Goal: Task Accomplishment & Management: Complete application form

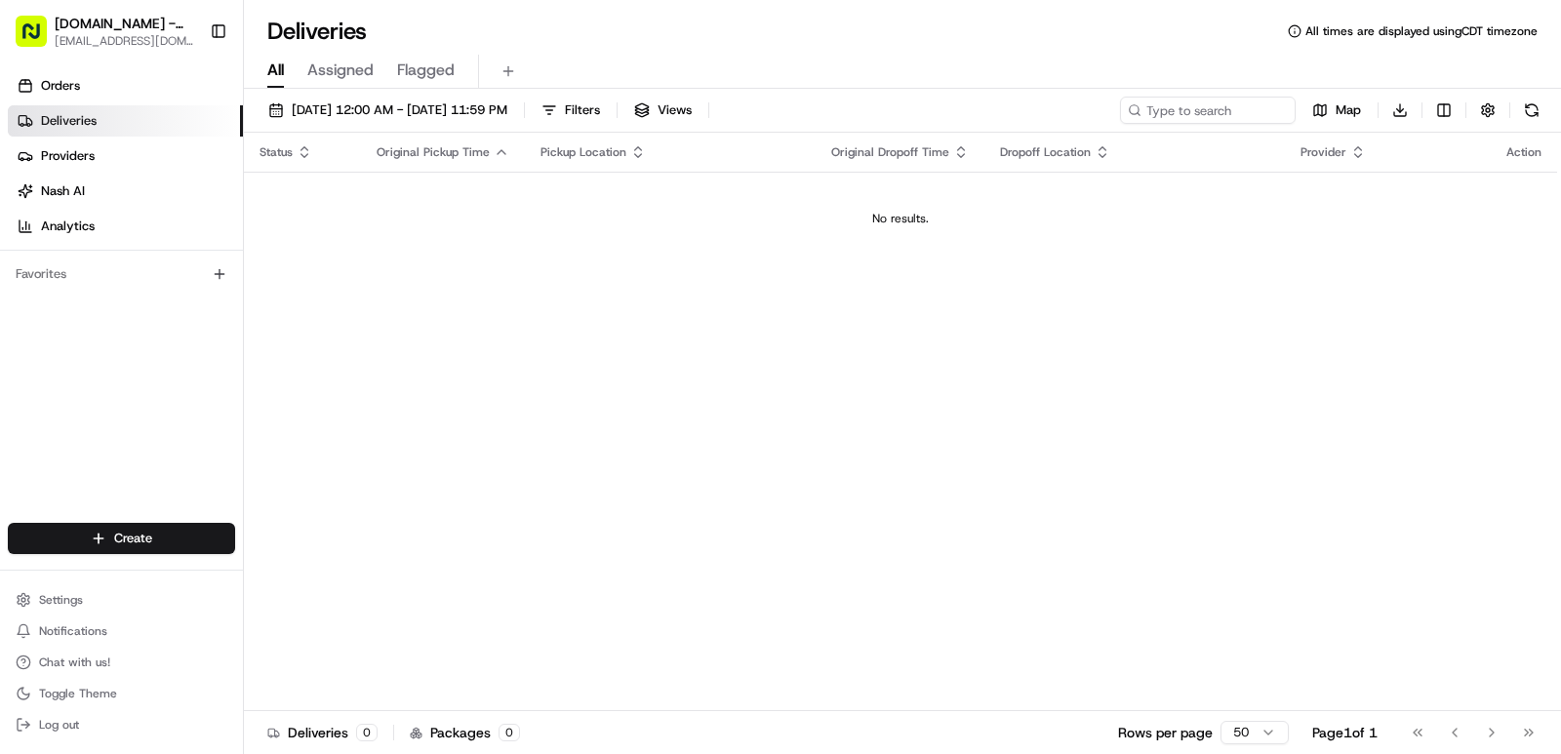
click at [216, 559] on html "MrJims.Pizza - Little Elm 0002@mrjims.pizza Toggle Sidebar Orders Deliveries Pr…" at bounding box center [780, 377] width 1561 height 754
click at [297, 569] on link "Delivery" at bounding box center [353, 574] width 218 height 35
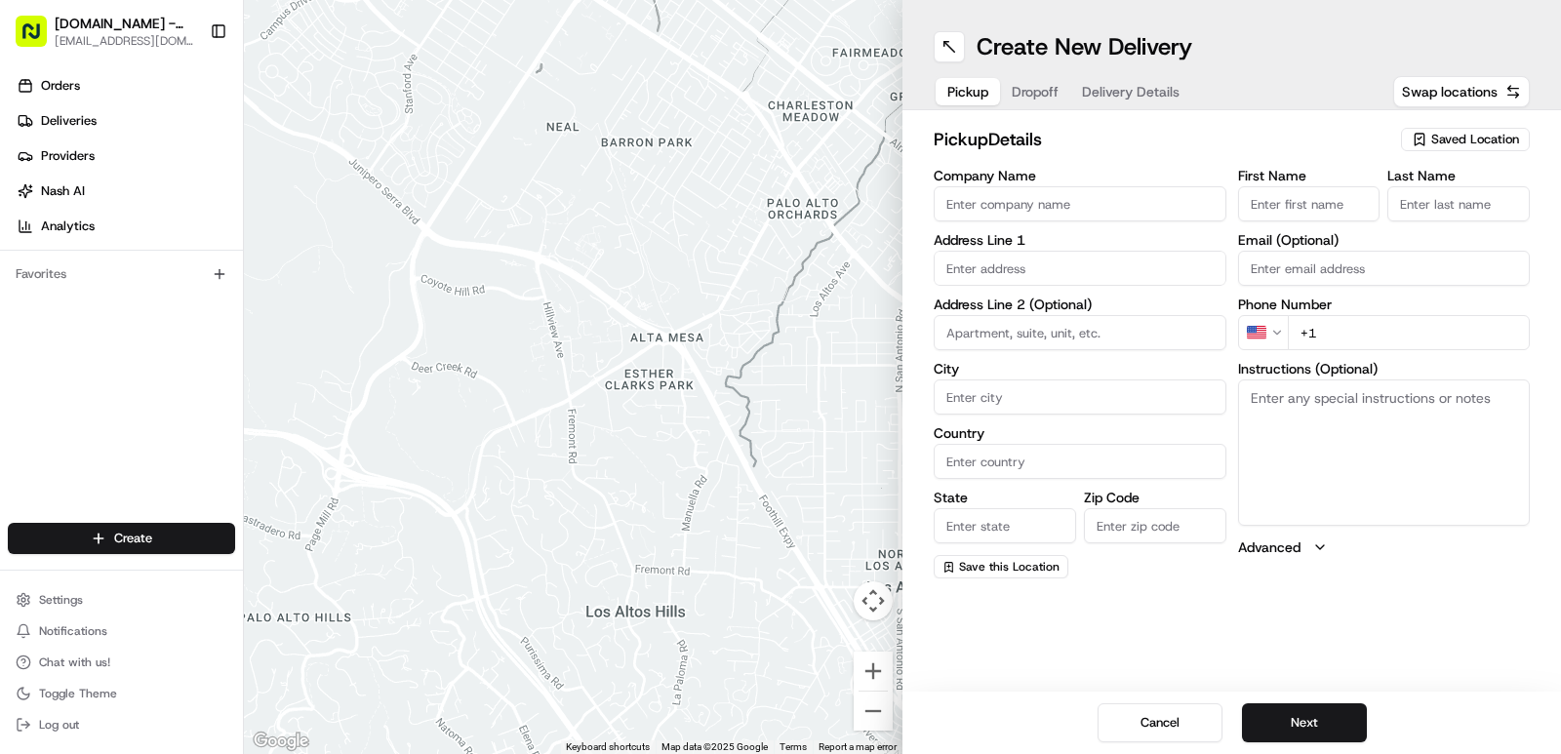
click at [1465, 140] on span "Saved Location" at bounding box center [1475, 140] width 88 height 18
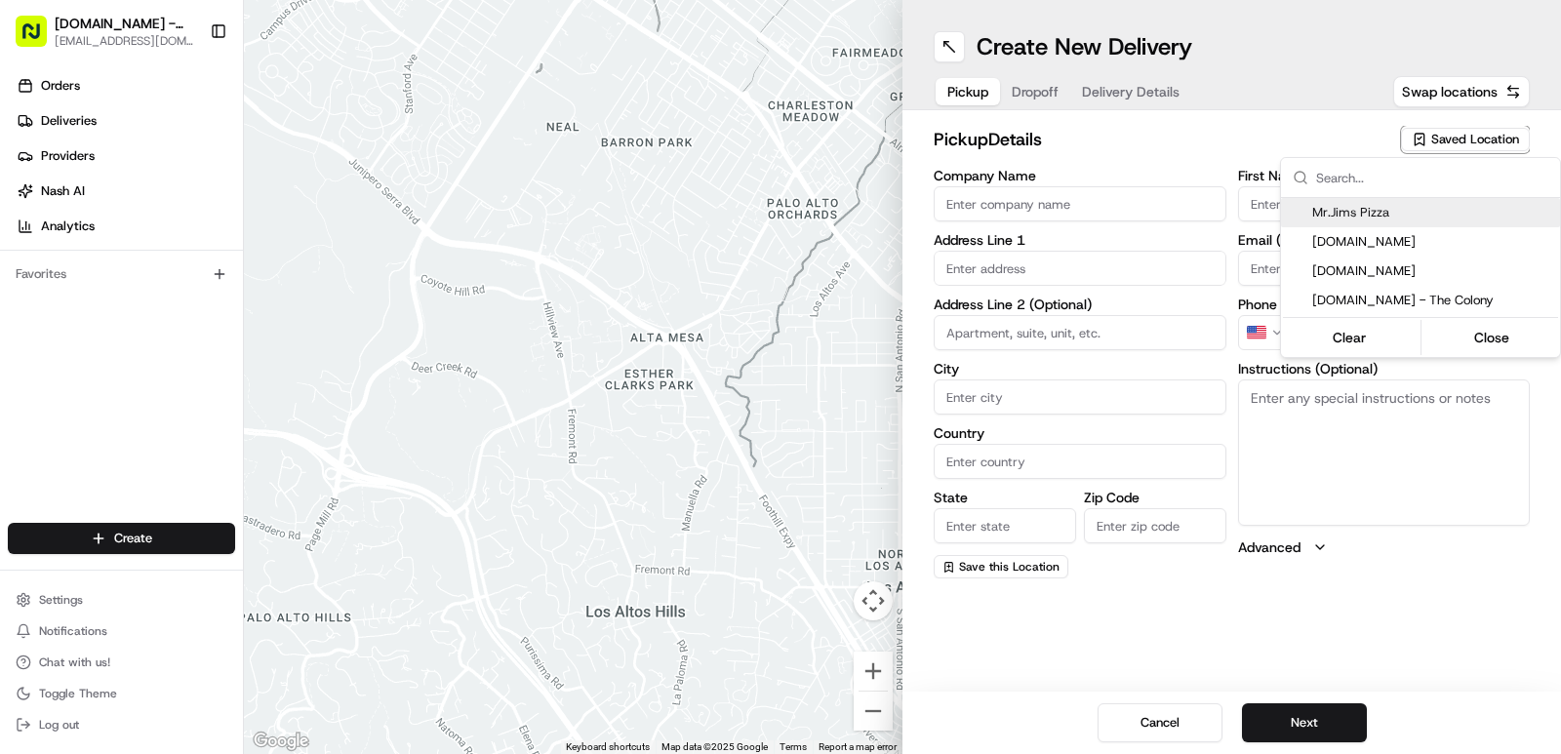
click at [1422, 217] on span "Mr.Jims Pizza" at bounding box center [1432, 213] width 240 height 18
type input "Mr.Jims Pizza"
type input "800 W Eldorado Pkwy"
type input "#118"
type input "Little Elm"
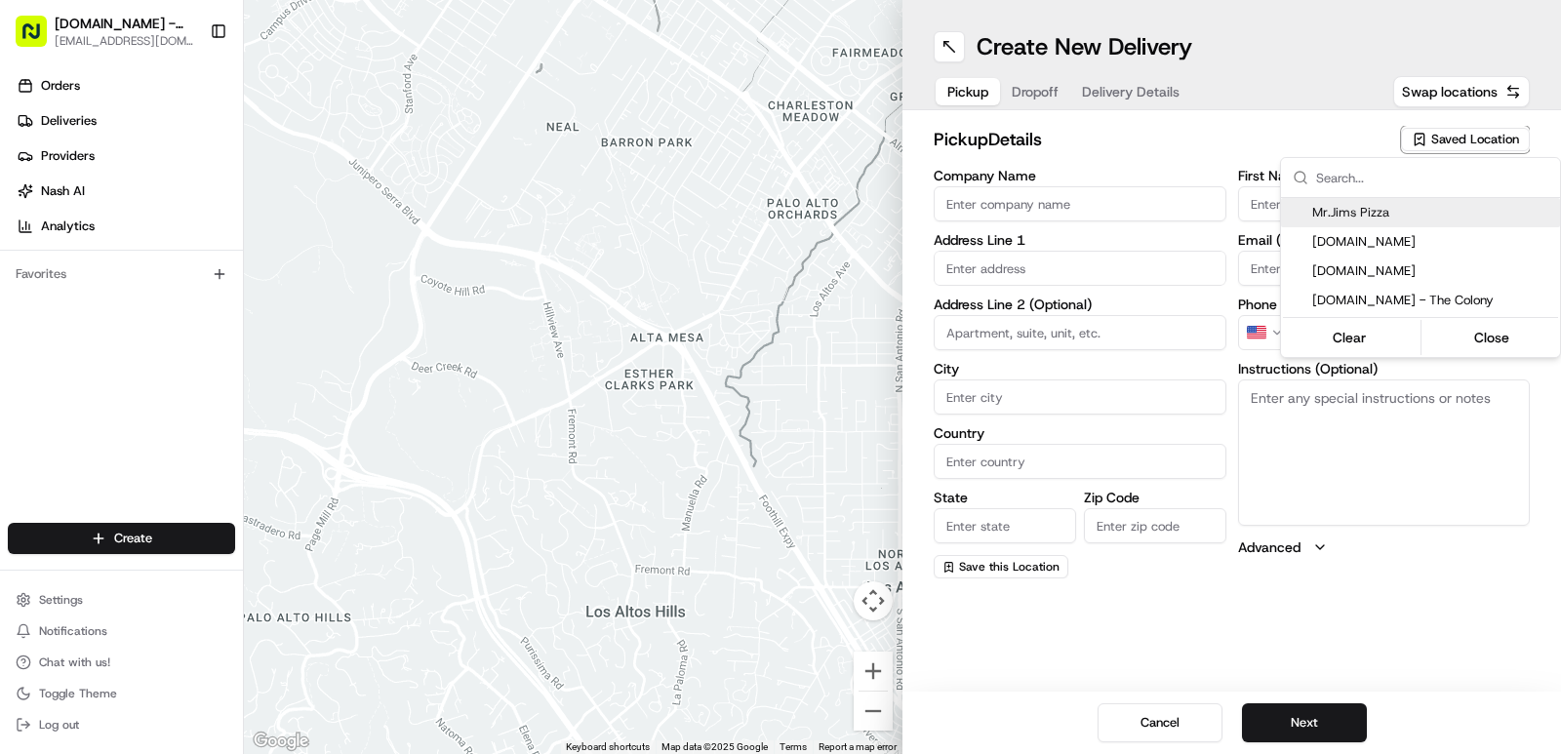
type input "US"
type input "TX"
type input "75068"
type input "+1 972 200 9884"
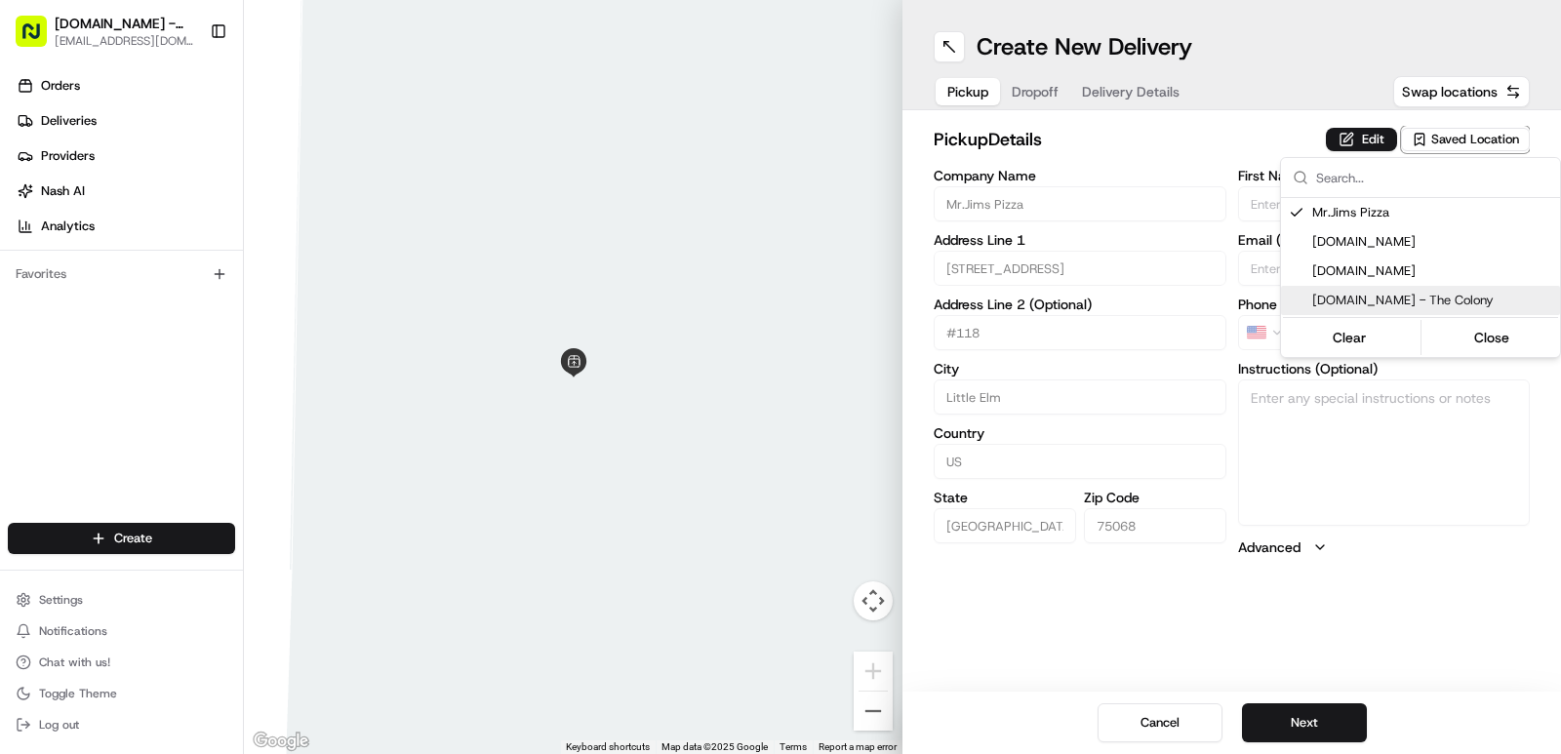
click at [1289, 733] on html "MrJims.Pizza - Little Elm 0002@mrjims.pizza Toggle Sidebar Orders Deliveries Pr…" at bounding box center [780, 377] width 1561 height 754
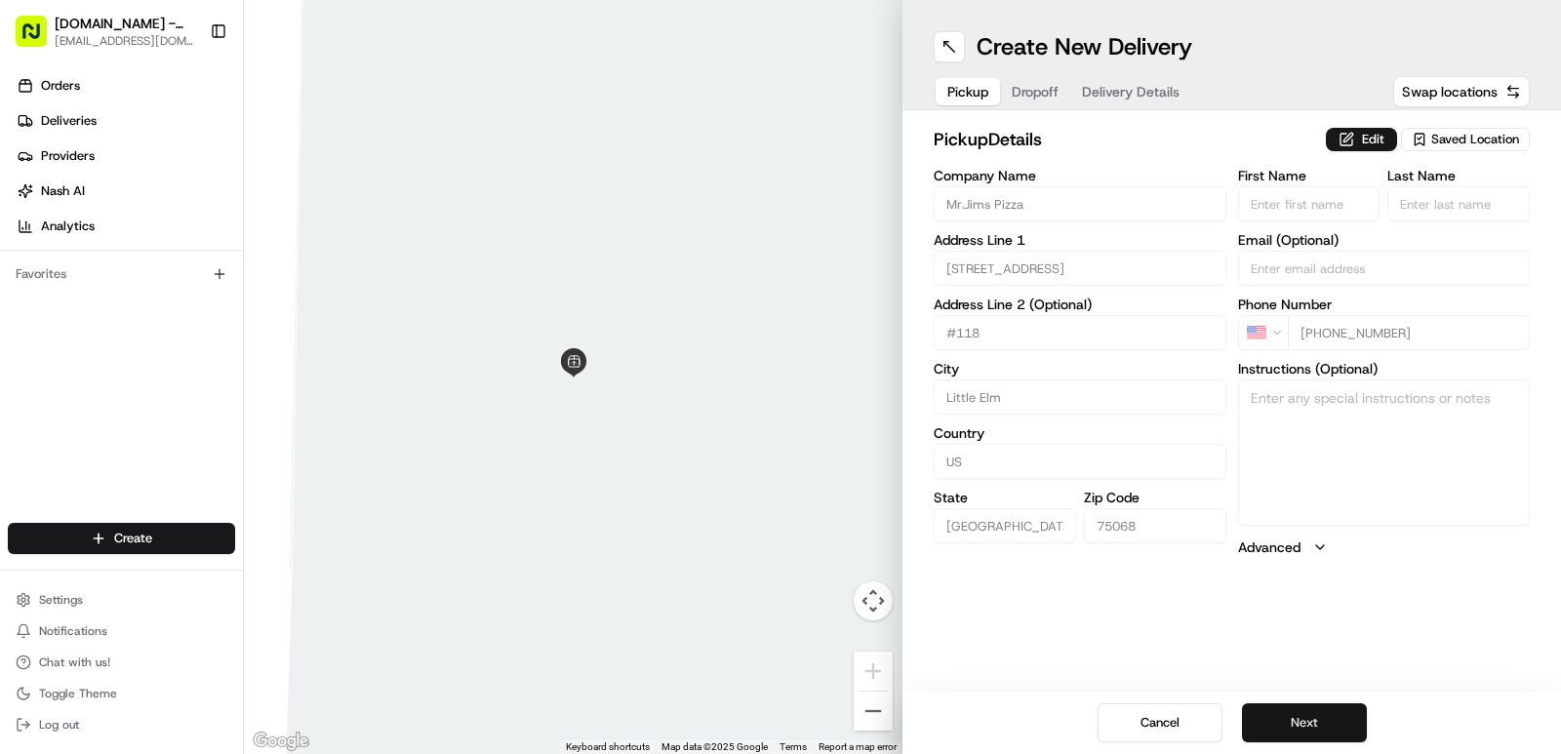
click at [1323, 722] on button "Next" at bounding box center [1304, 722] width 125 height 39
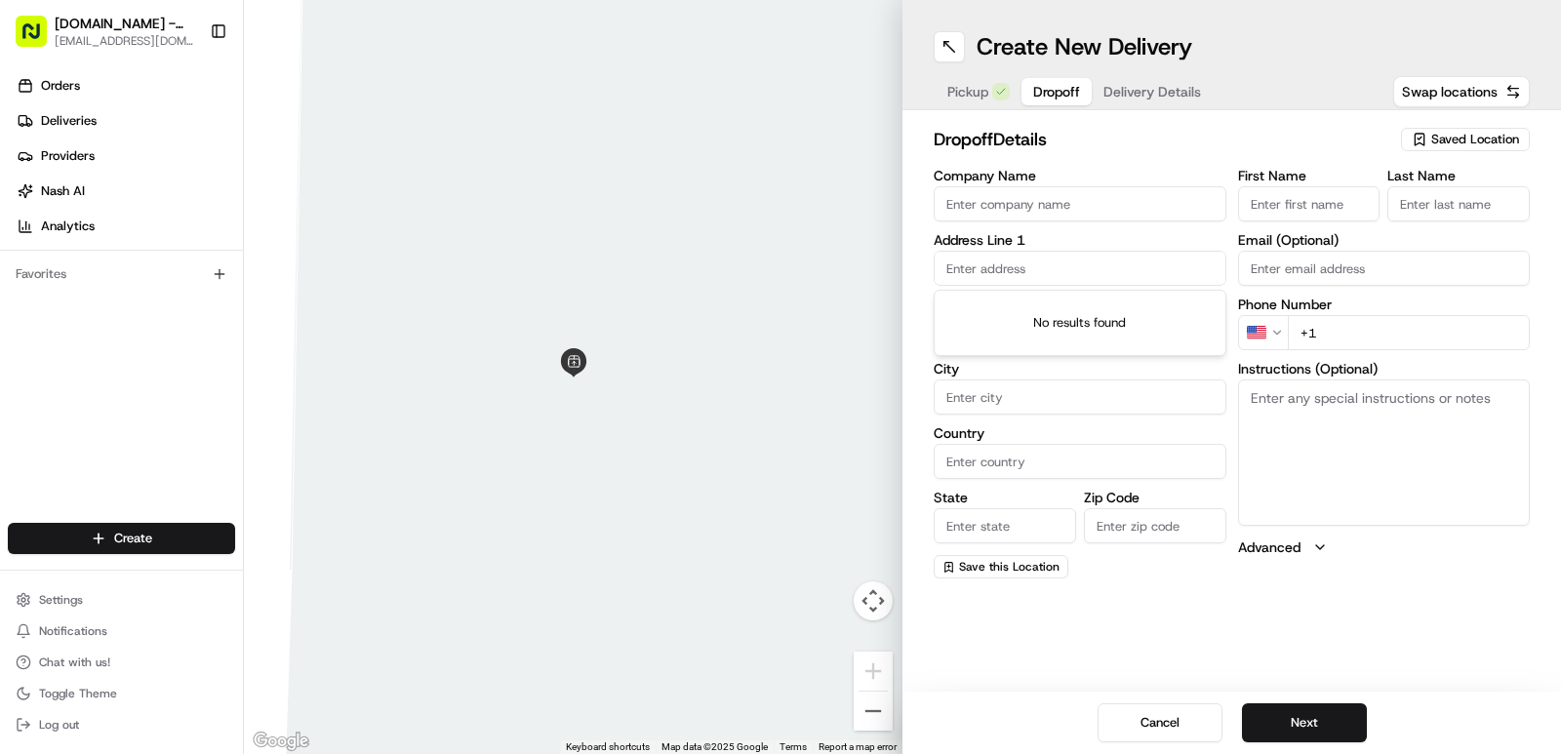
click at [1016, 274] on input "text" at bounding box center [1080, 268] width 293 height 35
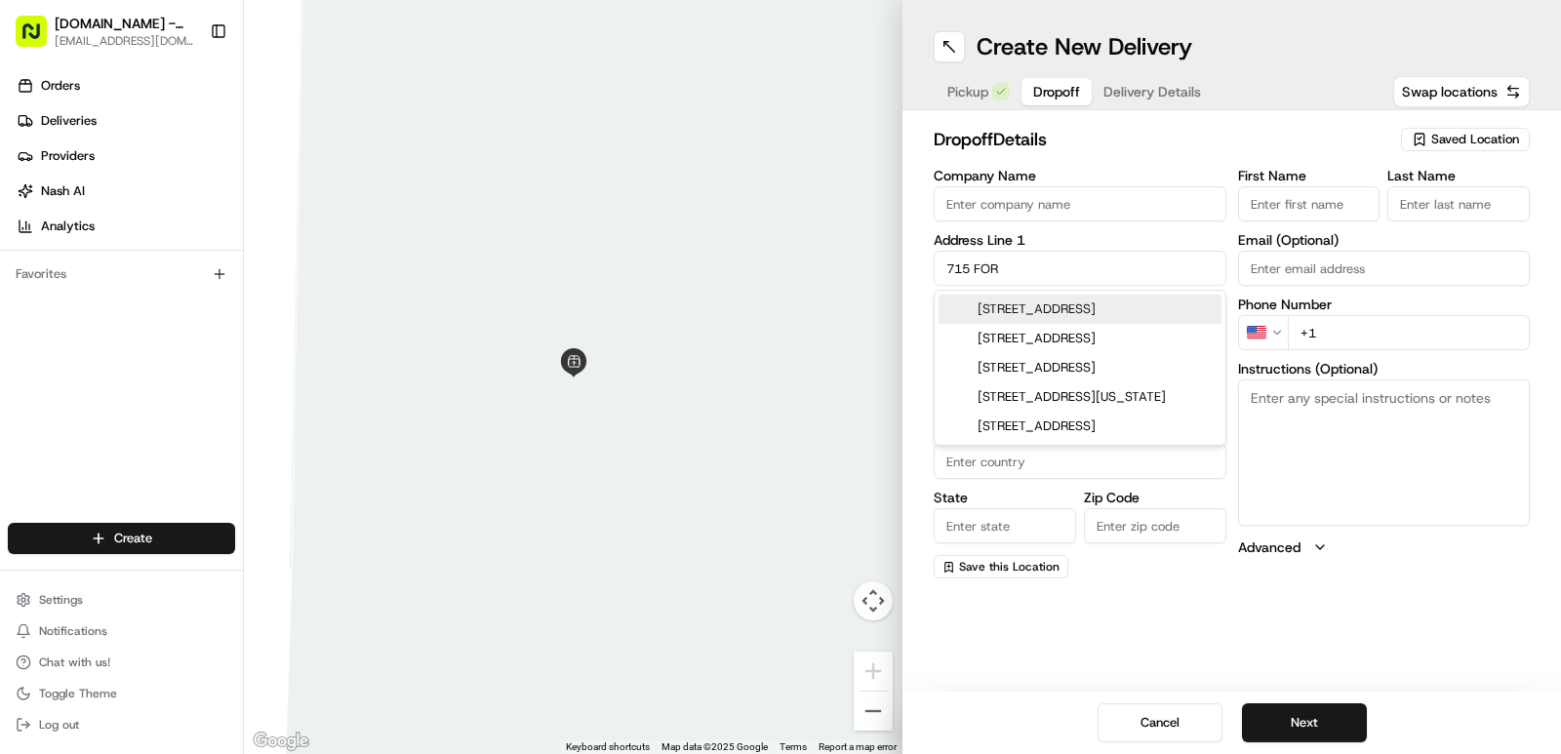
click at [1058, 297] on div "715 Forsyth Park Dr, Lakewood Village, TX" at bounding box center [1080, 309] width 283 height 29
type input "[STREET_ADDRESS][PERSON_NAME]"
type input "Lakewood Village"
type input "United States"
type input "TX"
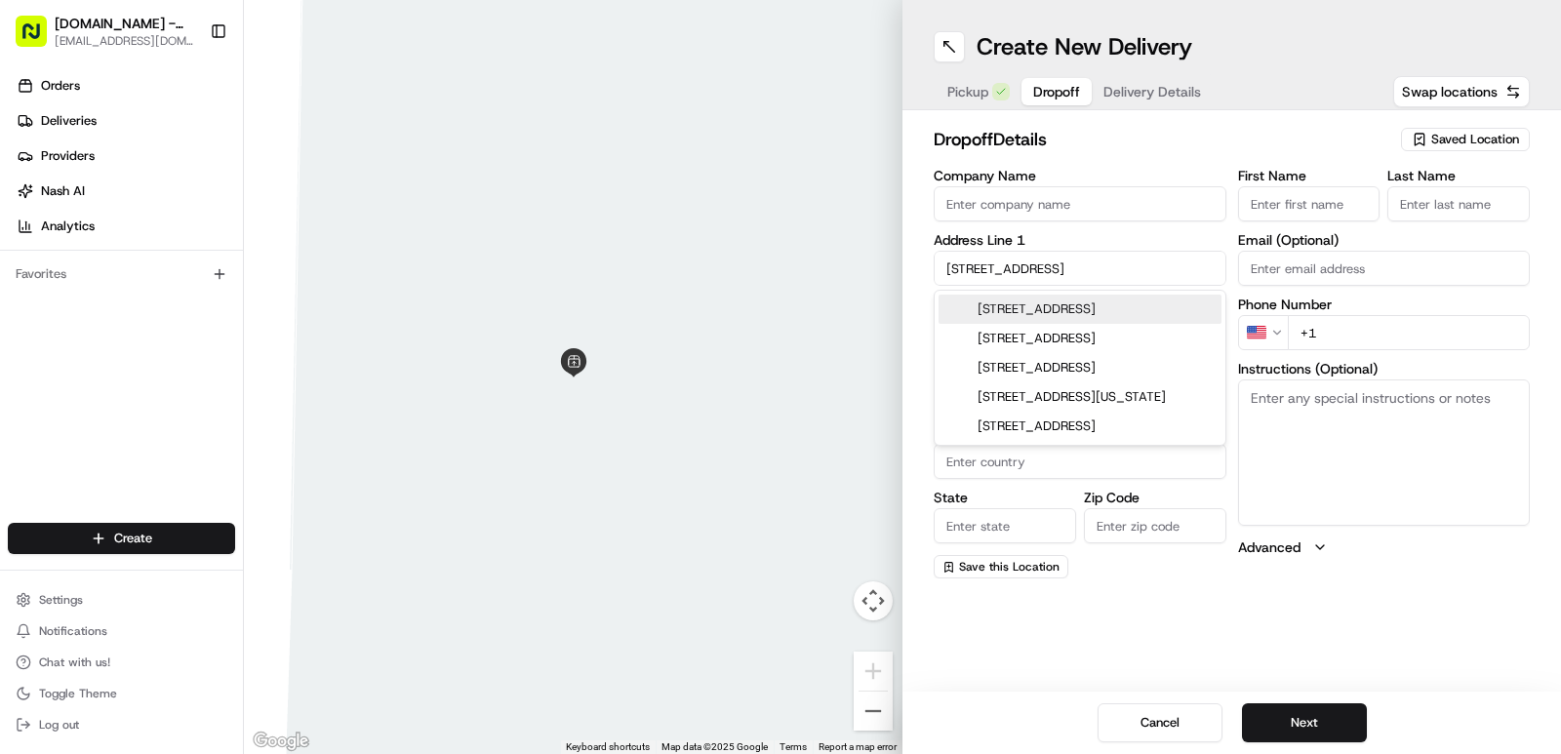
type input "75068"
type input "715 Forsyth Park Dr"
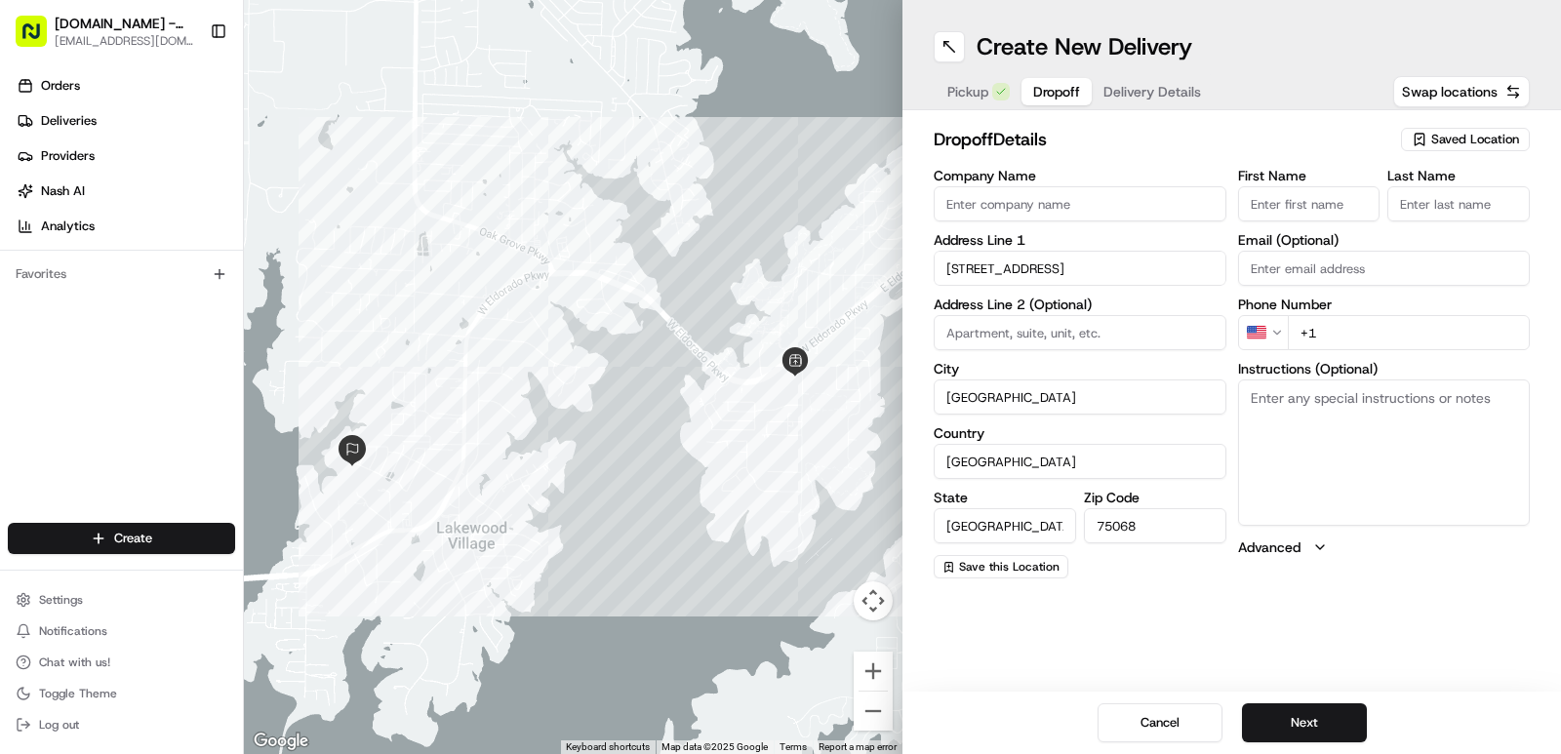
click at [1331, 190] on input "First Name" at bounding box center [1309, 203] width 142 height 35
type input "NICHOLETTE"
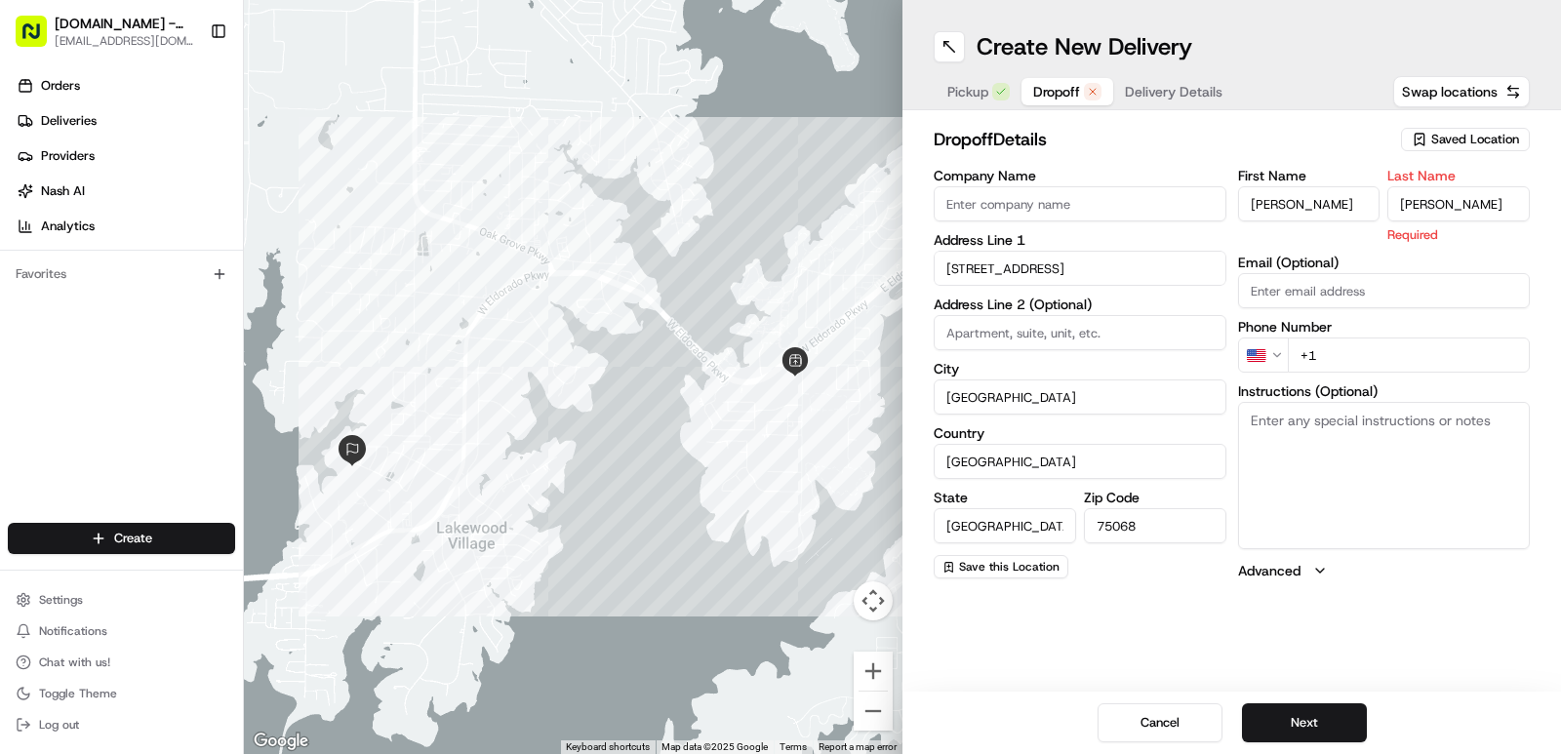
type input "POLLAK"
click at [1361, 344] on input "+1" at bounding box center [1409, 355] width 243 height 35
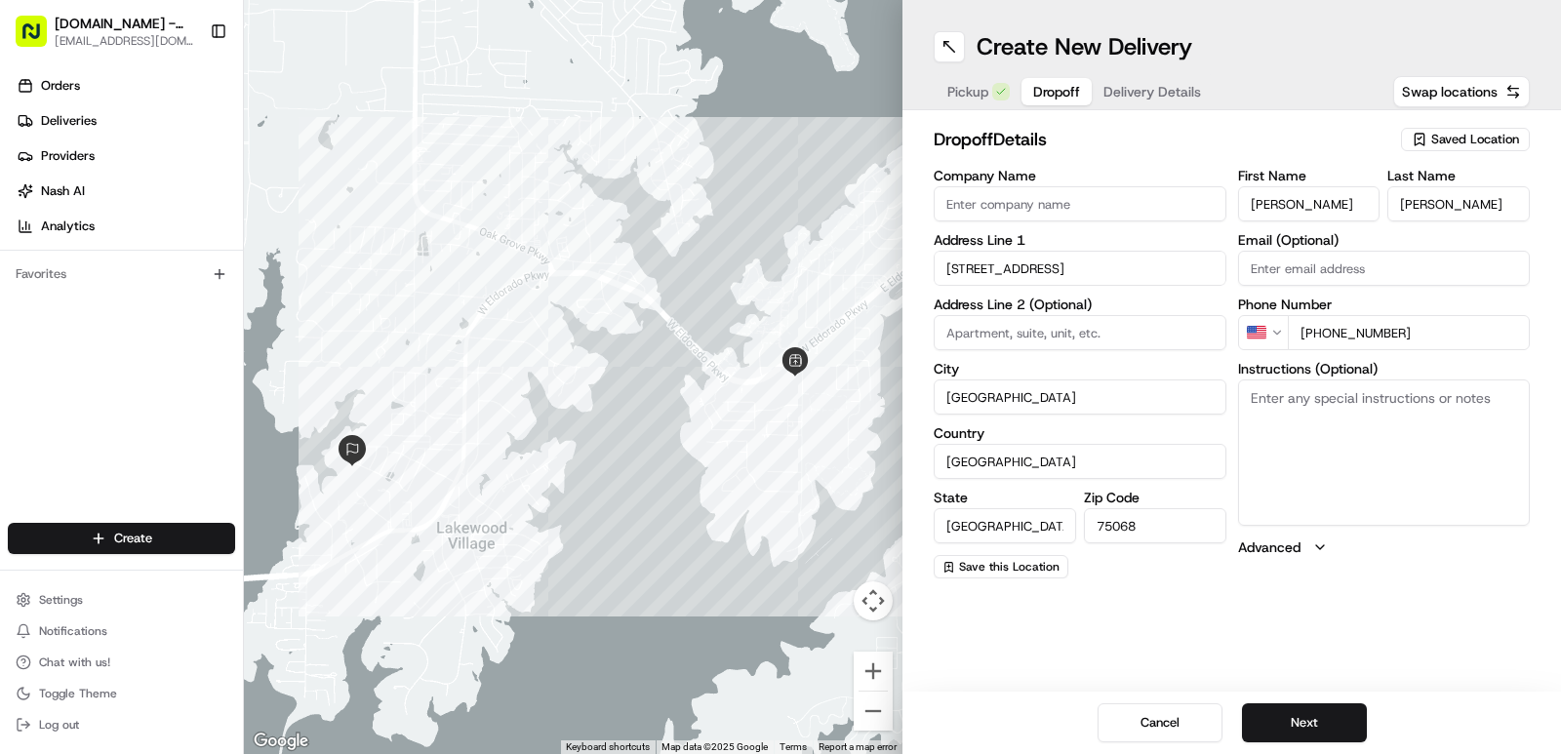
type input "+1 281 543 5215"
click at [1393, 494] on textarea "Instructions (Optional)" at bounding box center [1384, 453] width 293 height 146
type textarea "HAND TO CUSTOMERS HANDS PLEASE"
click at [1307, 720] on button "Next" at bounding box center [1304, 722] width 125 height 39
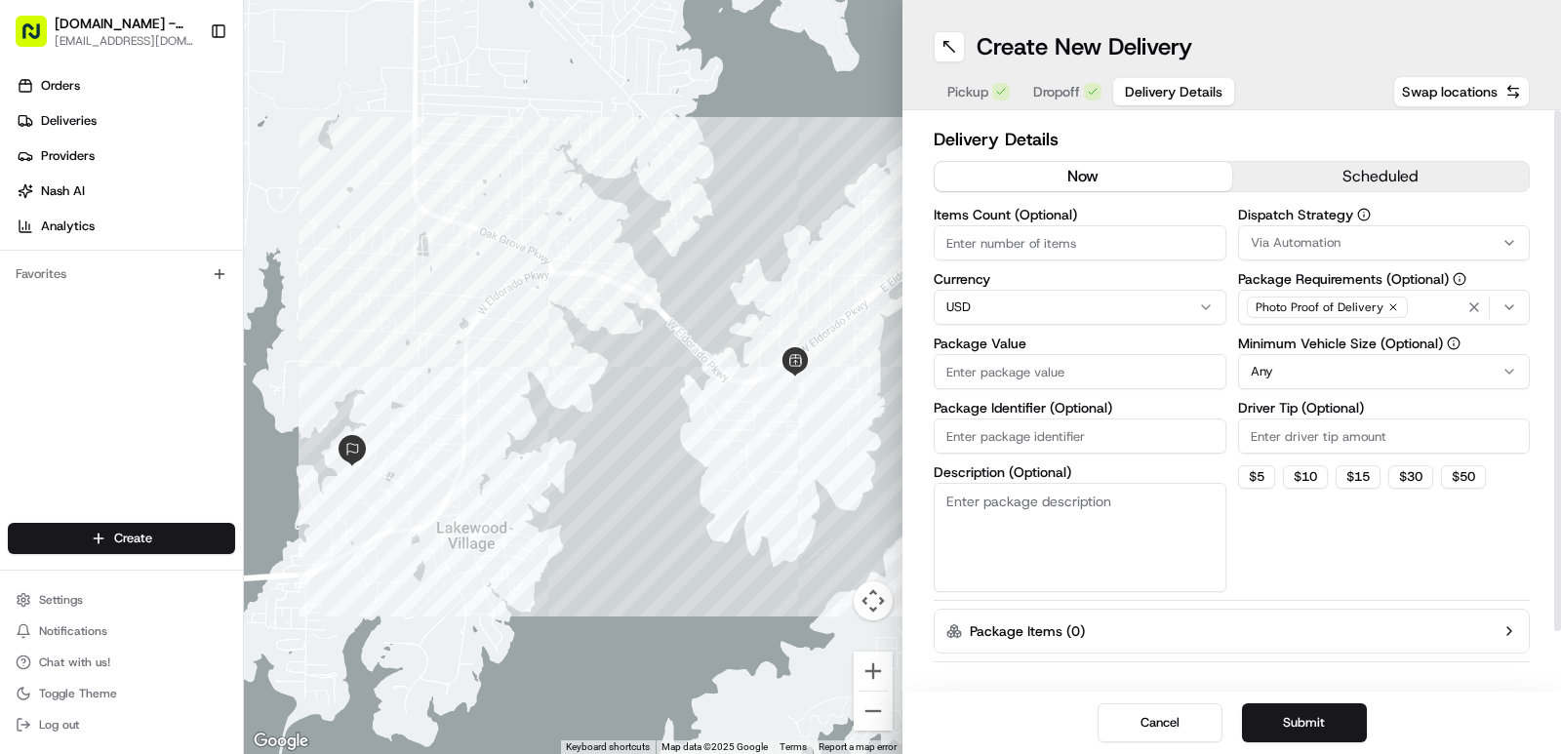
click at [1296, 442] on input "Driver Tip (Optional)" at bounding box center [1384, 436] width 293 height 35
type input "2.0"
click at [1038, 376] on input "Package Value" at bounding box center [1080, 371] width 293 height 35
type input "38.78"
click at [1300, 708] on button "Submit" at bounding box center [1304, 722] width 125 height 39
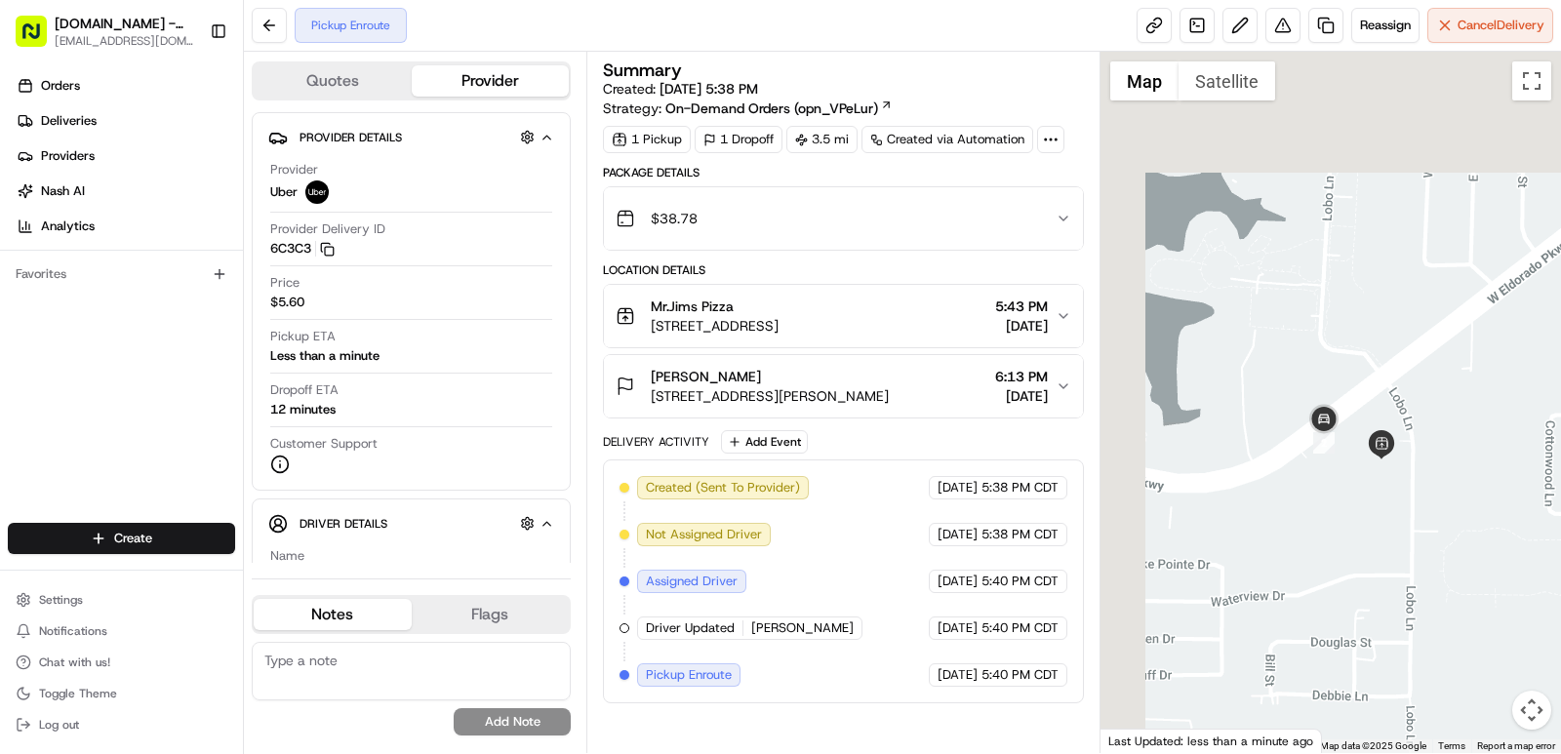
drag, startPoint x: 1263, startPoint y: 255, endPoint x: 1411, endPoint y: 556, distance: 335.5
click at [1411, 556] on div at bounding box center [1330, 402] width 461 height 701
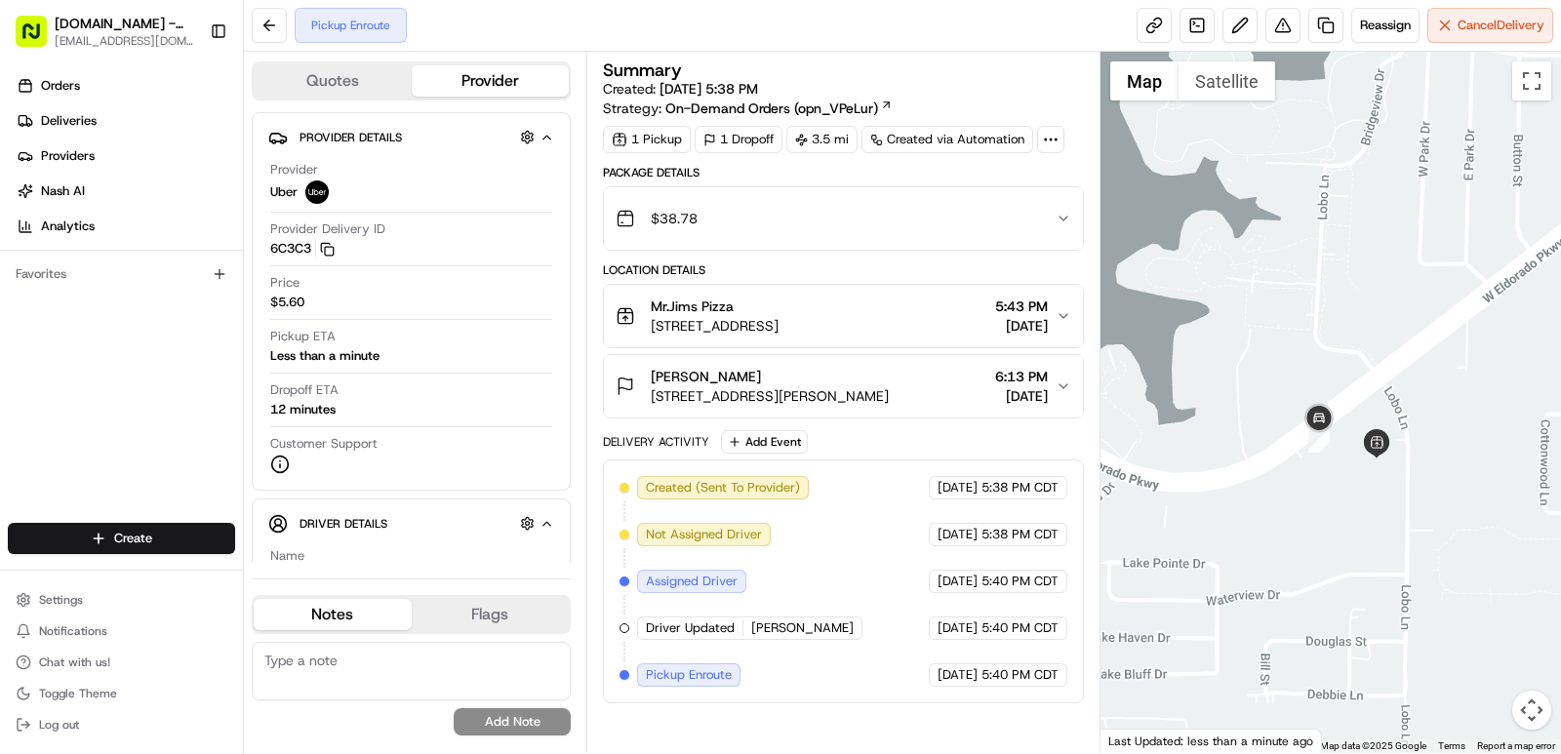
drag, startPoint x: 1434, startPoint y: 472, endPoint x: 1354, endPoint y: 481, distance: 80.5
click at [1354, 481] on div at bounding box center [1330, 402] width 461 height 701
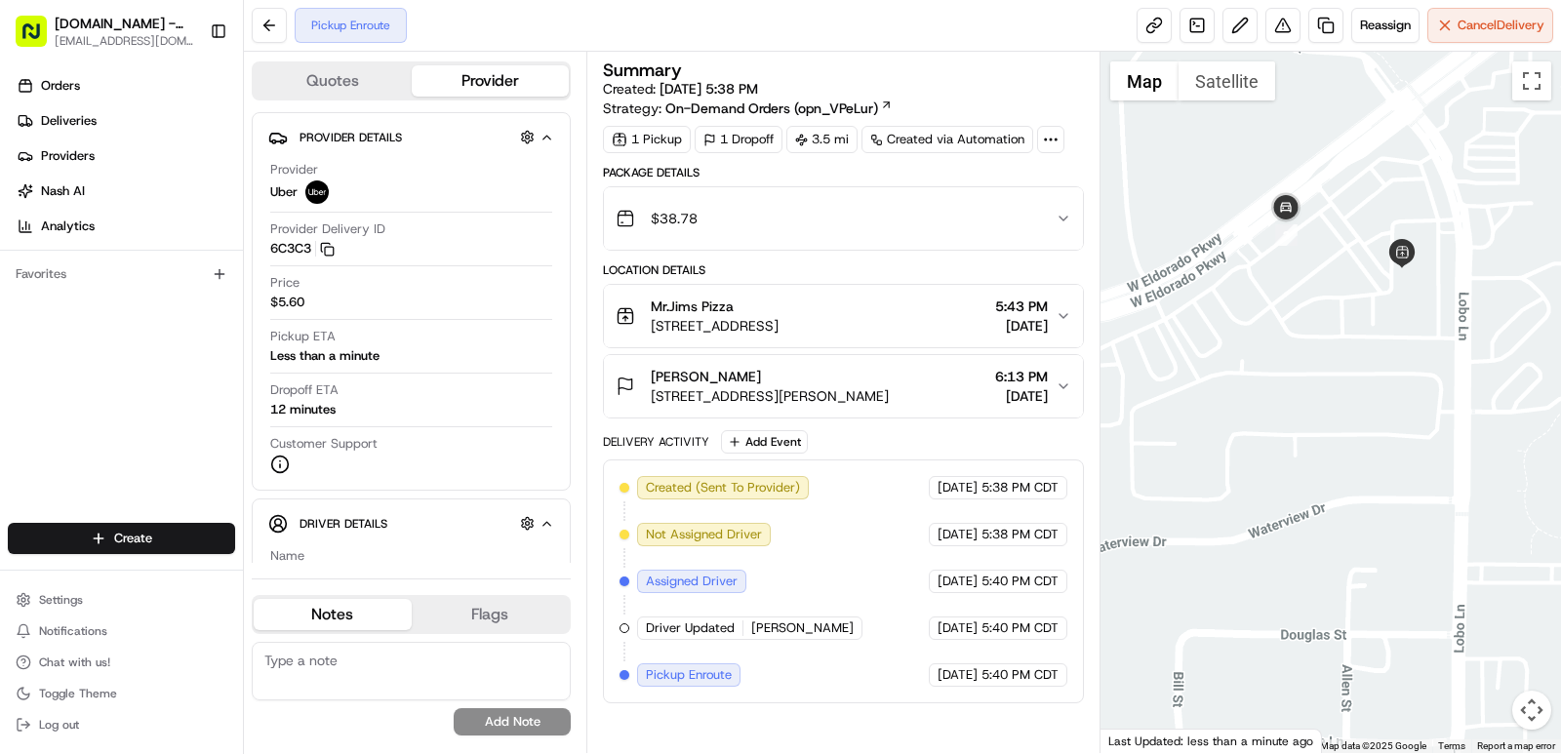
drag, startPoint x: 1348, startPoint y: 490, endPoint x: 1403, endPoint y: 331, distance: 168.1
click at [1415, 329] on div at bounding box center [1330, 402] width 461 height 701
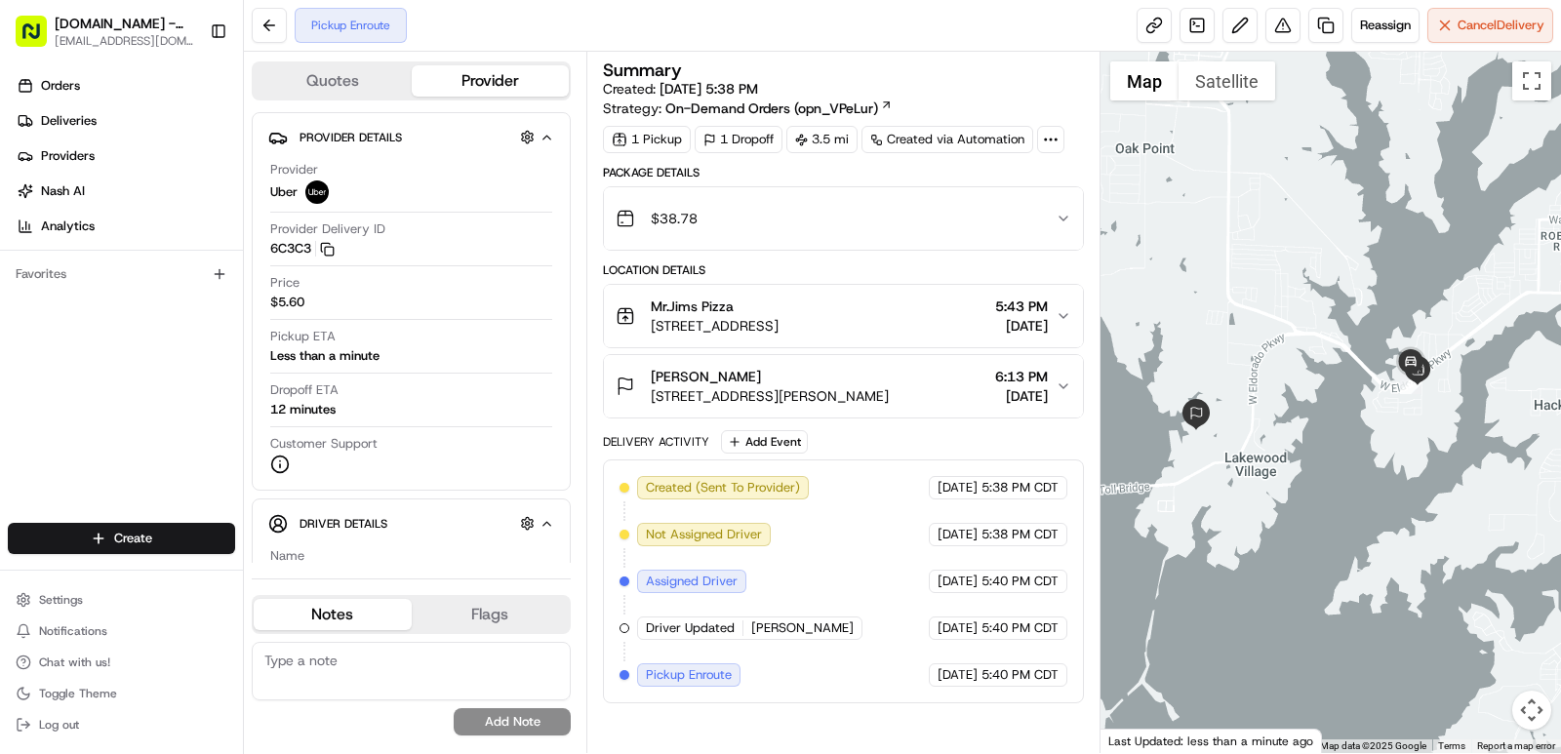
drag, startPoint x: 1230, startPoint y: 412, endPoint x: 1369, endPoint y: 434, distance: 140.3
click at [1369, 434] on div at bounding box center [1330, 402] width 461 height 701
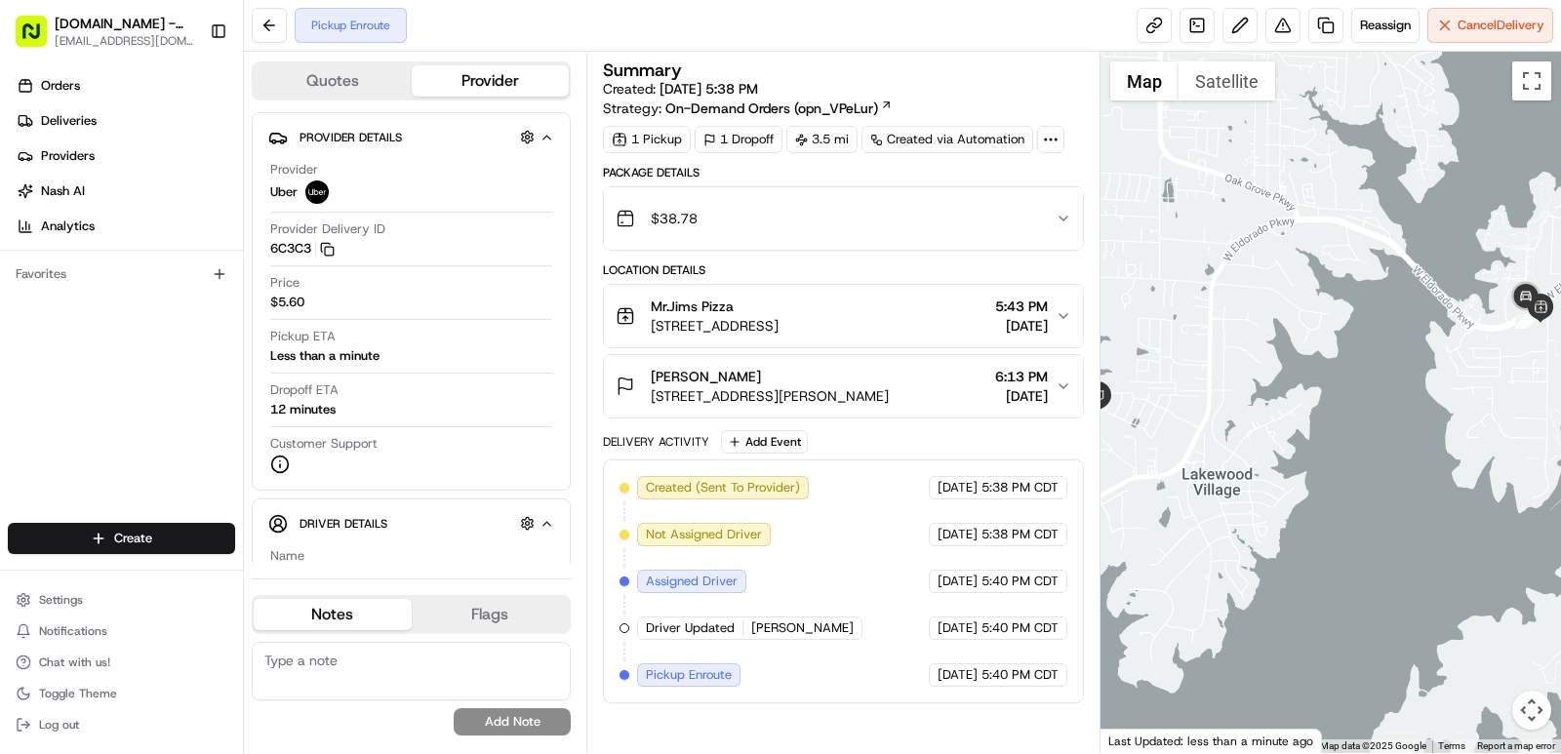
drag, startPoint x: 1385, startPoint y: 430, endPoint x: 1504, endPoint y: 410, distance: 120.8
click at [1504, 410] on div at bounding box center [1330, 402] width 461 height 701
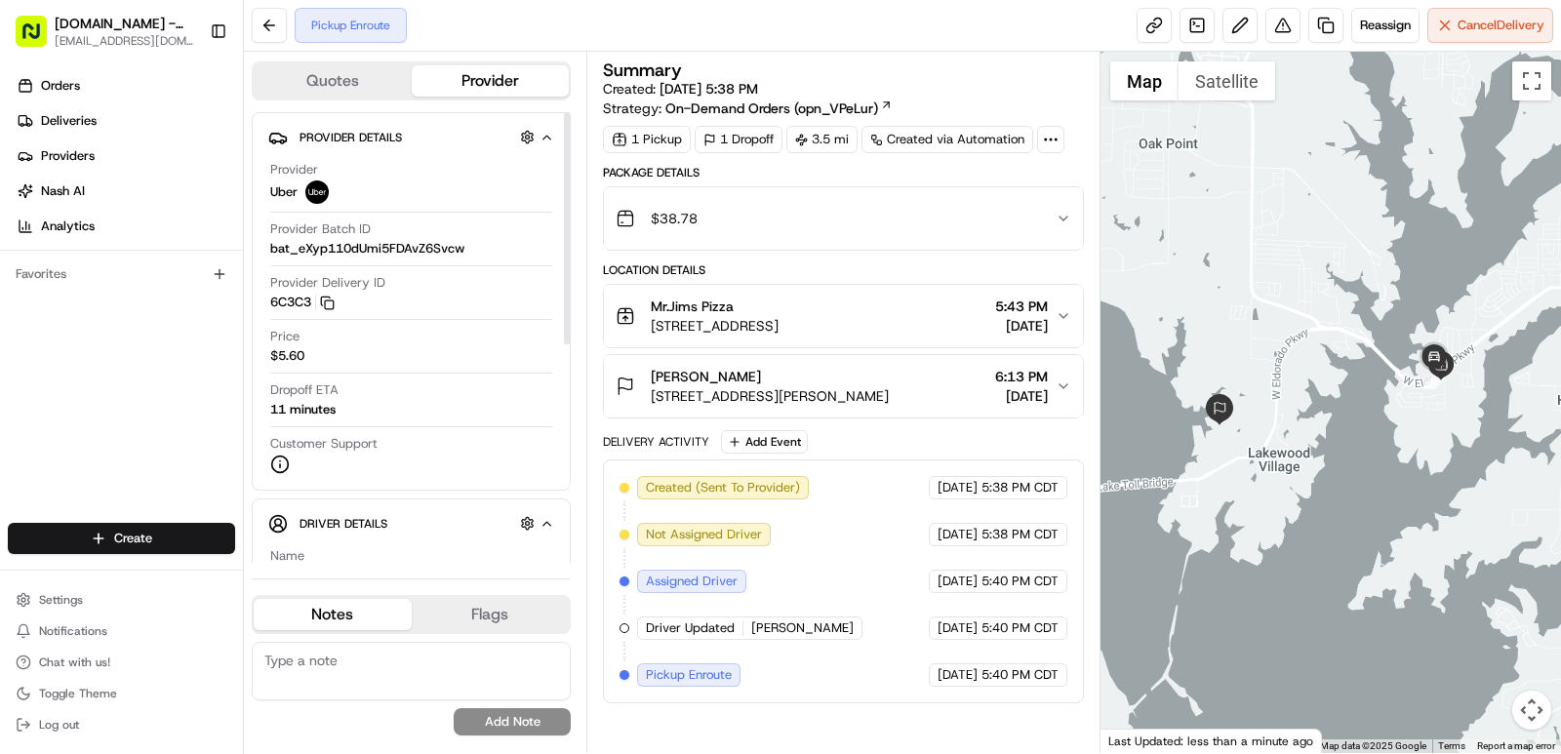
click at [548, 526] on icon "button" at bounding box center [547, 524] width 15 height 16
click at [545, 528] on icon "button" at bounding box center [547, 524] width 15 height 16
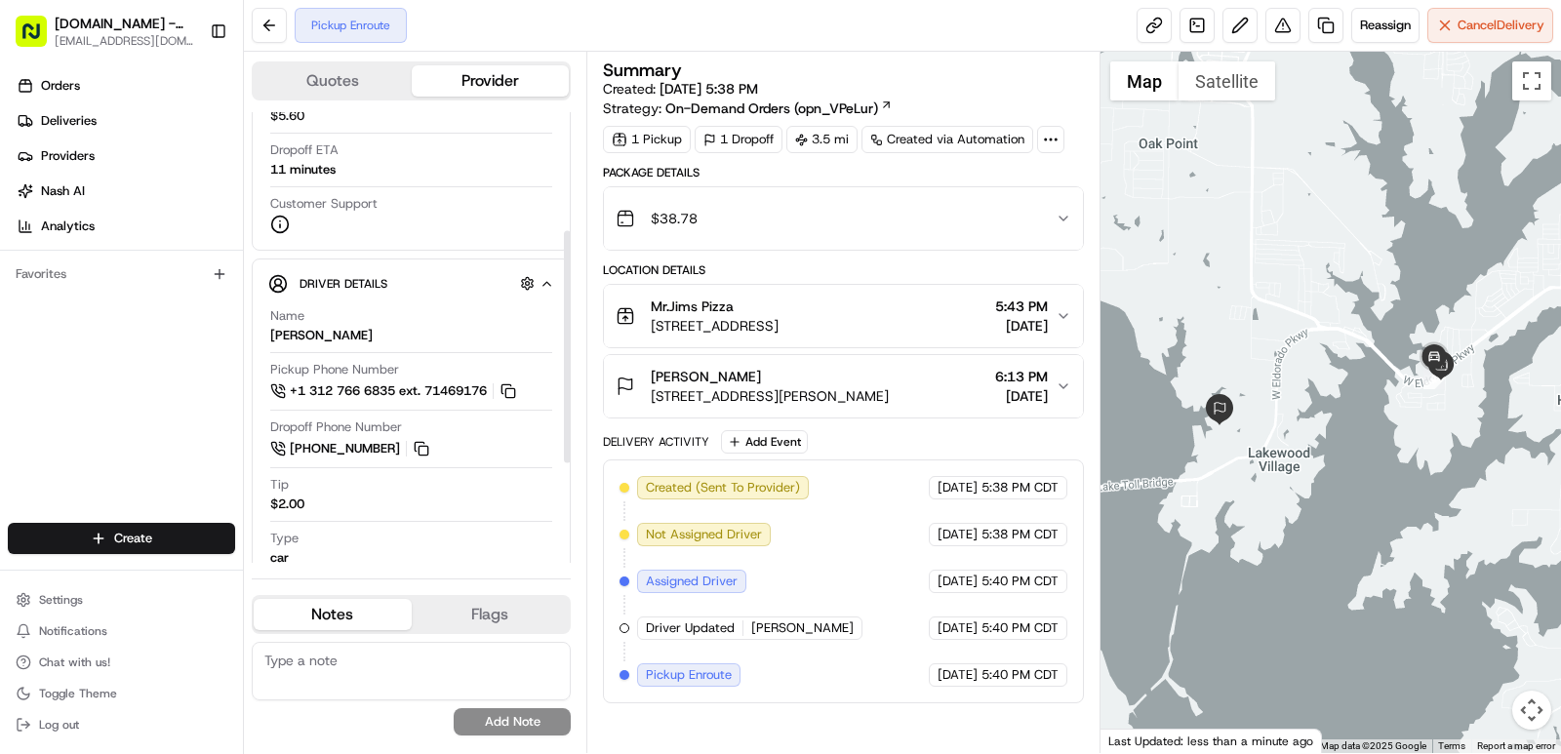
scroll to position [230, 0]
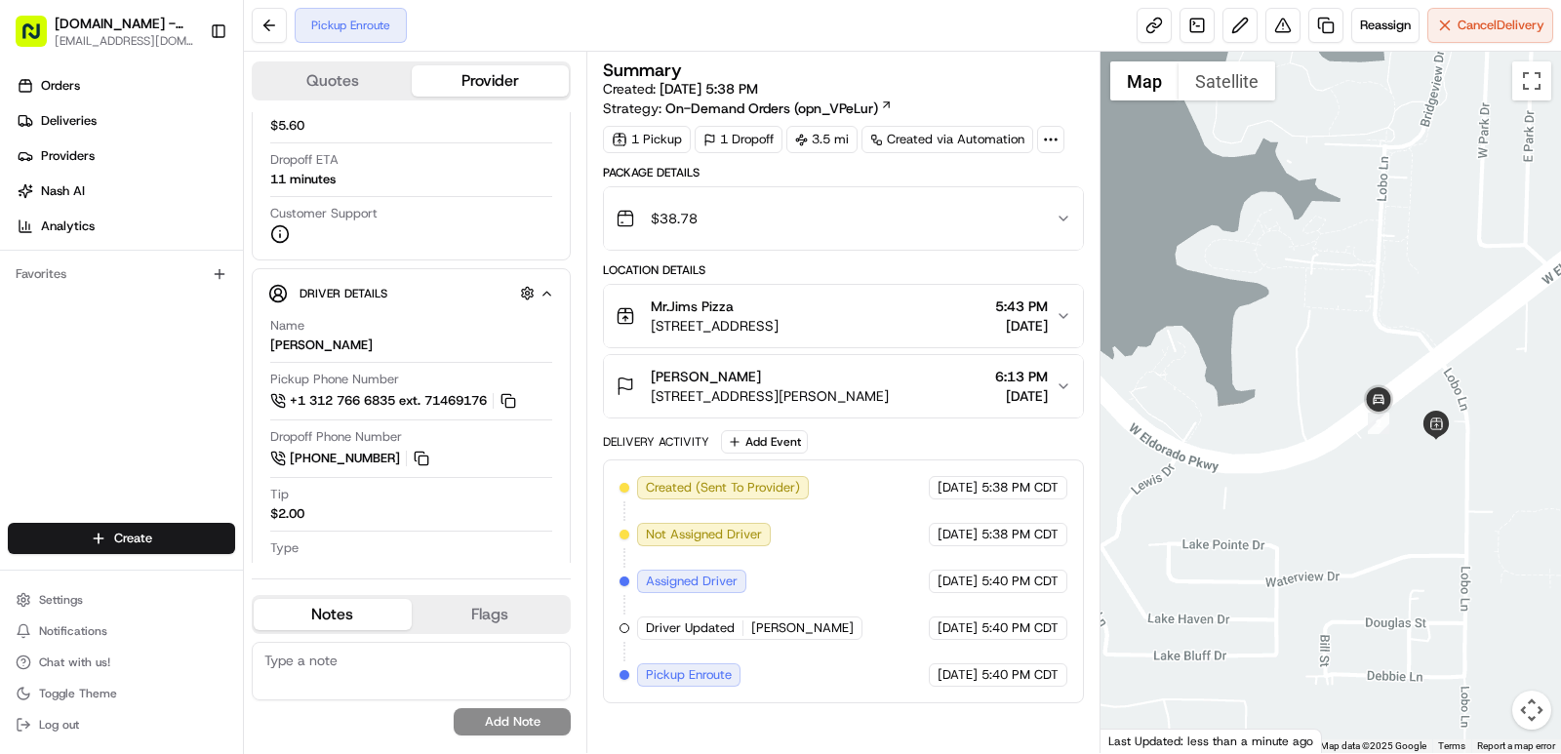
drag, startPoint x: 1539, startPoint y: 320, endPoint x: 1108, endPoint y: 616, distance: 522.0
click at [1108, 616] on div at bounding box center [1330, 402] width 461 height 701
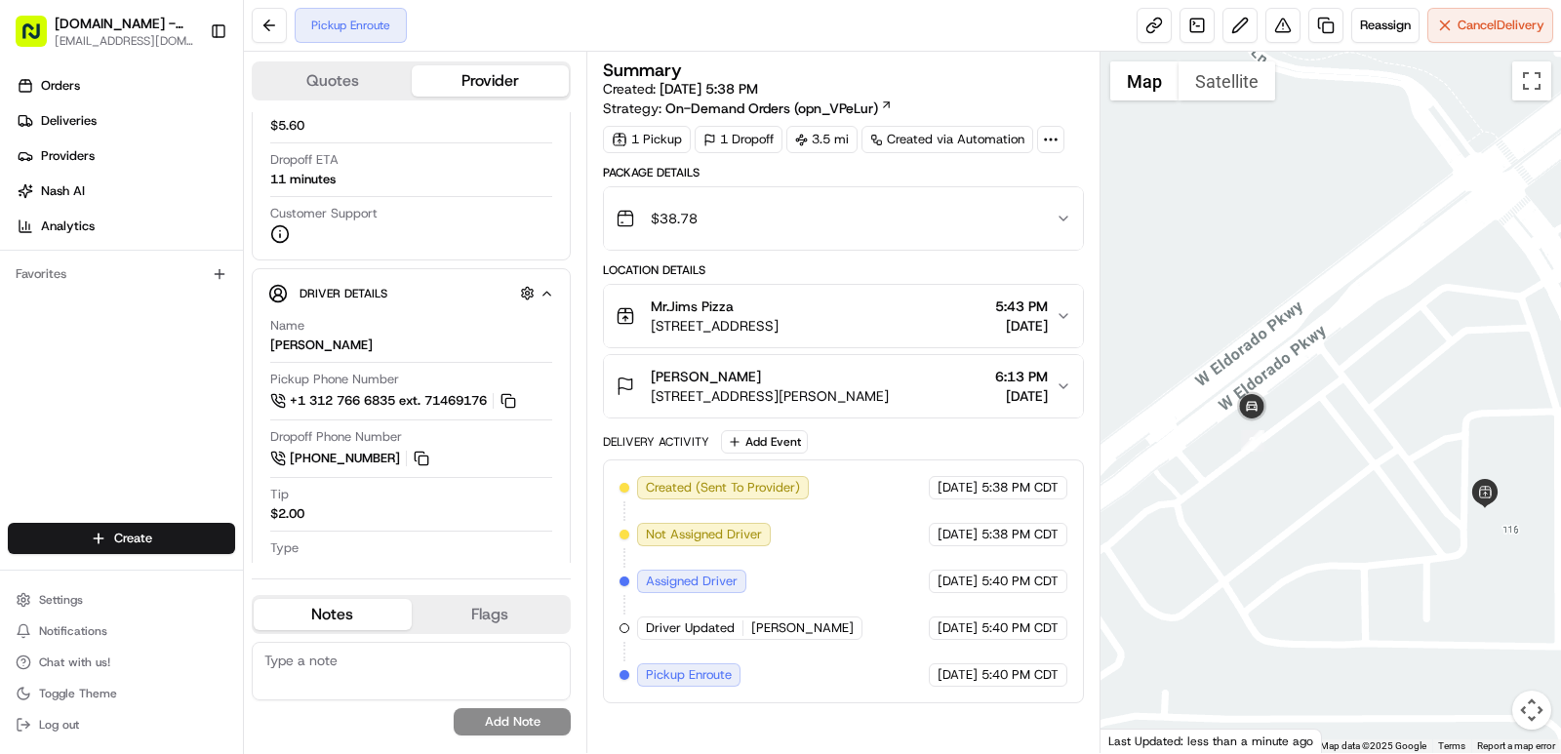
drag, startPoint x: 1235, startPoint y: 496, endPoint x: 1312, endPoint y: 324, distance: 188.2
click at [1312, 324] on div at bounding box center [1330, 402] width 461 height 701
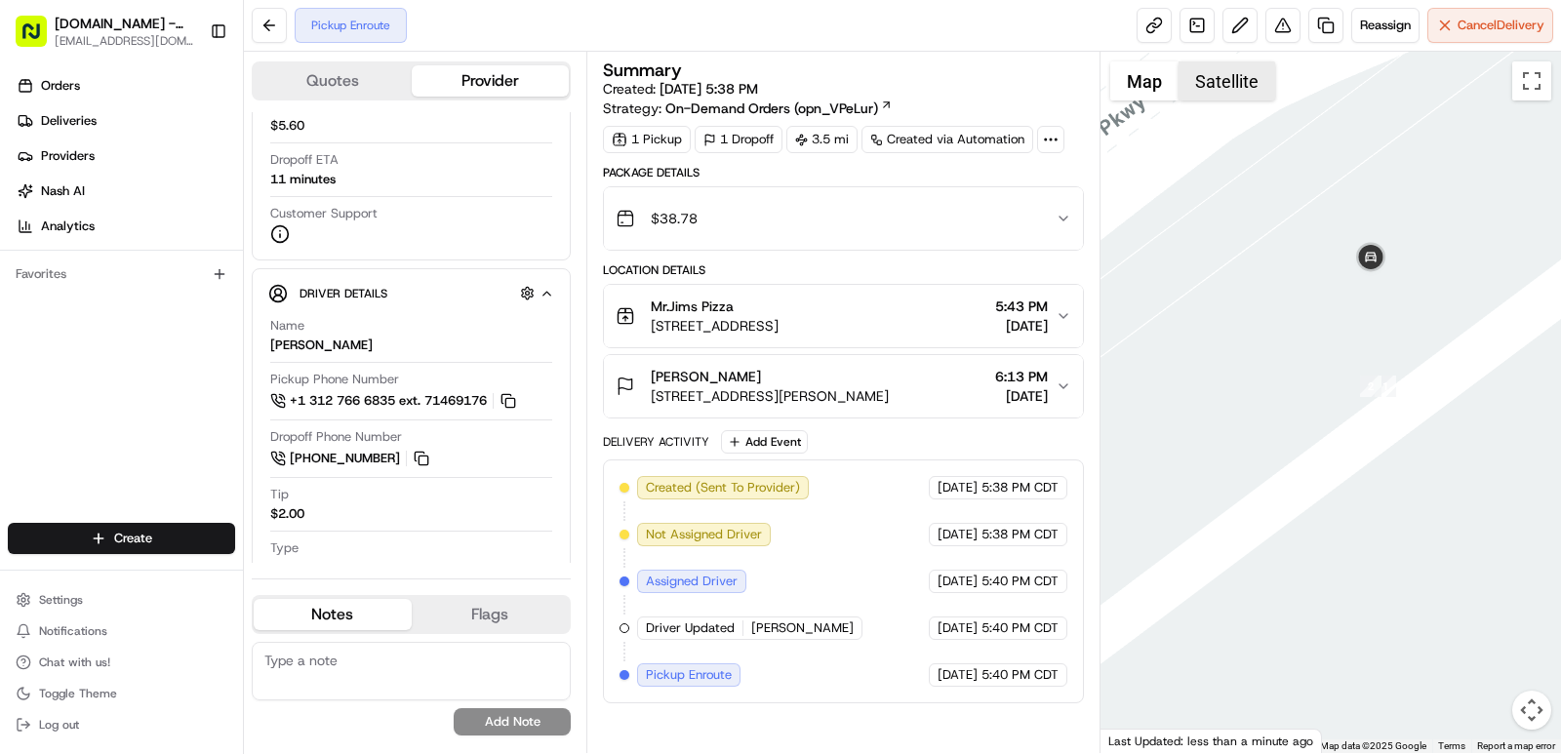
click at [1241, 77] on button "Satellite" at bounding box center [1227, 80] width 97 height 39
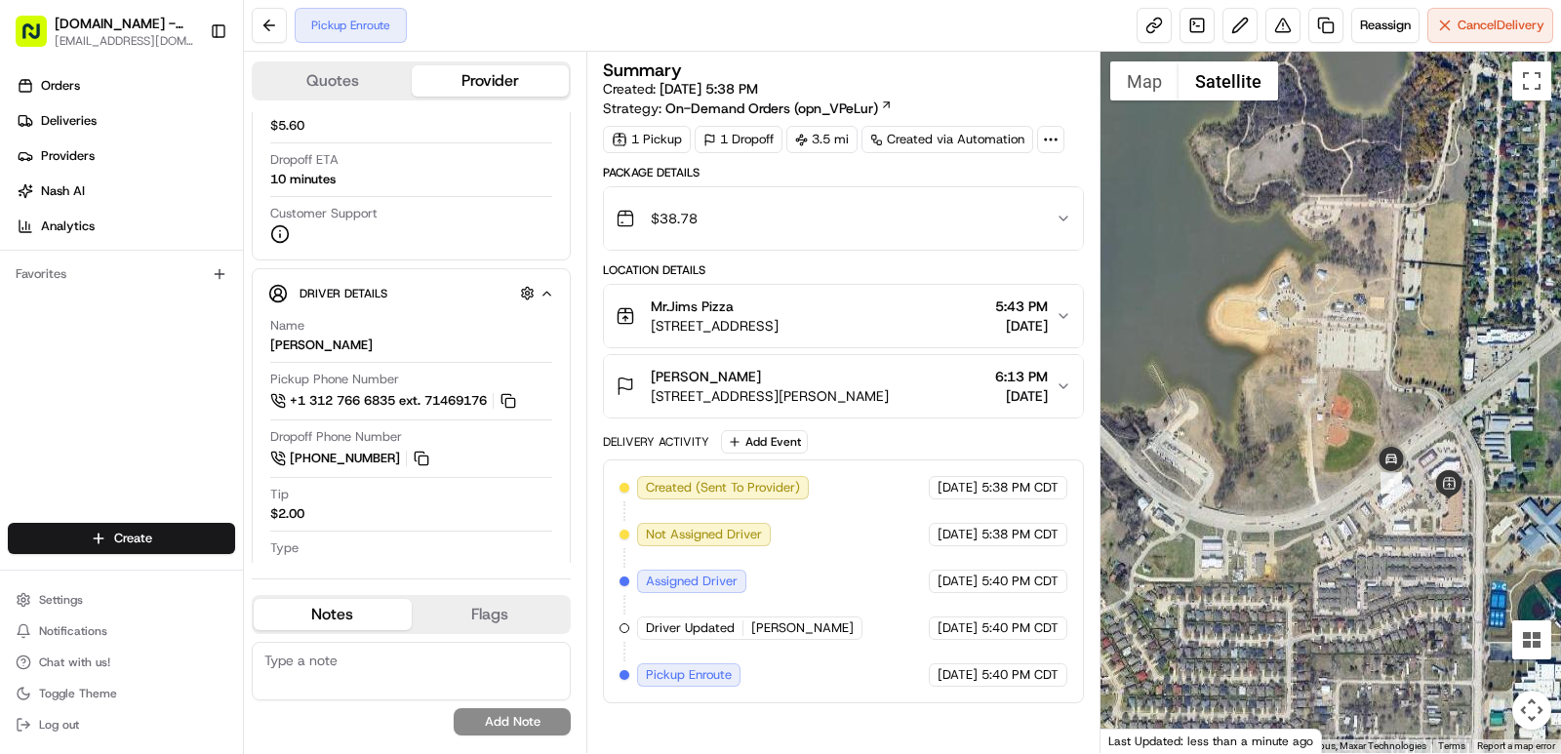
drag, startPoint x: 1409, startPoint y: 460, endPoint x: 1426, endPoint y: 520, distance: 63.0
click at [1425, 523] on div at bounding box center [1330, 402] width 461 height 701
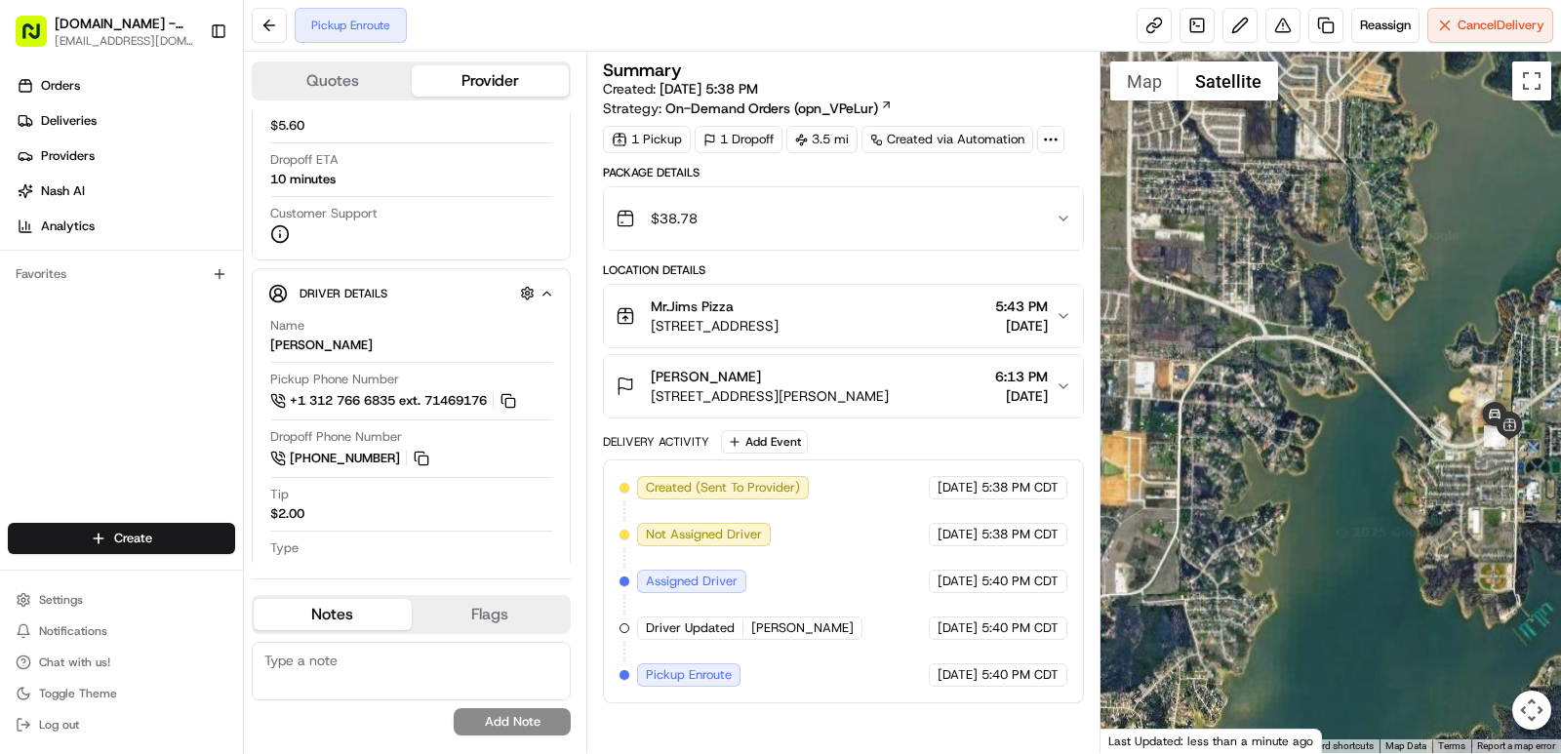
drag, startPoint x: 1330, startPoint y: 539, endPoint x: 1441, endPoint y: 459, distance: 137.0
click at [1441, 459] on div at bounding box center [1330, 402] width 461 height 701
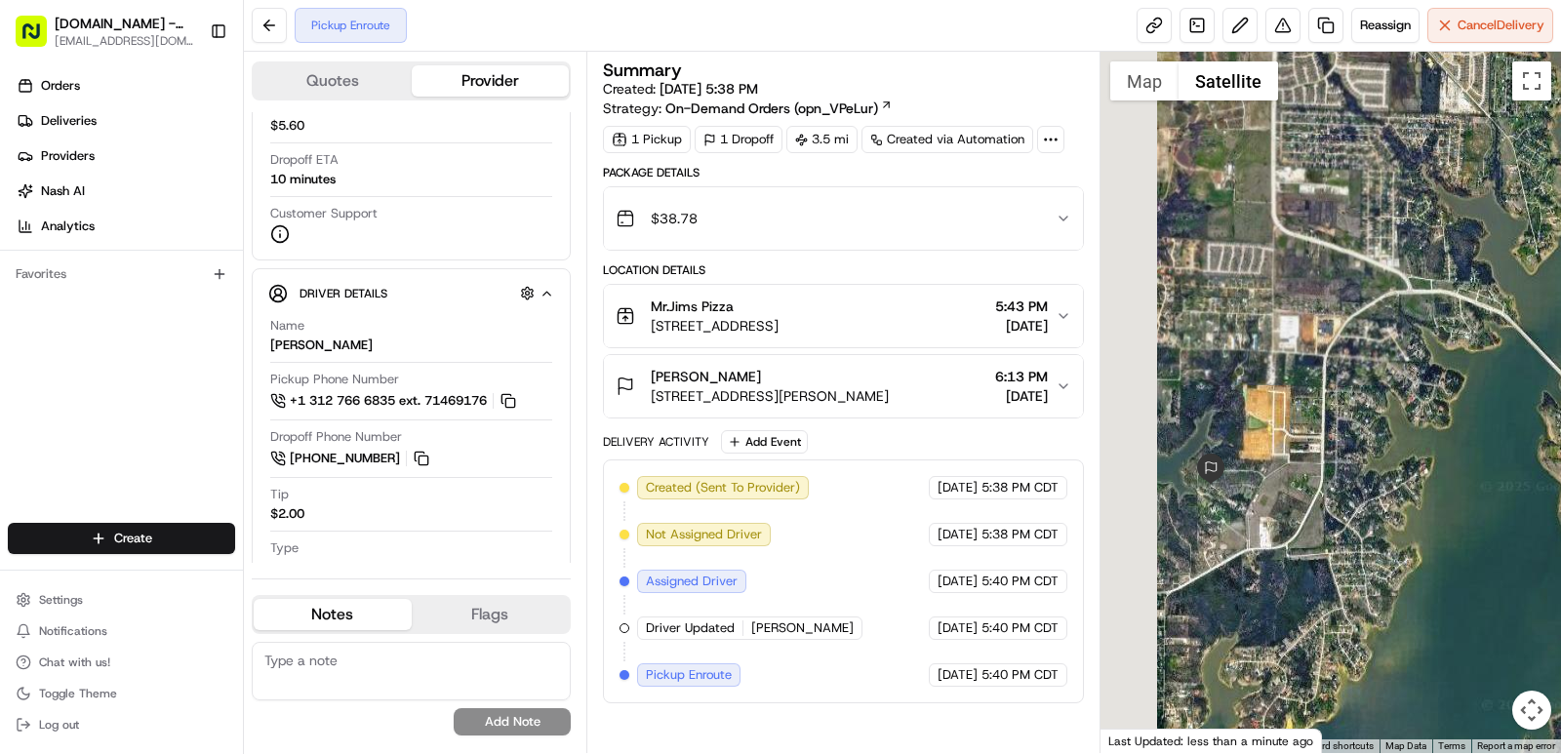
drag, startPoint x: 1371, startPoint y: 470, endPoint x: 1494, endPoint y: 428, distance: 129.9
click at [1494, 428] on div at bounding box center [1330, 402] width 461 height 701
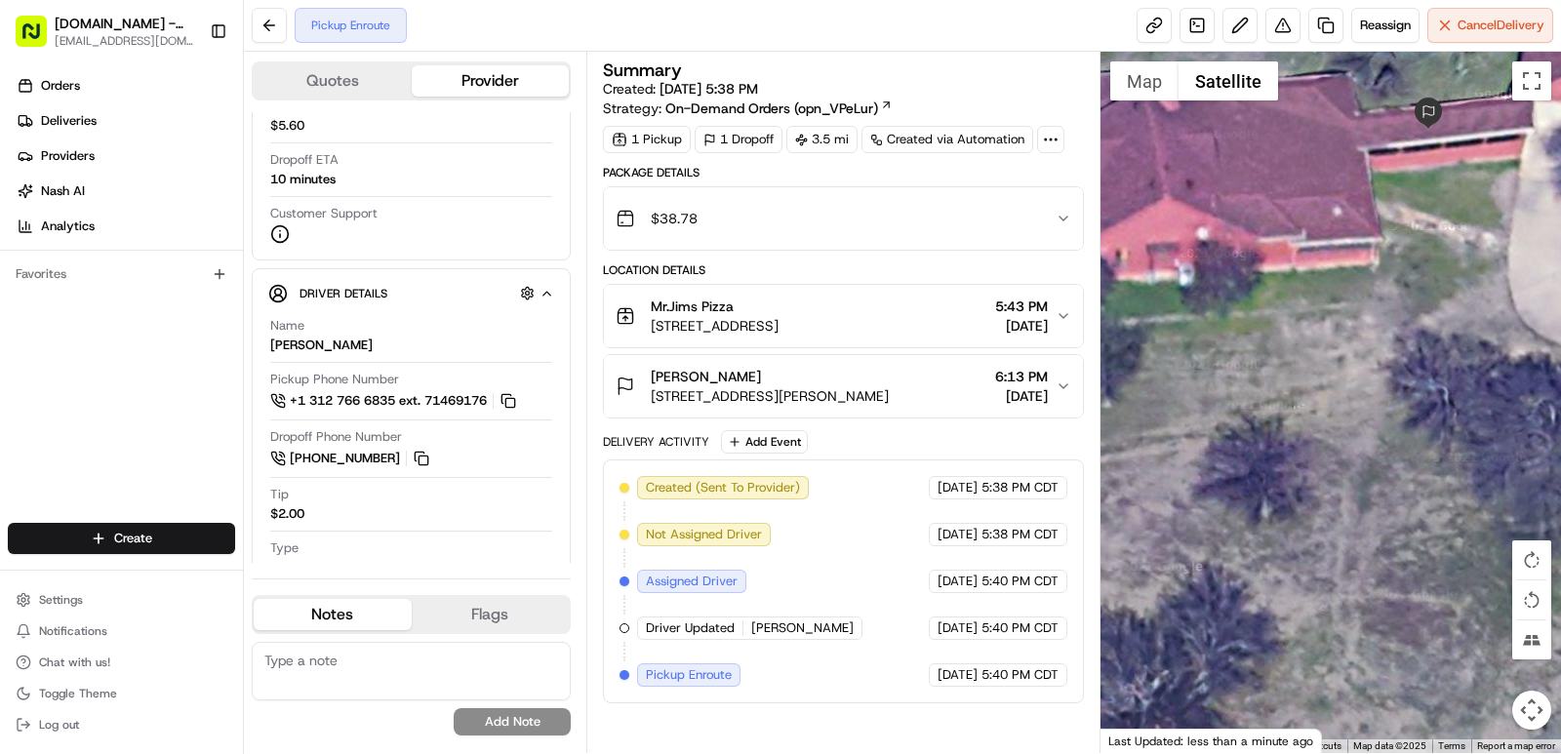
drag, startPoint x: 1392, startPoint y: 340, endPoint x: 1560, endPoint y: 276, distance: 179.4
click at [1560, 276] on div at bounding box center [1330, 402] width 461 height 701
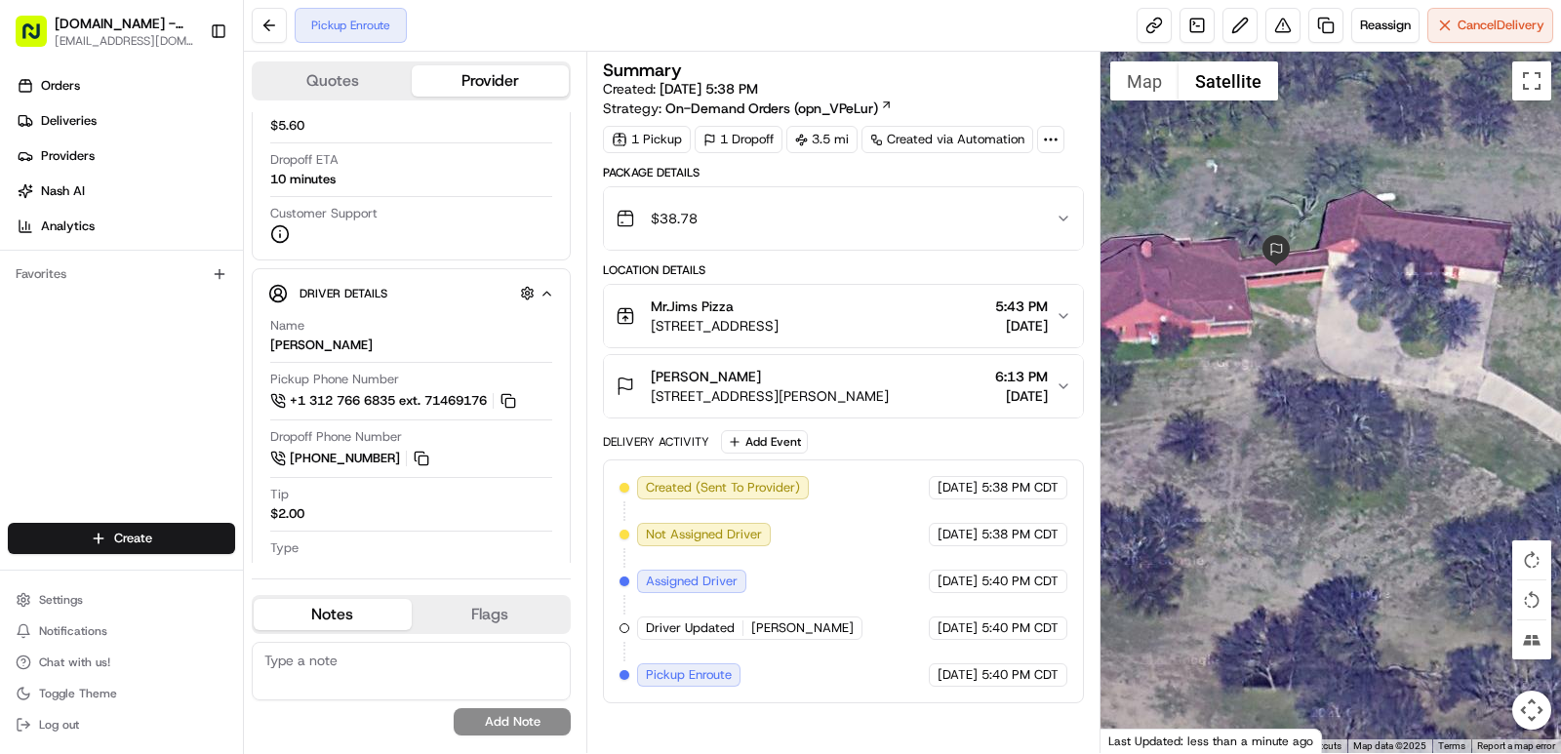
drag, startPoint x: 1372, startPoint y: 339, endPoint x: 1290, endPoint y: 369, distance: 87.4
click at [1290, 369] on div at bounding box center [1330, 402] width 461 height 701
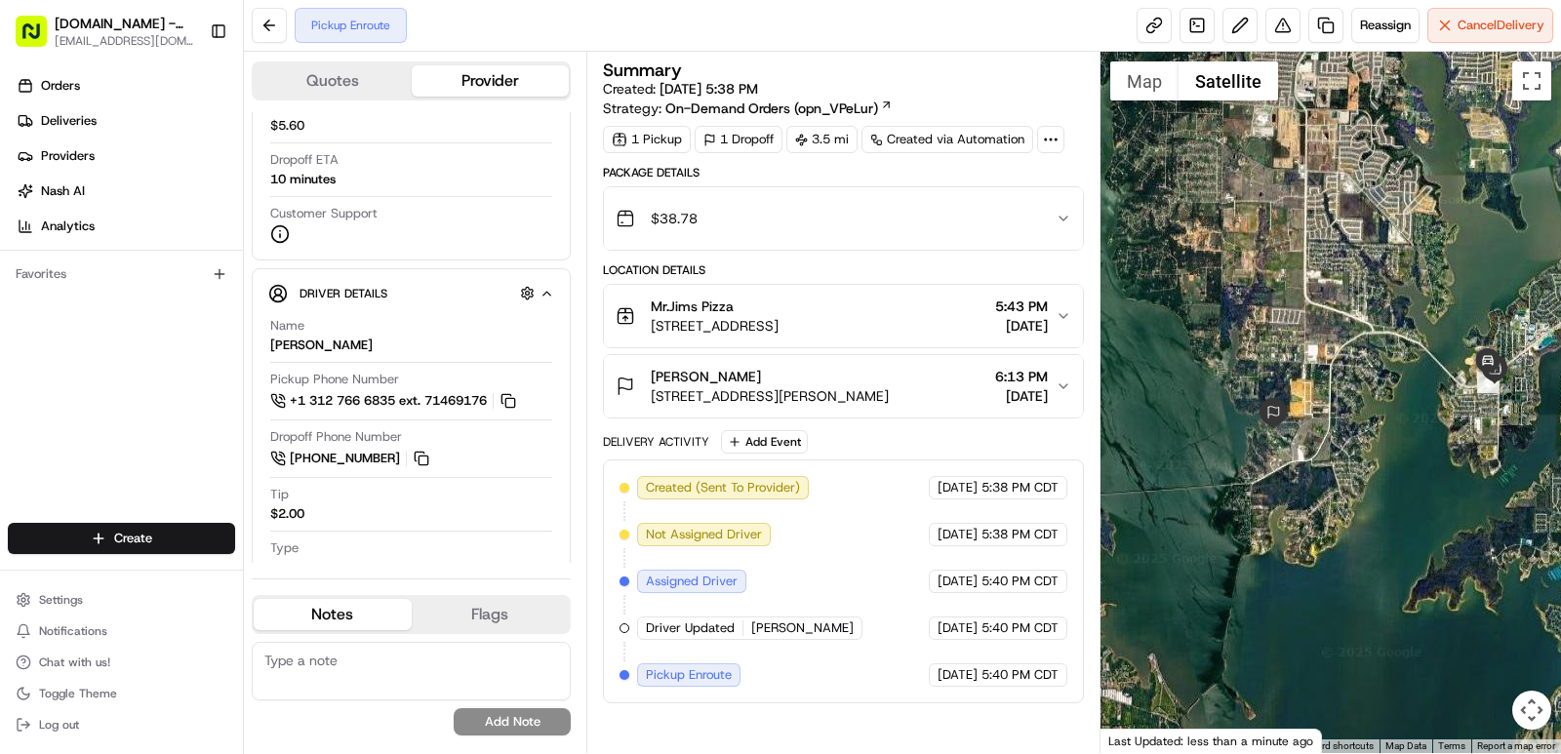
drag, startPoint x: 1458, startPoint y: 440, endPoint x: 1326, endPoint y: 438, distance: 131.7
click at [1326, 438] on div at bounding box center [1330, 402] width 461 height 701
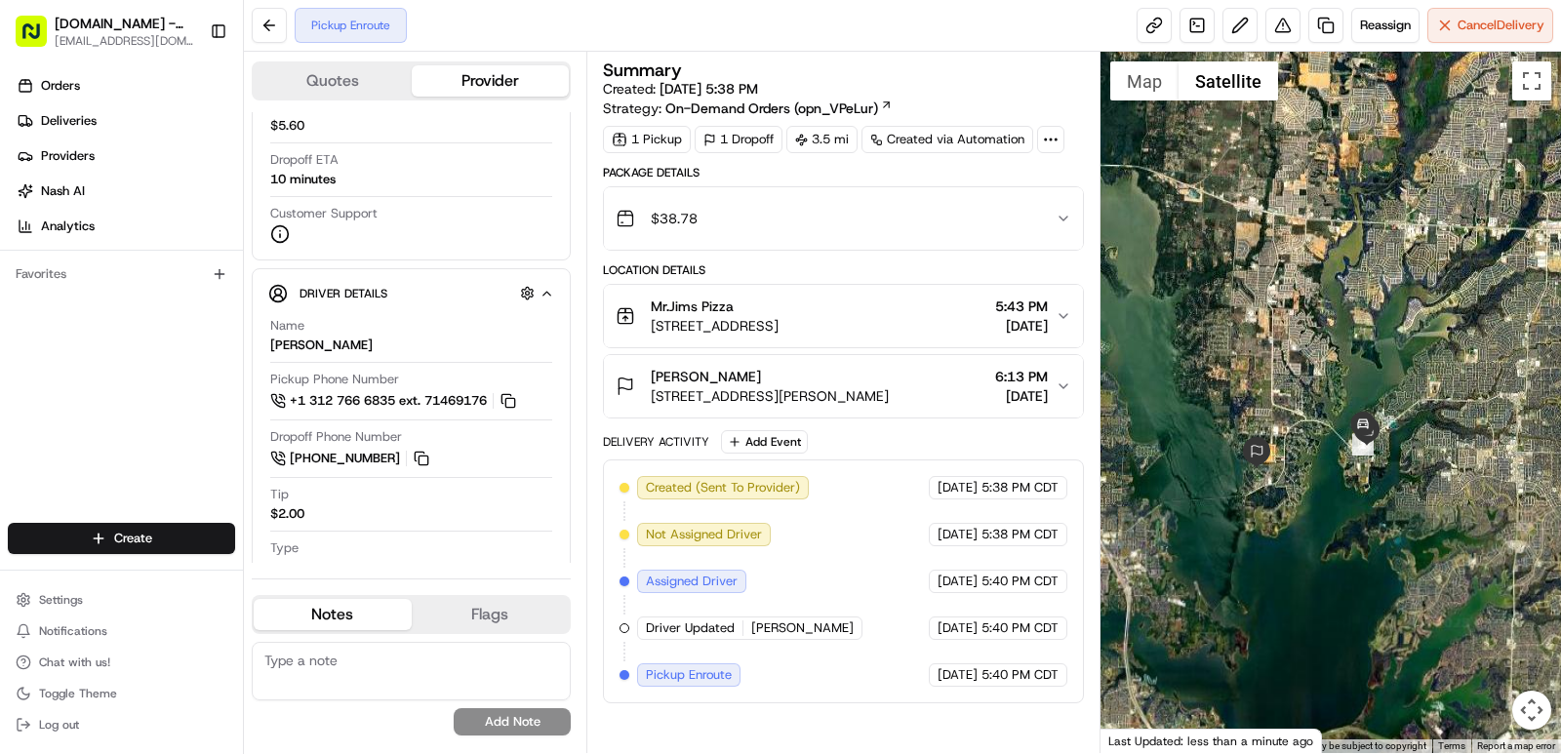
drag, startPoint x: 1480, startPoint y: 413, endPoint x: 1396, endPoint y: 465, distance: 99.1
click at [1396, 465] on div at bounding box center [1330, 402] width 461 height 701
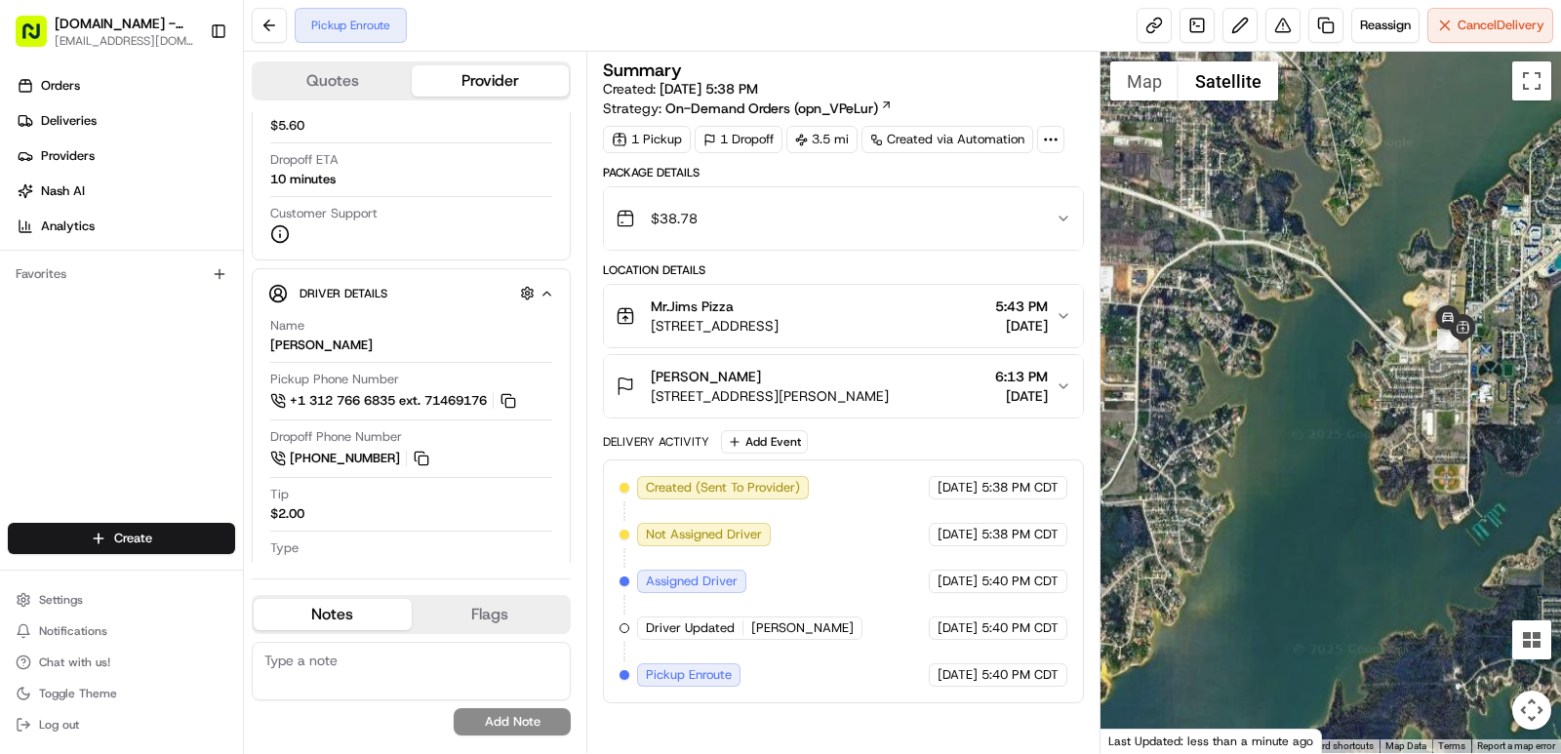
drag, startPoint x: 1354, startPoint y: 465, endPoint x: 1560, endPoint y: 415, distance: 212.0
click at [1560, 415] on div at bounding box center [1330, 402] width 461 height 701
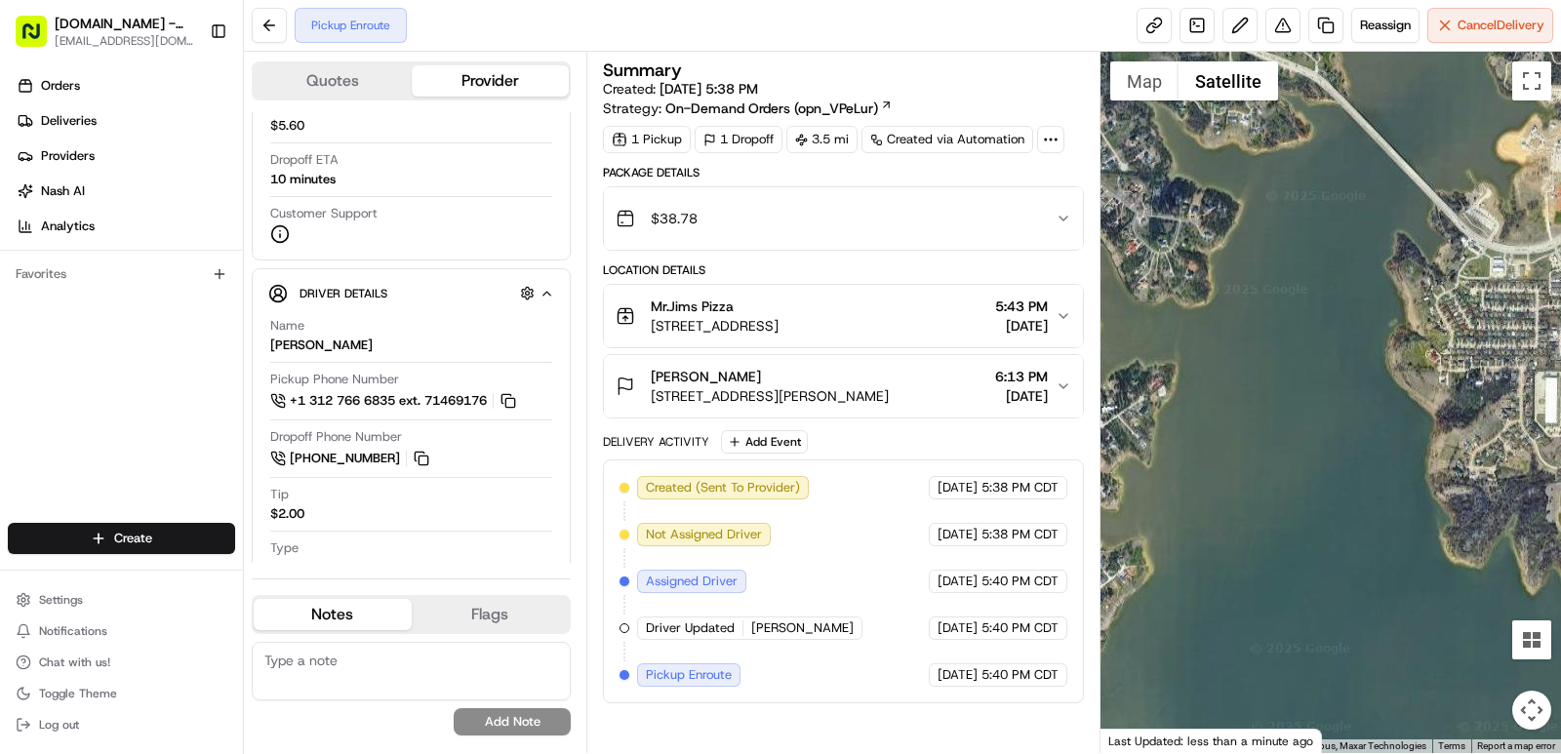
drag, startPoint x: 1364, startPoint y: 441, endPoint x: 1430, endPoint y: 430, distance: 67.2
click at [1430, 432] on div at bounding box center [1330, 402] width 461 height 701
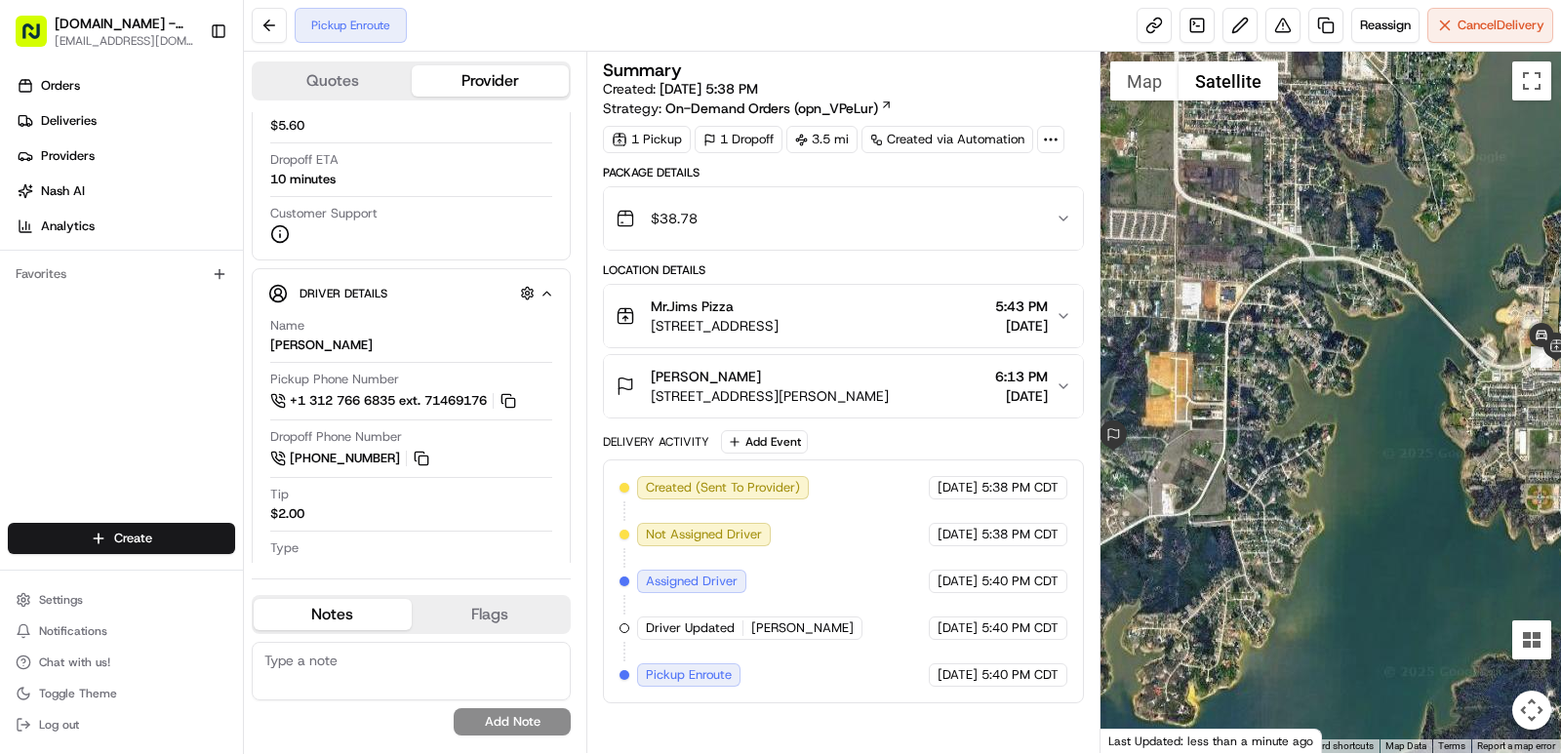
drag, startPoint x: 1397, startPoint y: 434, endPoint x: 1435, endPoint y: 462, distance: 47.4
click at [1435, 462] on div at bounding box center [1330, 402] width 461 height 701
click at [1144, 80] on button "Map" at bounding box center [1144, 80] width 68 height 39
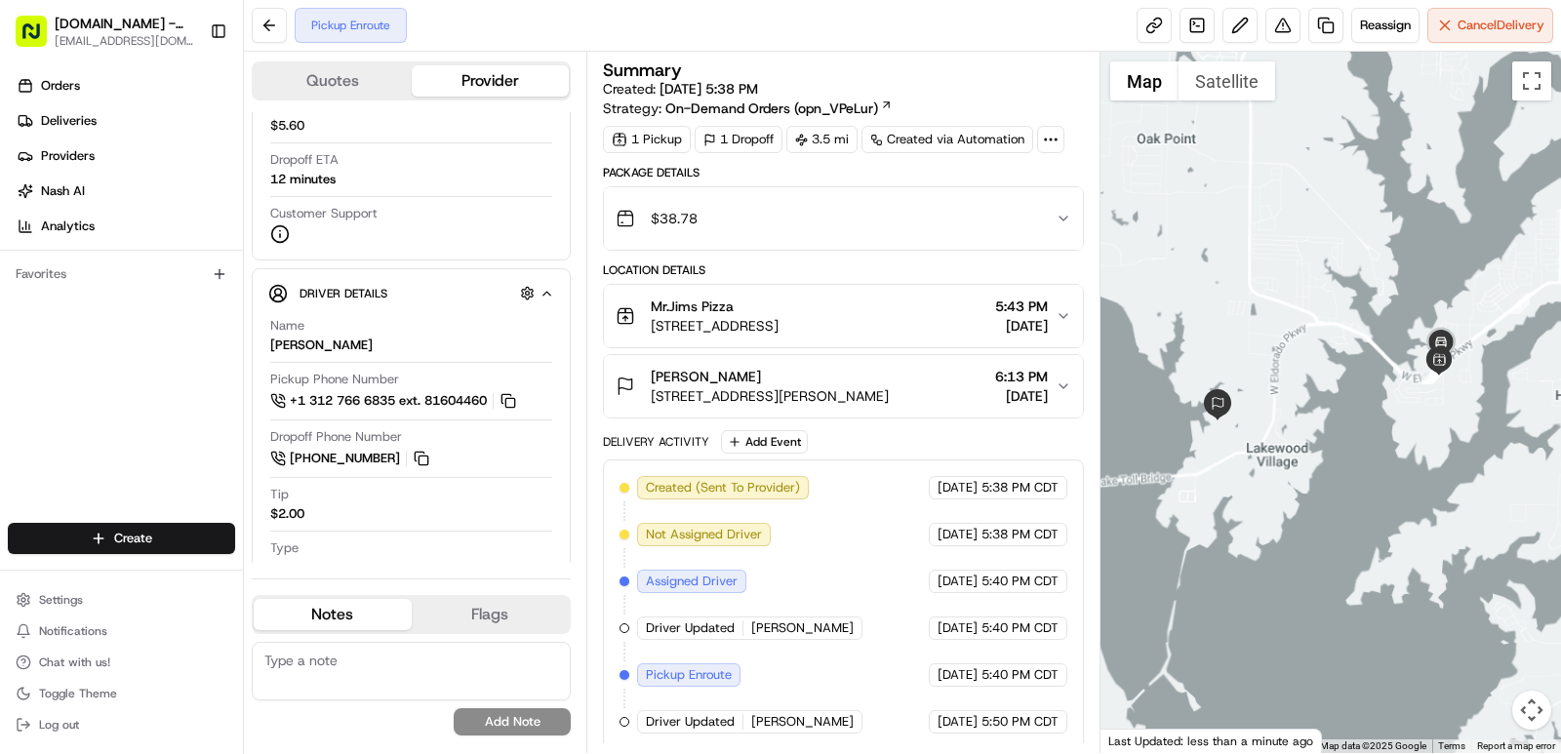
drag, startPoint x: 1421, startPoint y: 352, endPoint x: 1484, endPoint y: 356, distance: 62.6
click at [1385, 374] on div at bounding box center [1330, 402] width 461 height 701
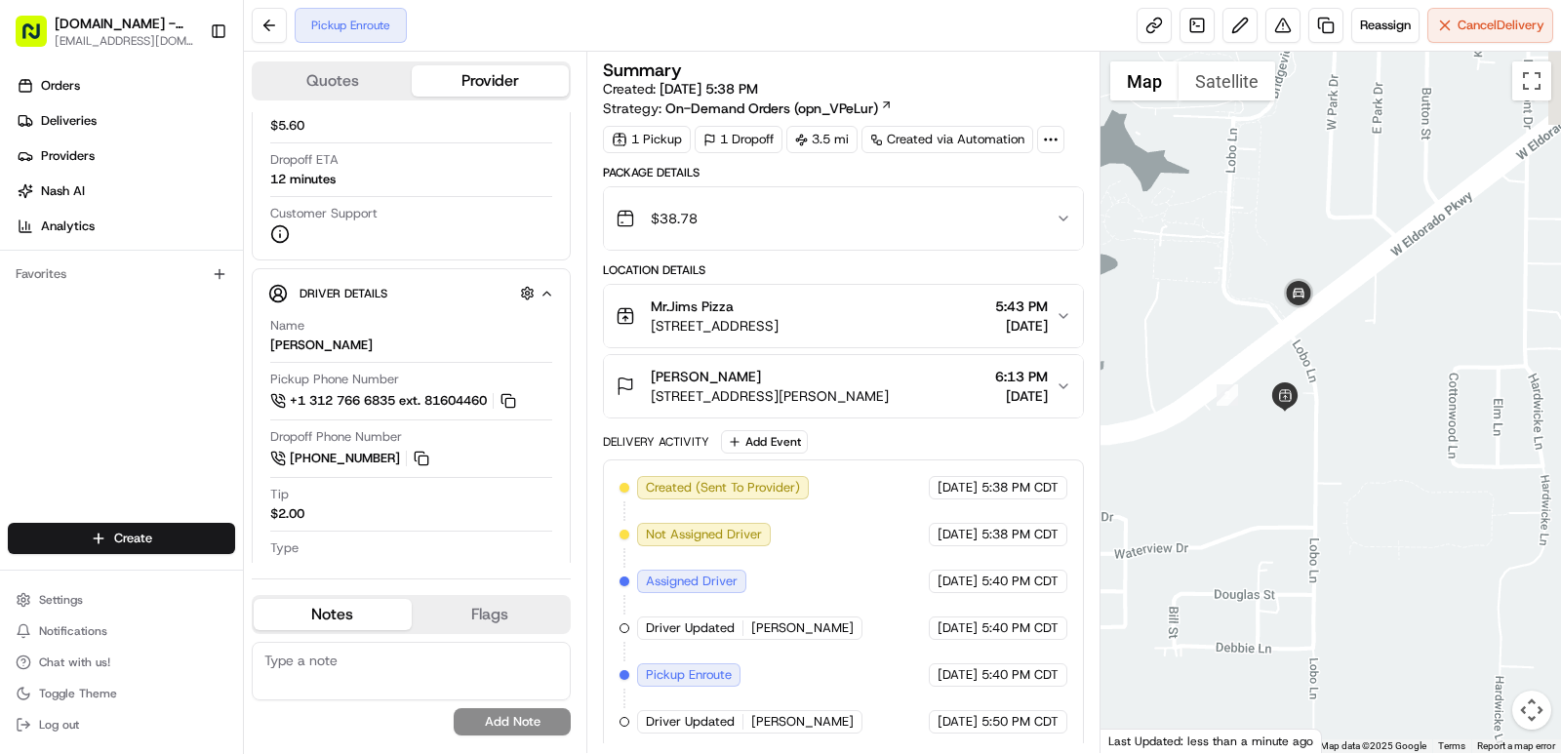
drag, startPoint x: 1349, startPoint y: 288, endPoint x: 1338, endPoint y: 344, distance: 57.8
click at [1338, 344] on div at bounding box center [1330, 402] width 461 height 701
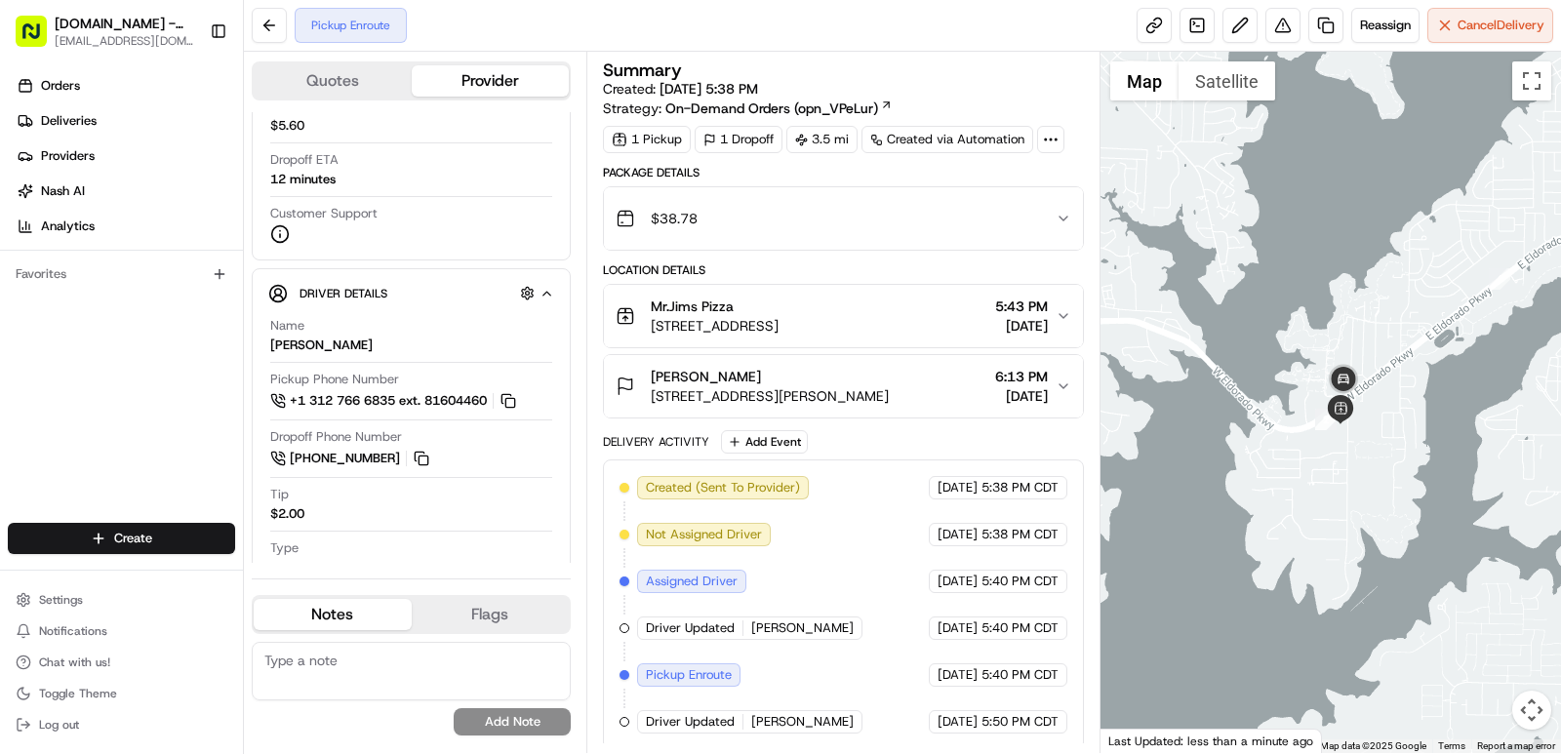
drag, startPoint x: 1441, startPoint y: 365, endPoint x: 1404, endPoint y: 406, distance: 55.3
click at [1404, 406] on div at bounding box center [1330, 402] width 461 height 701
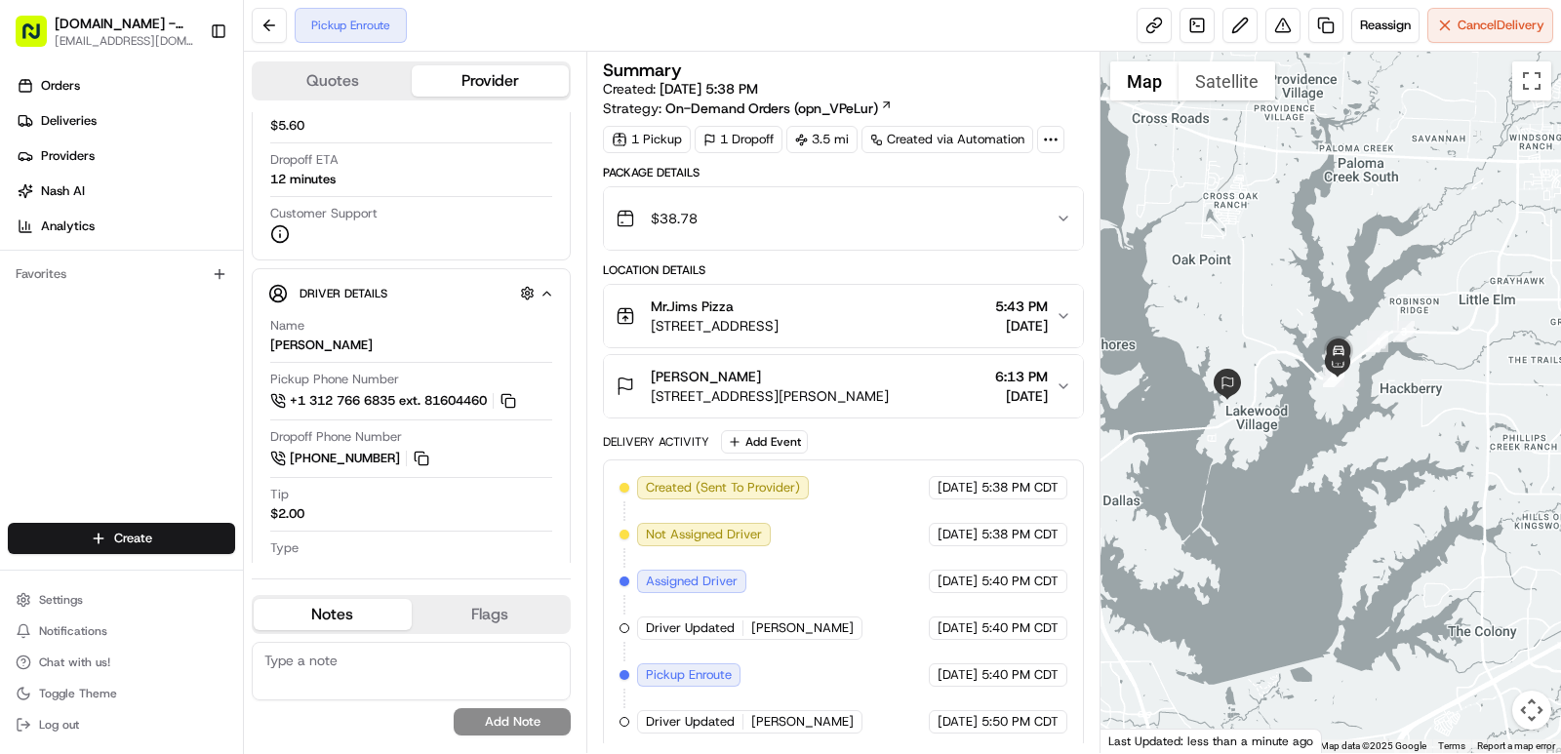
drag, startPoint x: 1454, startPoint y: 347, endPoint x: 1382, endPoint y: 360, distance: 72.3
click at [1382, 360] on div at bounding box center [1330, 402] width 461 height 701
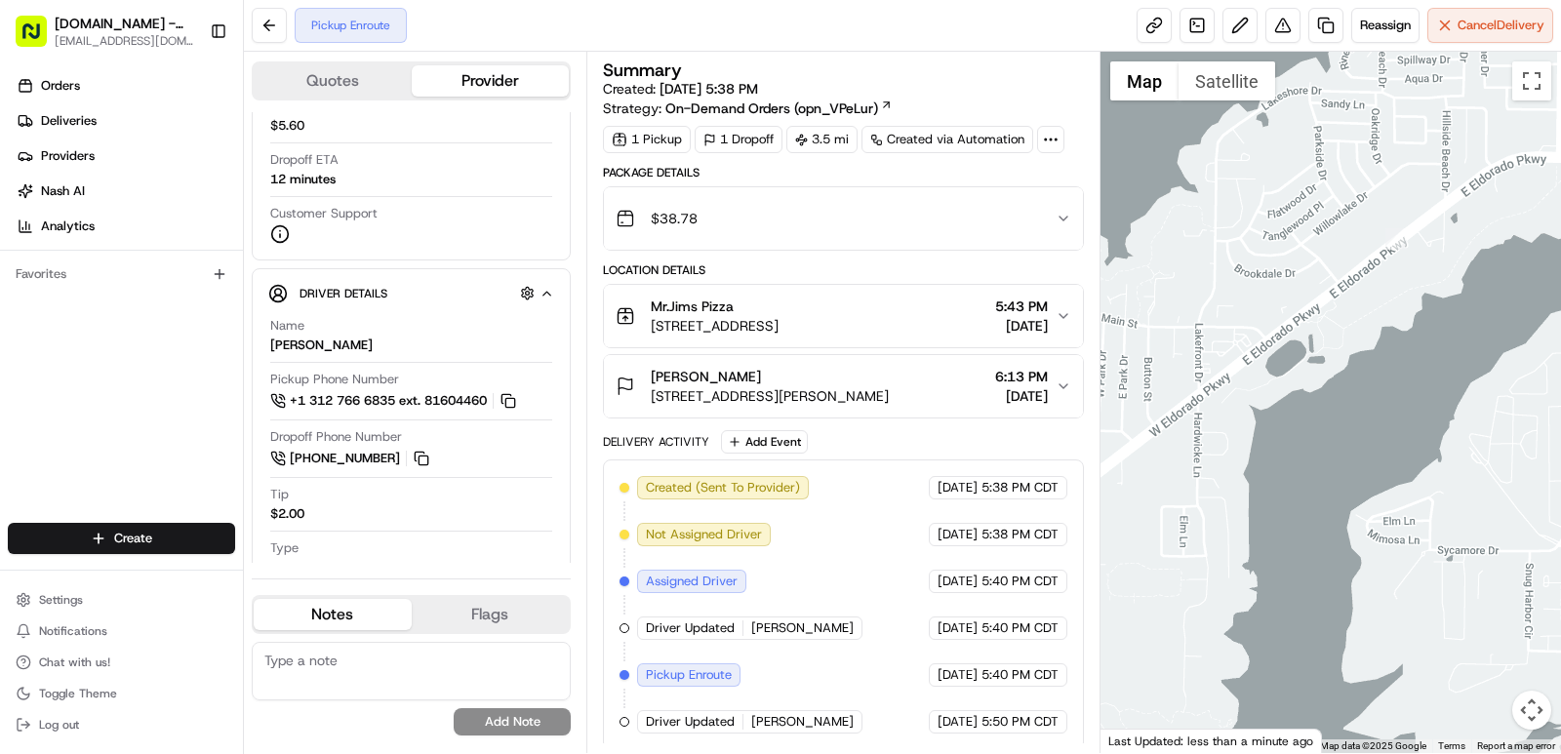
drag, startPoint x: 1295, startPoint y: 387, endPoint x: 1364, endPoint y: 337, distance: 85.9
click at [1518, 301] on div at bounding box center [1330, 402] width 461 height 701
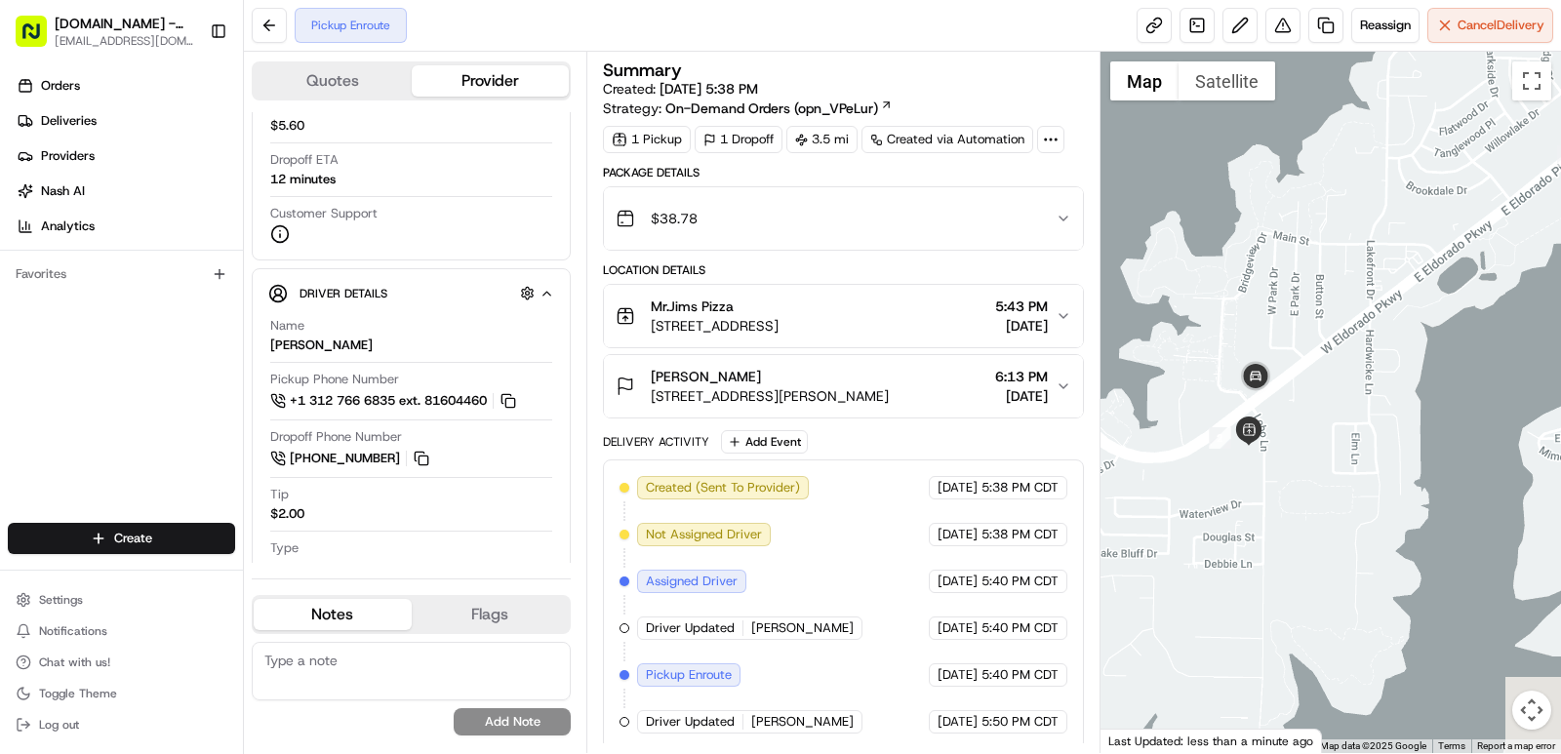
drag, startPoint x: 1288, startPoint y: 347, endPoint x: 1444, endPoint y: 270, distance: 174.1
click at [1529, 225] on div at bounding box center [1330, 402] width 461 height 701
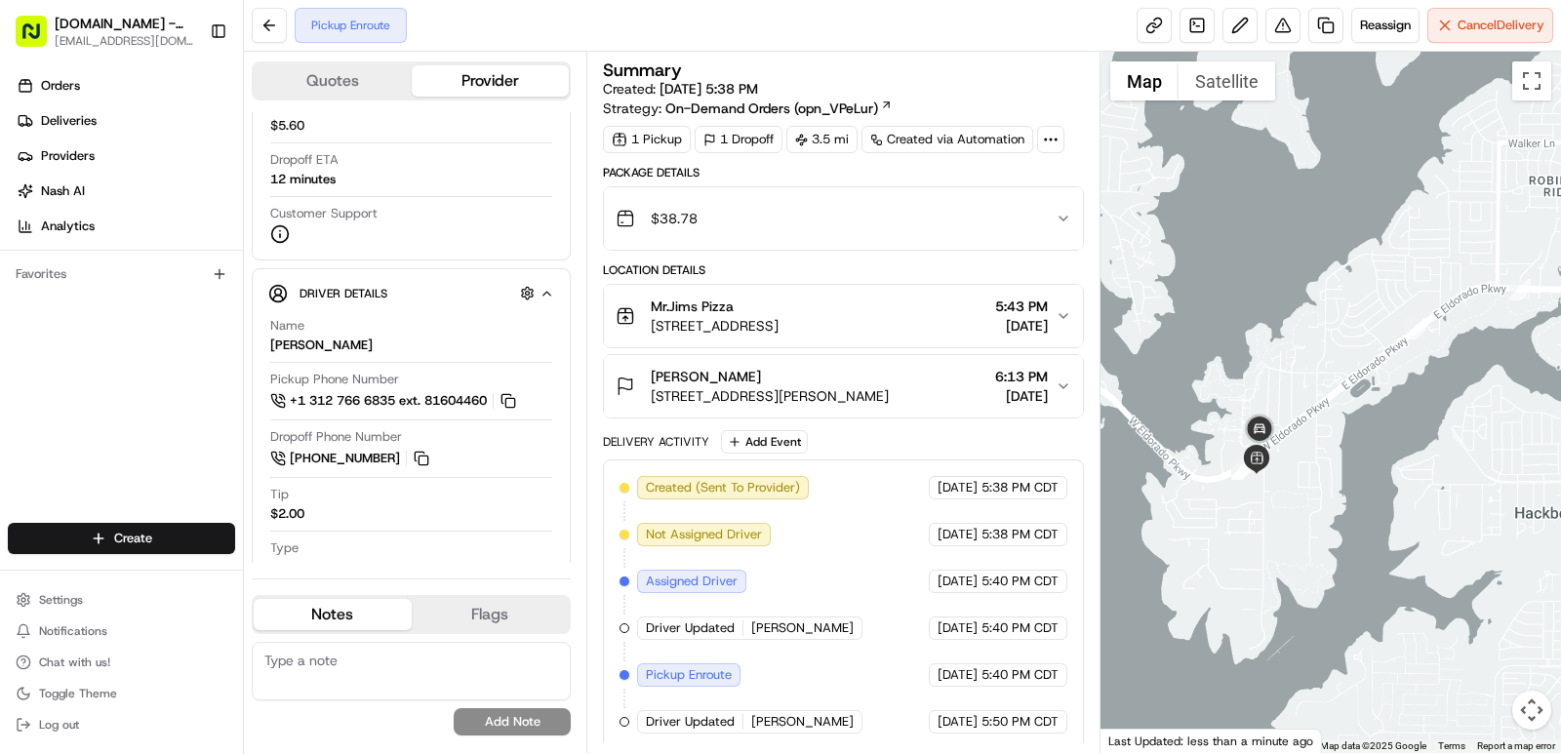
drag, startPoint x: 1434, startPoint y: 373, endPoint x: 1437, endPoint y: 405, distance: 32.3
click at [1346, 438] on div at bounding box center [1330, 402] width 461 height 701
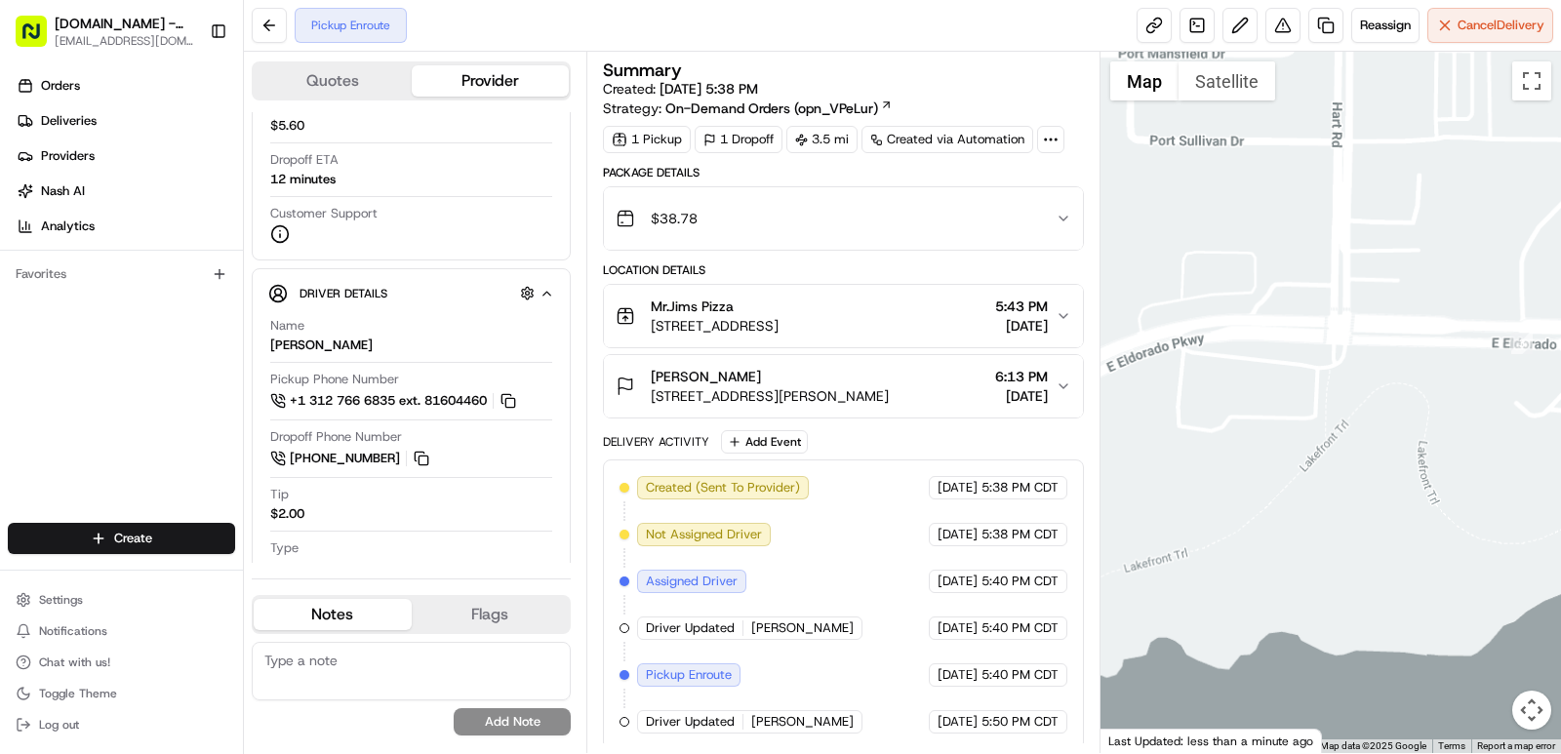
drag, startPoint x: 1499, startPoint y: 283, endPoint x: 1232, endPoint y: 448, distance: 313.2
click at [1229, 470] on div at bounding box center [1330, 402] width 461 height 701
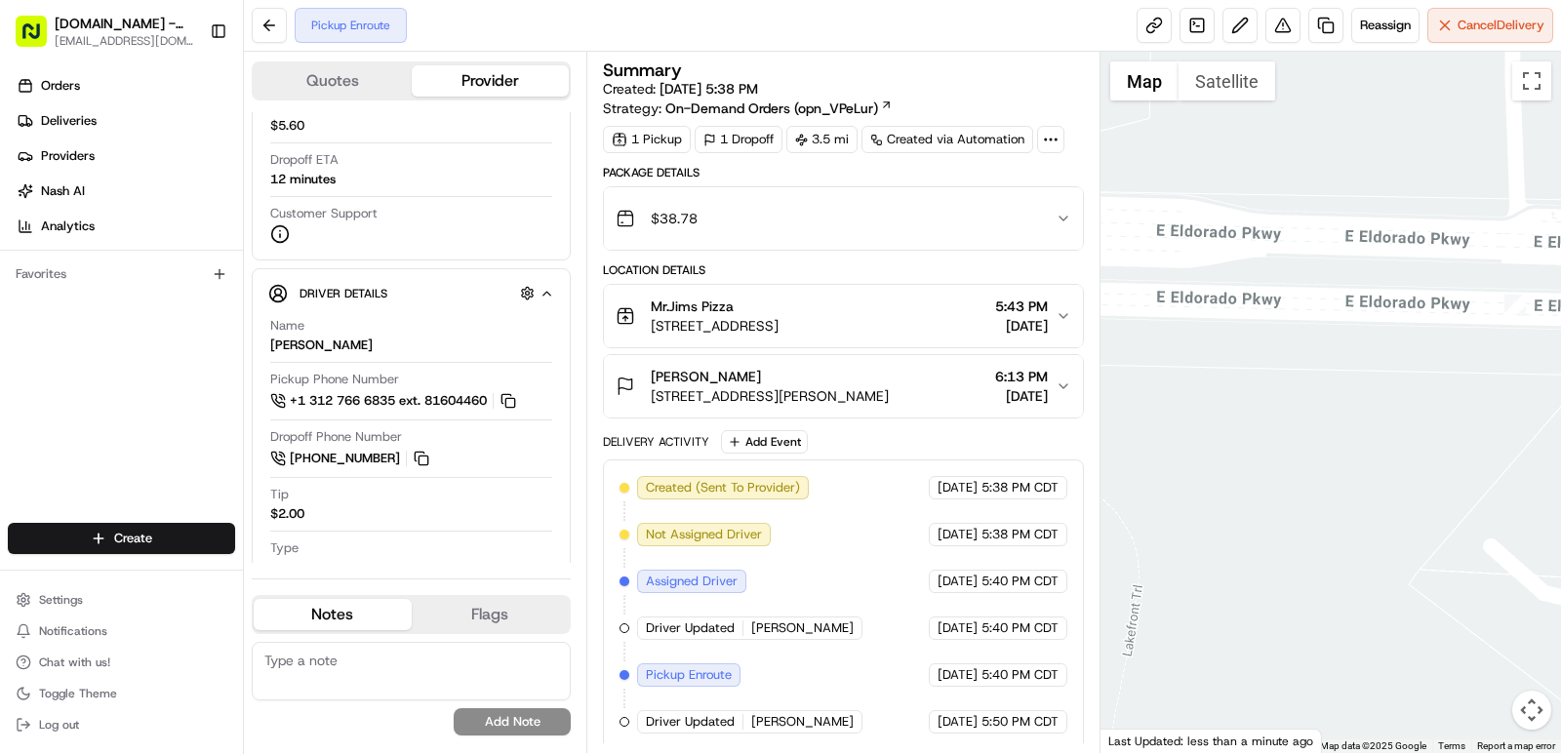
drag, startPoint x: 1489, startPoint y: 344, endPoint x: 1239, endPoint y: 402, distance: 256.3
click at [1179, 438] on div at bounding box center [1330, 402] width 461 height 701
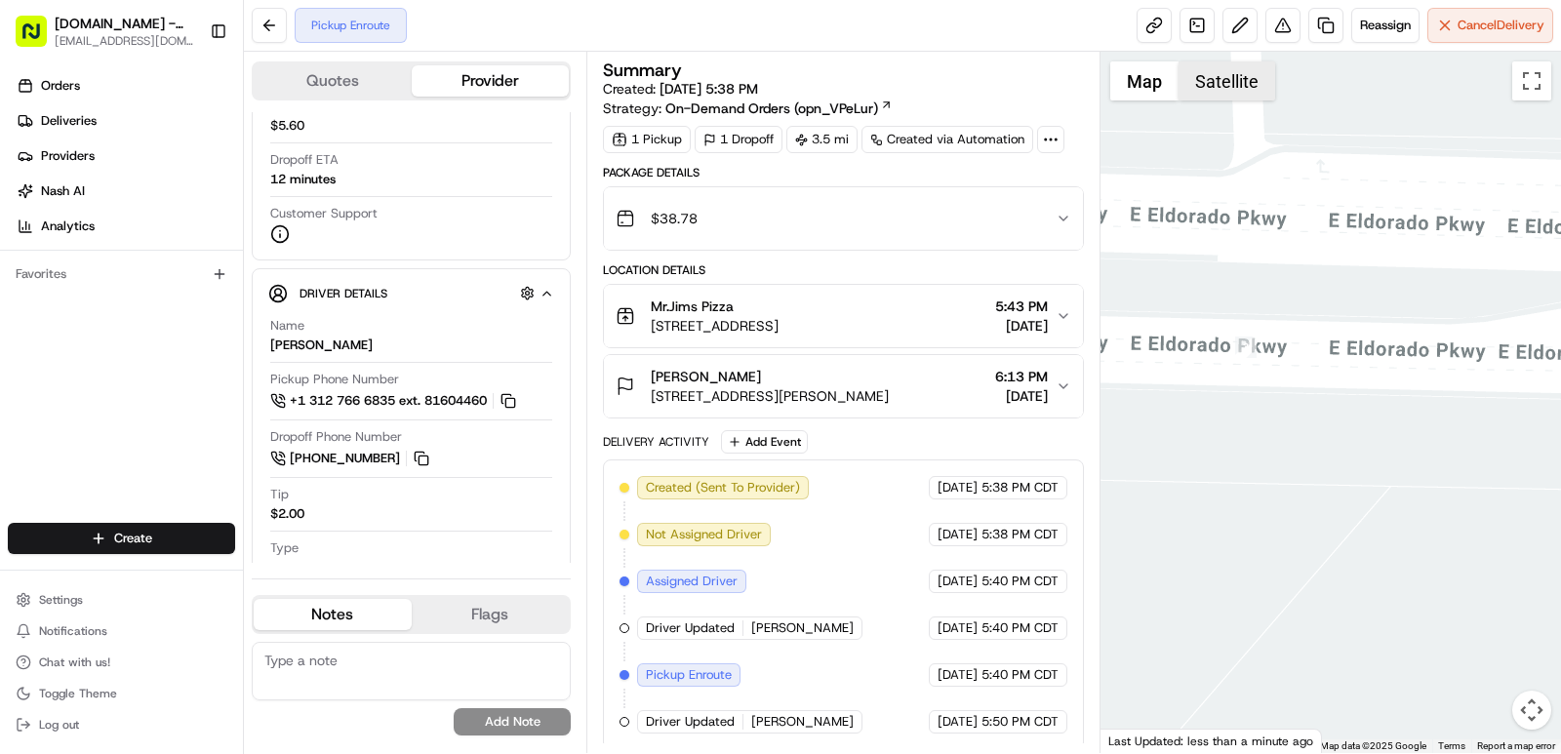
click at [1233, 88] on button "Satellite" at bounding box center [1227, 80] width 97 height 39
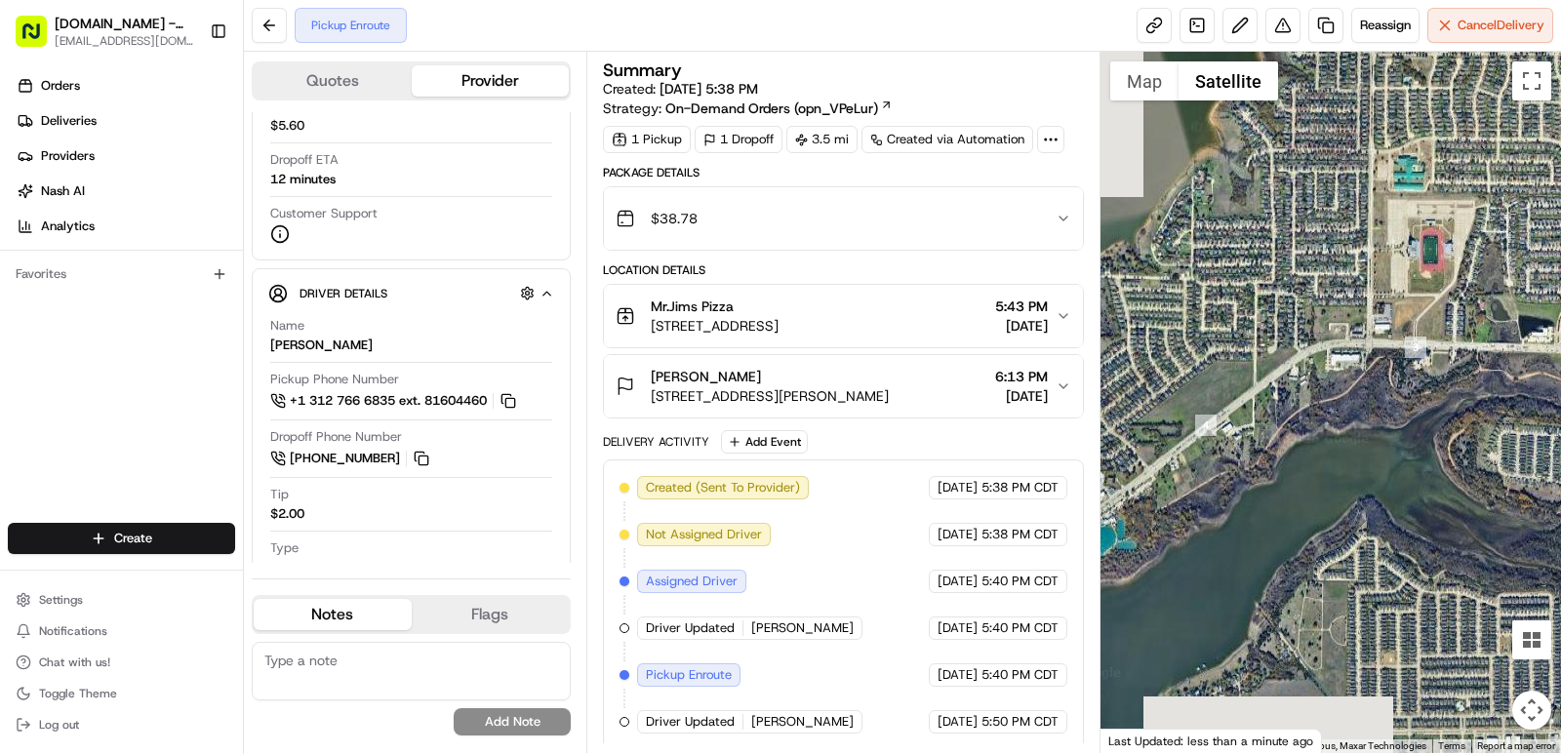
drag, startPoint x: 1254, startPoint y: 472, endPoint x: 1376, endPoint y: 376, distance: 155.6
click at [1420, 344] on div at bounding box center [1330, 402] width 461 height 701
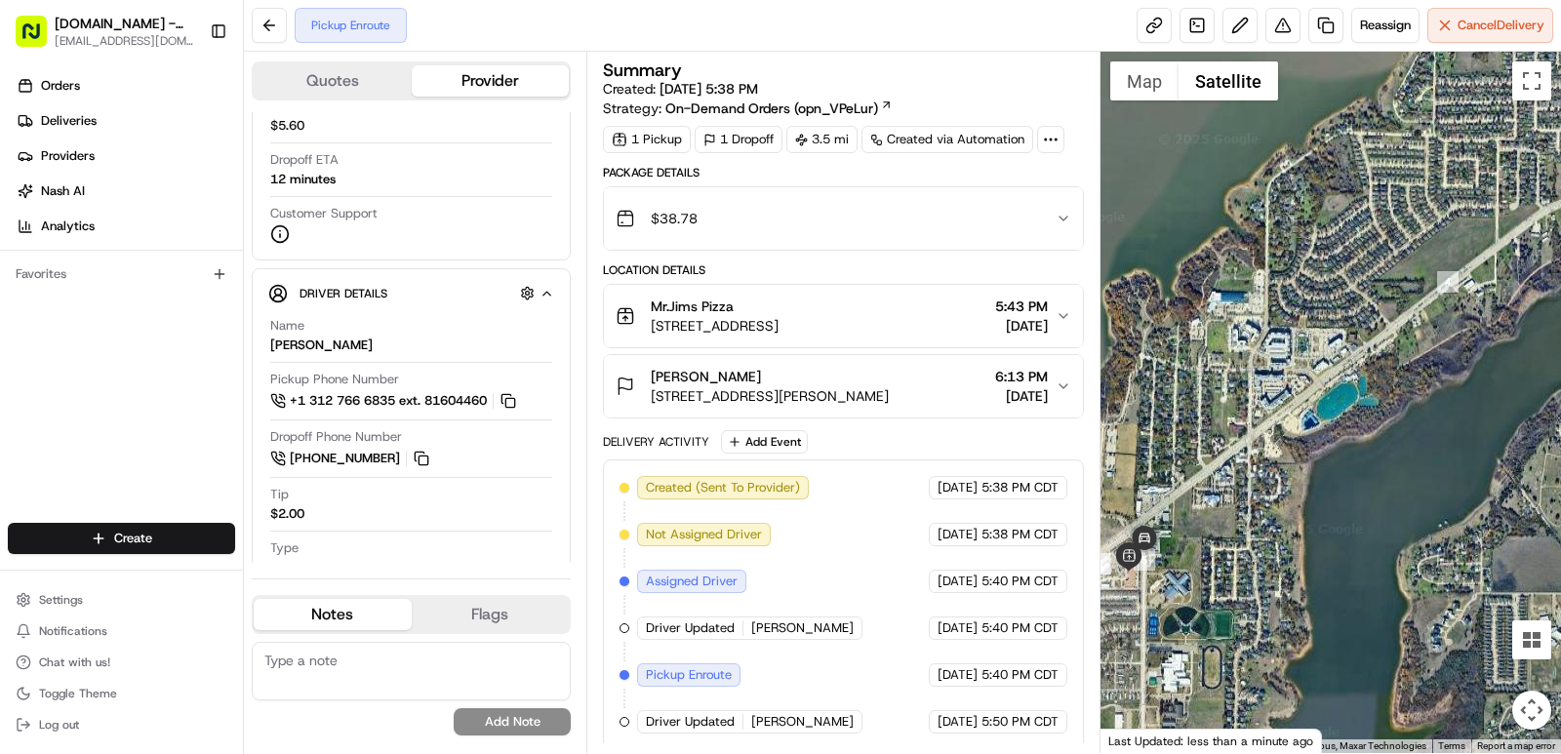
drag, startPoint x: 1320, startPoint y: 434, endPoint x: 1360, endPoint y: 395, distance: 55.9
click at [1482, 344] on div at bounding box center [1330, 402] width 461 height 701
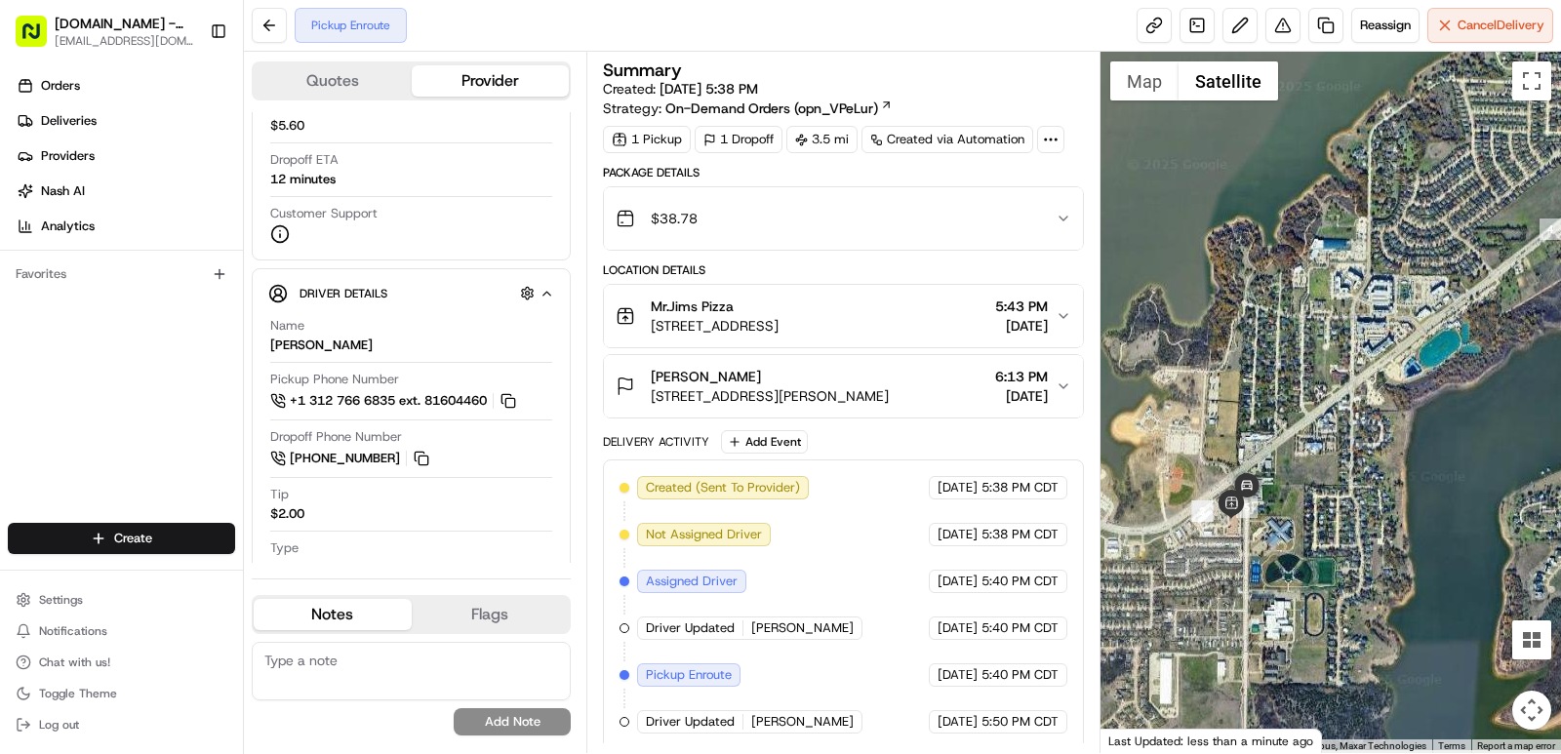
drag, startPoint x: 1328, startPoint y: 437, endPoint x: 1314, endPoint y: 430, distance: 15.3
click at [1381, 393] on div at bounding box center [1330, 402] width 461 height 701
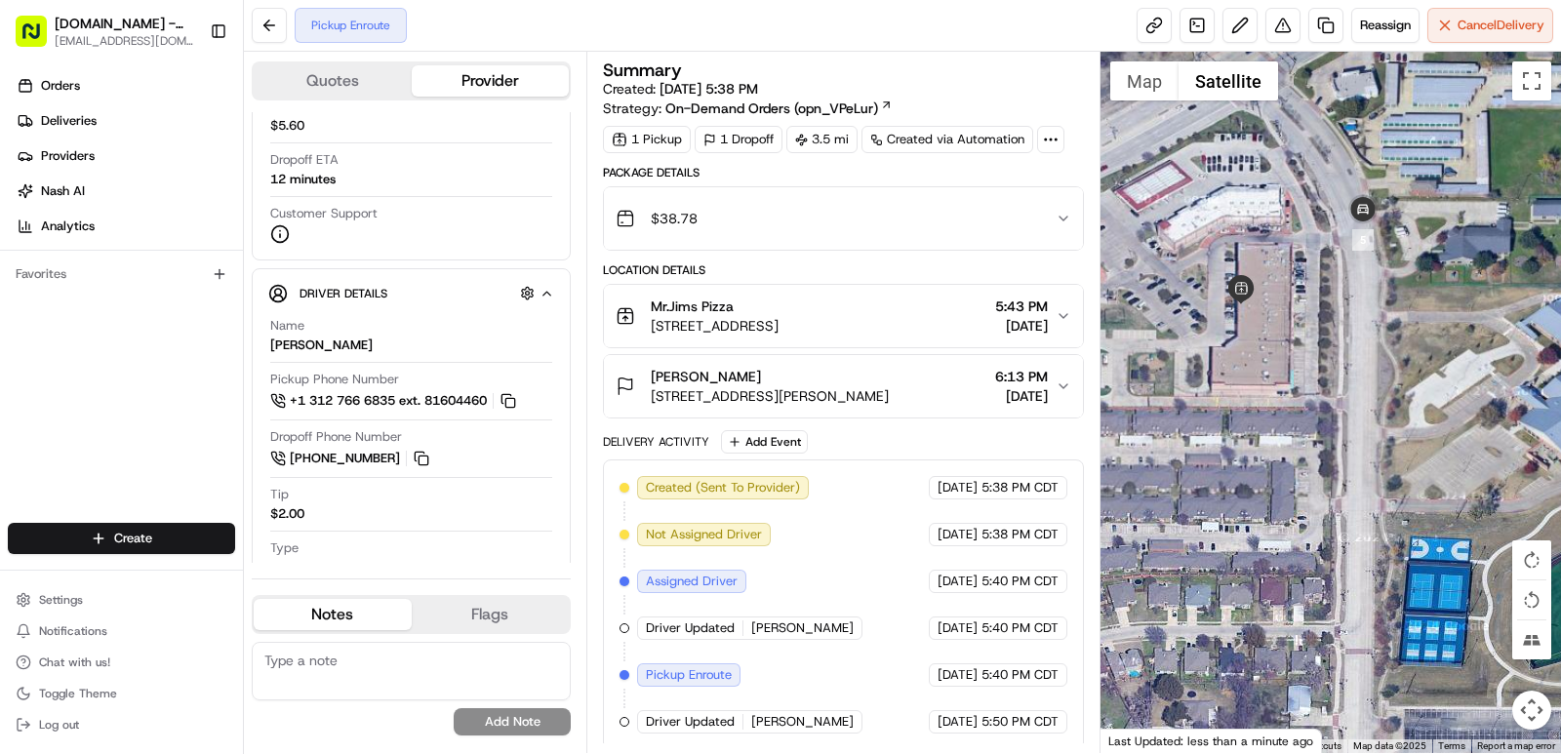
drag, startPoint x: 1318, startPoint y: 640, endPoint x: 1491, endPoint y: 338, distance: 348.3
click at [1491, 338] on div at bounding box center [1330, 402] width 461 height 701
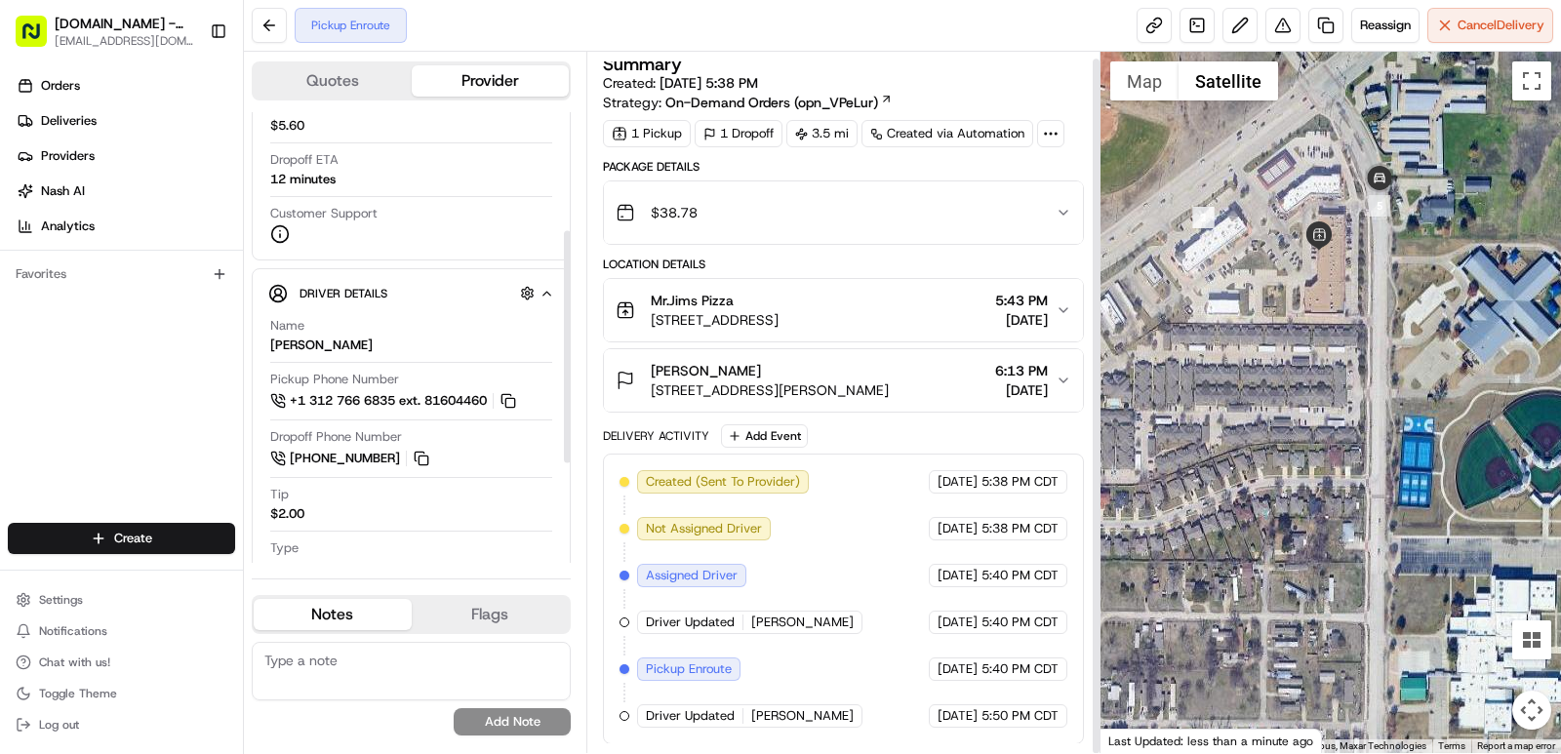
scroll to position [7, 0]
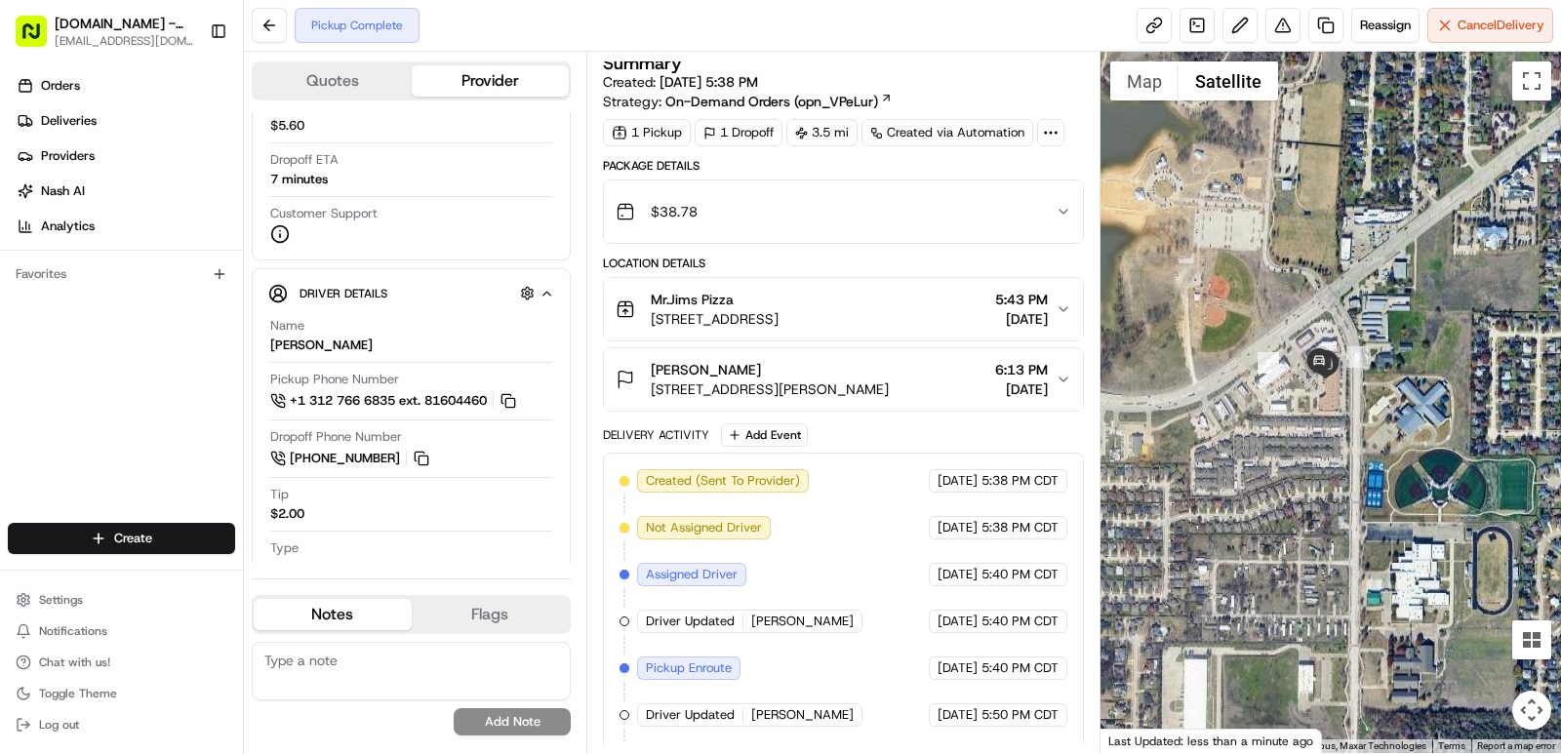
drag, startPoint x: 1285, startPoint y: 393, endPoint x: 1294, endPoint y: 420, distance: 27.8
click at [1294, 420] on div at bounding box center [1330, 402] width 461 height 701
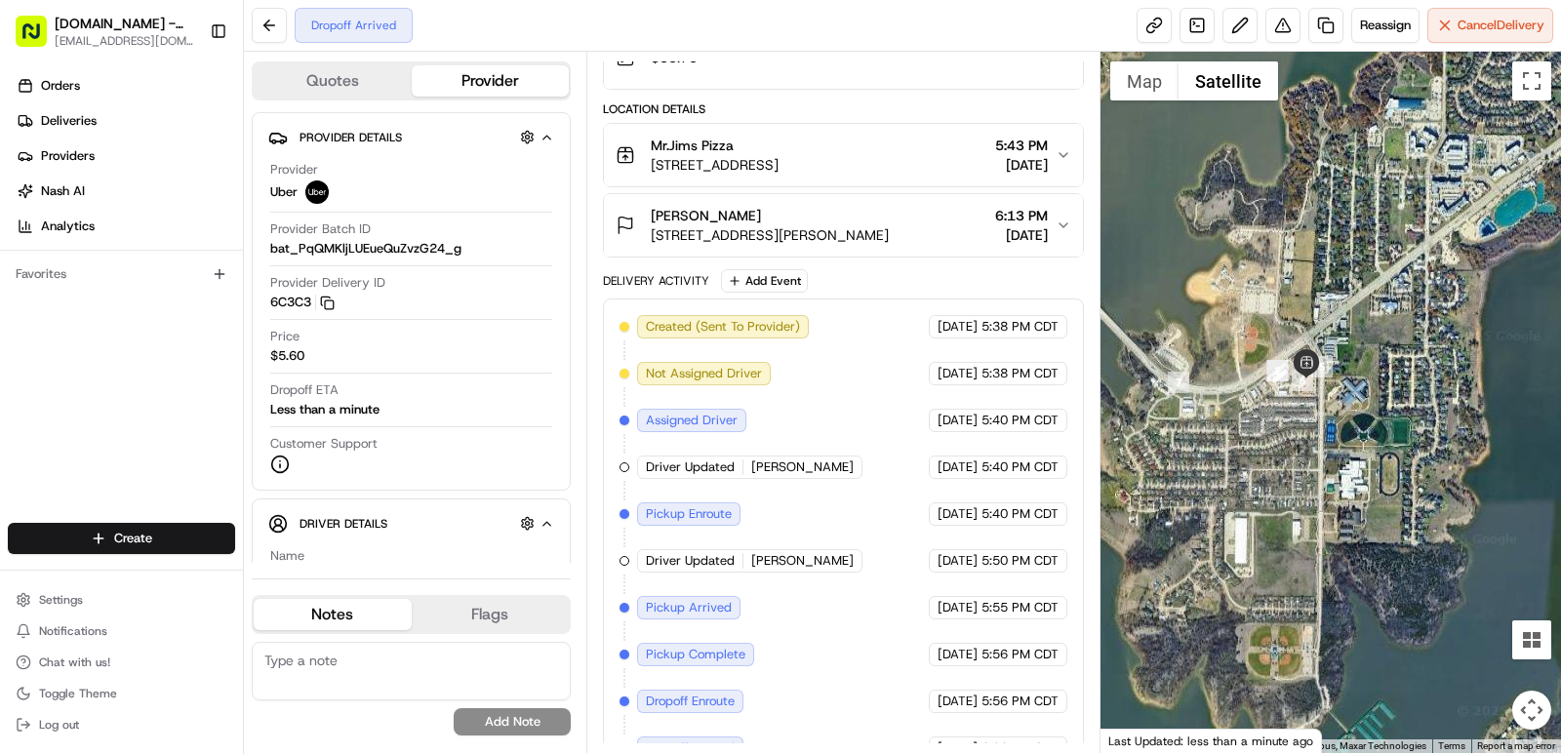
scroll to position [194, 0]
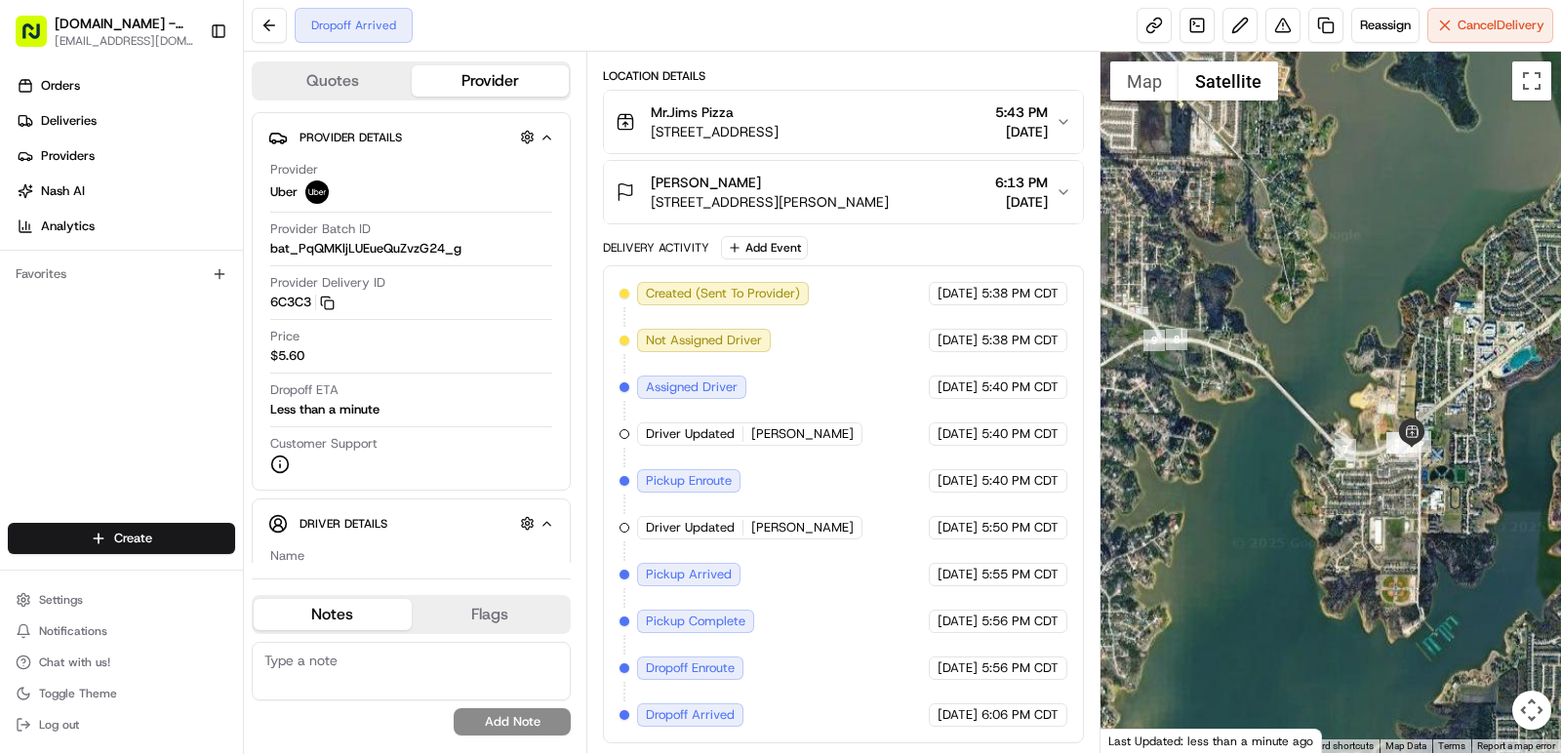
drag, startPoint x: 1263, startPoint y: 484, endPoint x: 1405, endPoint y: 507, distance: 143.4
click at [1405, 507] on div at bounding box center [1330, 402] width 461 height 701
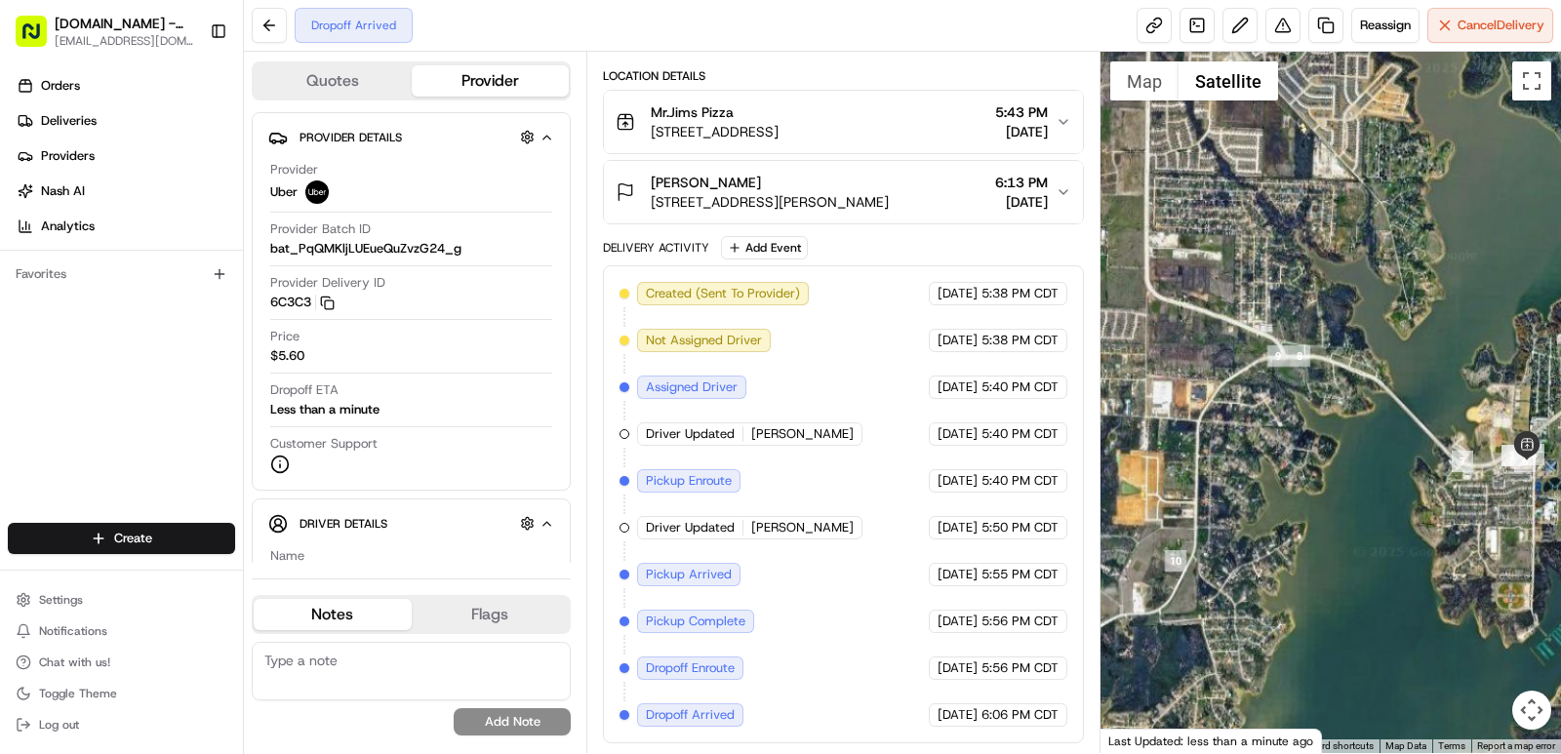
drag, startPoint x: 1222, startPoint y: 421, endPoint x: 1373, endPoint y: 427, distance: 150.4
click at [1373, 427] on div at bounding box center [1330, 402] width 461 height 701
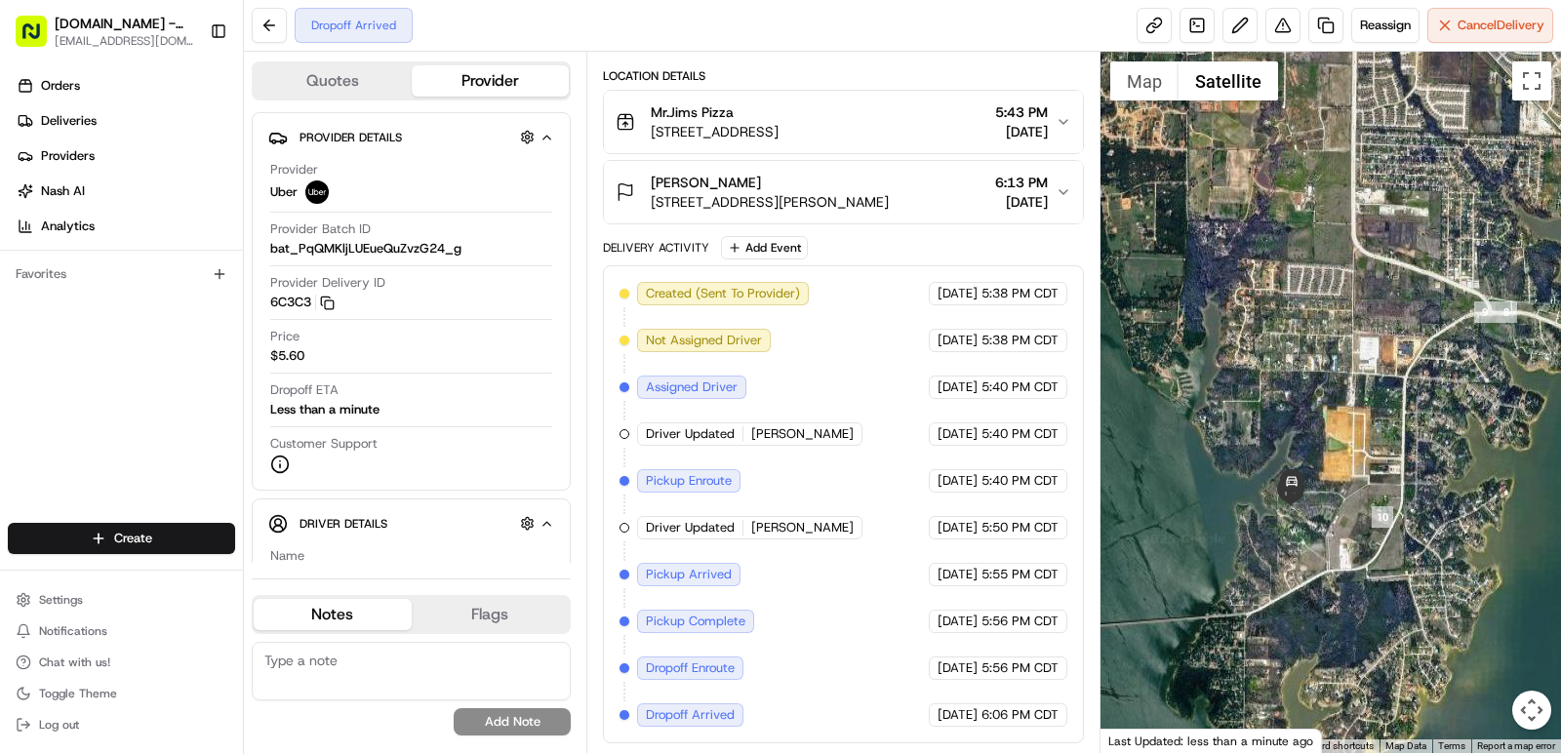
drag, startPoint x: 1185, startPoint y: 508, endPoint x: 1343, endPoint y: 466, distance: 163.5
click at [1343, 466] on div at bounding box center [1330, 402] width 461 height 701
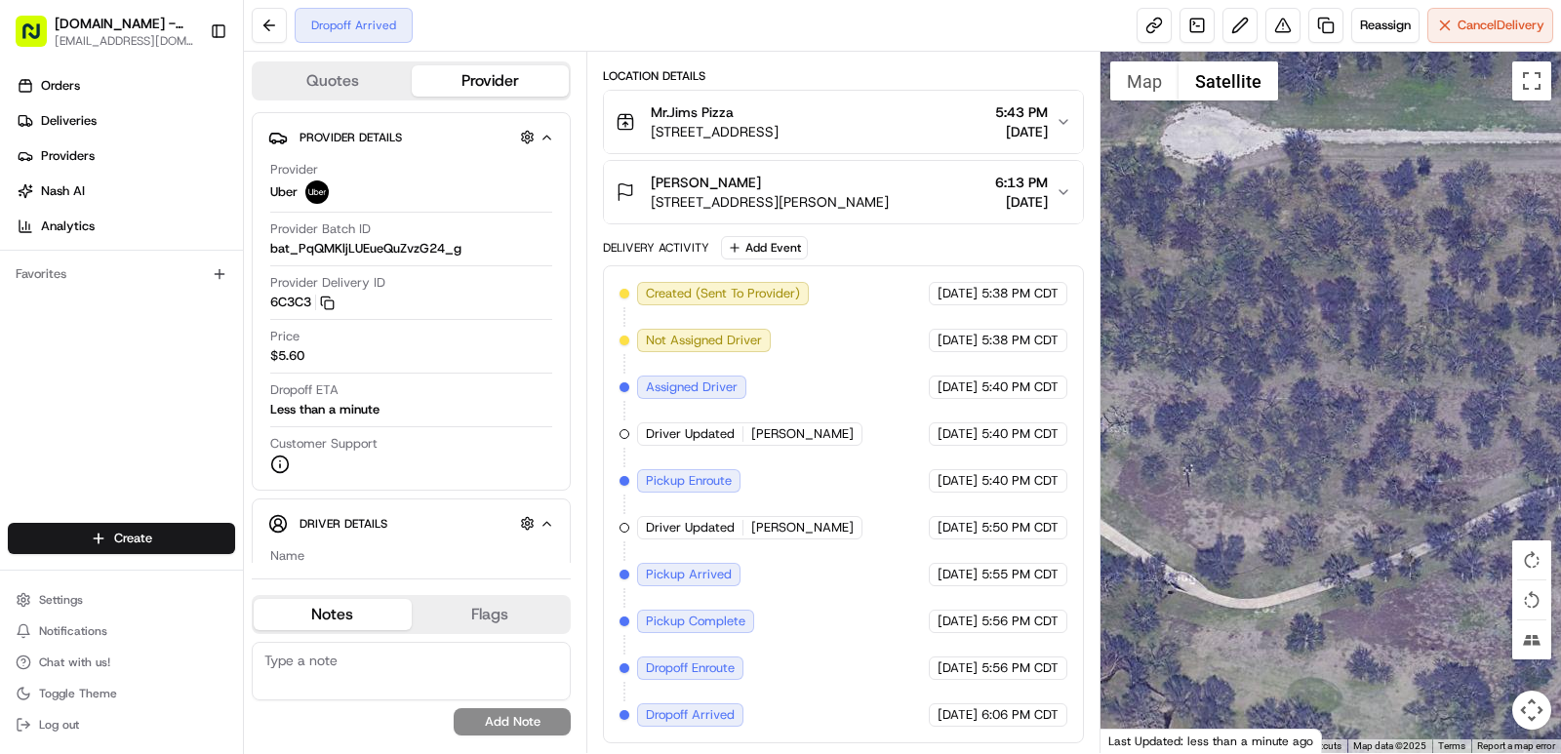
drag, startPoint x: 1336, startPoint y: 471, endPoint x: 1518, endPoint y: 460, distance: 182.8
click at [1518, 460] on div at bounding box center [1330, 402] width 461 height 701
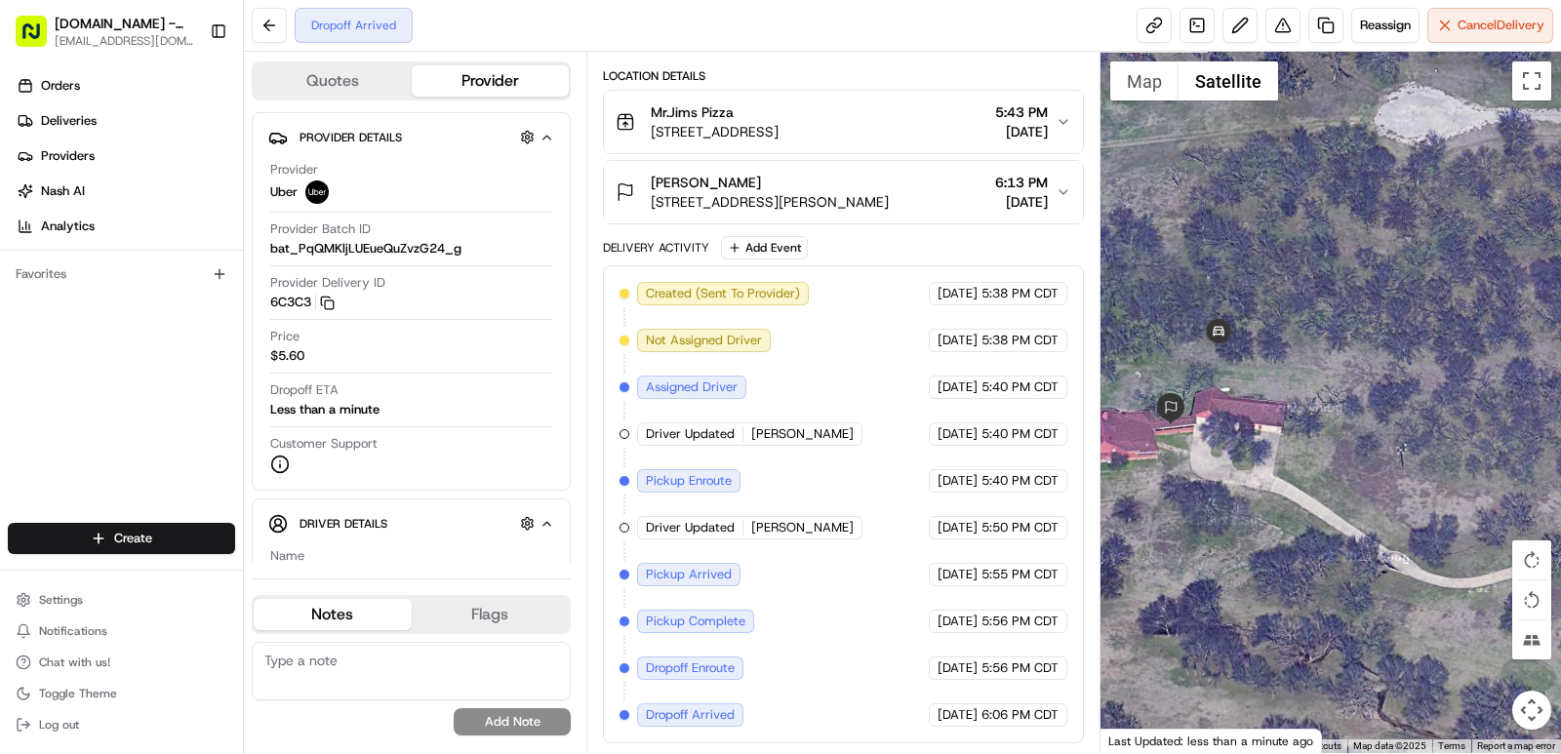
drag, startPoint x: 1338, startPoint y: 460, endPoint x: 1560, endPoint y: 440, distance: 223.4
click at [1560, 440] on div at bounding box center [1330, 402] width 461 height 701
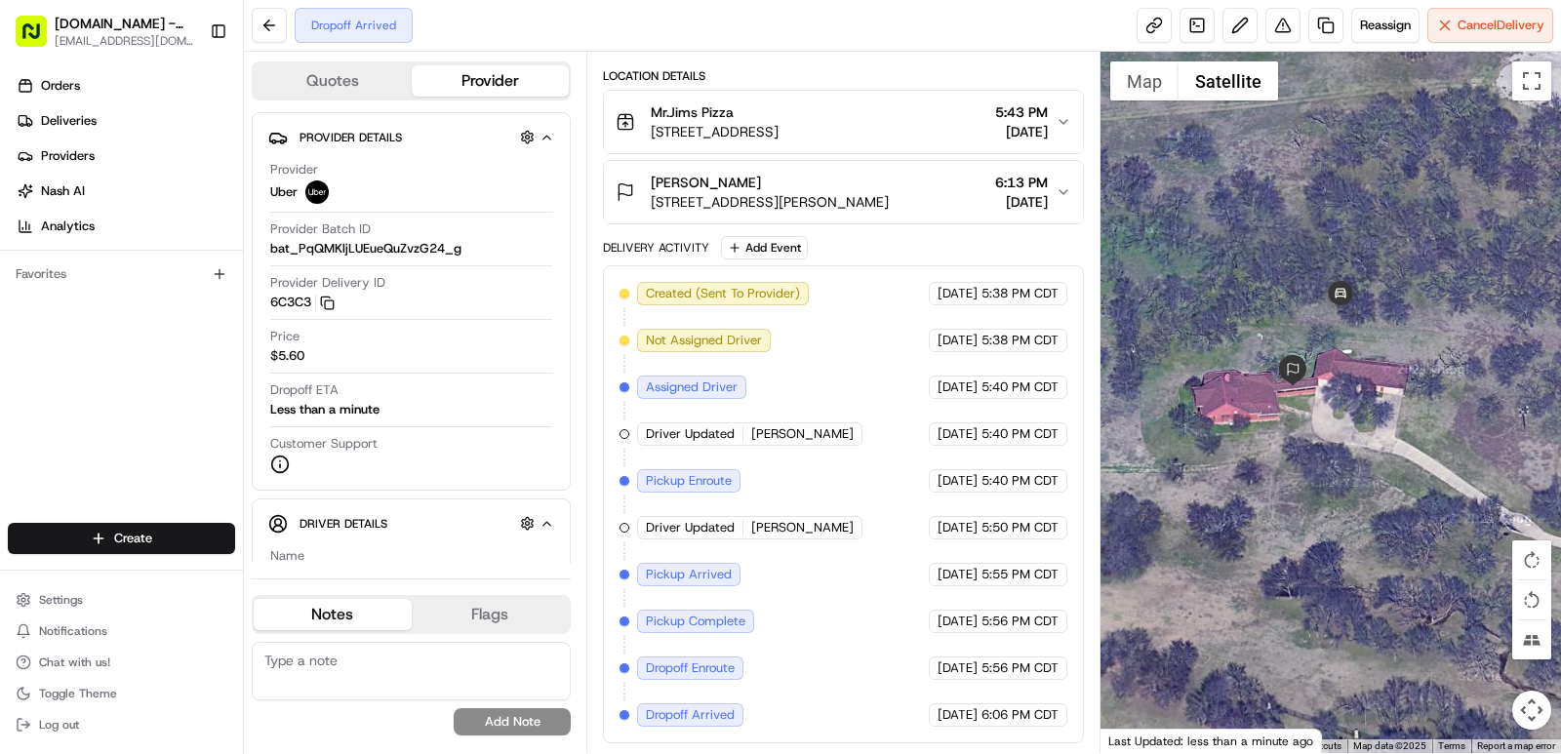
drag, startPoint x: 1304, startPoint y: 462, endPoint x: 1400, endPoint y: 435, distance: 99.4
click at [1405, 437] on div at bounding box center [1330, 402] width 461 height 701
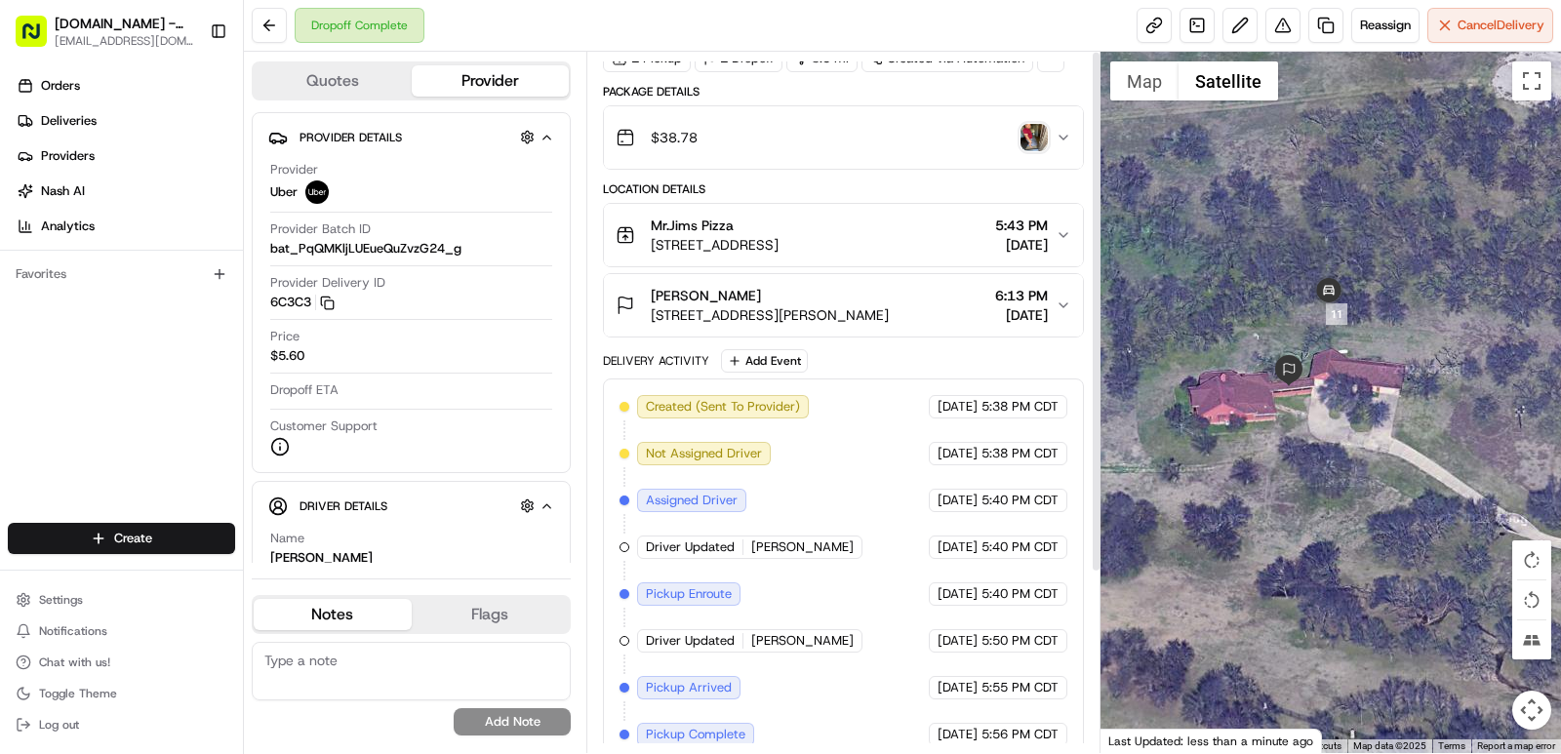
scroll to position [0, 0]
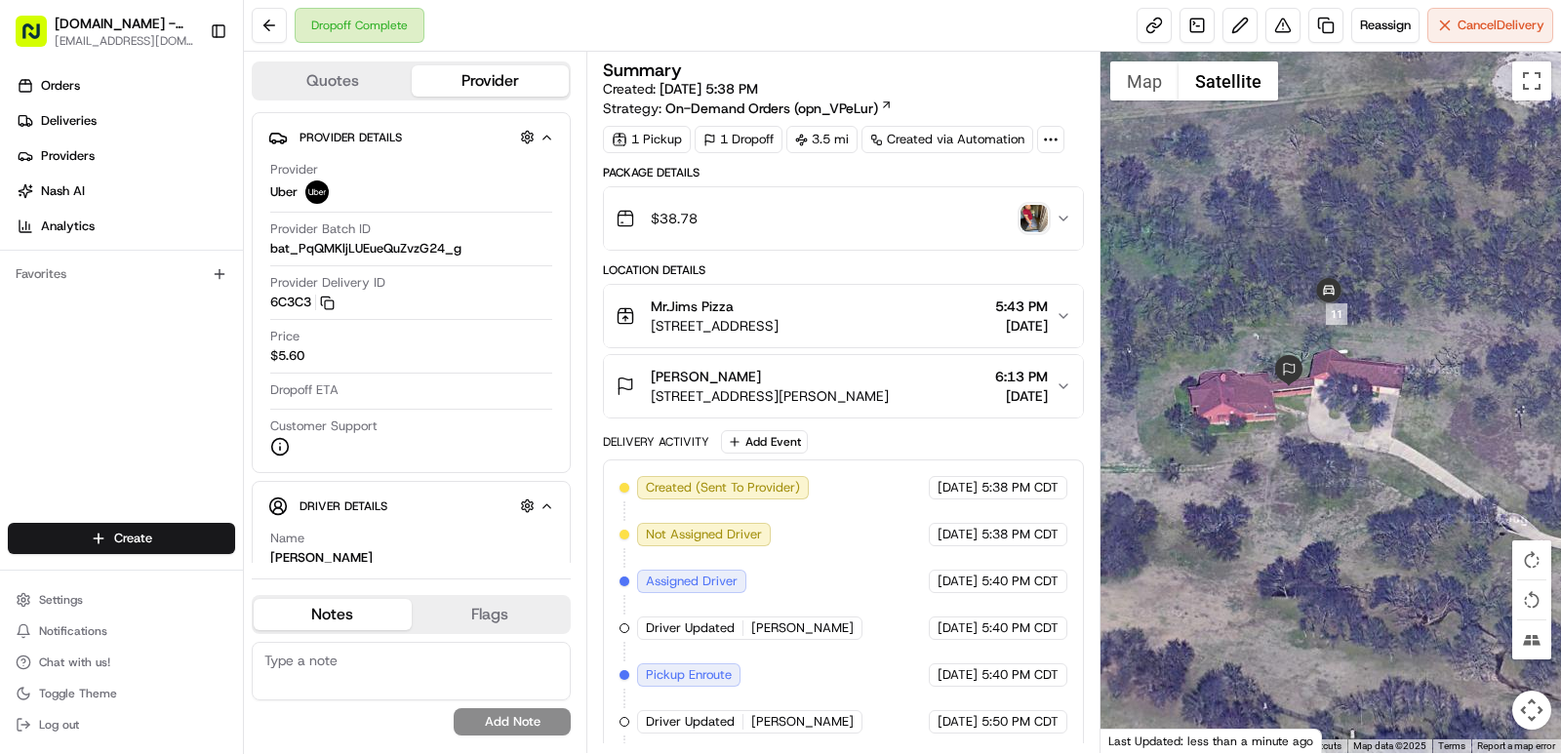
click at [1023, 220] on img "button" at bounding box center [1033, 218] width 27 height 27
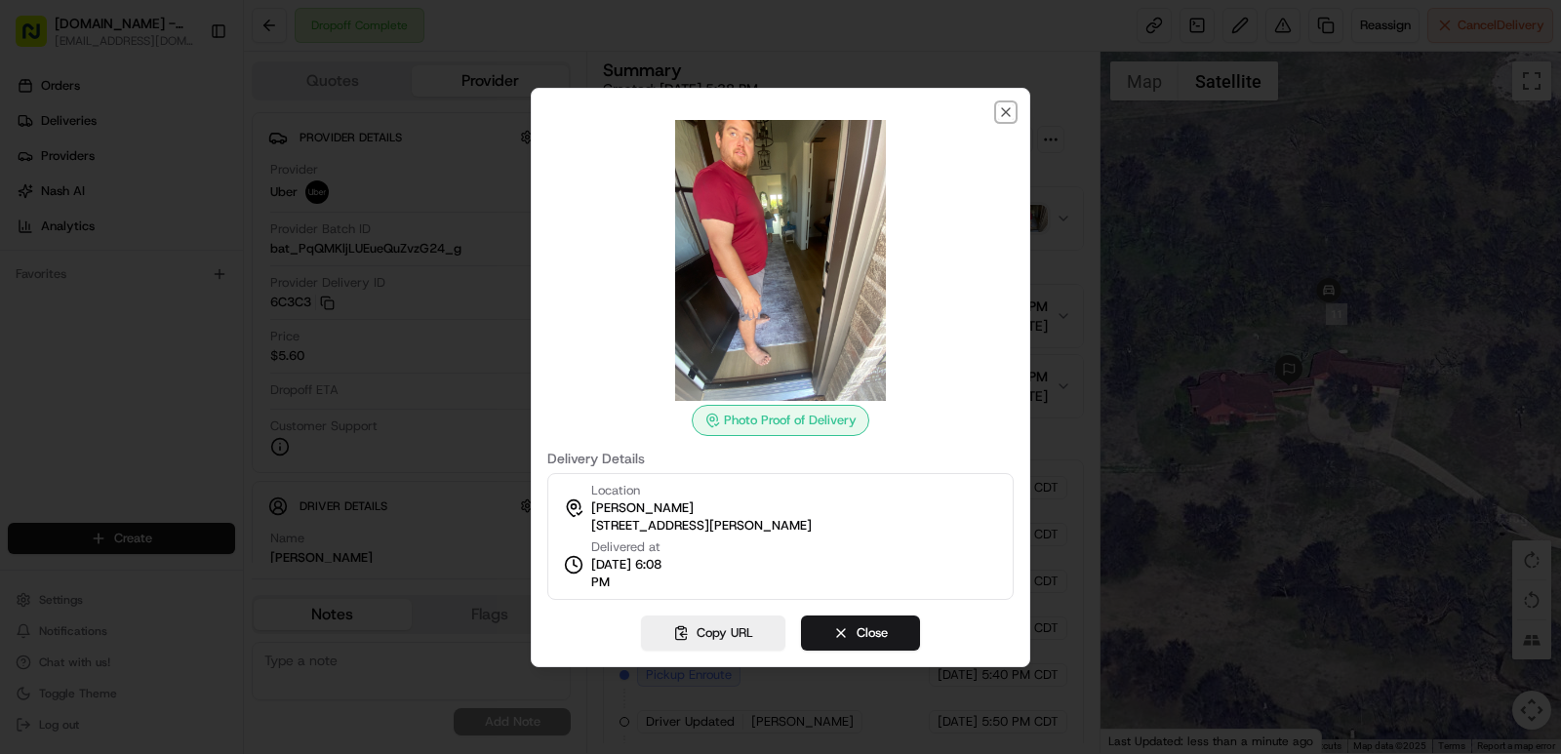
drag, startPoint x: 1000, startPoint y: 105, endPoint x: 1035, endPoint y: 10, distance: 101.9
click at [1000, 104] on icon "button" at bounding box center [1006, 112] width 16 height 16
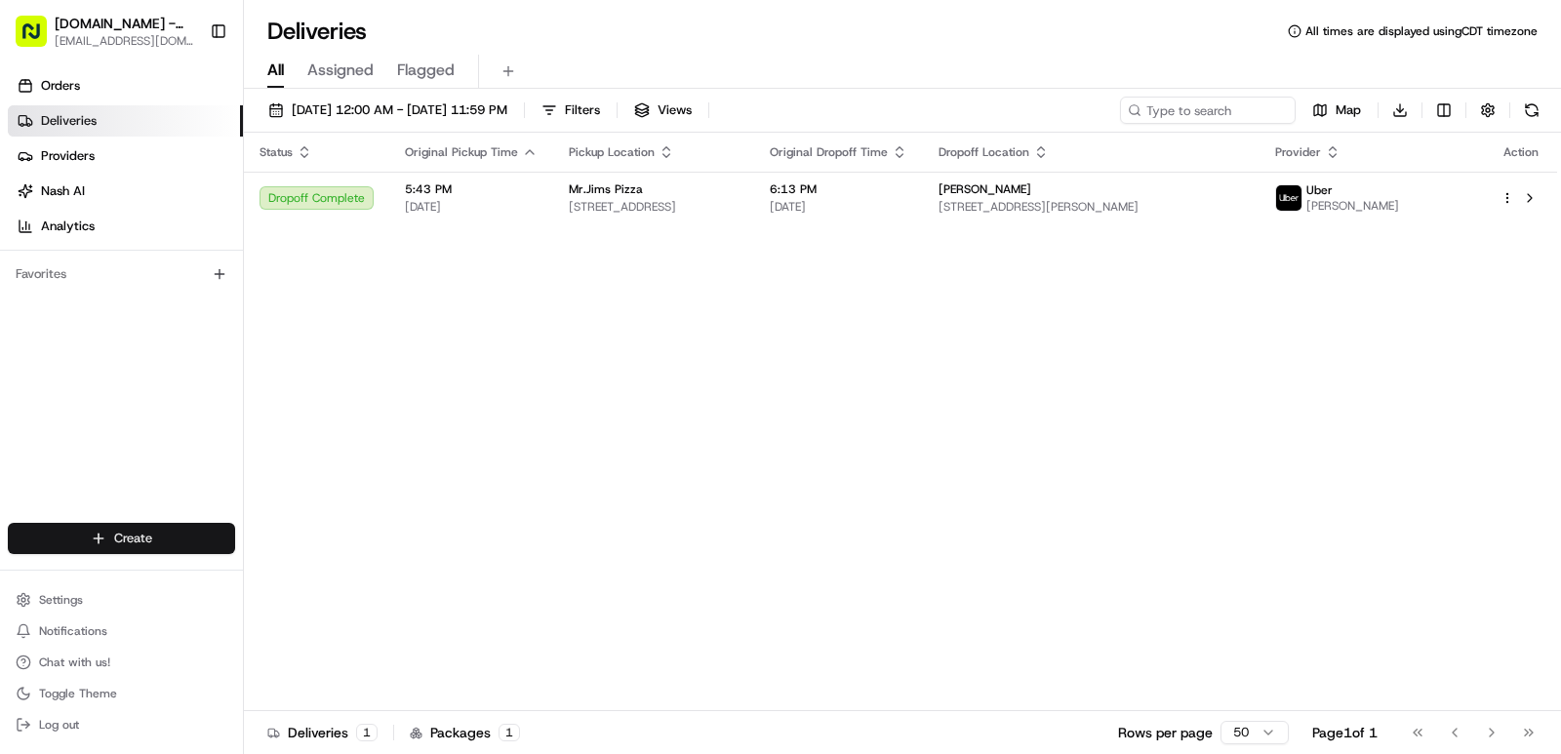
click at [132, 533] on html "MrJims.Pizza - Little Elm 0002@mrjims.pizza Toggle Sidebar Orders Deliveries Pr…" at bounding box center [780, 377] width 1561 height 754
click at [303, 586] on link "Delivery" at bounding box center [353, 574] width 218 height 35
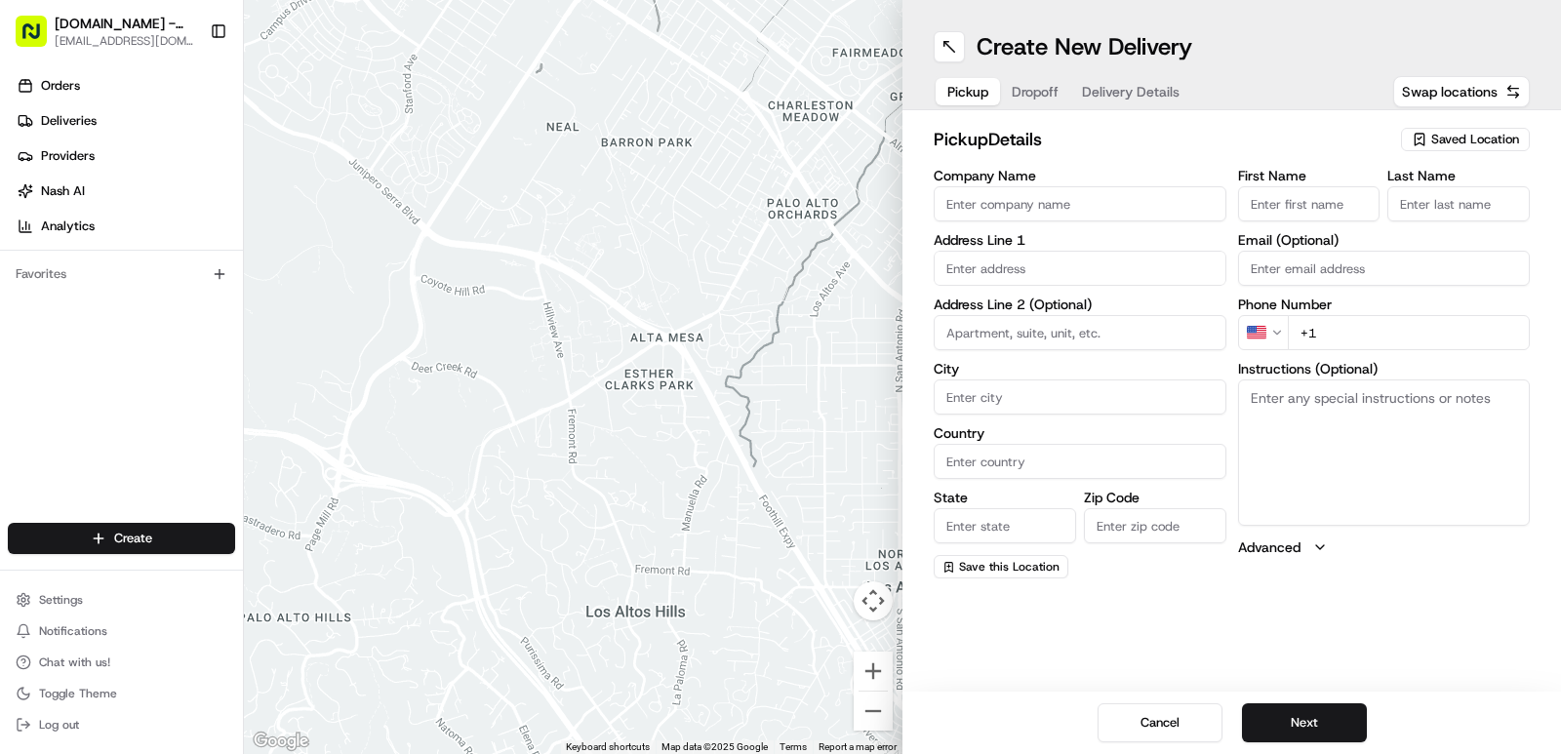
click at [1436, 137] on span "Saved Location" at bounding box center [1475, 140] width 88 height 18
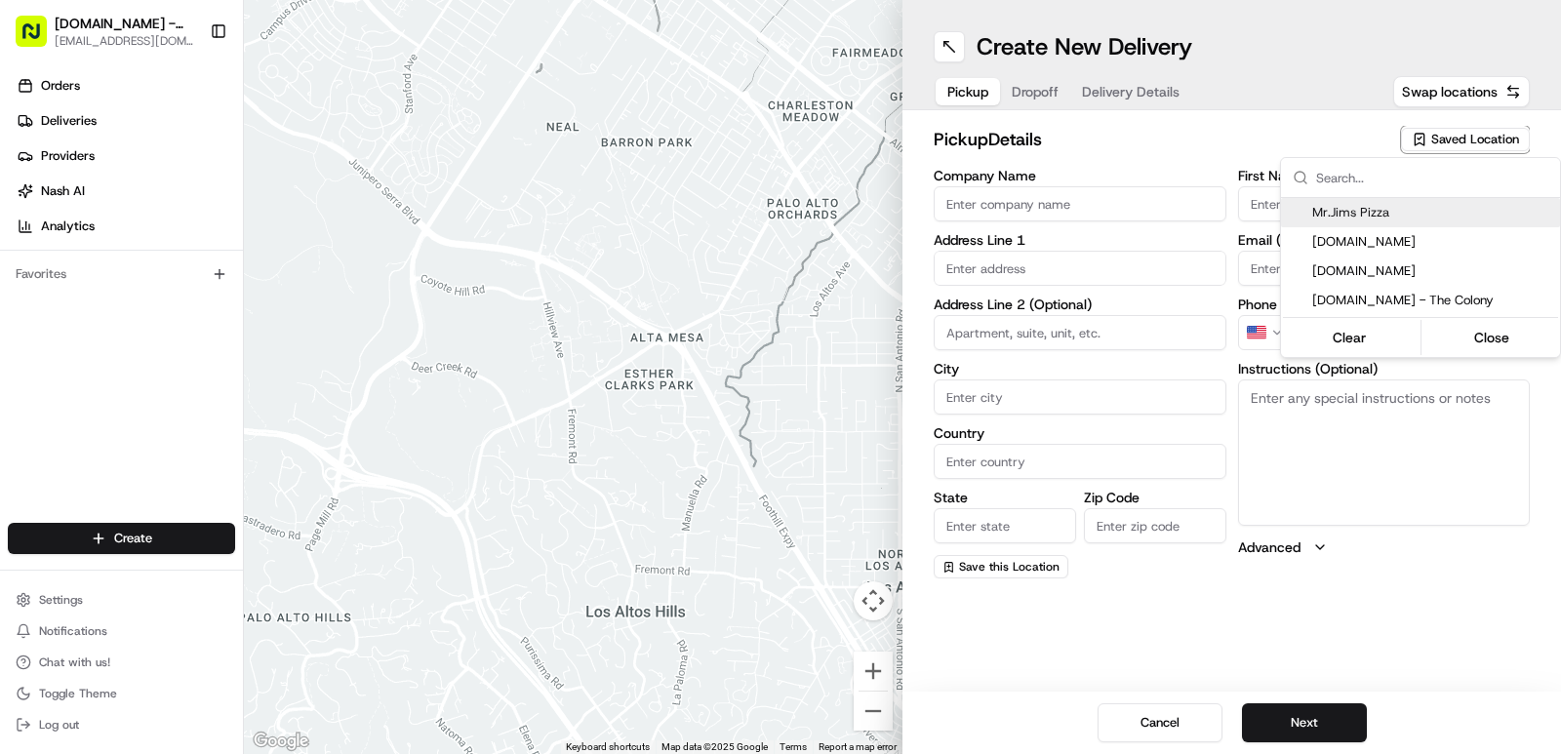
click at [1388, 208] on span "Mr.Jims Pizza" at bounding box center [1432, 213] width 240 height 18
type input "Mr.Jims Pizza"
type input "800 W Eldorado Pkwy"
type input "#118"
type input "Little Elm"
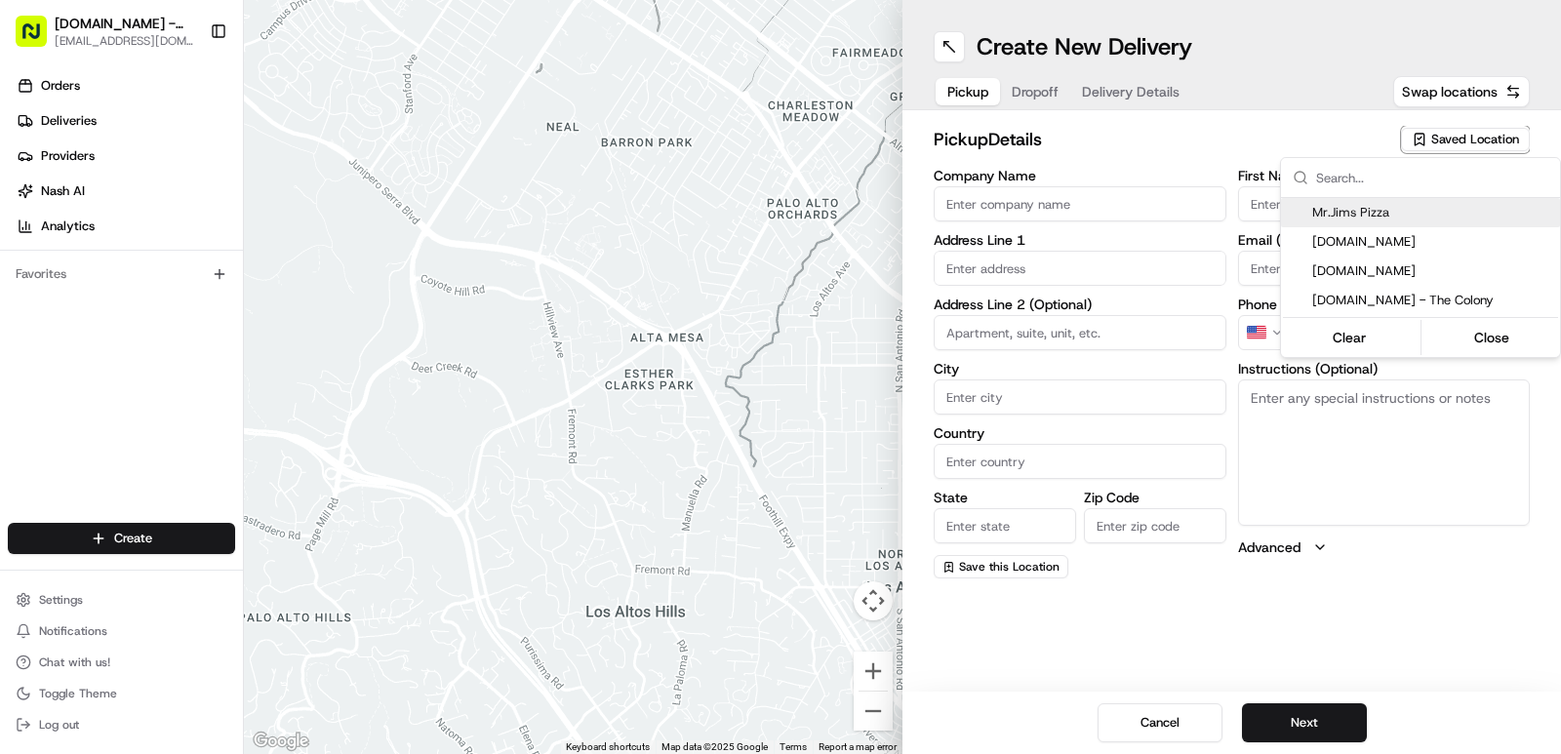
type input "US"
type input "TX"
type input "75068"
type input "+1 972 200 9884"
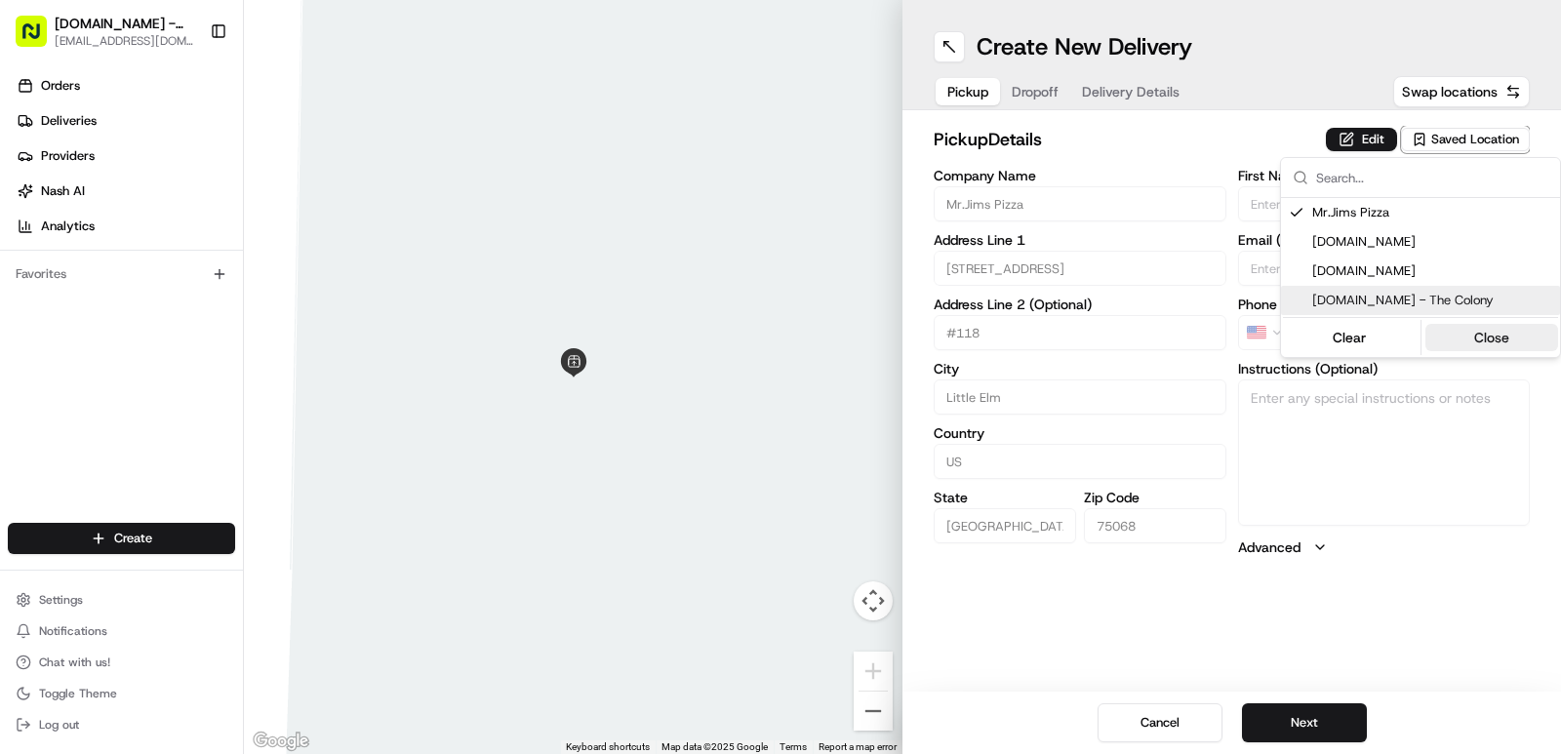
click at [1478, 344] on button "Close" at bounding box center [1492, 337] width 134 height 27
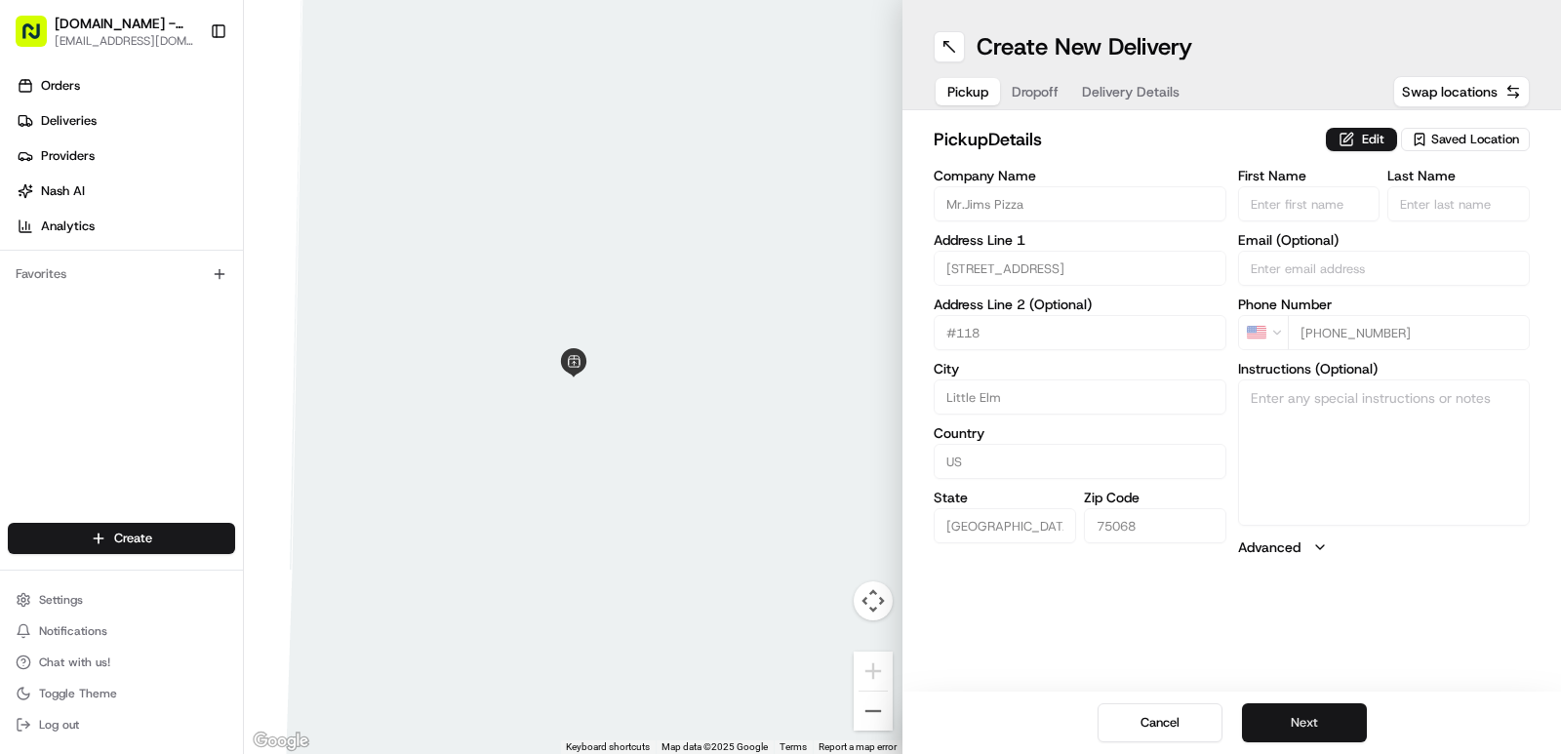
click at [1333, 737] on button "Next" at bounding box center [1304, 722] width 125 height 39
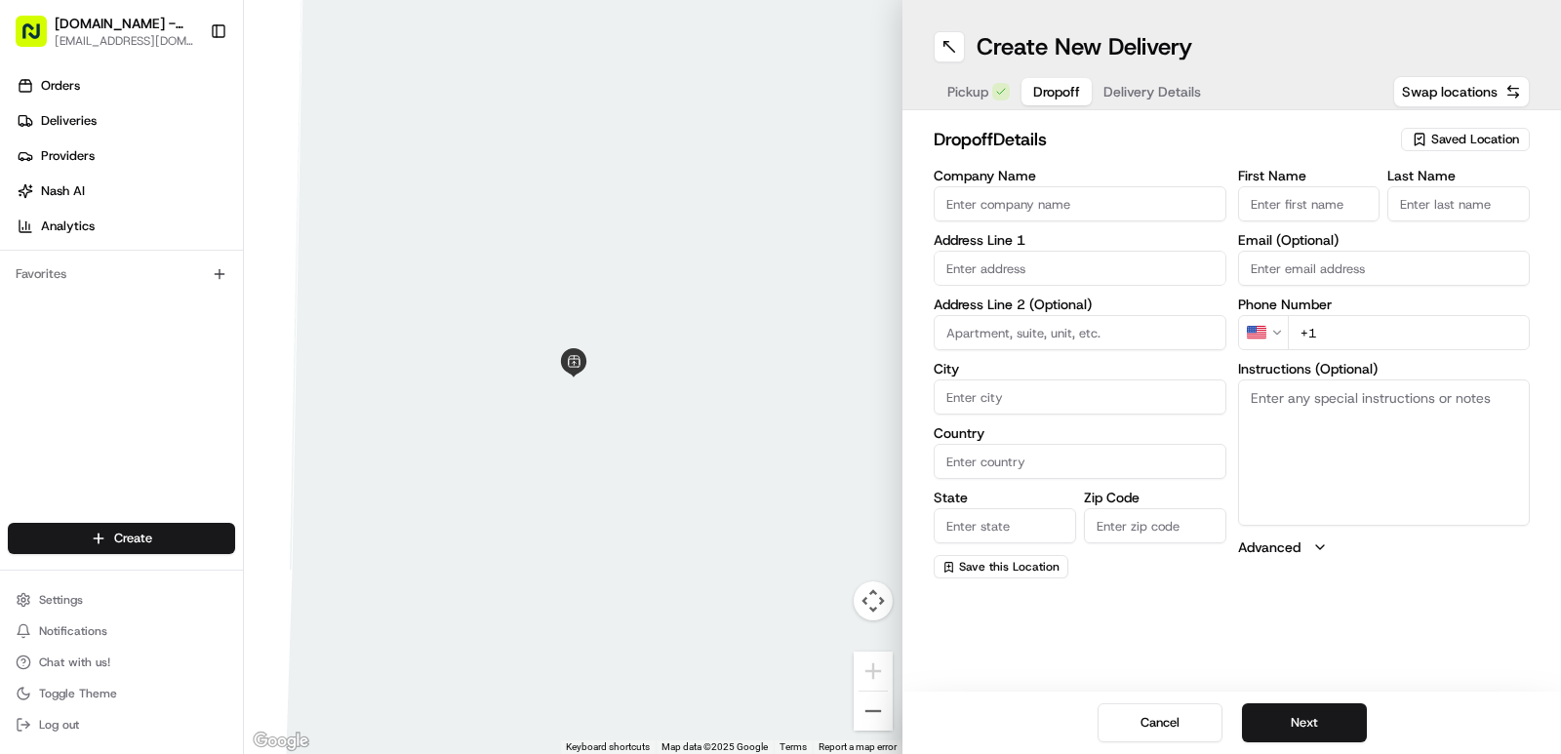
click at [1049, 257] on input "text" at bounding box center [1080, 268] width 293 height 35
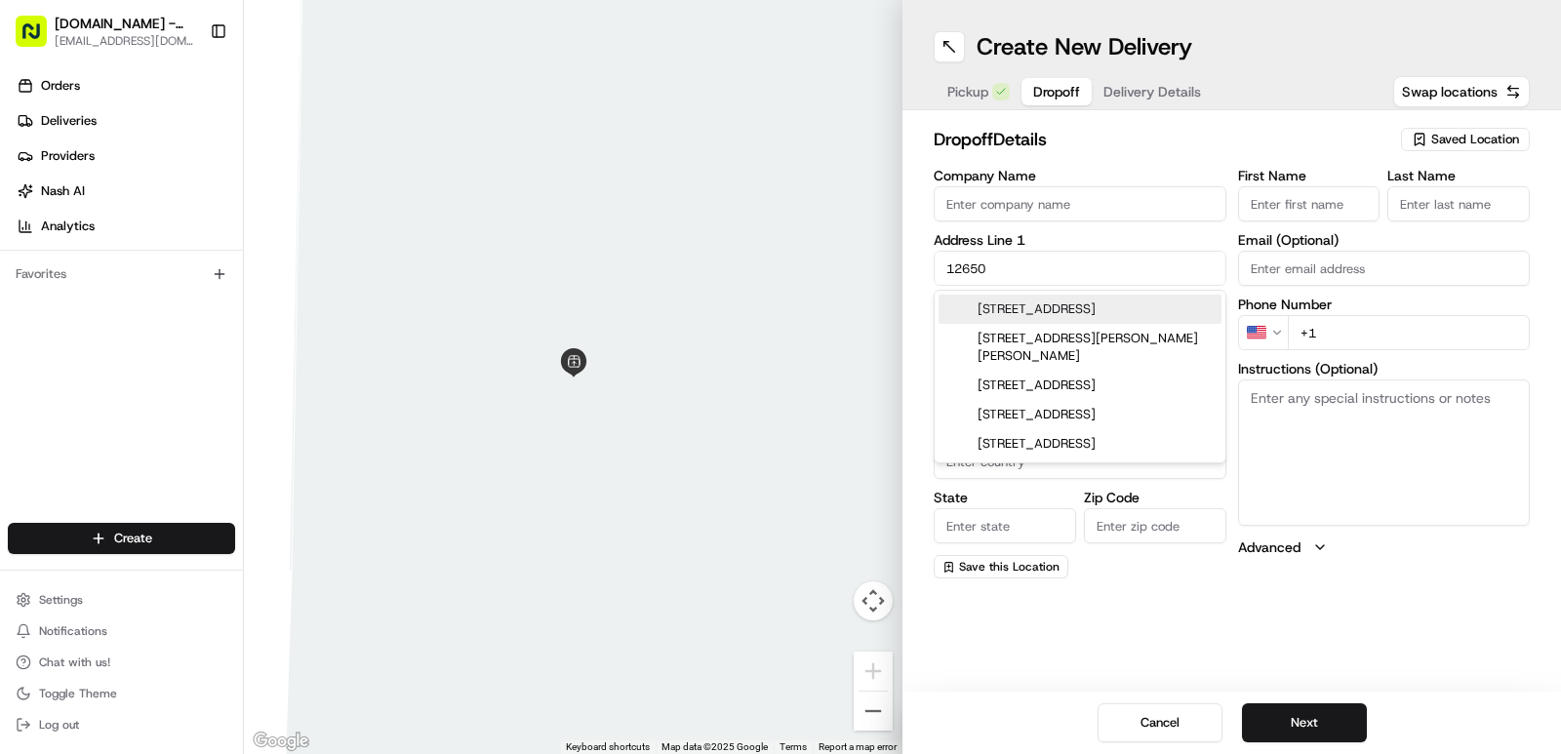
click at [1040, 319] on div "12650 Colborne Drive, Frisco, TX" at bounding box center [1080, 309] width 283 height 29
type input "12650 Colborne Dr, Frisco, TX 75034, USA"
type input "Frisco"
type input "United States"
type input "TX"
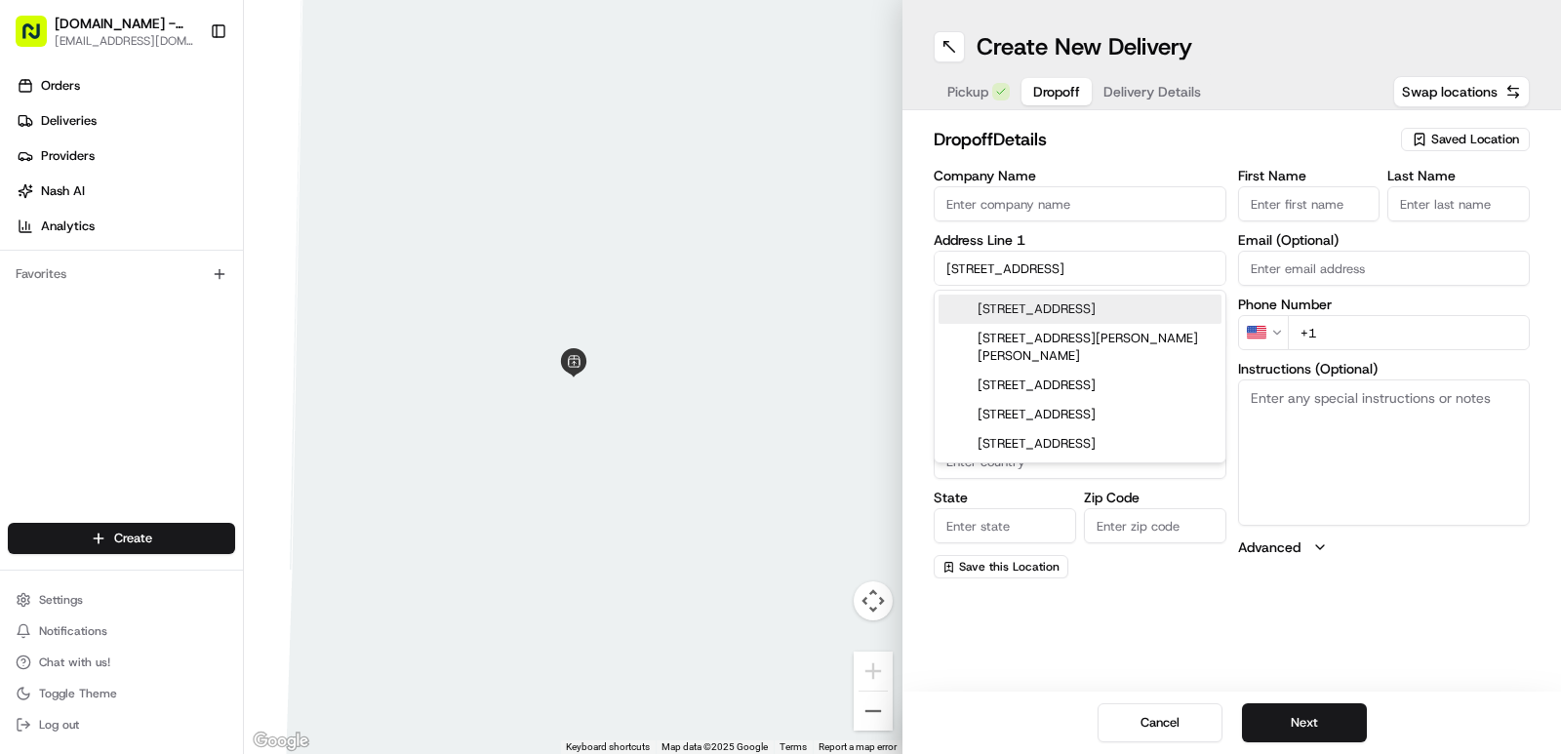
type input "75034"
type input "12650 Colborne Drive"
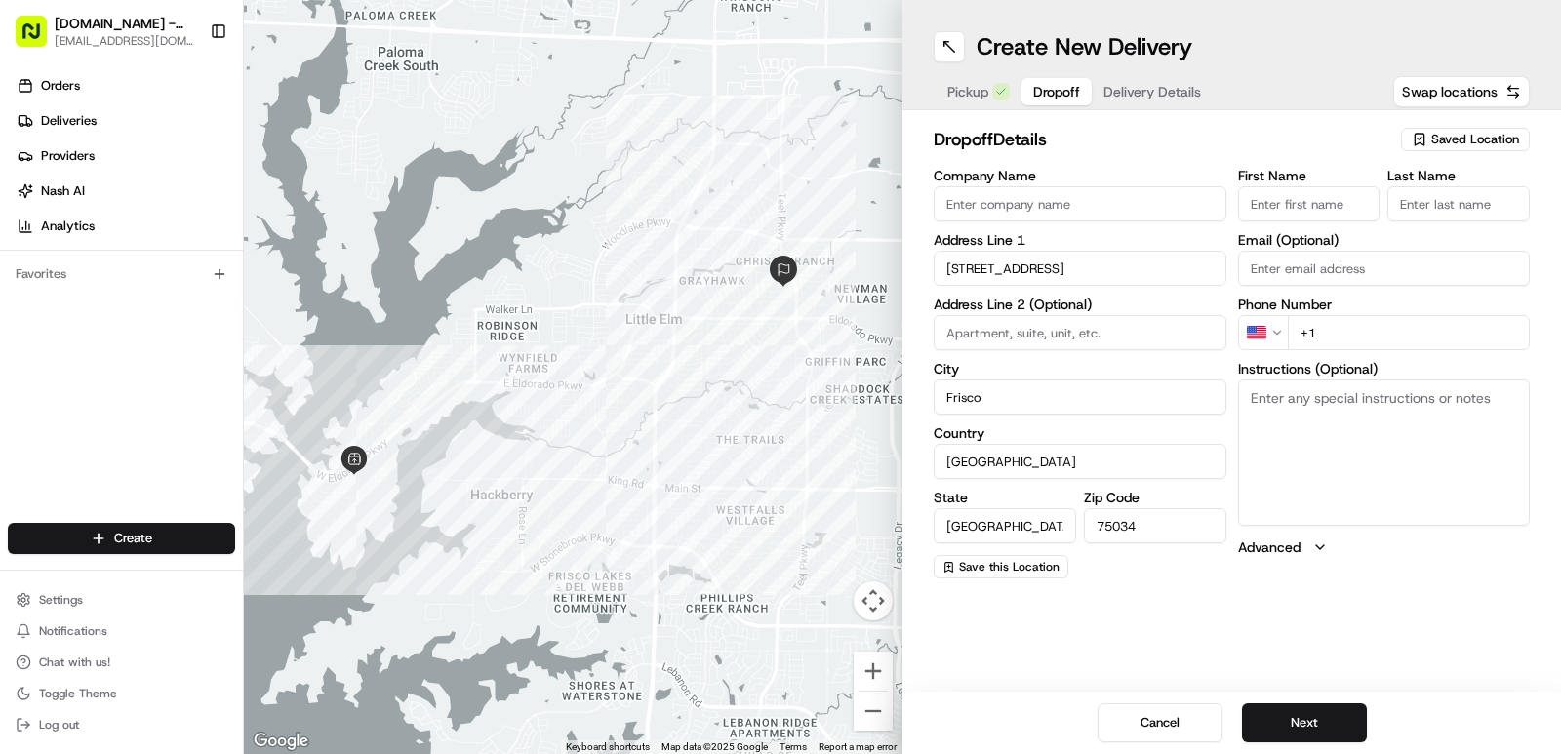
click at [1266, 214] on input "First Name" at bounding box center [1309, 203] width 142 height 35
type input "LAURI"
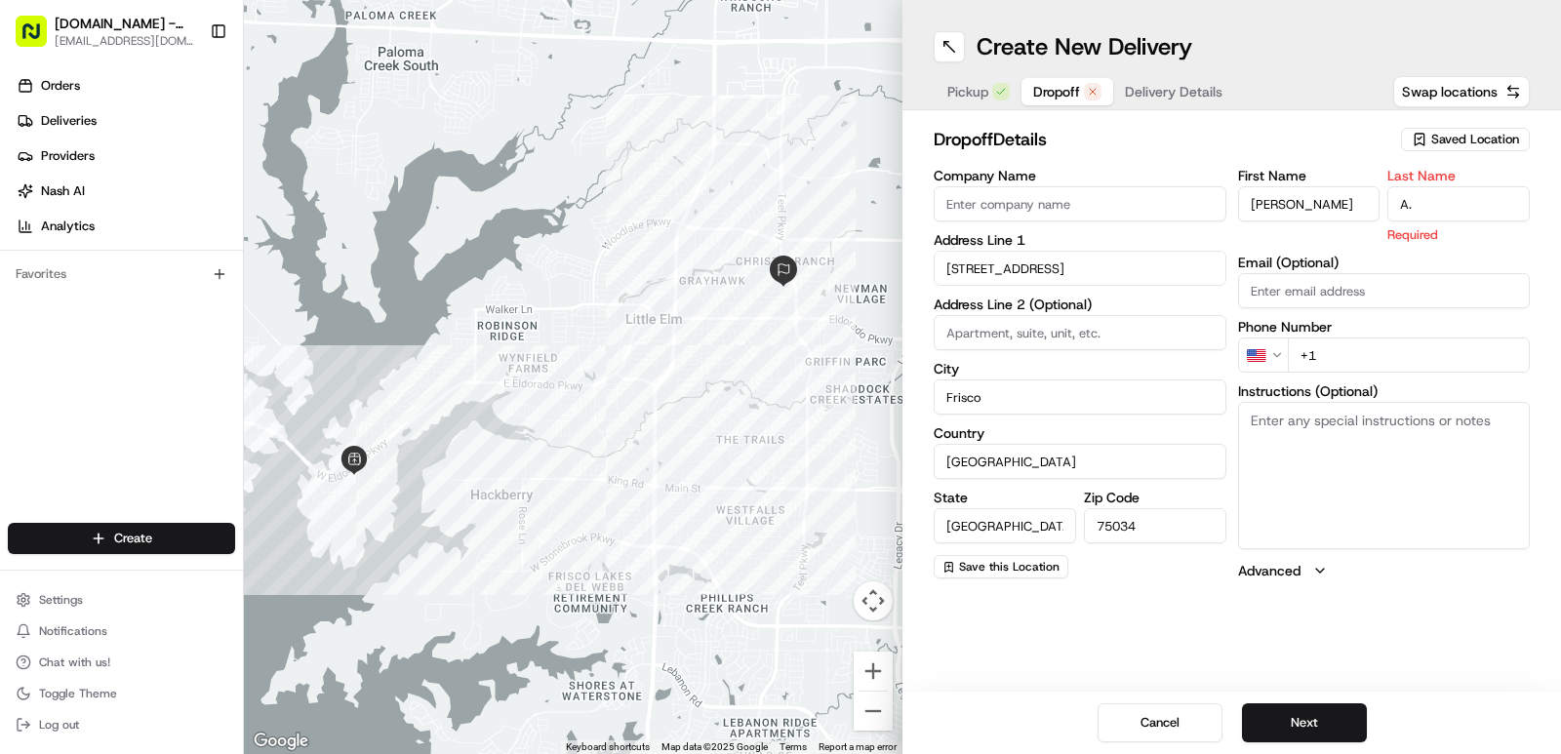
type input "A."
click at [1417, 350] on div "First Name LAURI Last Name A. Required Email (Optional) Phone Number US +1 Inst…" at bounding box center [1384, 375] width 293 height 412
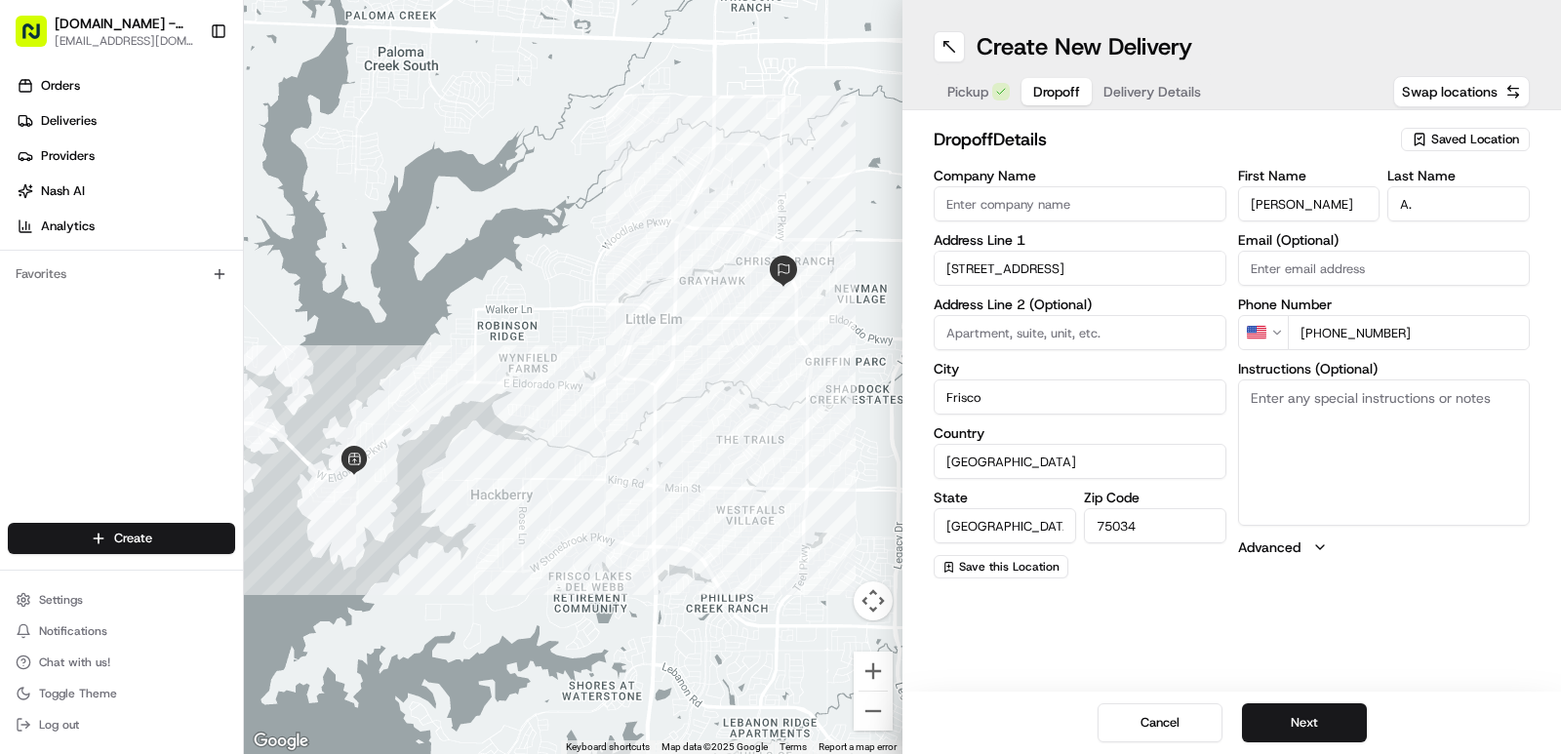
type input "+1 214 233 0810"
click at [1312, 411] on textarea "Instructions (Optional)" at bounding box center [1384, 453] width 293 height 146
click at [1305, 722] on button "Next" at bounding box center [1304, 722] width 125 height 39
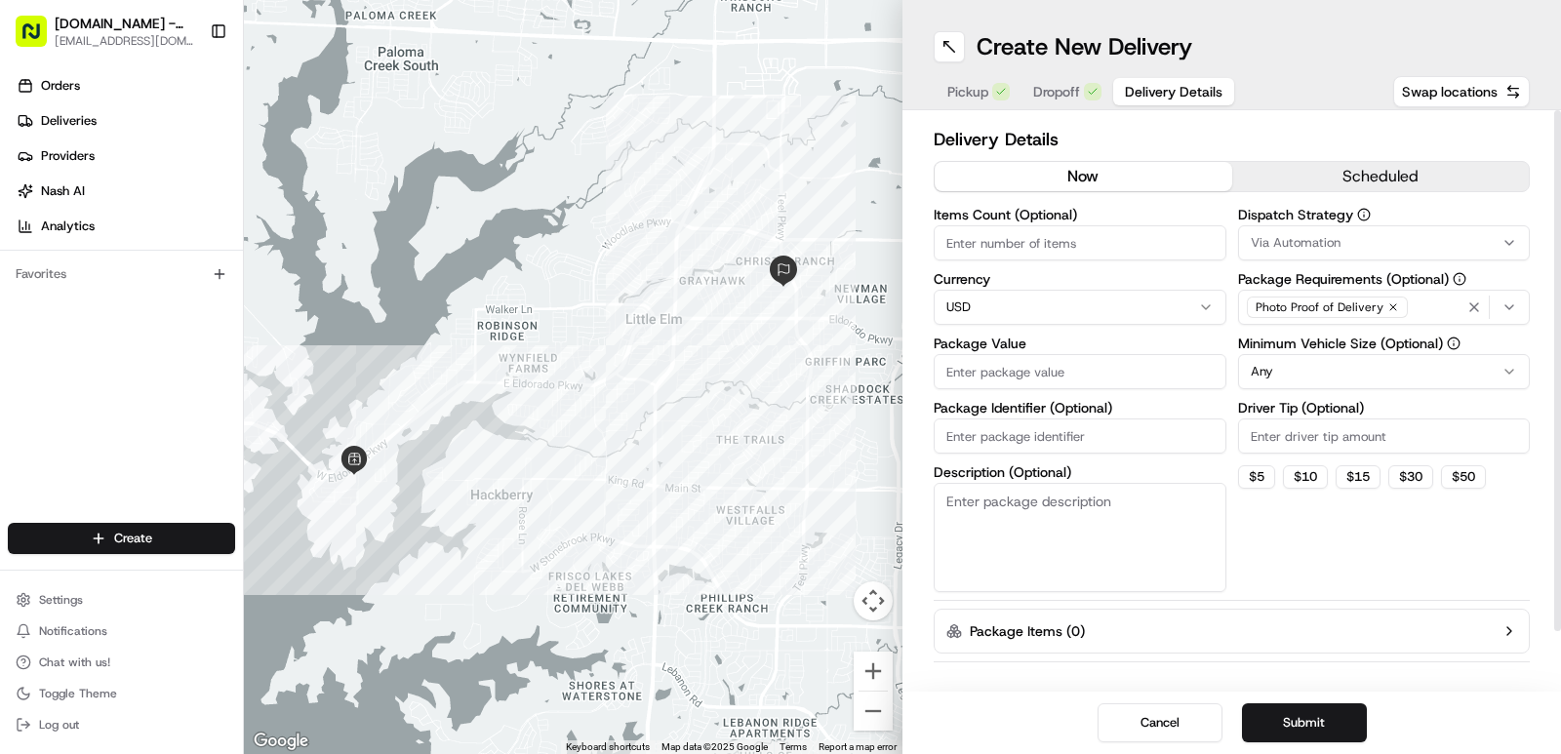
click at [995, 373] on input "Package Value" at bounding box center [1080, 371] width 293 height 35
type input "46.68"
click at [1296, 442] on input "Driver Tip (Optional)" at bounding box center [1384, 436] width 293 height 35
type input "2.0"
click at [1310, 721] on button "Submit" at bounding box center [1304, 722] width 125 height 39
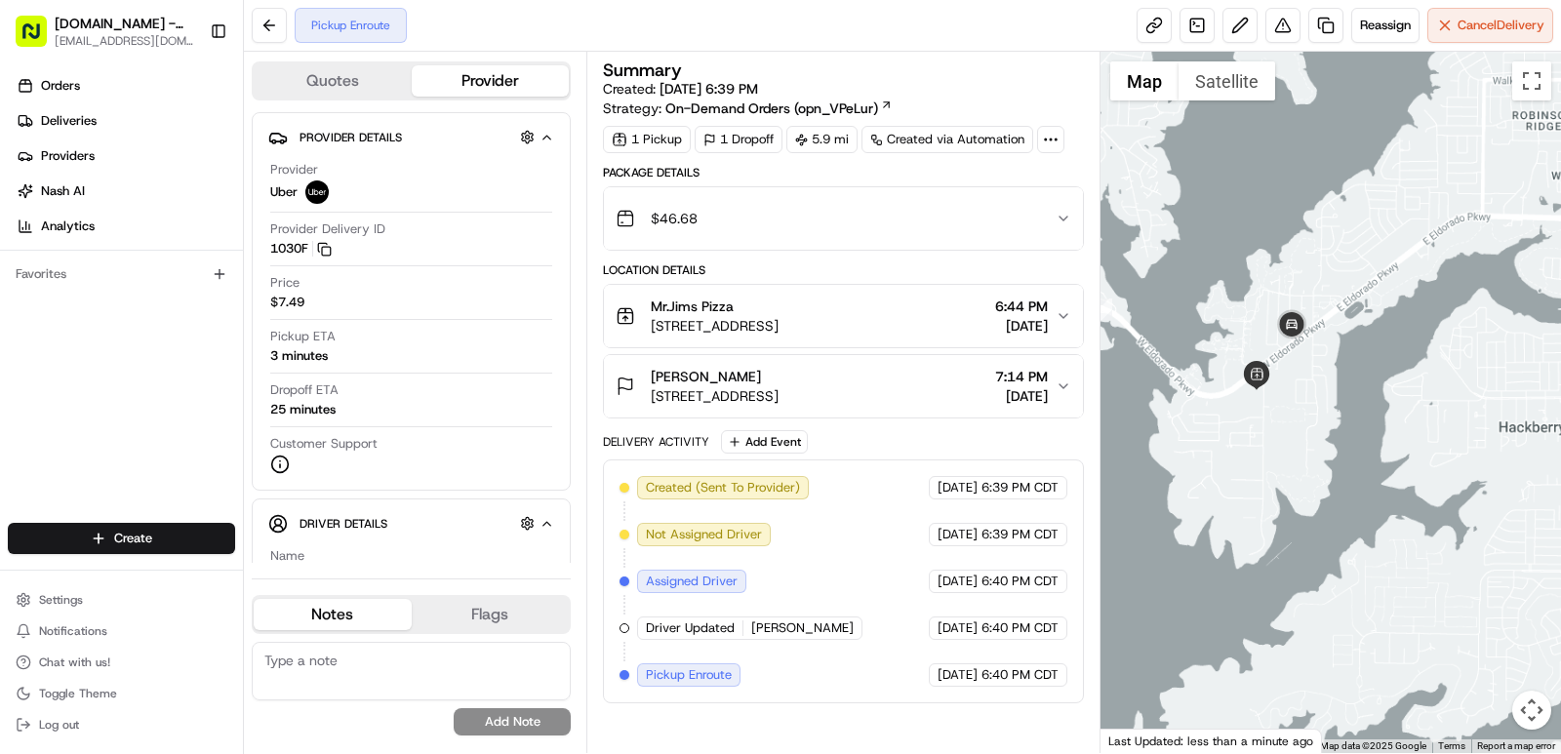
drag, startPoint x: 1222, startPoint y: 443, endPoint x: 1340, endPoint y: 408, distance: 122.2
click at [1348, 415] on div at bounding box center [1330, 402] width 461 height 701
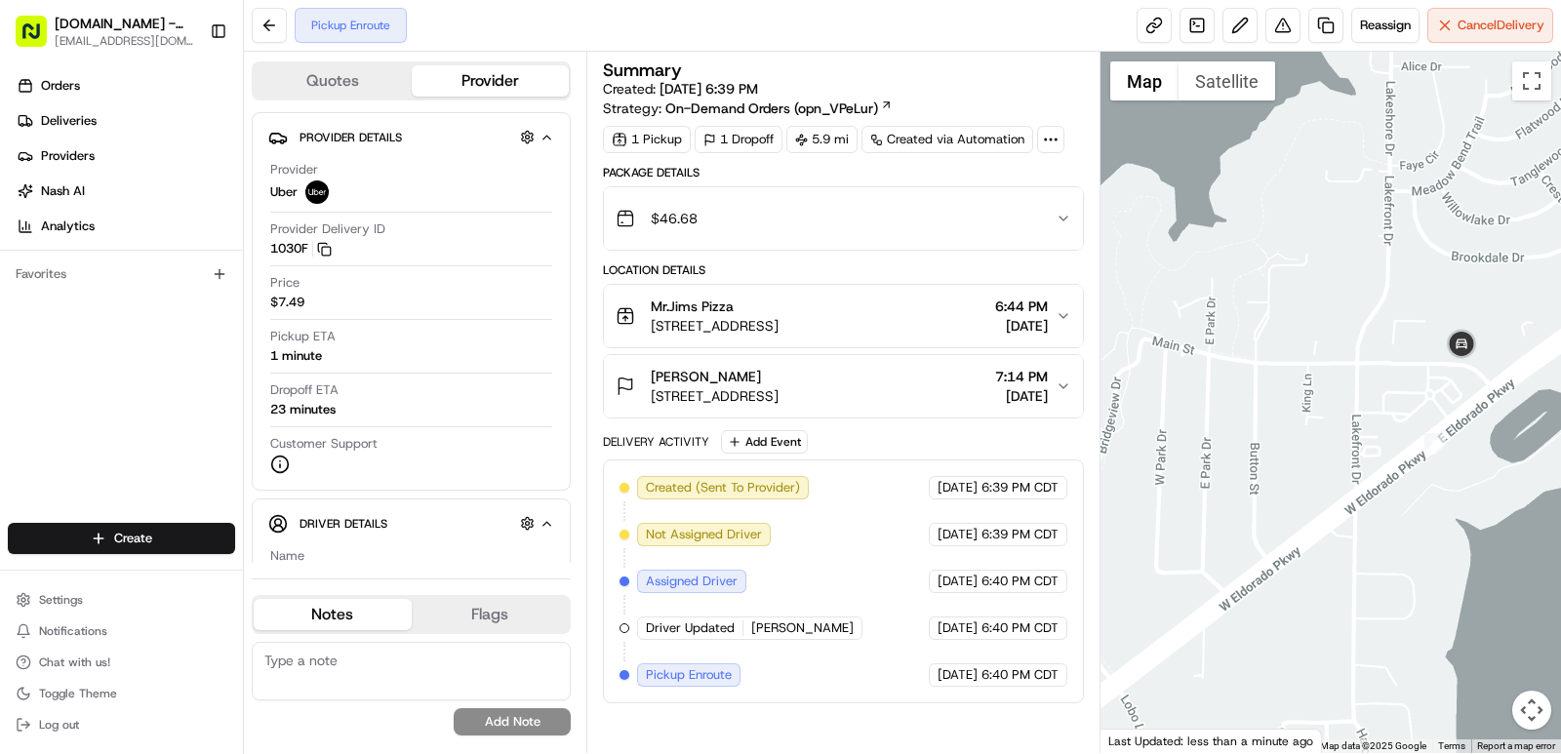
drag, startPoint x: 1454, startPoint y: 395, endPoint x: 1389, endPoint y: 454, distance: 87.0
click at [1389, 454] on div at bounding box center [1330, 402] width 461 height 701
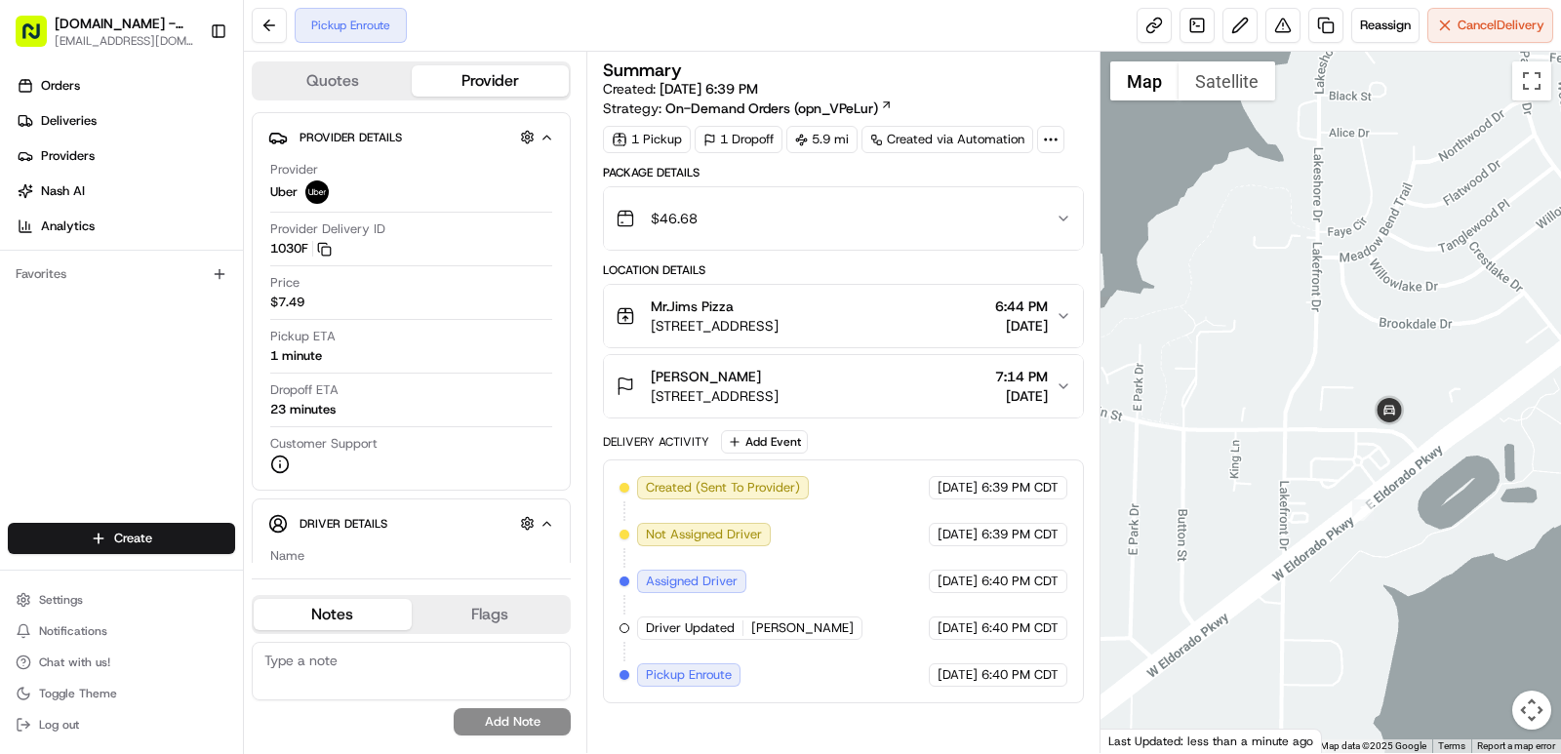
drag, startPoint x: 1311, startPoint y: 464, endPoint x: 1471, endPoint y: 303, distance: 227.0
click at [1470, 304] on div at bounding box center [1330, 402] width 461 height 701
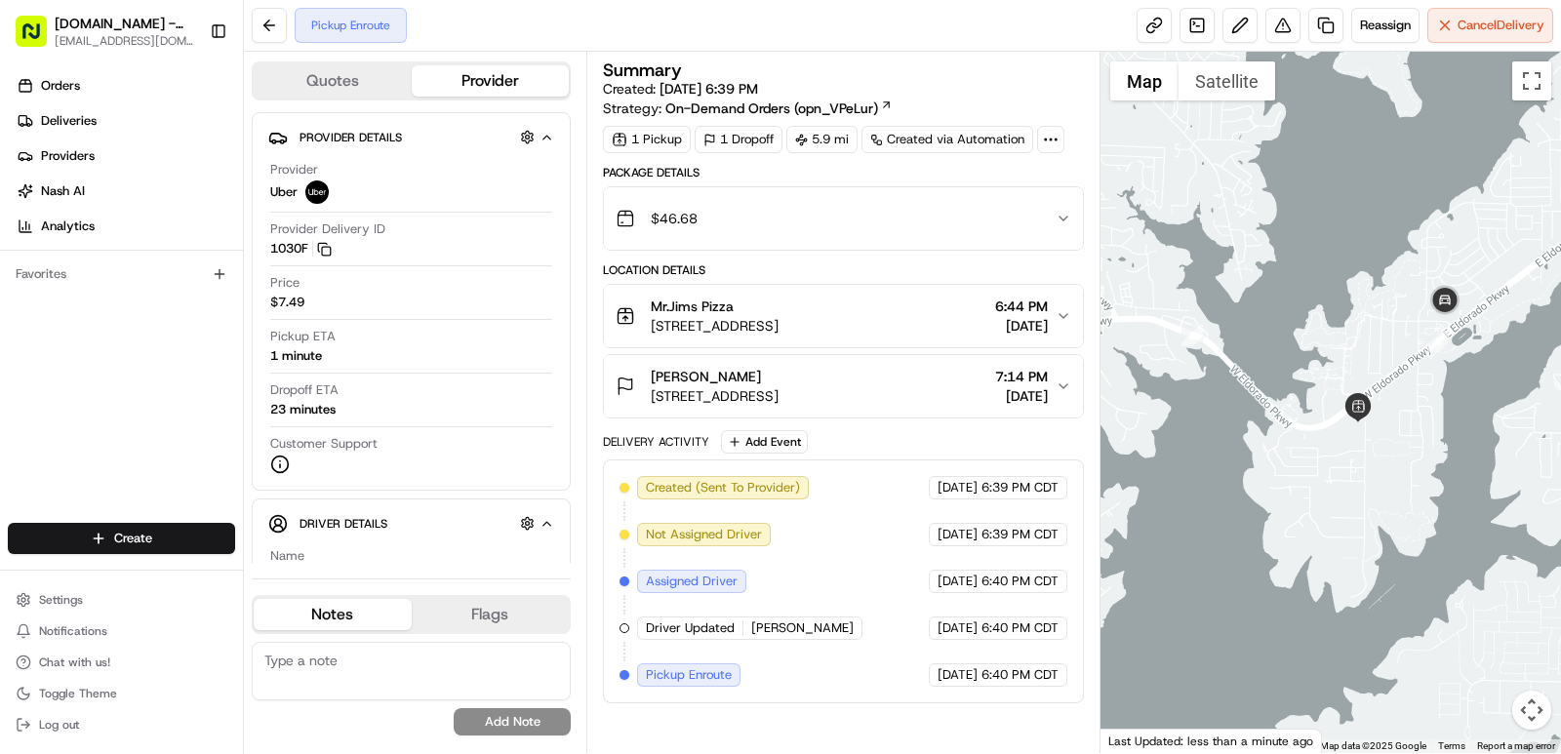
drag, startPoint x: 1349, startPoint y: 419, endPoint x: 1334, endPoint y: 427, distance: 17.9
click at [1334, 427] on div at bounding box center [1330, 402] width 461 height 701
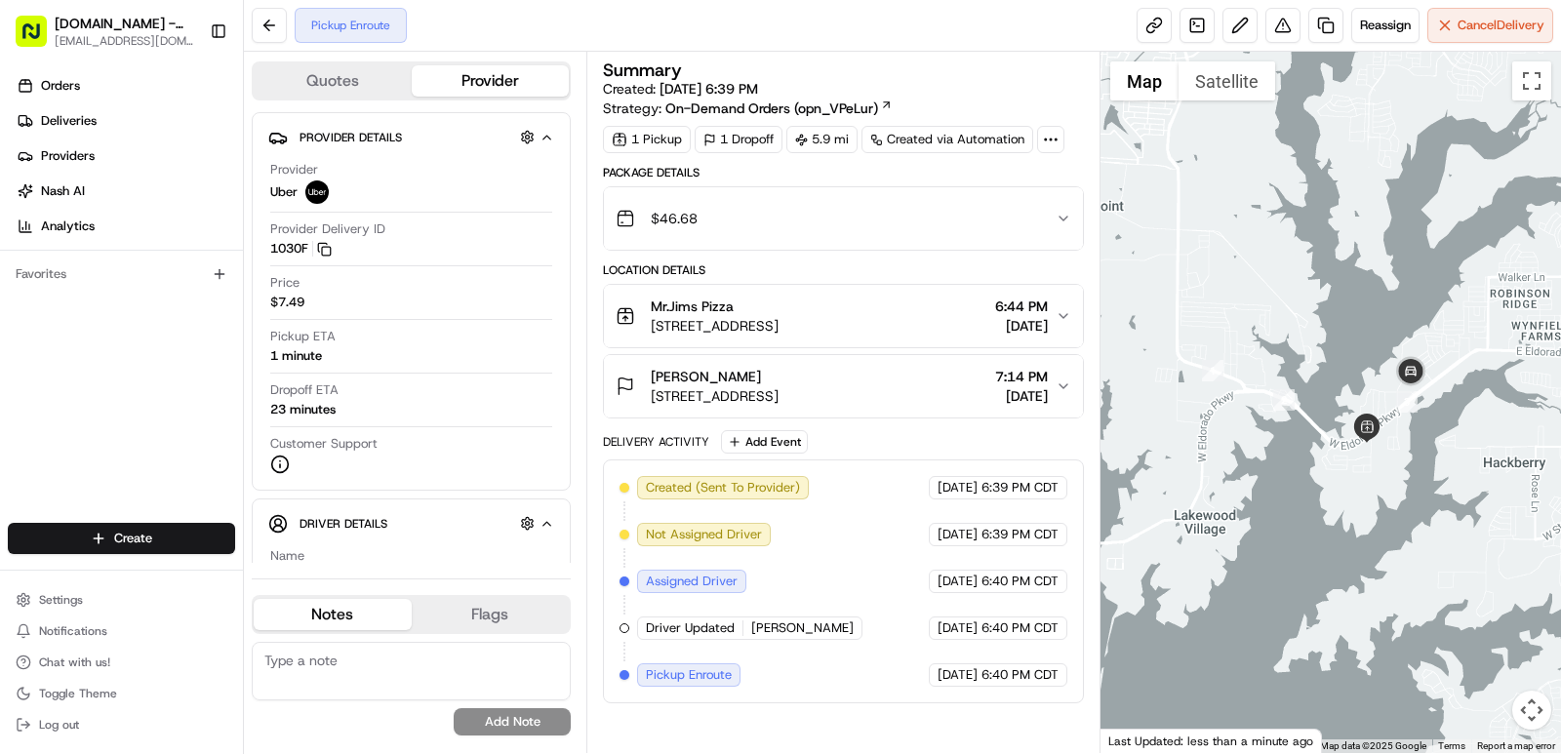
drag, startPoint x: 1358, startPoint y: 429, endPoint x: 1371, endPoint y: 444, distance: 19.4
click at [1371, 444] on div at bounding box center [1330, 402] width 461 height 701
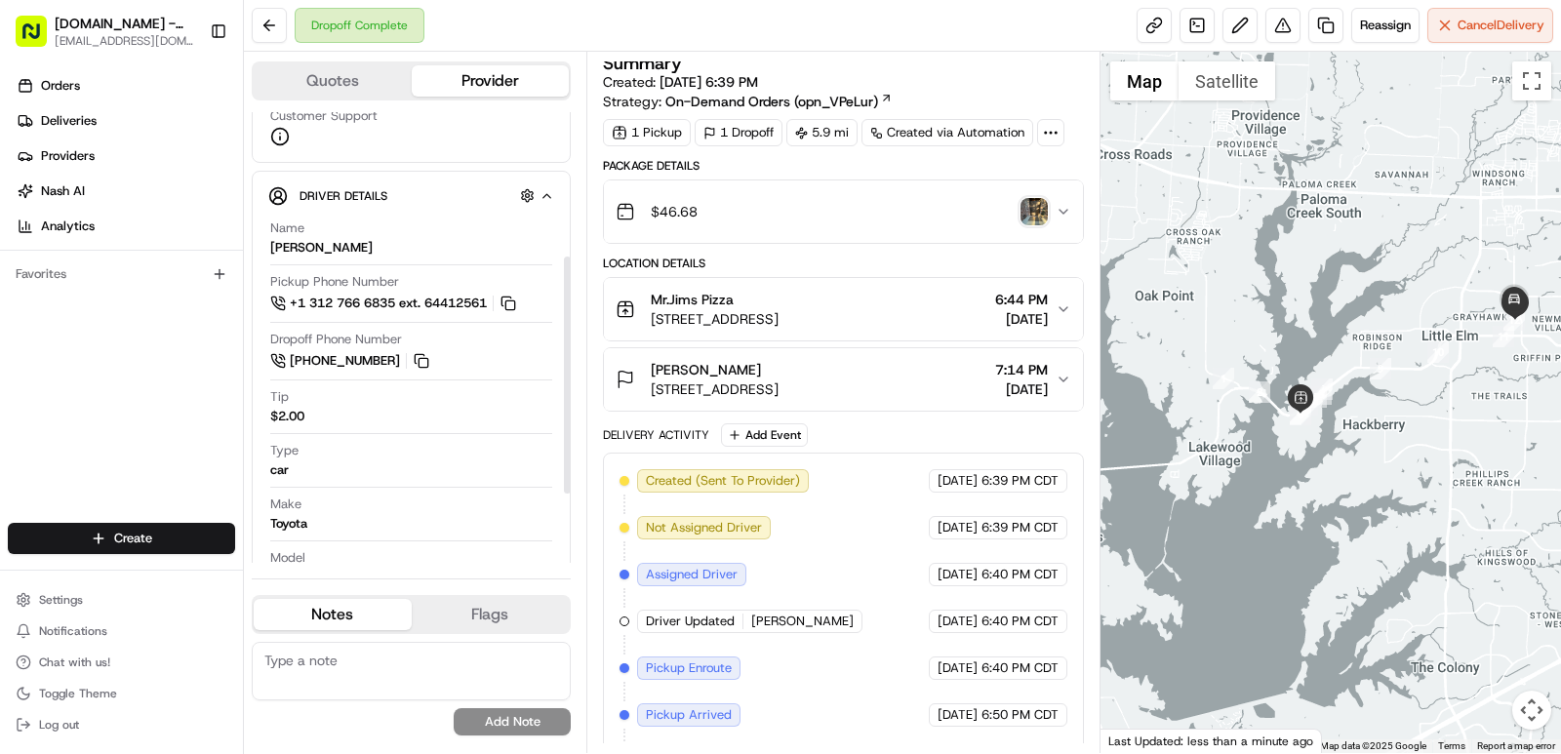
scroll to position [275, 0]
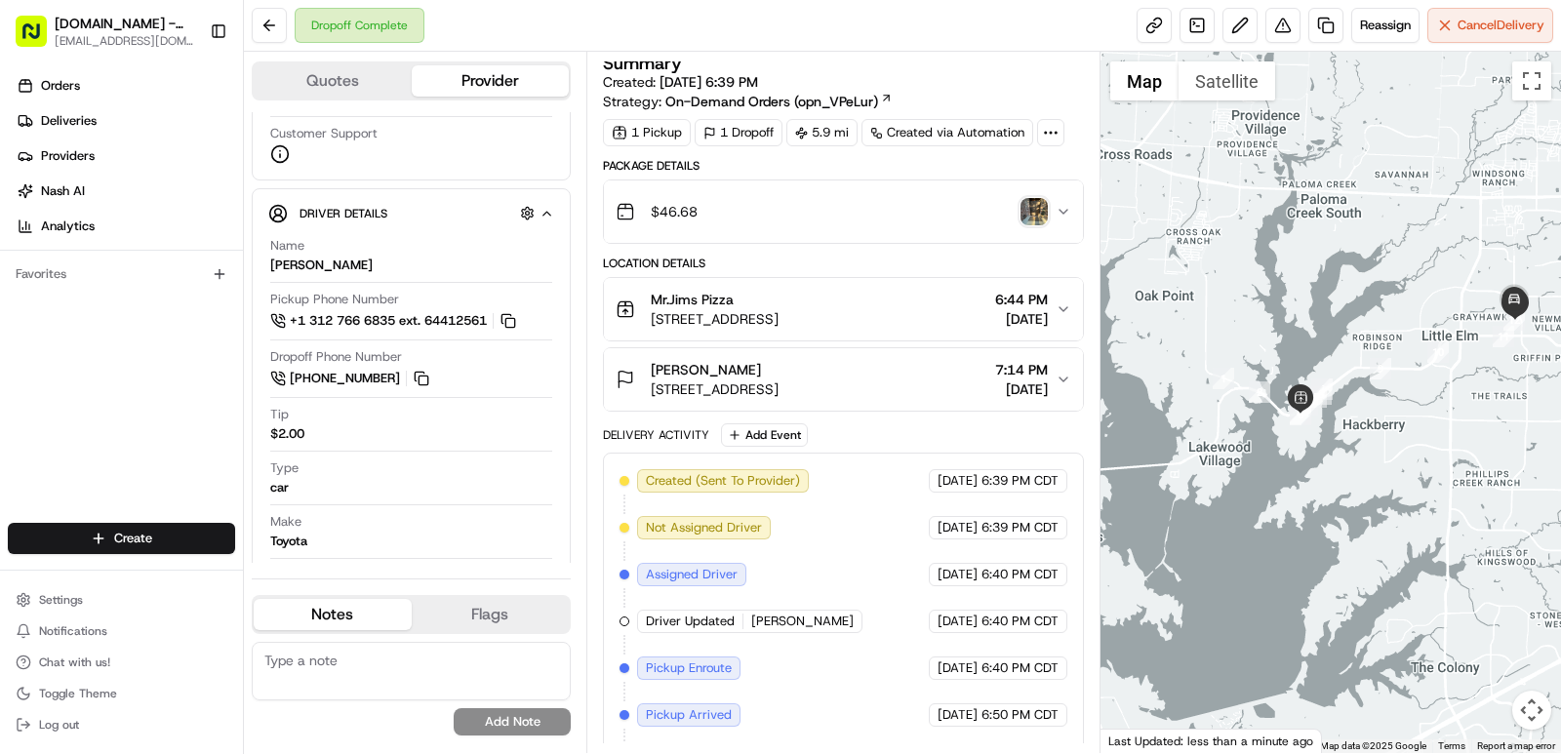
click at [1033, 207] on img "button" at bounding box center [1033, 211] width 27 height 27
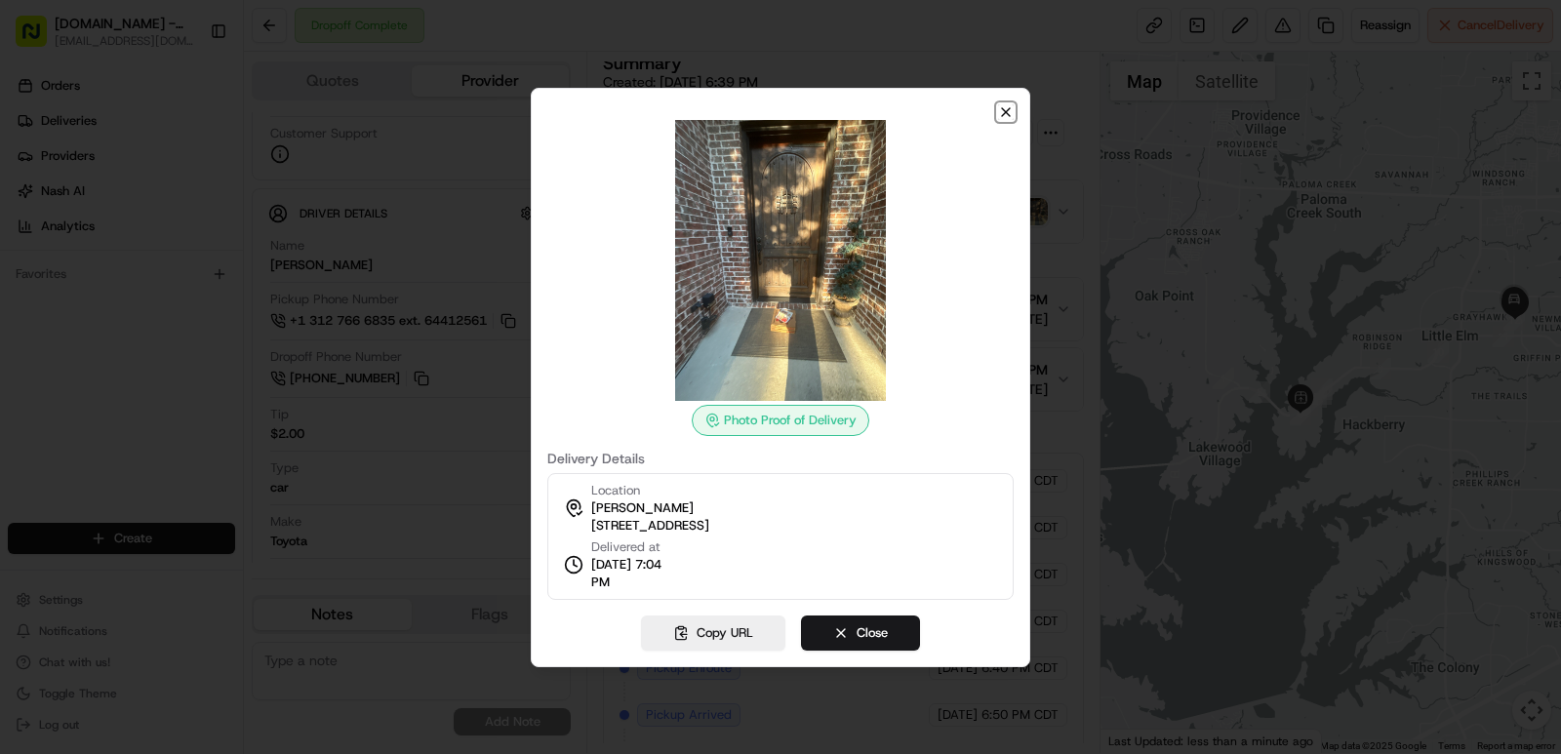
click at [1009, 109] on icon "button" at bounding box center [1006, 112] width 8 height 8
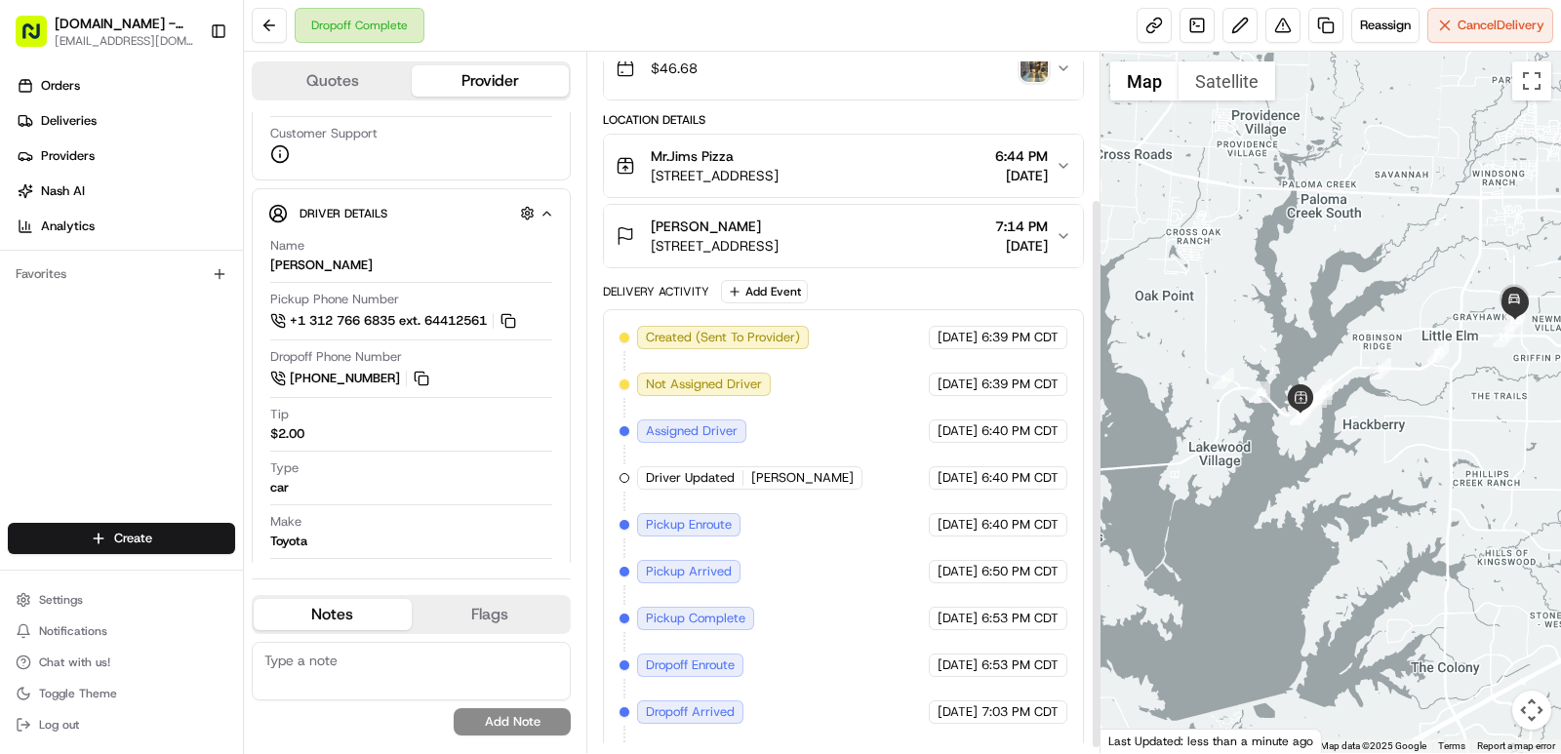
scroll to position [194, 0]
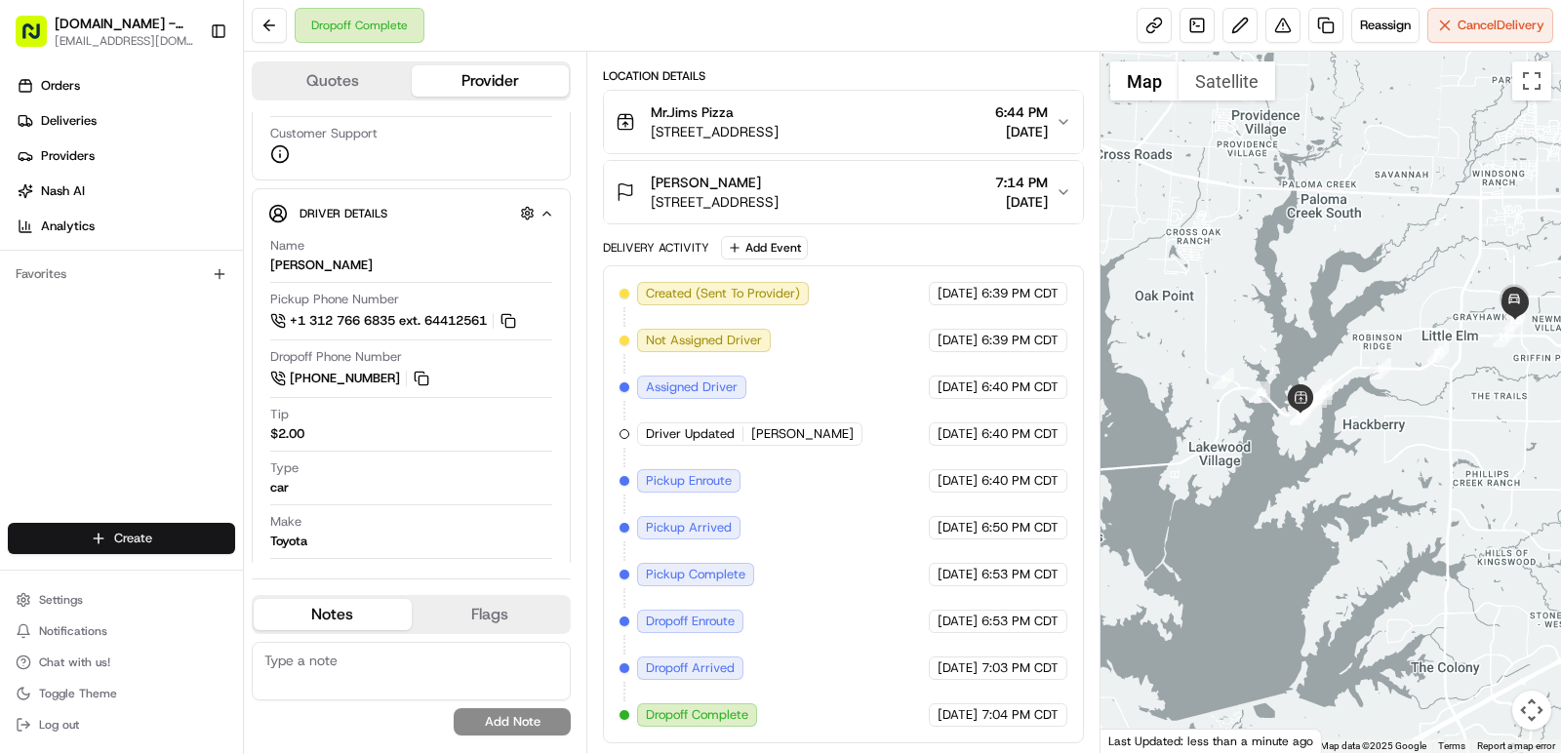
click at [106, 536] on html "MrJims.Pizza - Little Elm 0002@mrjims.pizza Toggle Sidebar Orders Deliveries Pr…" at bounding box center [780, 377] width 1561 height 754
click at [294, 583] on link "Delivery" at bounding box center [353, 574] width 218 height 35
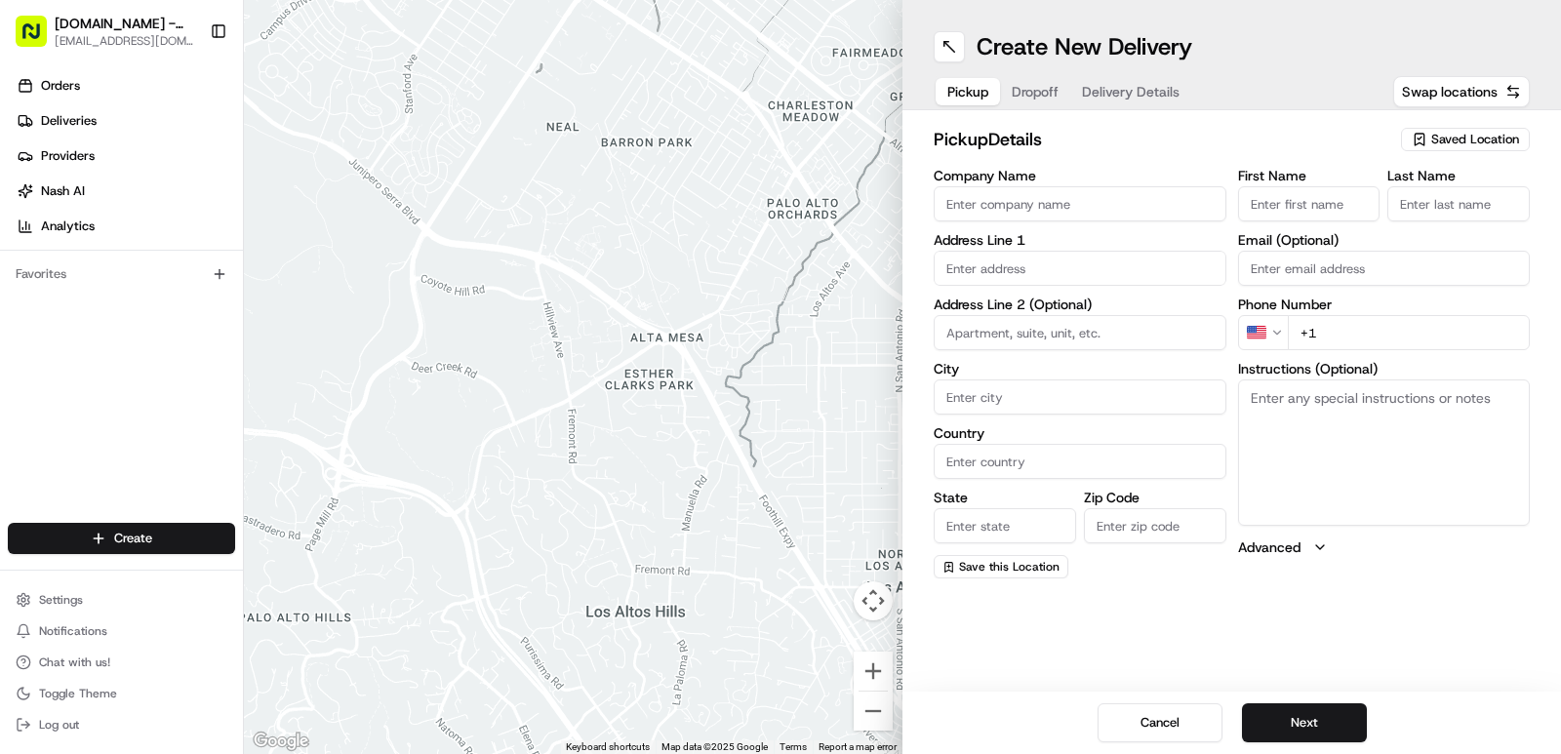
click at [1439, 144] on span "Saved Location" at bounding box center [1475, 140] width 88 height 18
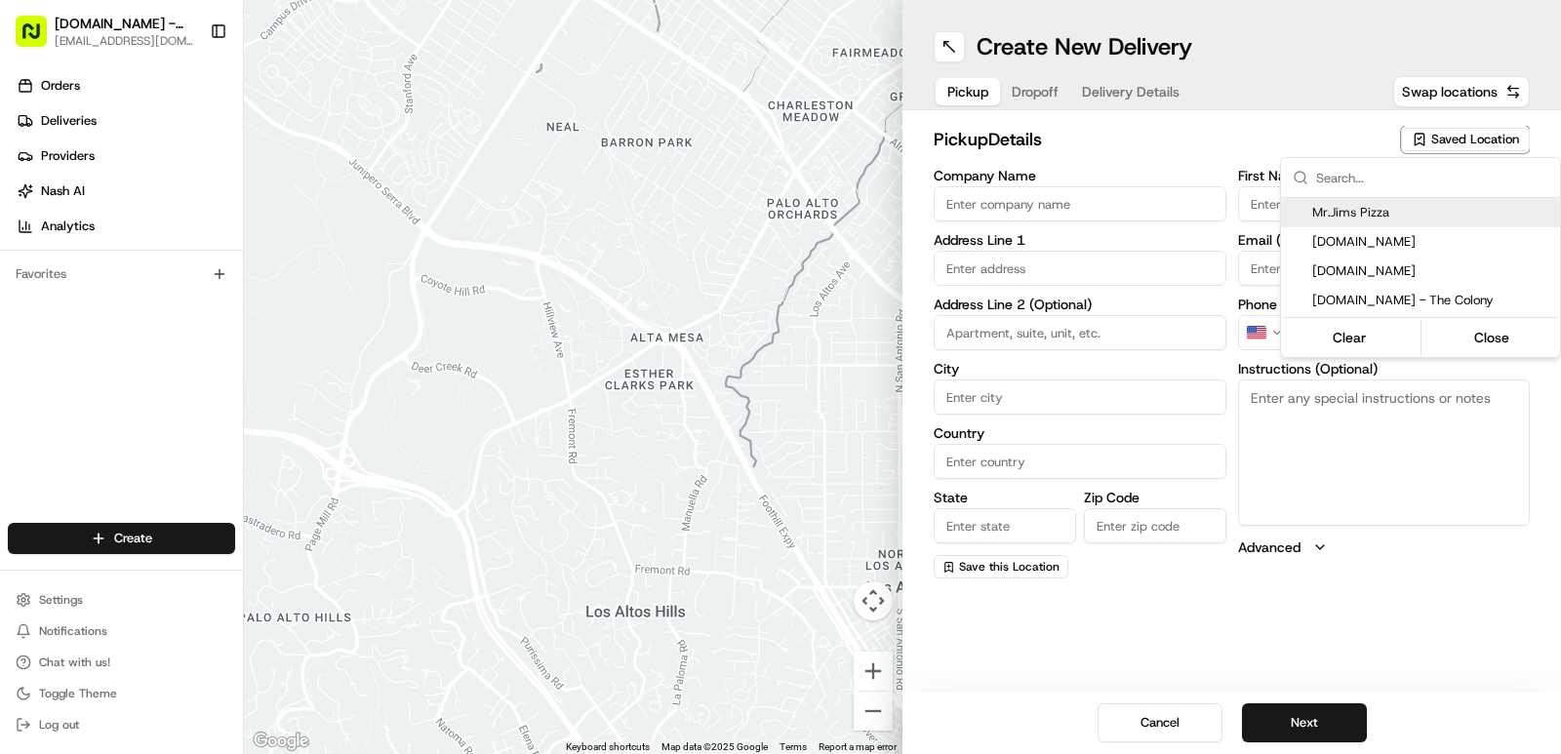
click at [1366, 205] on span "Mr.Jims Pizza" at bounding box center [1432, 213] width 240 height 18
type input "Mr.Jims Pizza"
type input "800 W Eldorado Pkwy"
type input "#118"
type input "Little Elm"
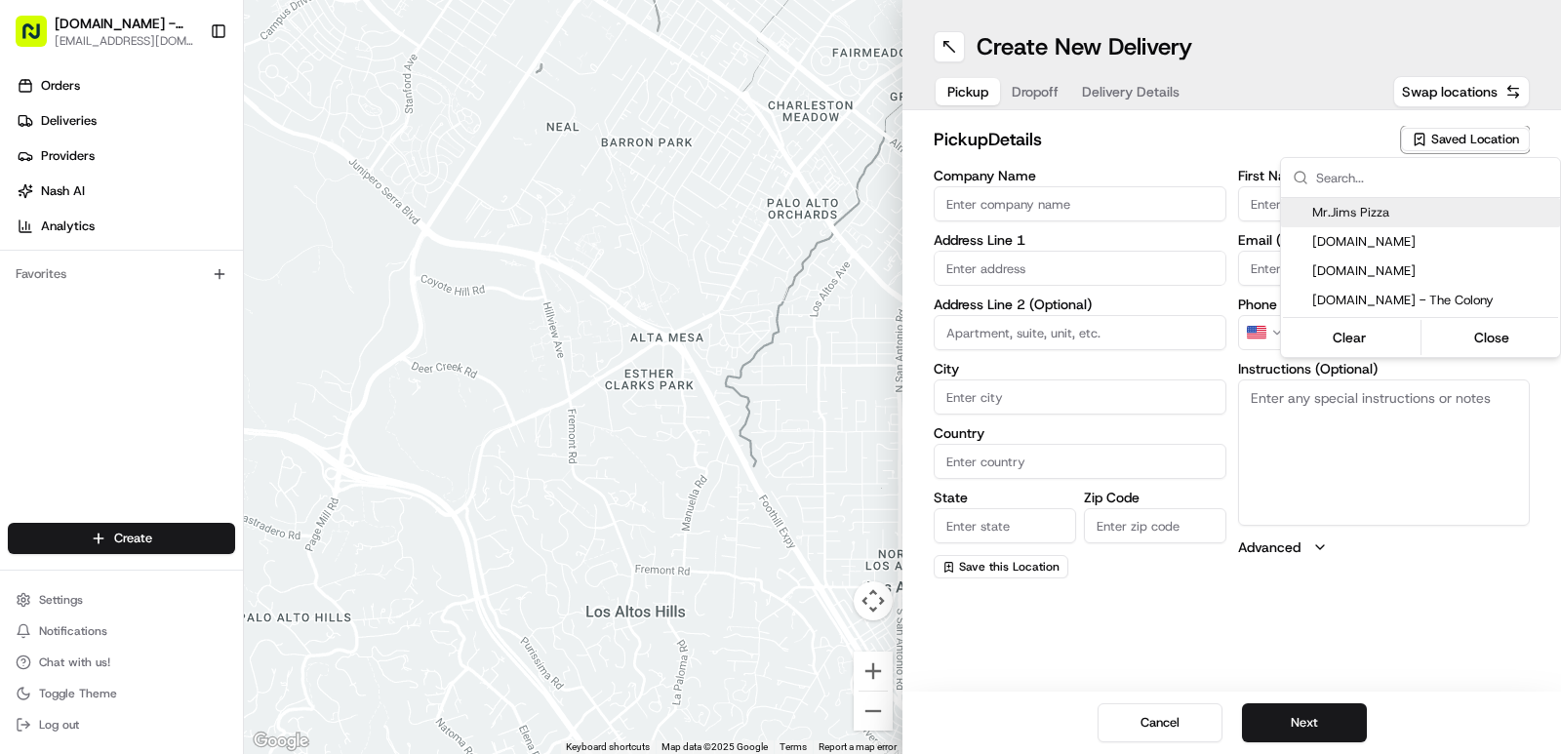
type input "US"
type input "TX"
type input "75068"
type input "+1 972 200 9884"
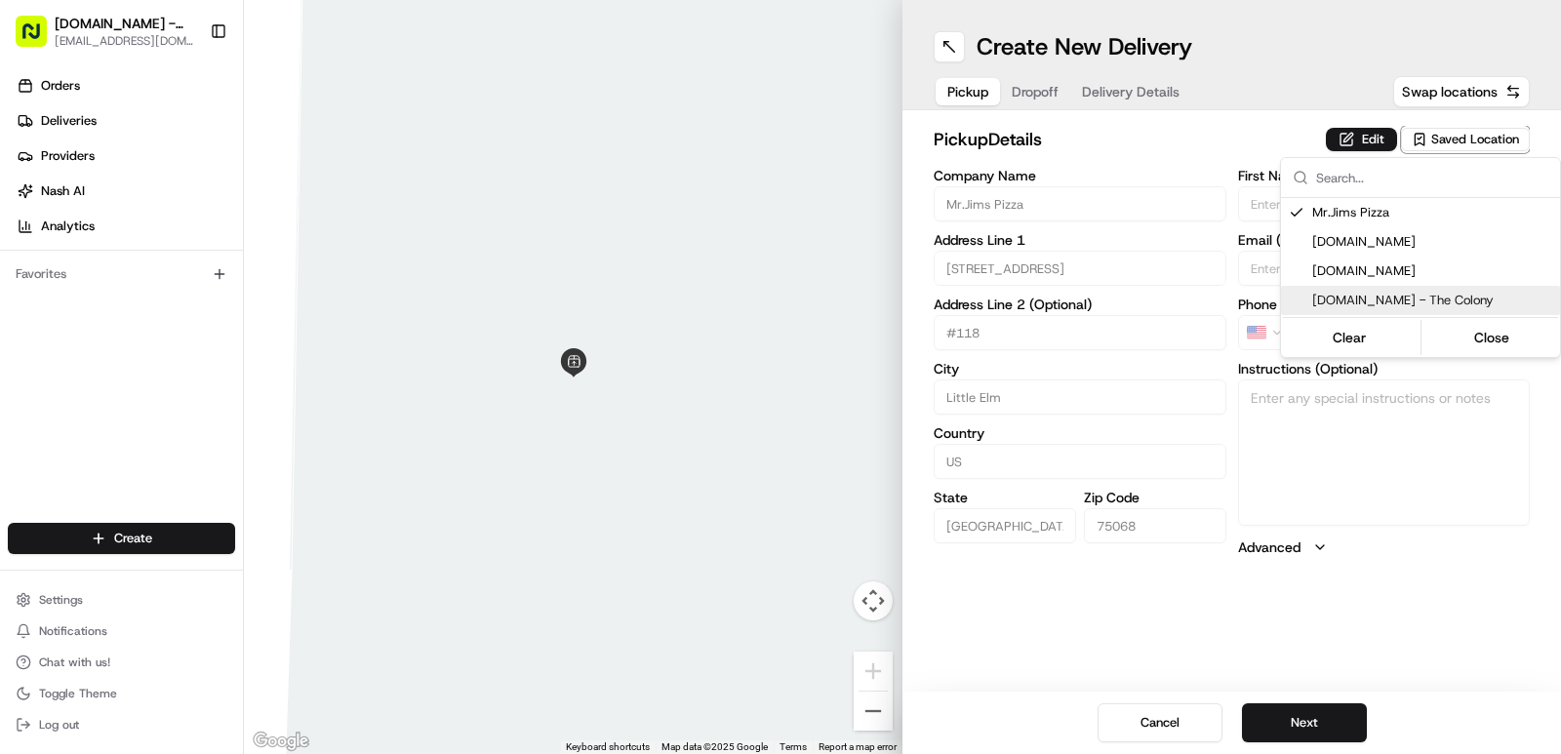
click at [1303, 729] on html "MrJims.Pizza - Little Elm 0002@mrjims.pizza Toggle Sidebar Orders Deliveries Pr…" at bounding box center [780, 377] width 1561 height 754
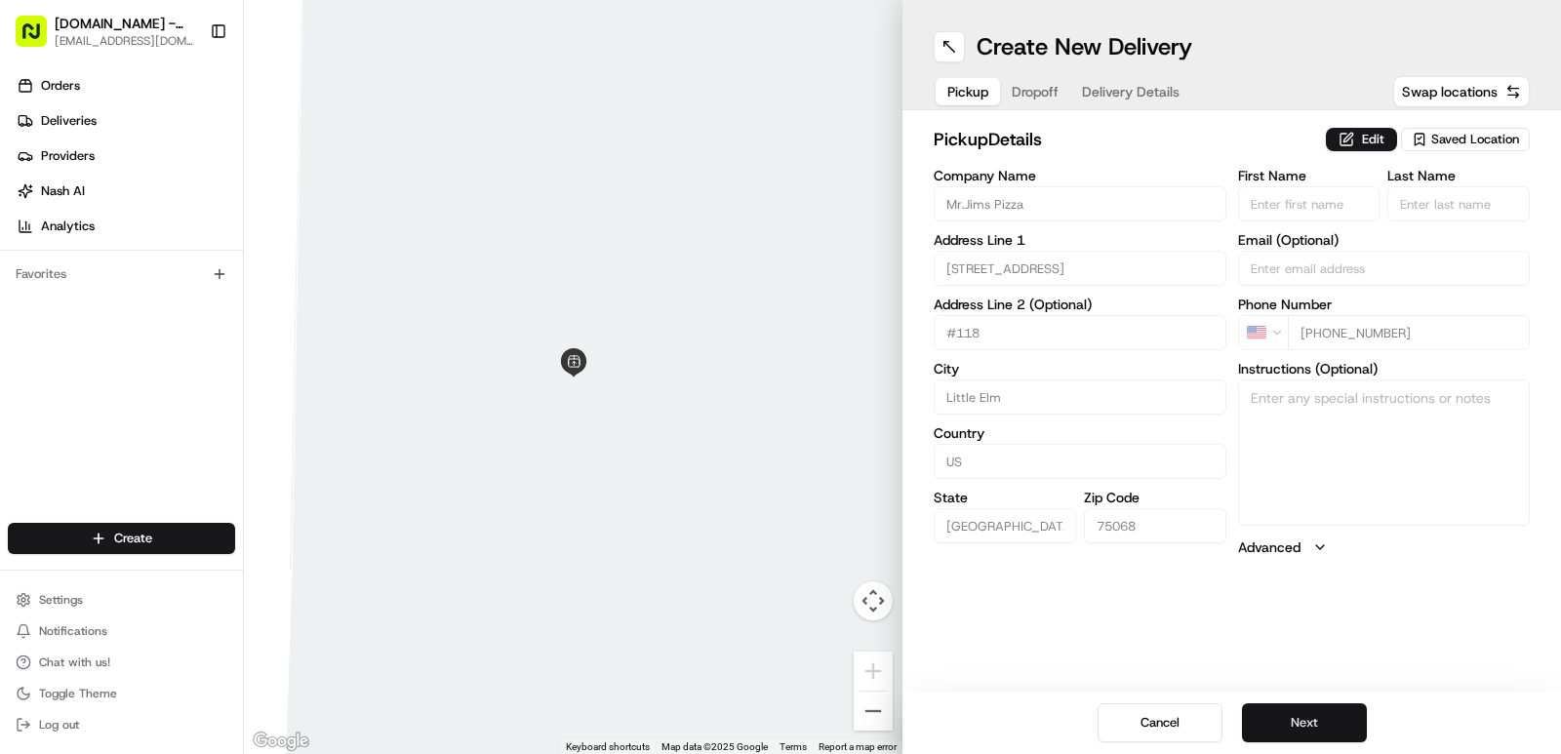
click at [1328, 721] on button "Next" at bounding box center [1304, 722] width 125 height 39
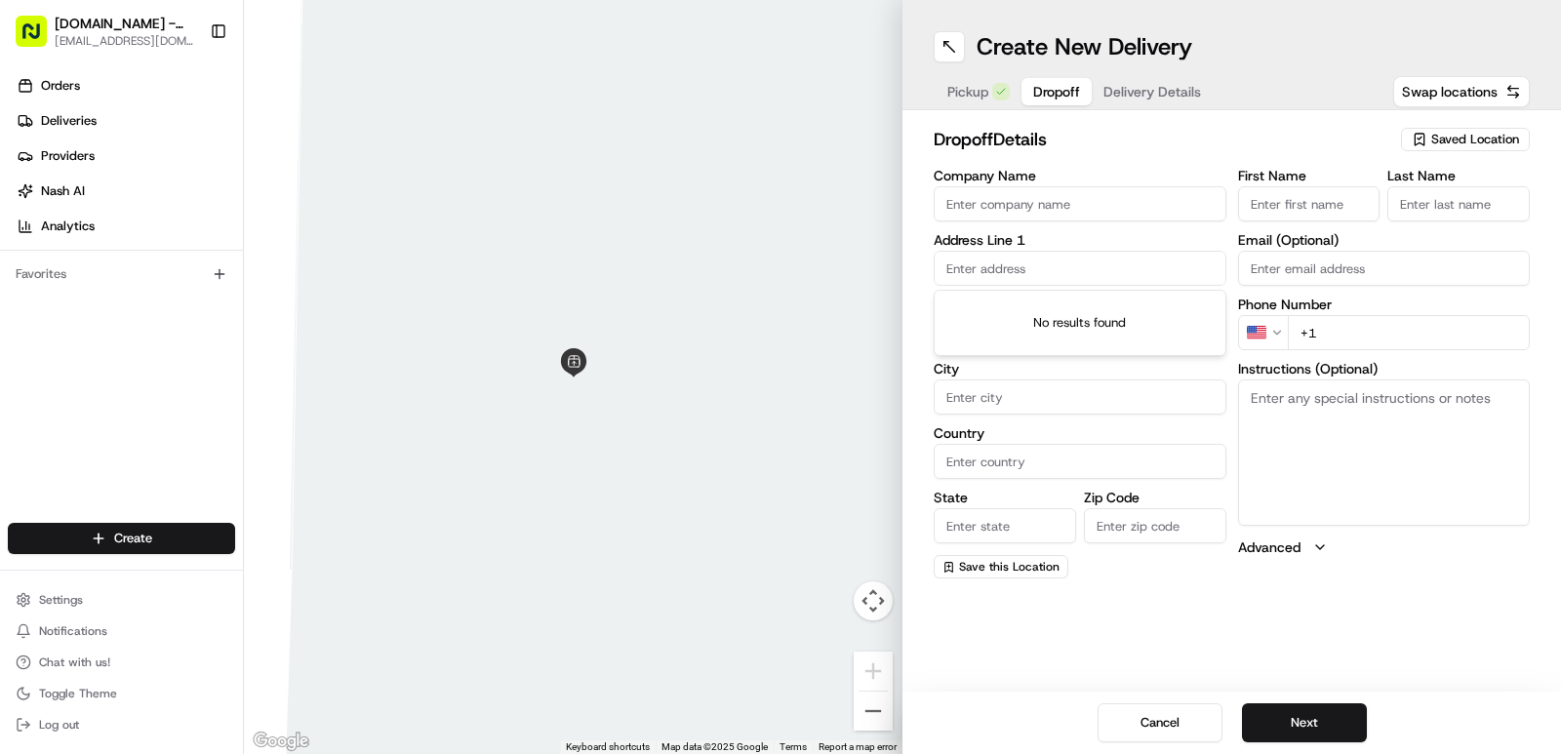
click at [985, 268] on input "text" at bounding box center [1080, 268] width 293 height 35
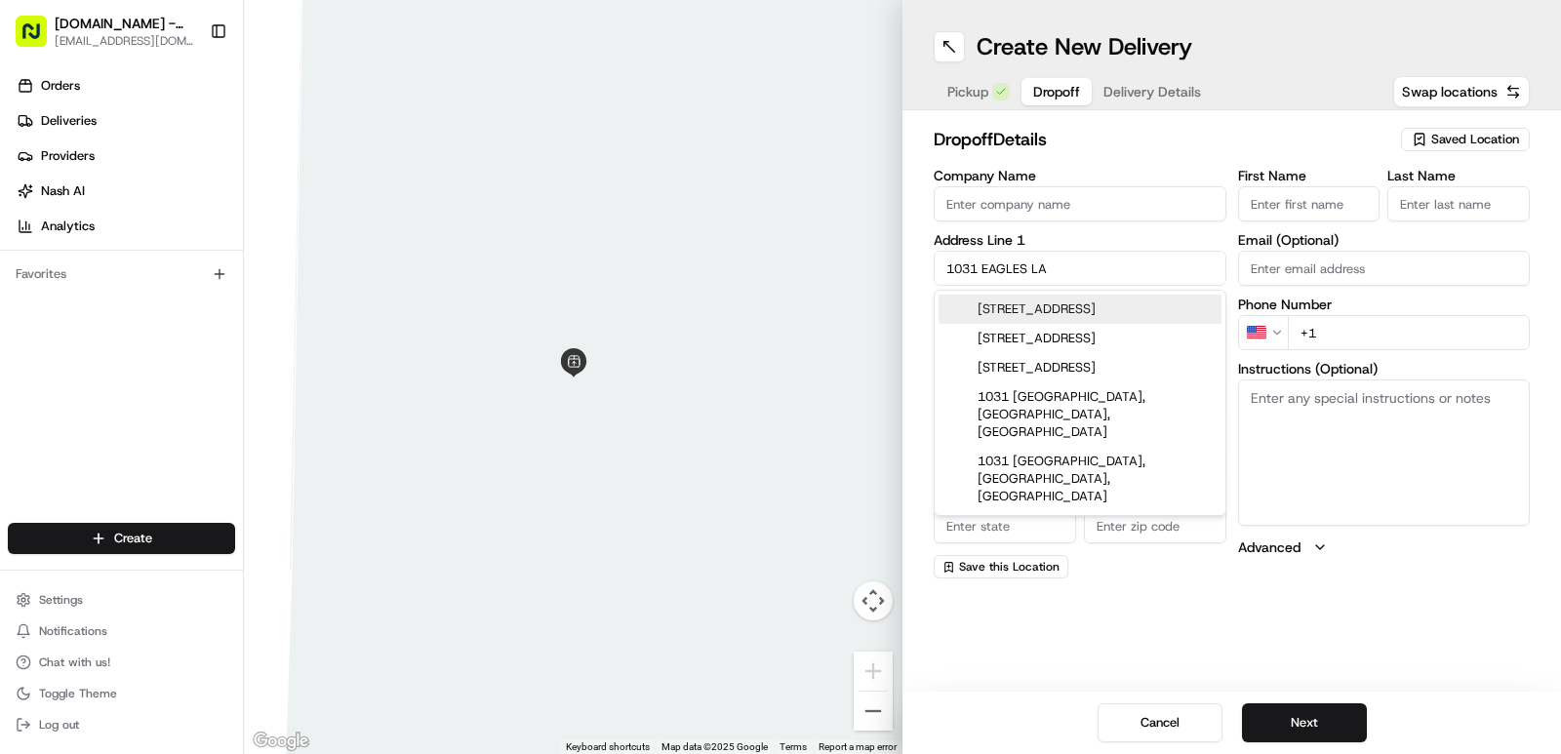
click at [1031, 317] on div "1031 Eagles Landing Boulevard, Oak Point, TX" at bounding box center [1080, 309] width 283 height 29
type input "1031 Eagles Landing Blvd, Oak Point, TX 75068, USA"
type input "Oak Point"
type input "United States"
type input "TX"
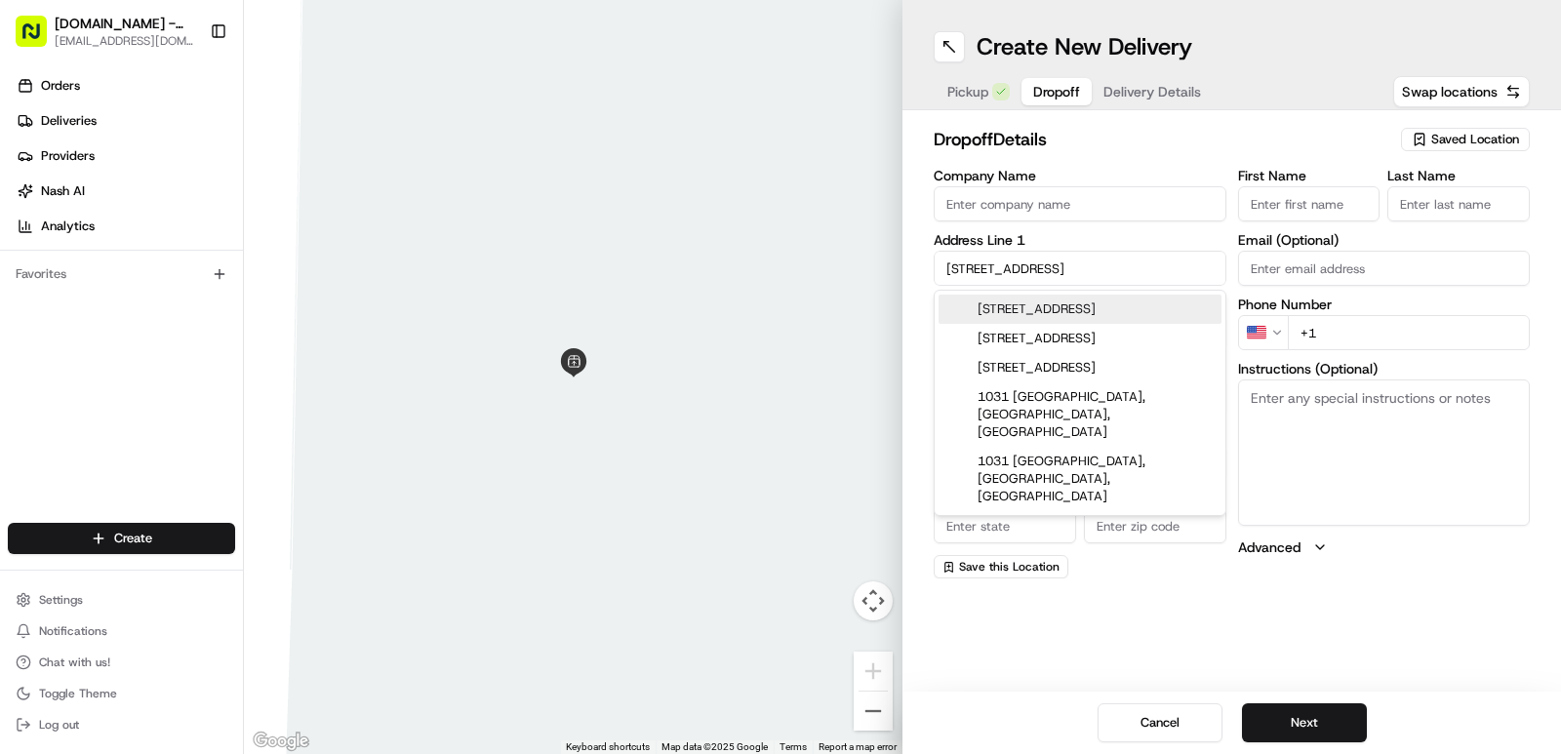
type input "75068"
type input "1031 Eagles Landing Boulevard"
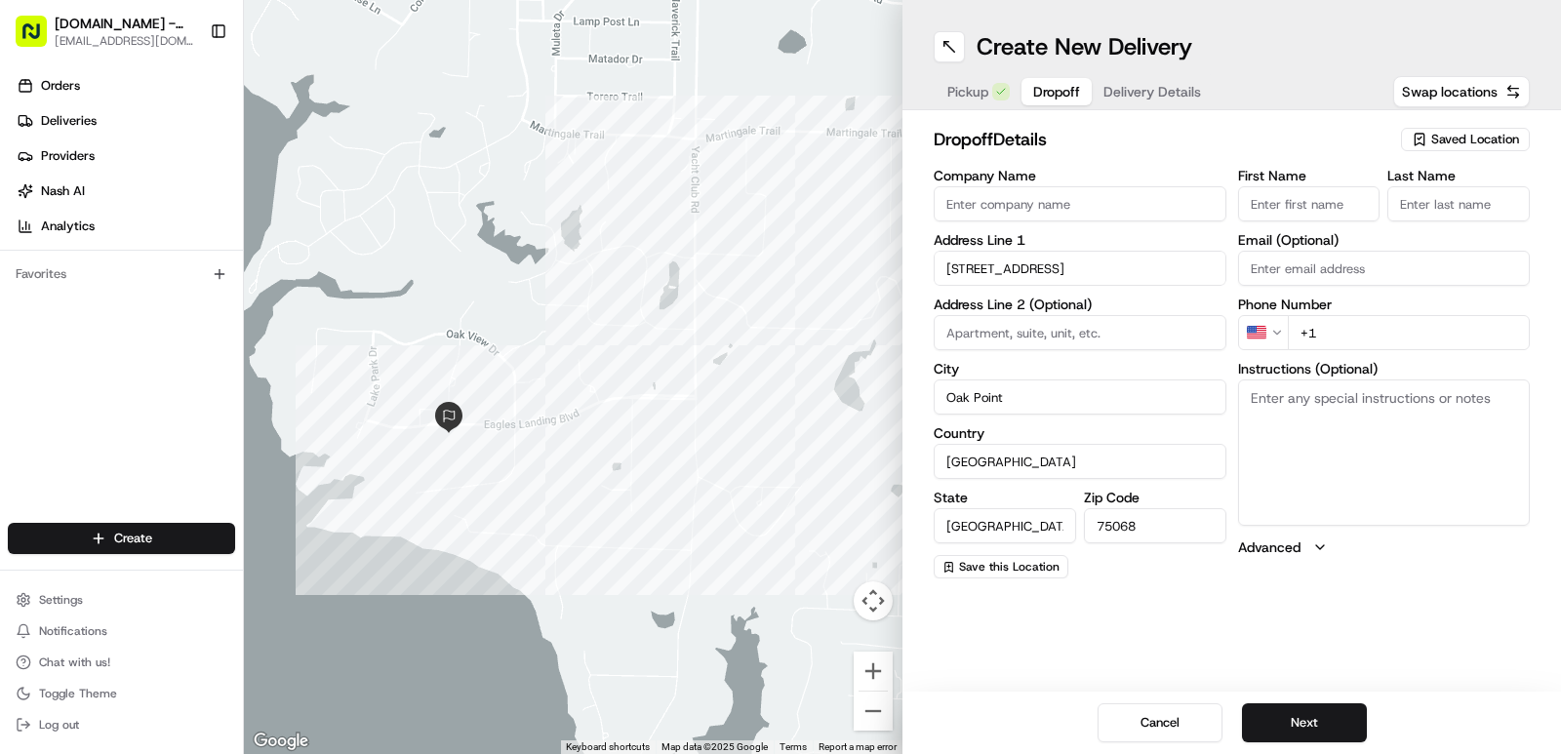
drag, startPoint x: 767, startPoint y: 469, endPoint x: 653, endPoint y: 450, distance: 115.8
click at [626, 476] on div at bounding box center [573, 377] width 659 height 754
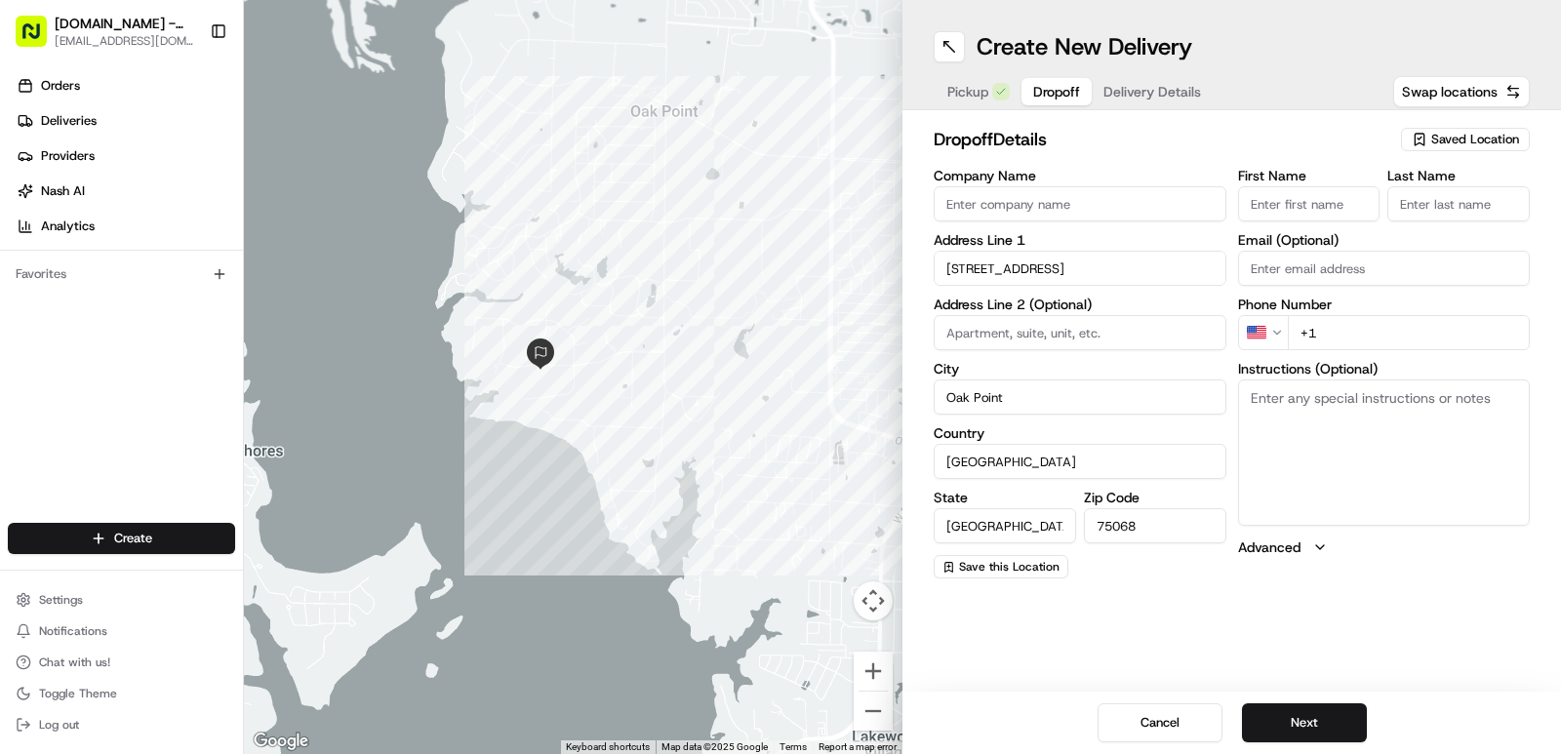
drag, startPoint x: 818, startPoint y: 437, endPoint x: 692, endPoint y: 421, distance: 126.8
click at [692, 421] on div at bounding box center [573, 377] width 659 height 754
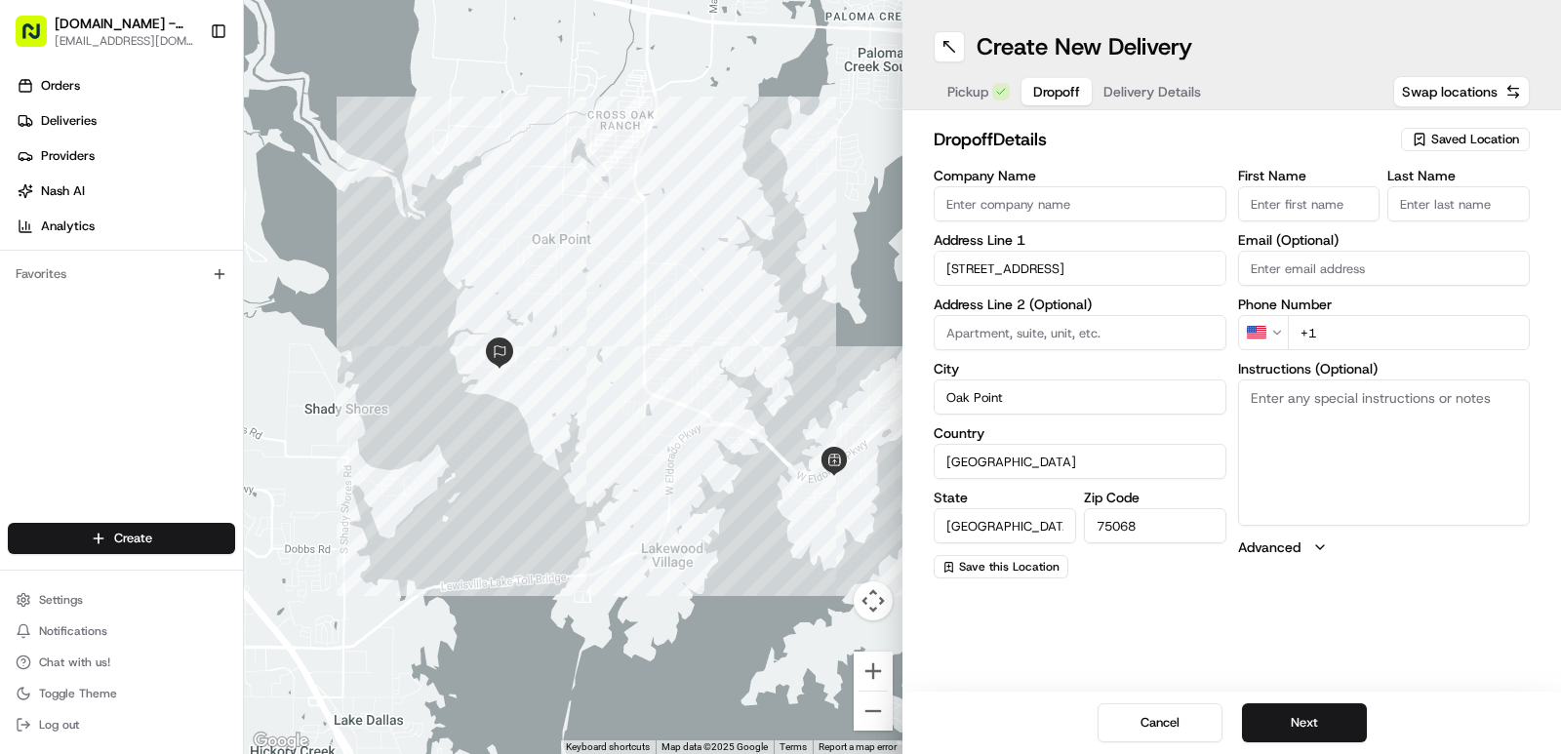
click at [699, 470] on div at bounding box center [573, 377] width 659 height 754
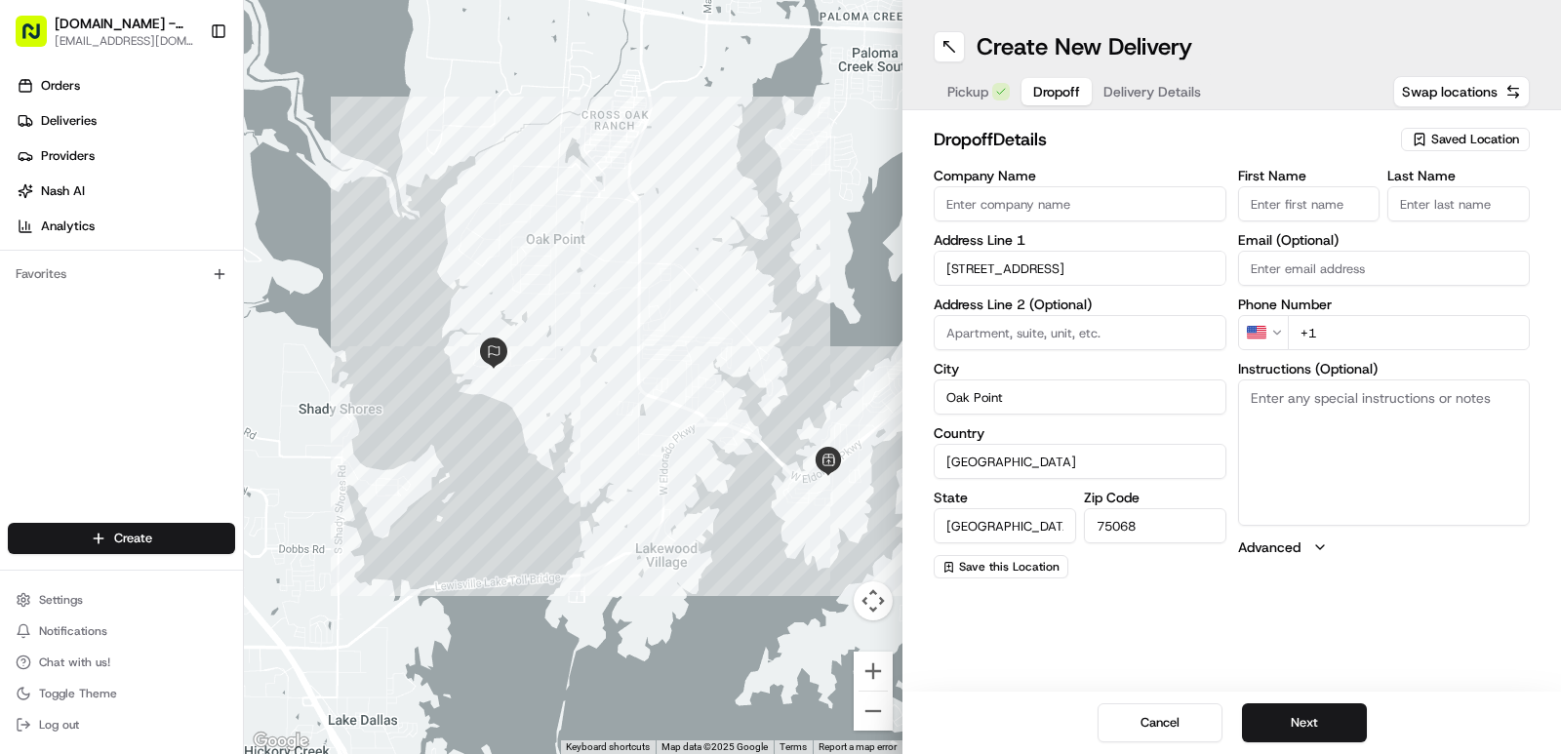
click at [1304, 197] on input "First Name" at bounding box center [1309, 203] width 142 height 35
type input "BENNETT"
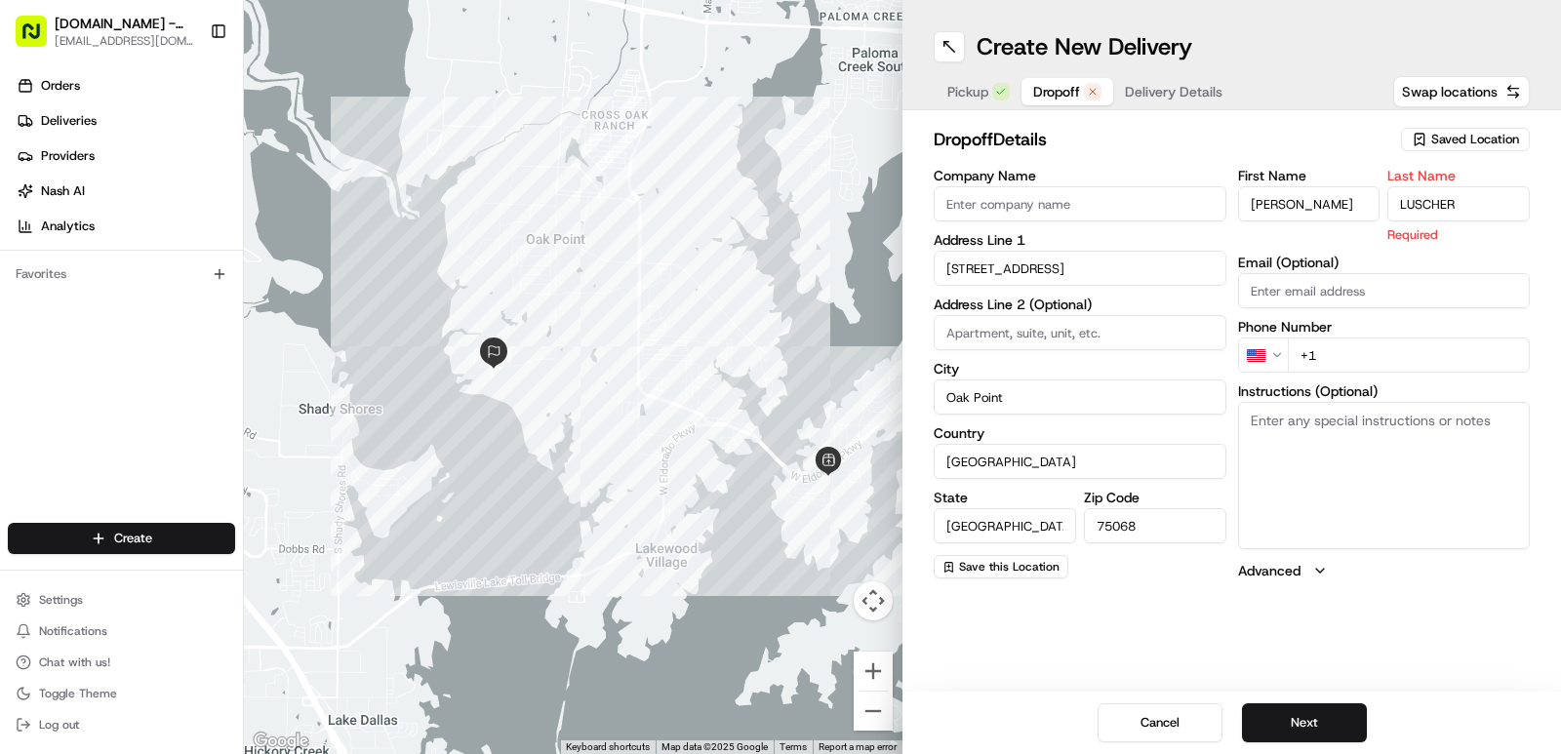
type input "LUSCHER"
click at [1361, 374] on div "First Name BENNETT Last Name LUSCHER Required Email (Optional) Phone Number US …" at bounding box center [1384, 375] width 293 height 412
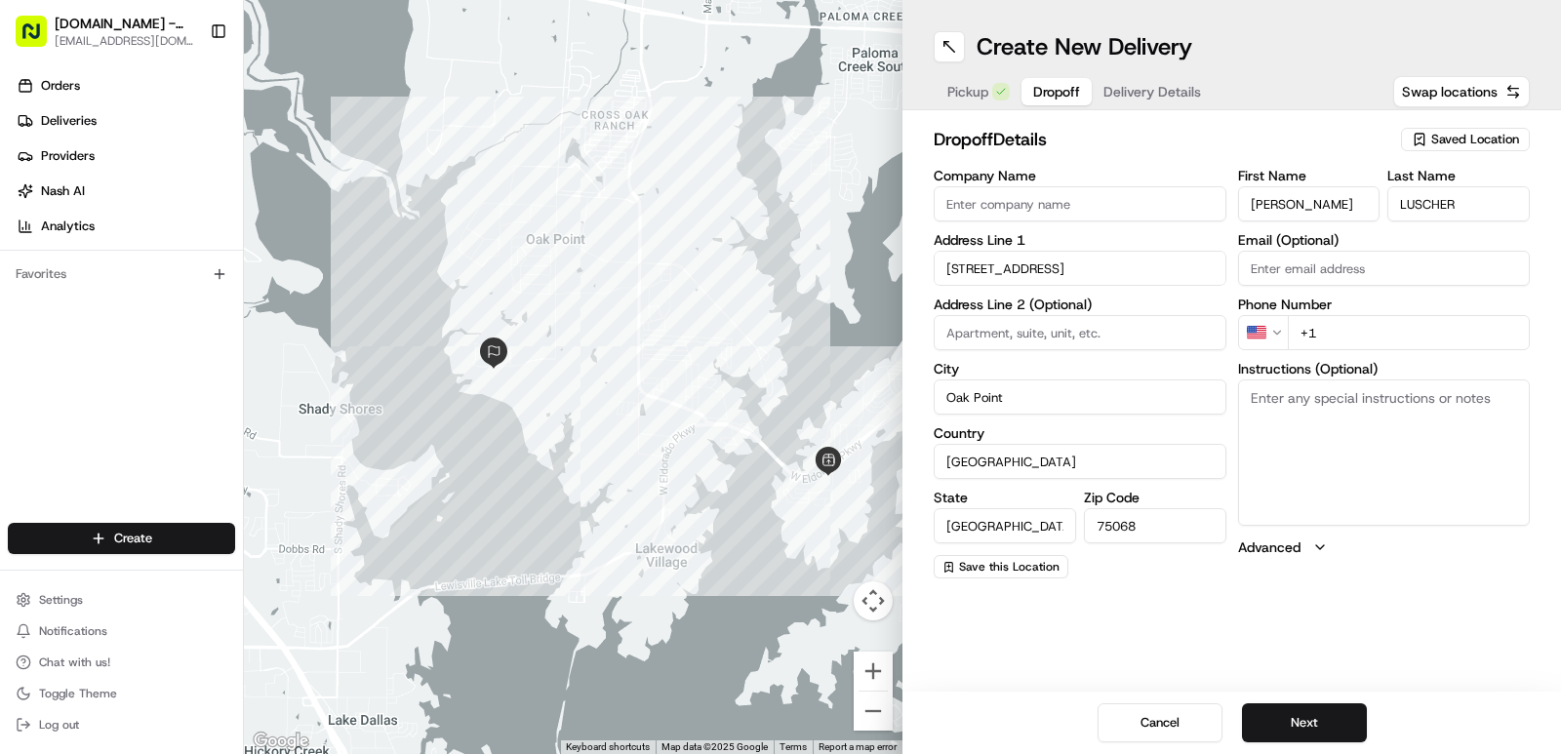
click at [1332, 326] on input "+1" at bounding box center [1409, 332] width 243 height 35
type input "+1 442 300 4838"
click at [1336, 717] on button "Next" at bounding box center [1304, 722] width 125 height 39
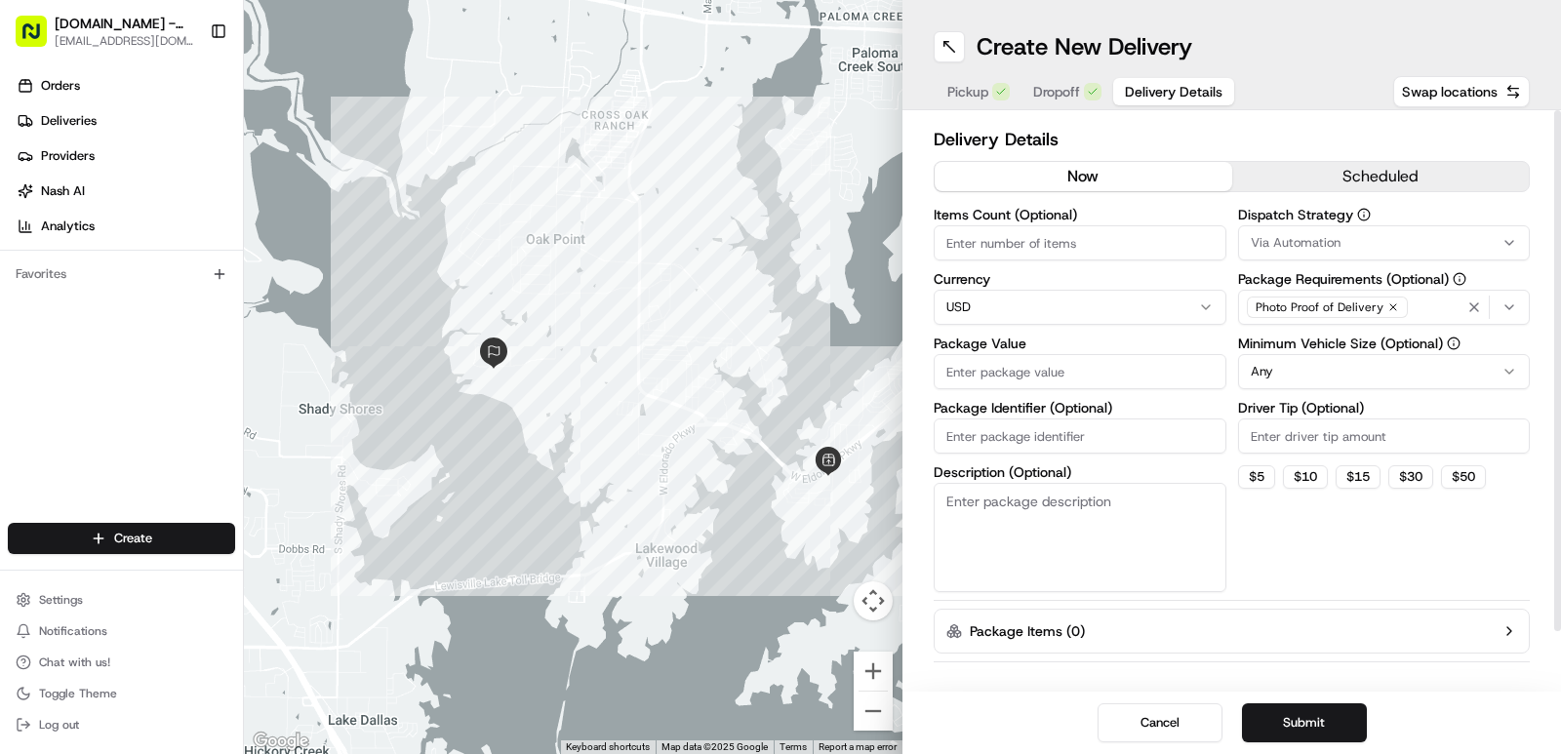
click at [969, 366] on input "Package Value" at bounding box center [1080, 371] width 293 height 35
type input "52.71"
click at [1302, 436] on input "Driver Tip (Optional)" at bounding box center [1384, 436] width 293 height 35
type input "2.0"
click at [1318, 733] on button "Submit" at bounding box center [1304, 722] width 125 height 39
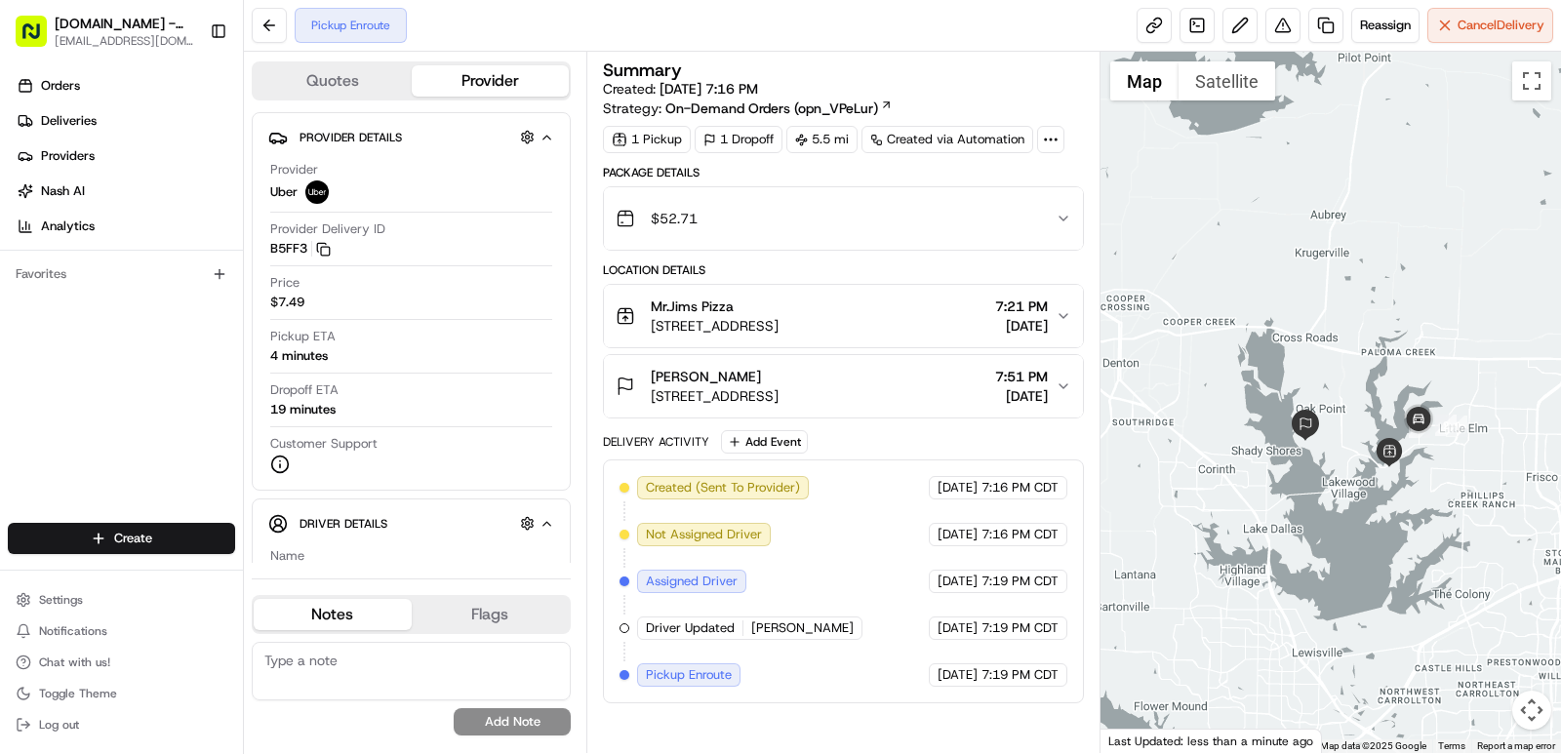
drag, startPoint x: 1406, startPoint y: 473, endPoint x: 1367, endPoint y: 479, distance: 39.5
click at [1367, 479] on div at bounding box center [1330, 402] width 461 height 701
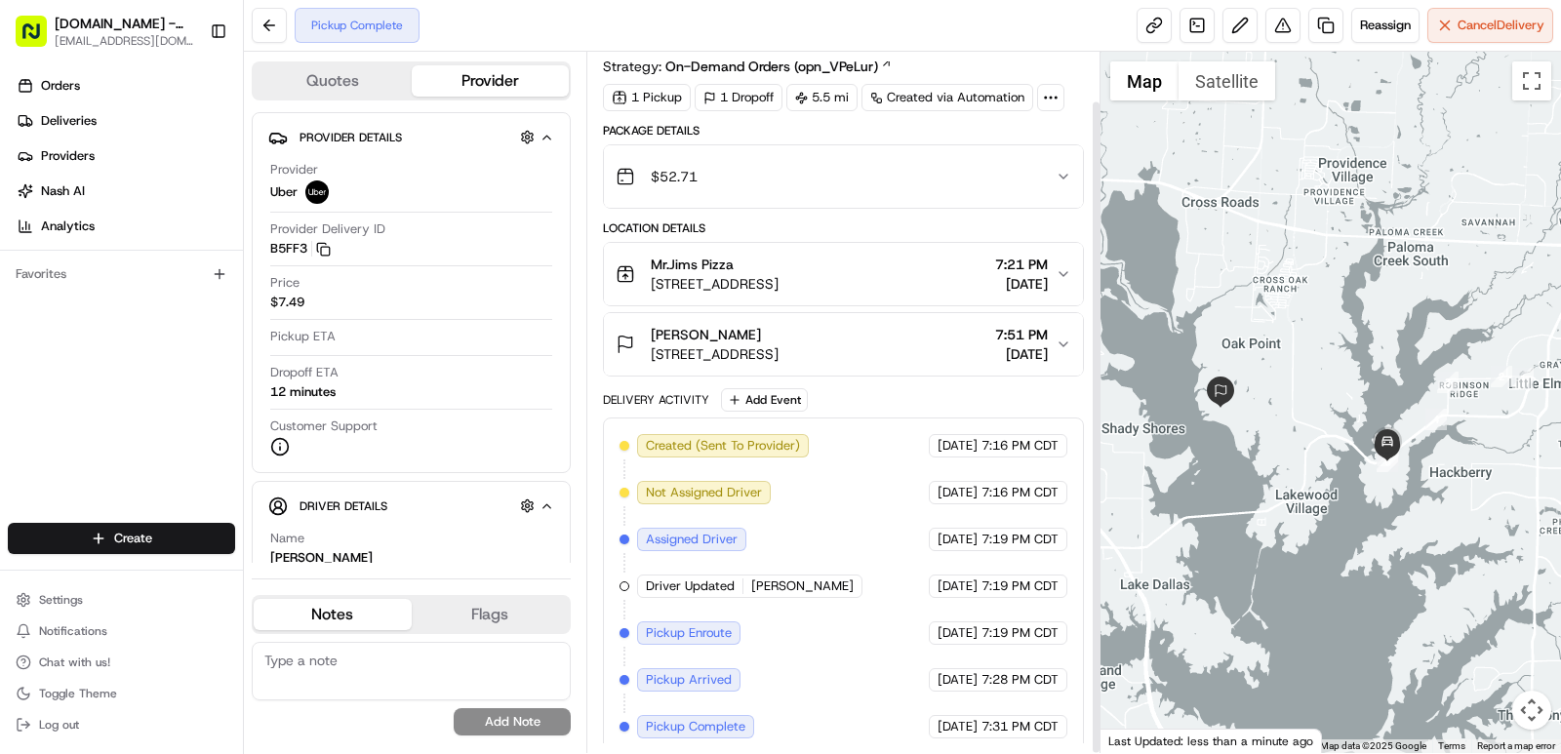
scroll to position [54, 0]
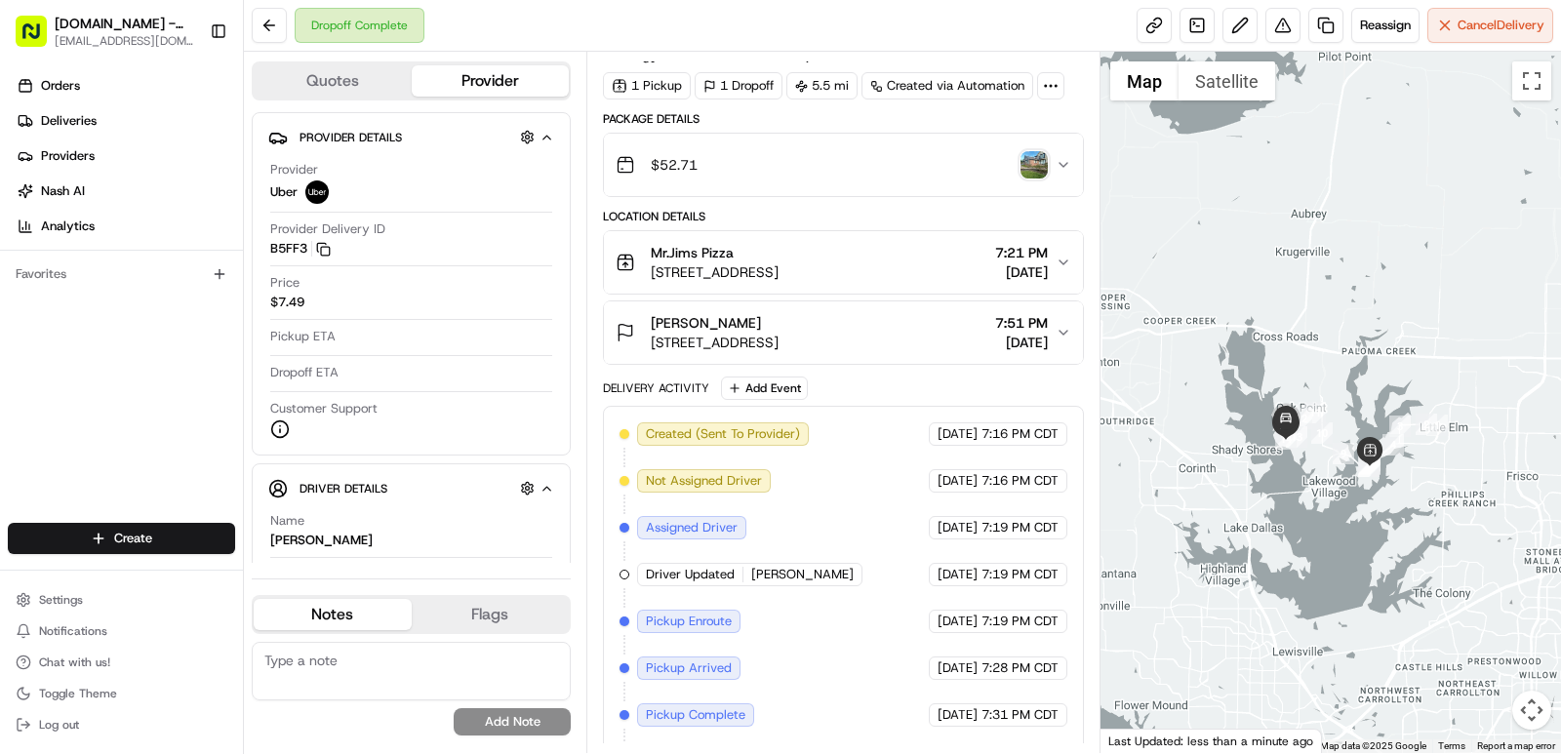
click at [1038, 170] on img "button" at bounding box center [1033, 164] width 27 height 27
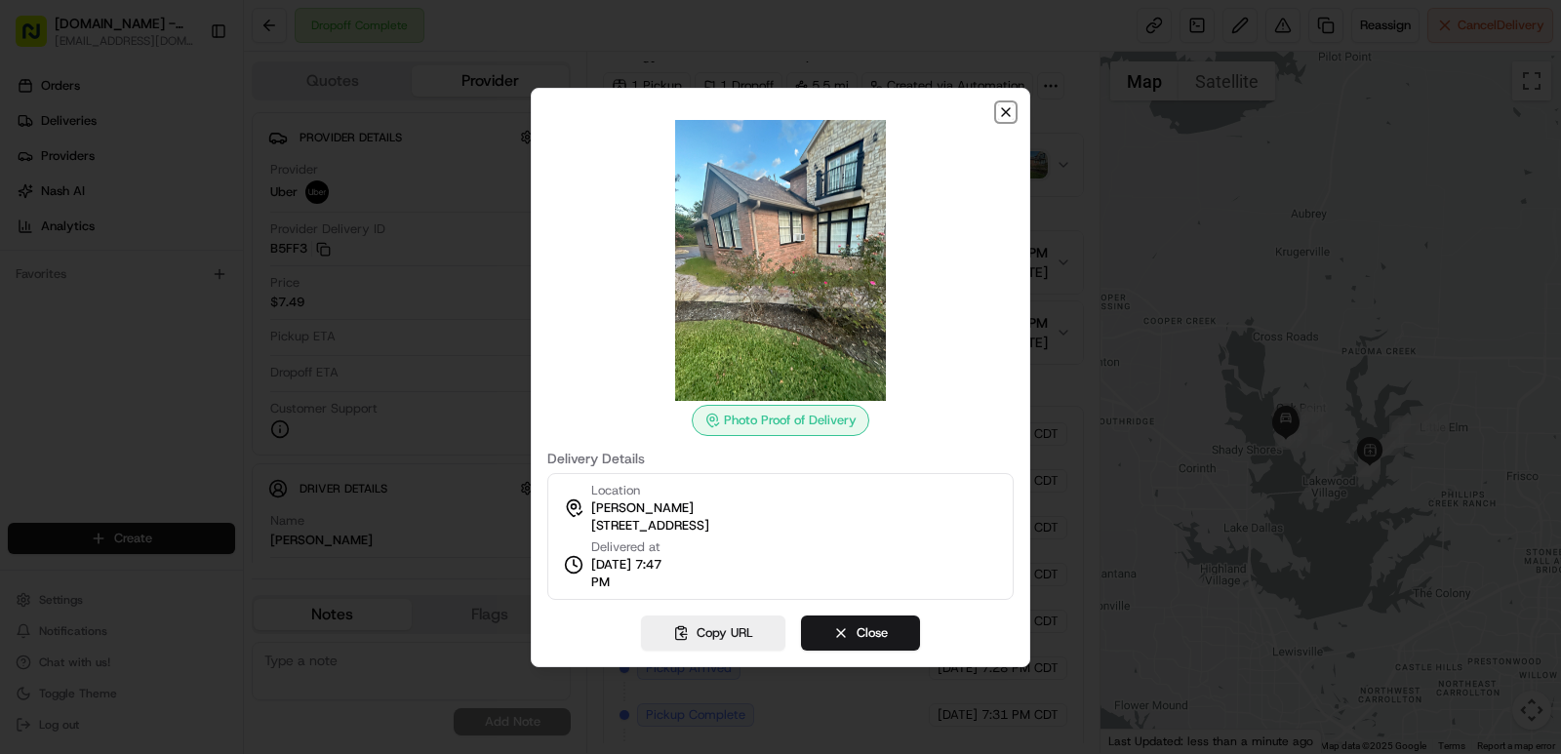
click at [1008, 107] on icon "button" at bounding box center [1006, 112] width 16 height 16
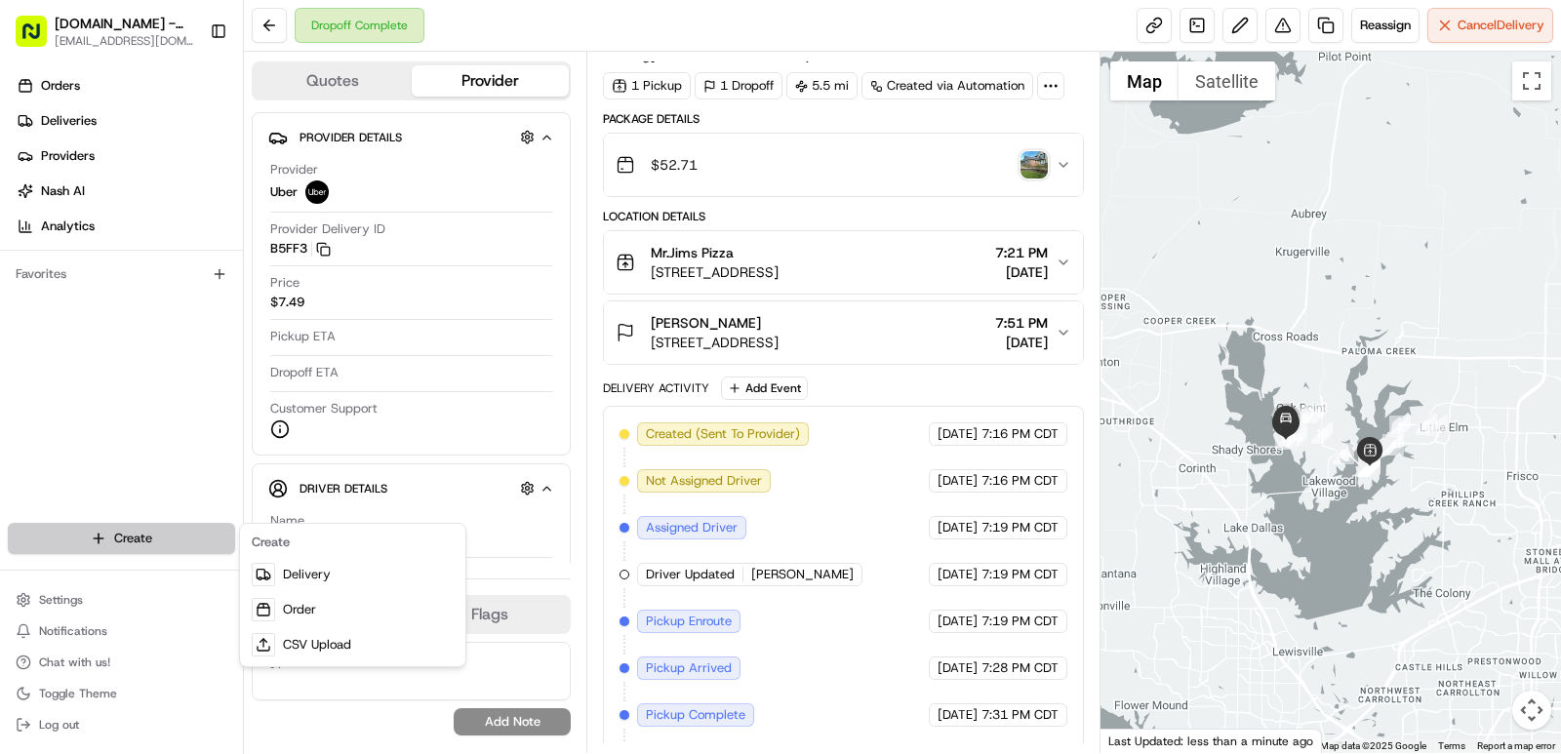
click at [141, 537] on html "MrJims.Pizza - Little Elm 0002@mrjims.pizza Toggle Sidebar Orders Deliveries Pr…" at bounding box center [780, 377] width 1561 height 754
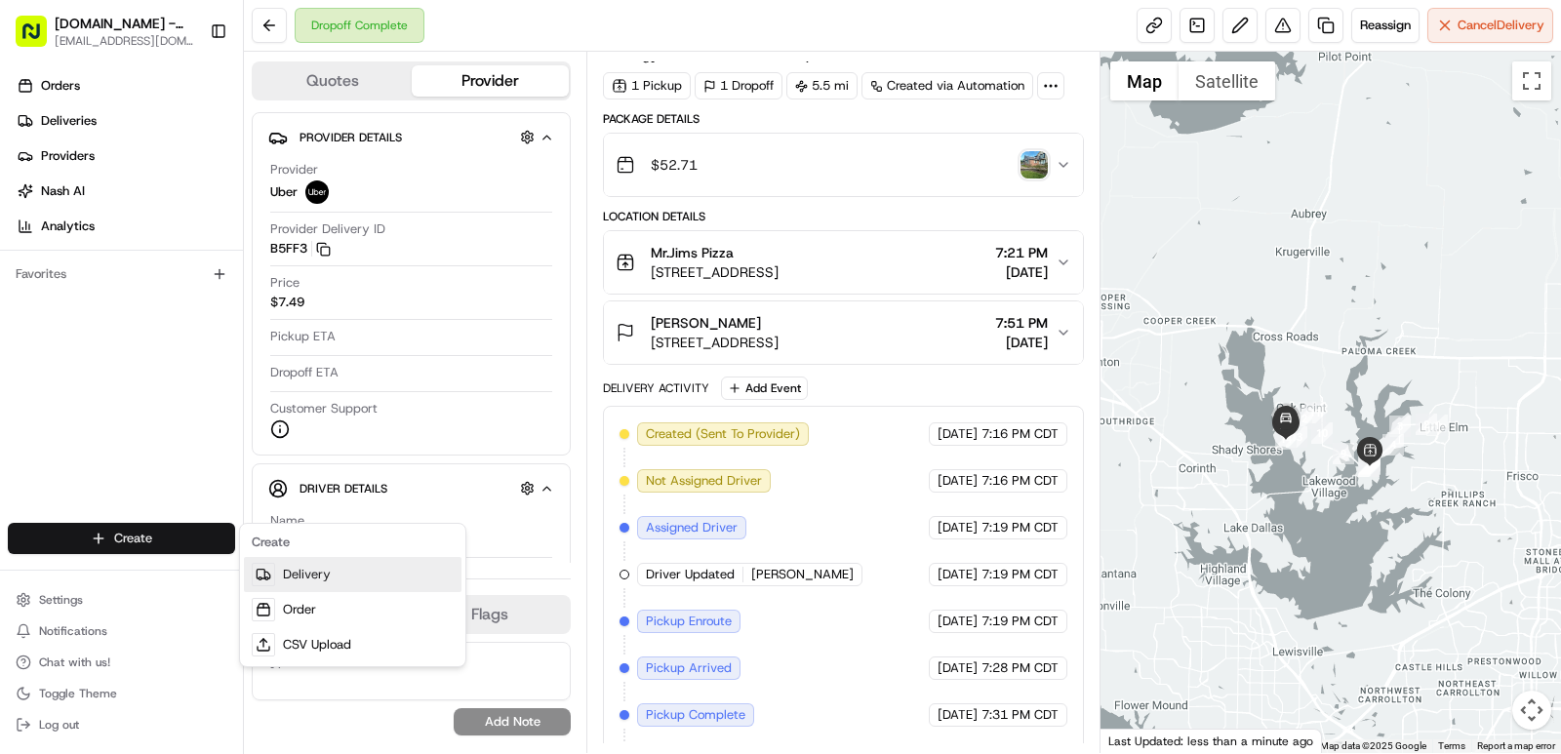
click at [332, 578] on link "Delivery" at bounding box center [353, 574] width 218 height 35
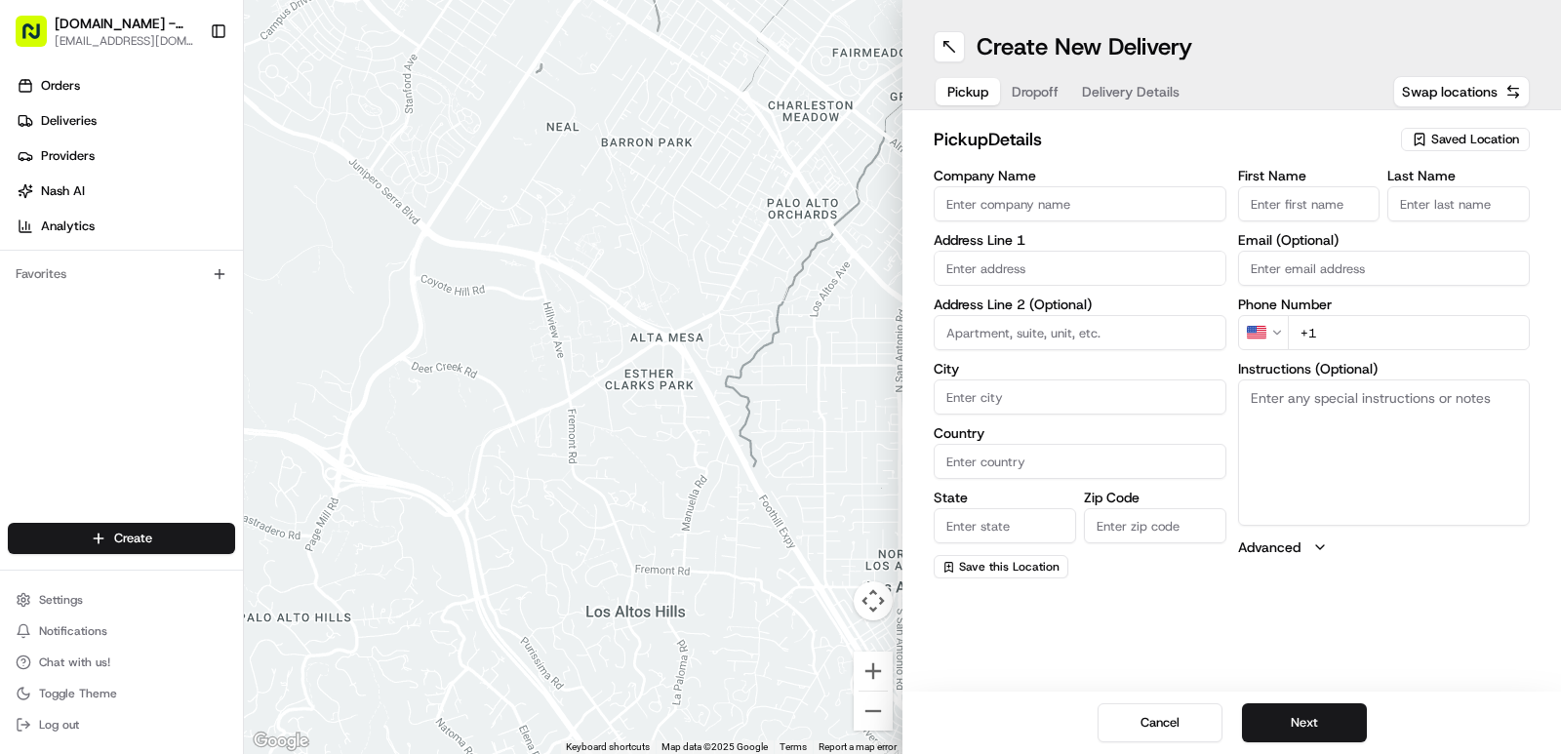
click at [1485, 145] on span "Saved Location" at bounding box center [1475, 140] width 88 height 18
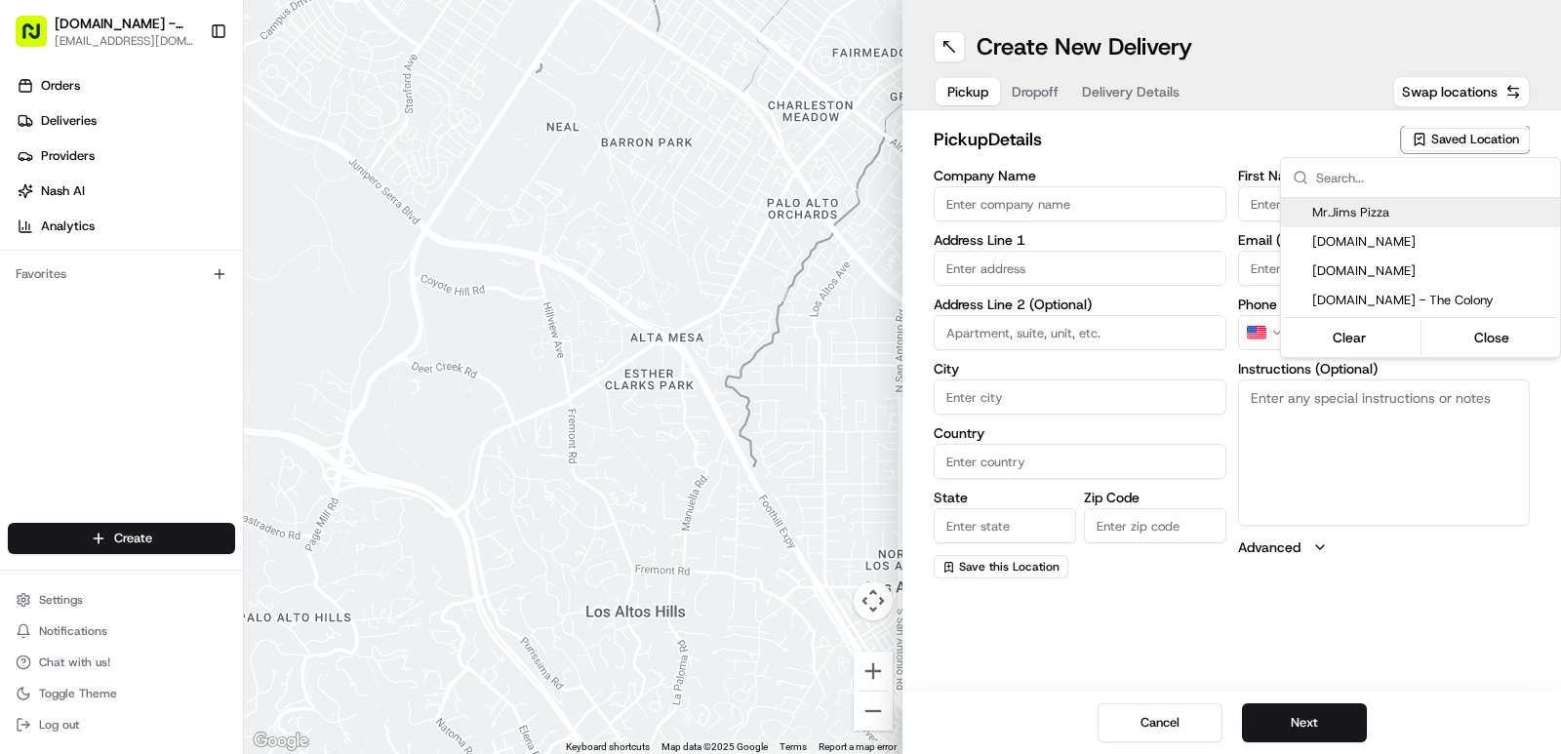
click at [1351, 204] on span "Mr.Jims Pizza" at bounding box center [1432, 213] width 240 height 18
type input "Mr.Jims Pizza"
type input "800 W Eldorado Pkwy"
type input "#118"
type input "Little Elm"
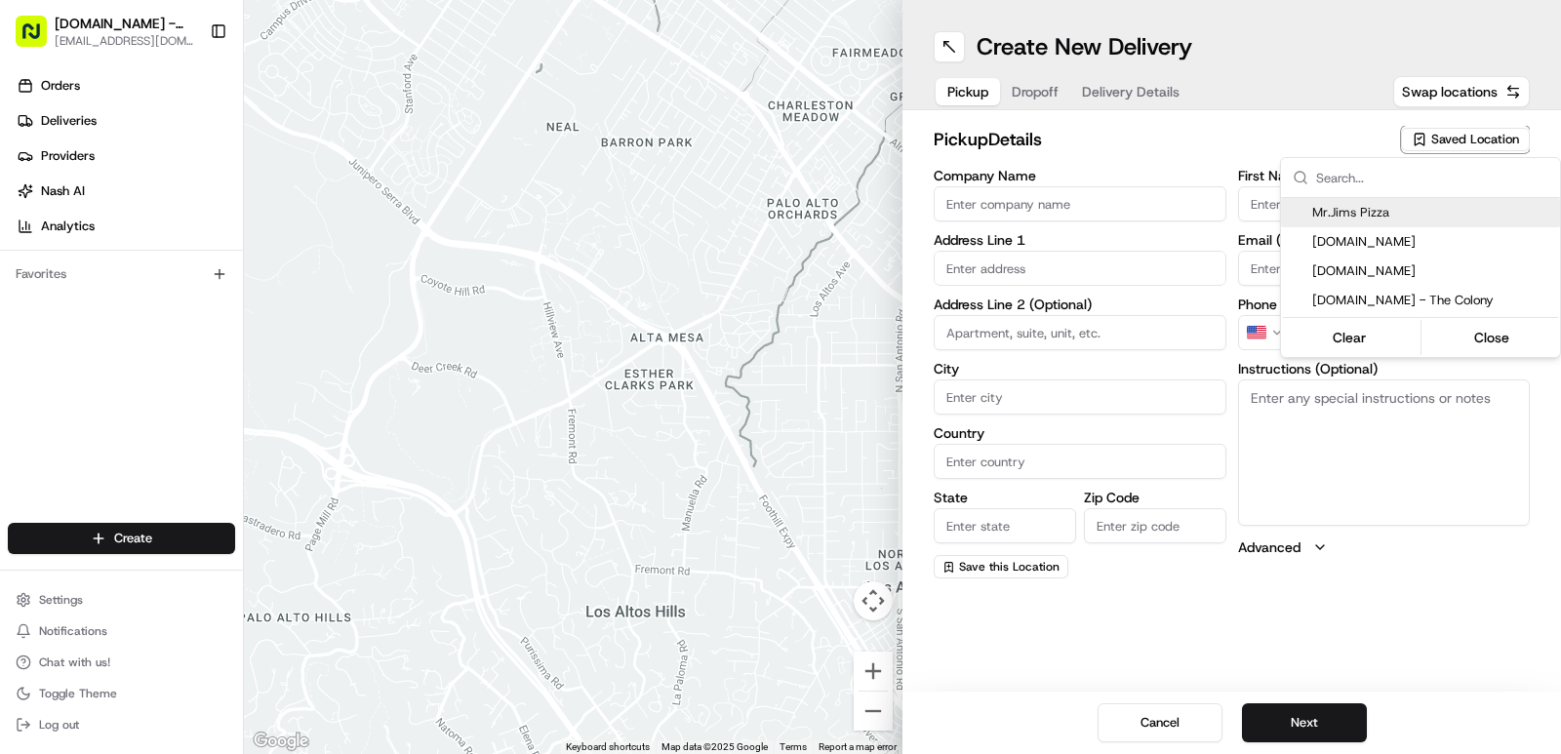
type input "US"
type input "TX"
type input "75068"
type input "+1 972 200 9884"
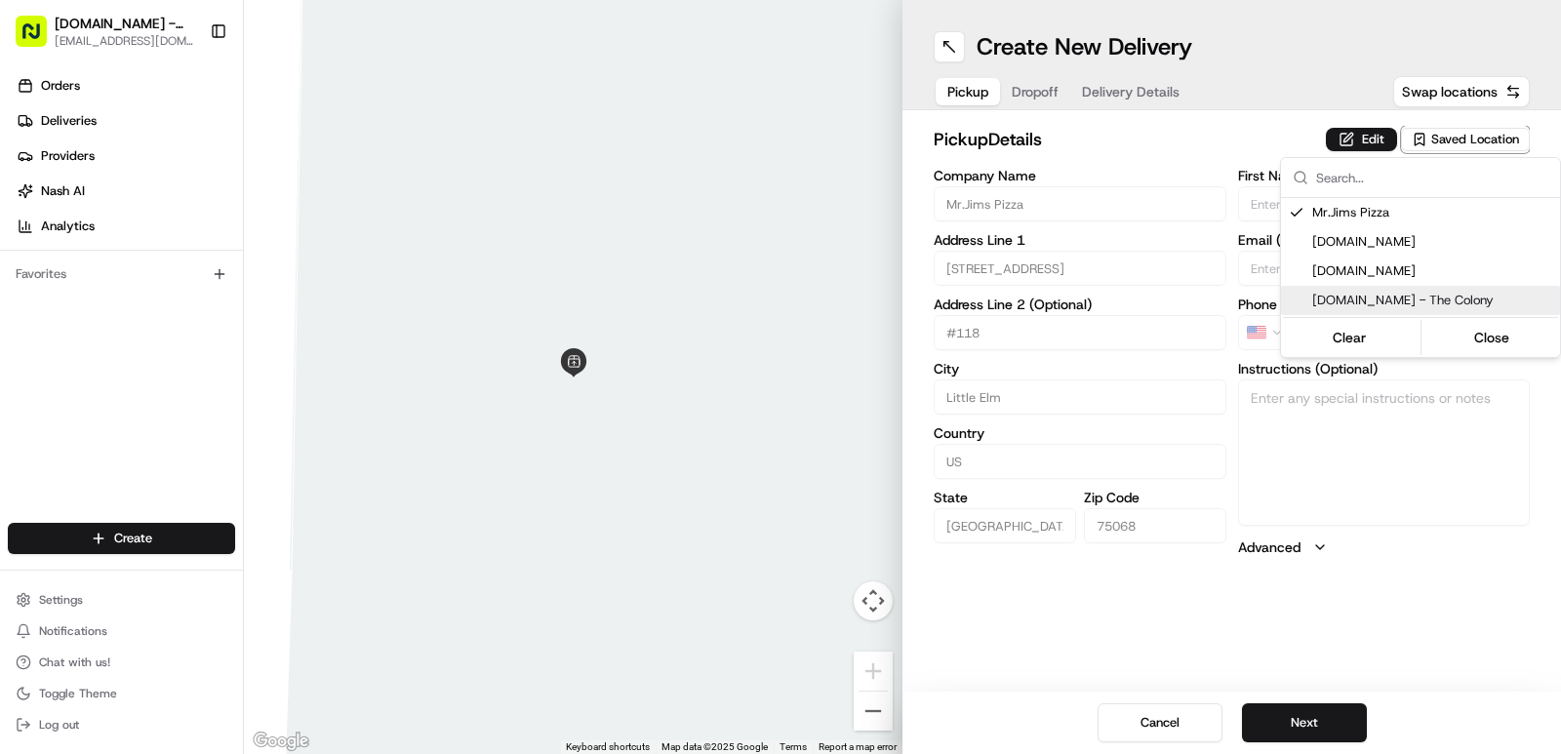
click at [1300, 714] on html "MrJims.Pizza - Little Elm 0002@mrjims.pizza Toggle Sidebar Orders Deliveries Pr…" at bounding box center [780, 377] width 1561 height 754
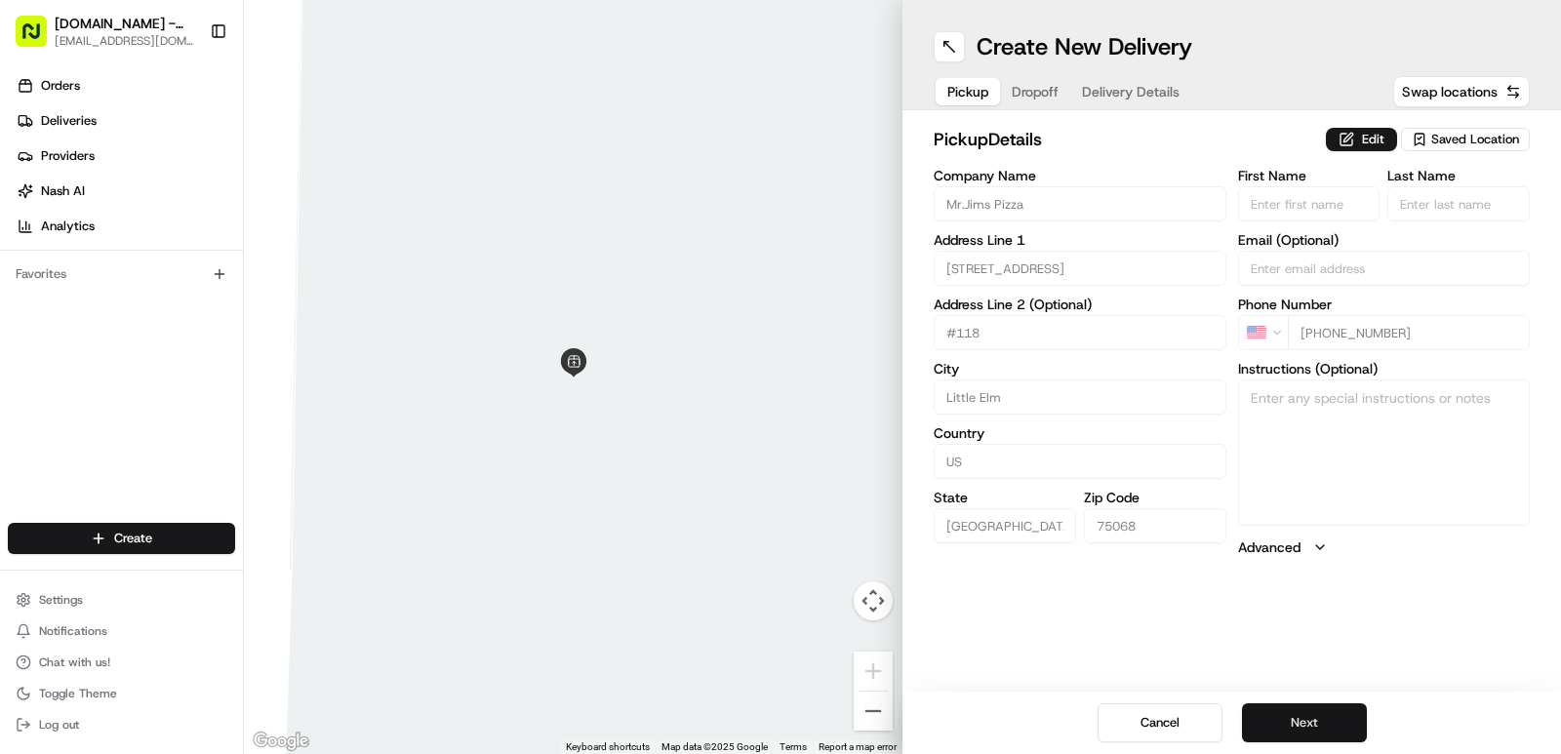
click at [1301, 715] on button "Next" at bounding box center [1304, 722] width 125 height 39
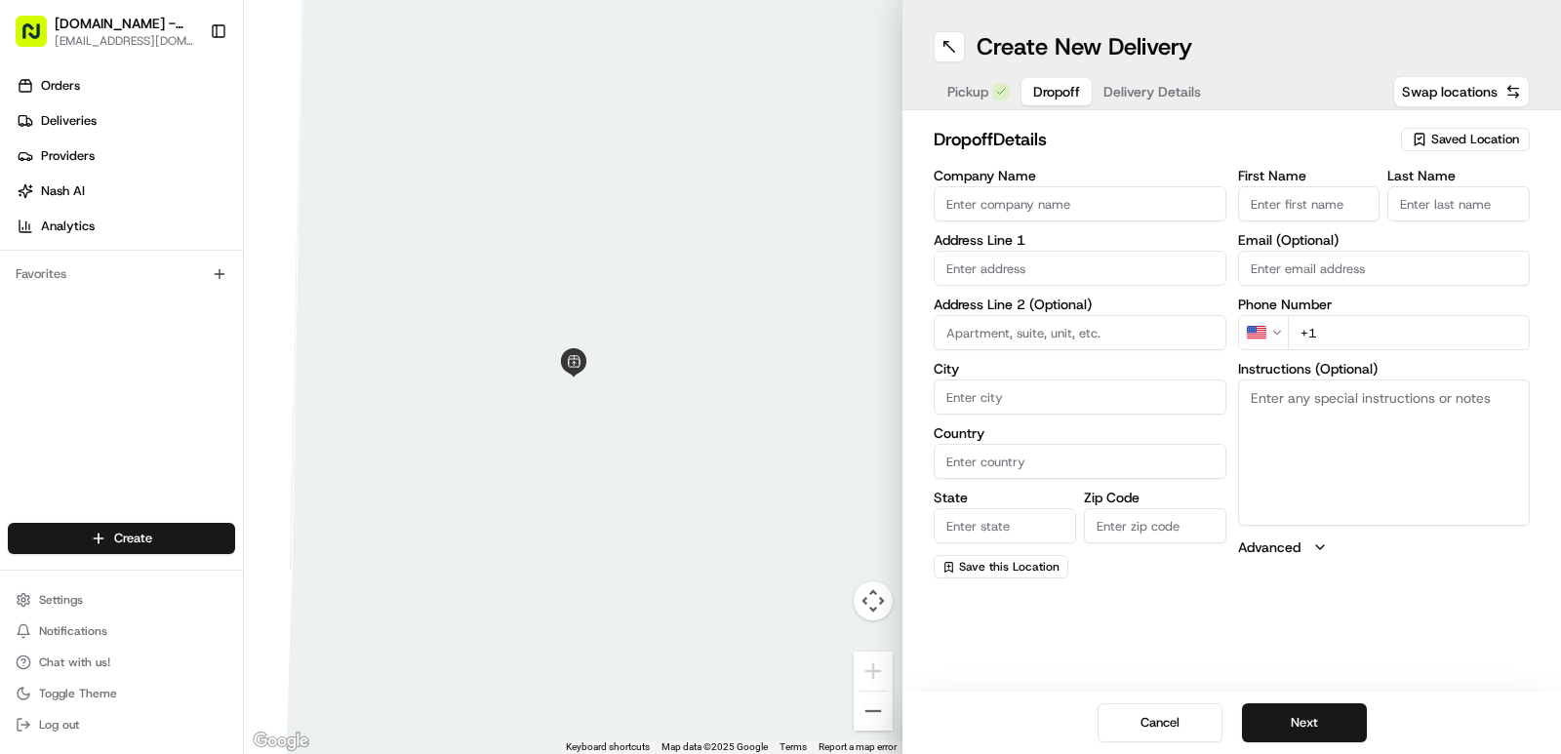
click at [1270, 209] on input "First Name" at bounding box center [1309, 203] width 142 height 35
type input "KATHY"
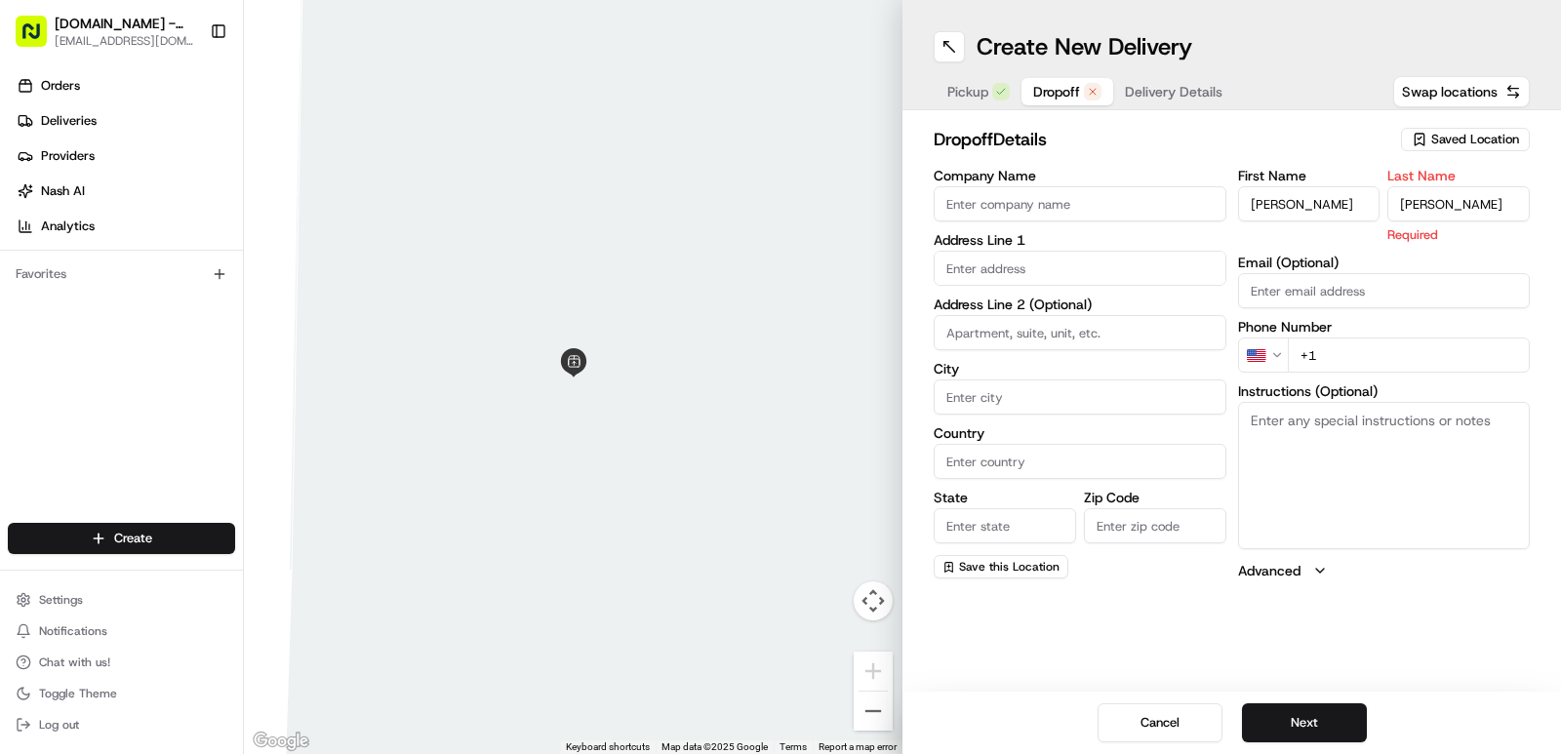
type input "LEVINE"
click at [1339, 359] on div "First Name KATHY Last Name LEVINE Required Email (Optional) Phone Number US +1 …" at bounding box center [1384, 375] width 293 height 412
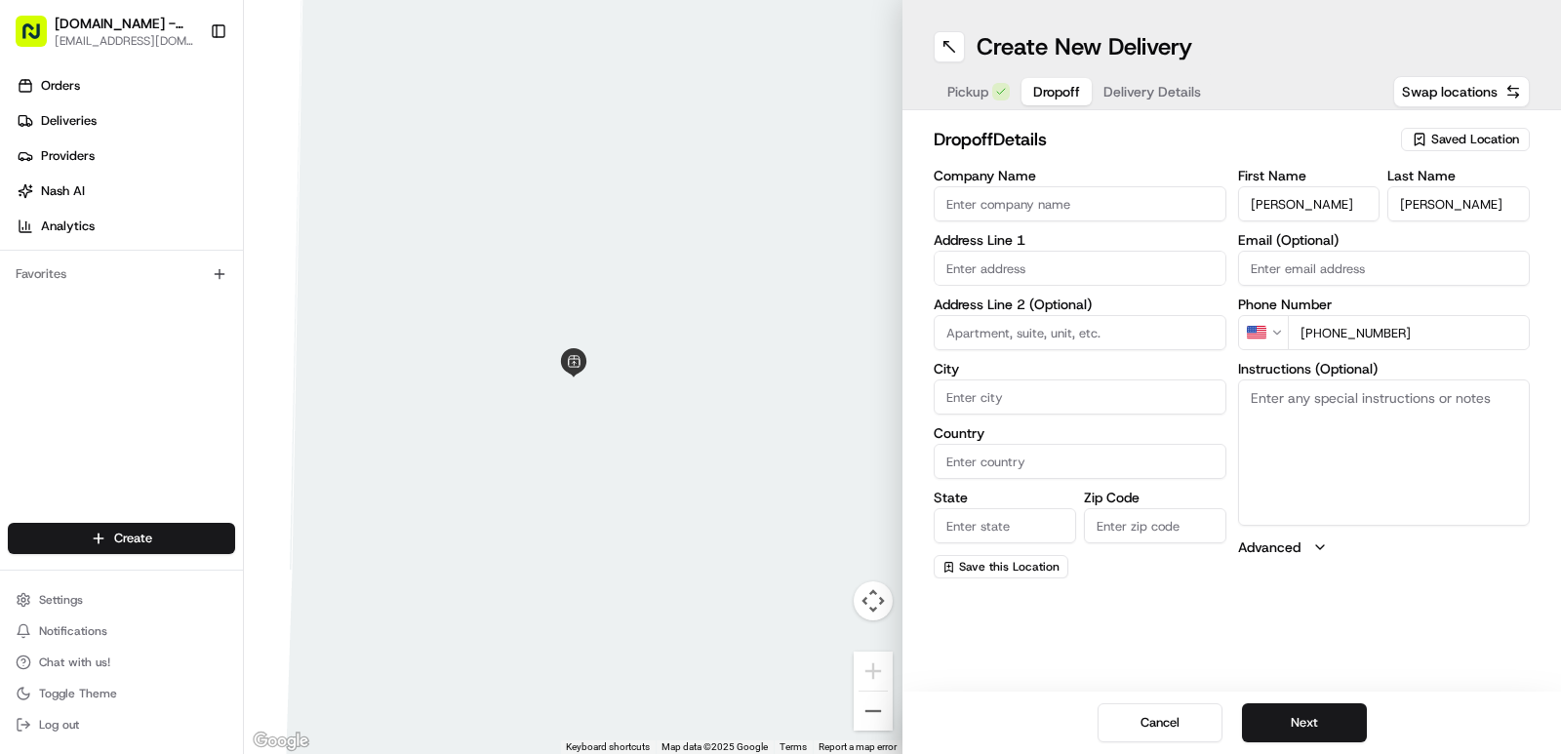
type input "+1 214 212 5313"
click at [984, 281] on input "text" at bounding box center [1080, 268] width 293 height 35
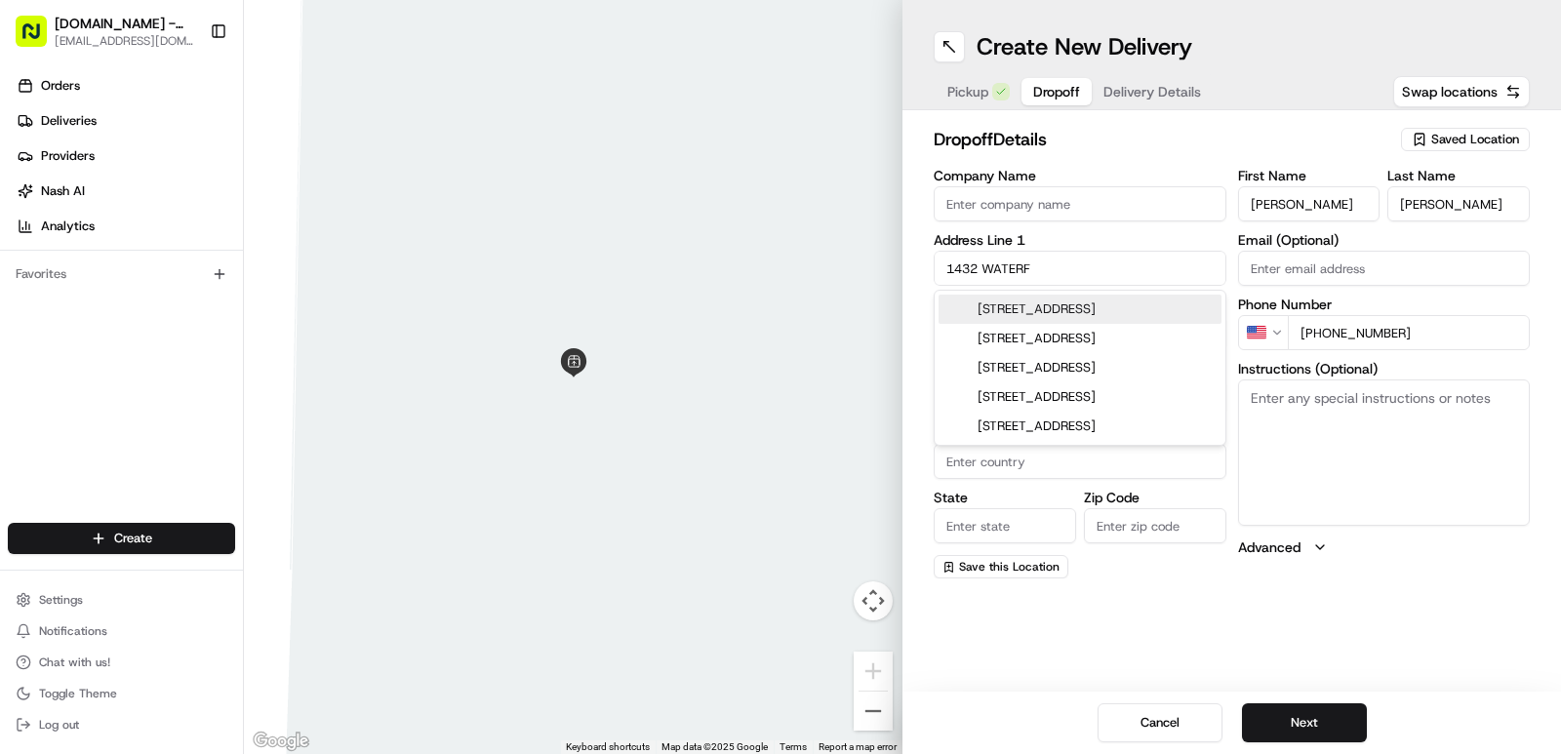
click at [1072, 306] on div "1432 Waterford Dr, Little Elm, TX" at bounding box center [1080, 309] width 283 height 29
type input "1432 Waterford Dr, Little Elm, TX 75068, USA"
type input "Little Elm"
type input "United States"
type input "TX"
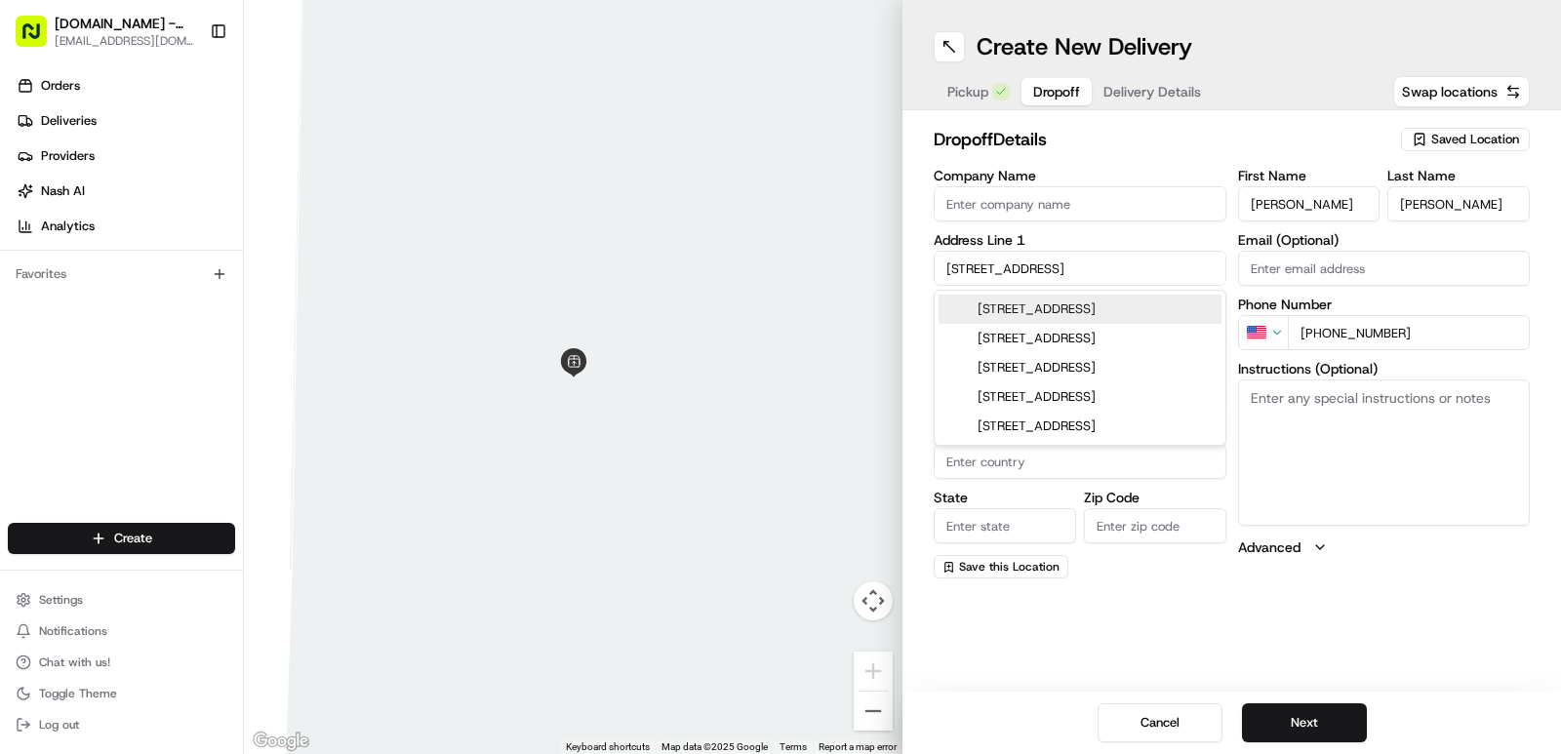
type input "75068"
type input "1432 Waterford Drive"
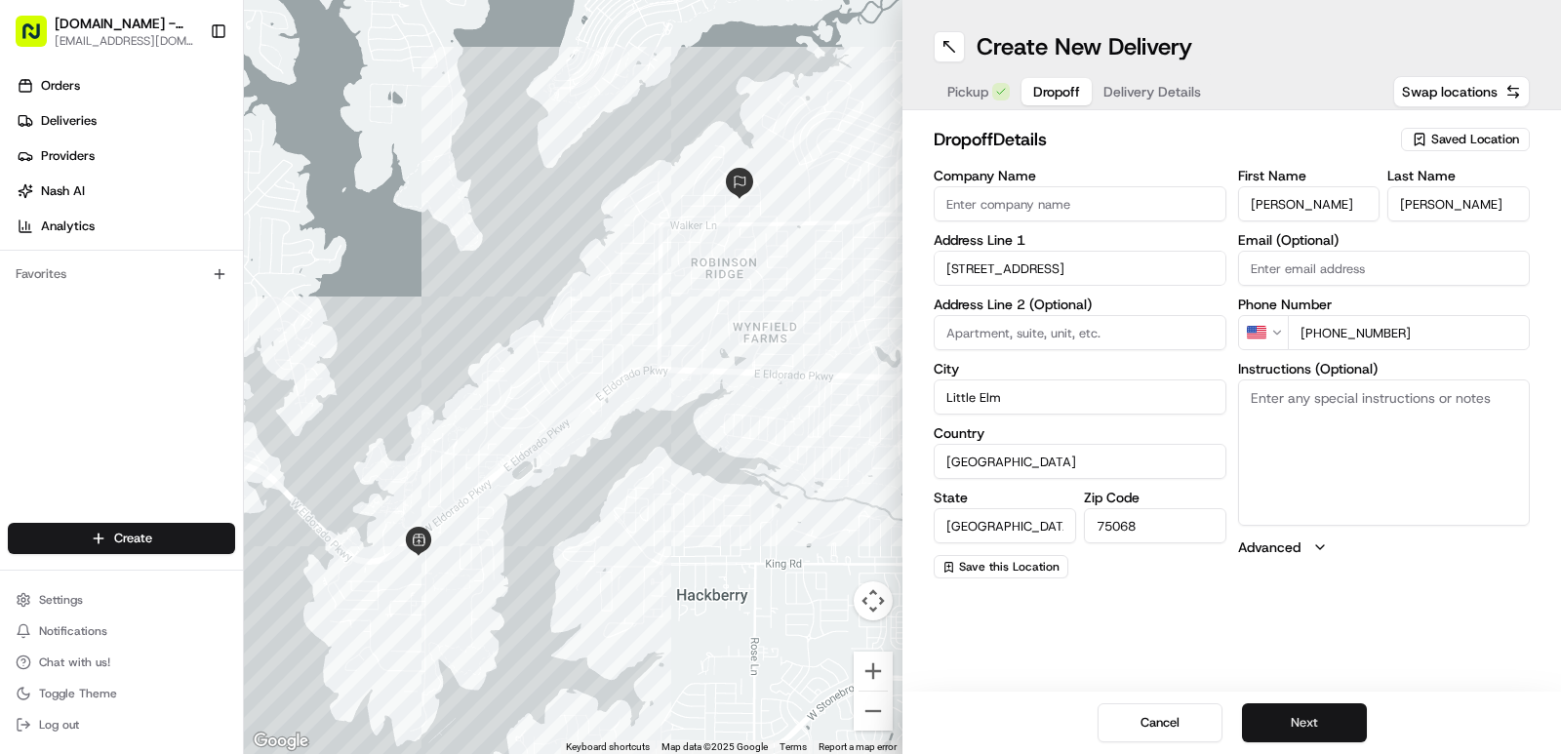
click at [1294, 717] on button "Next" at bounding box center [1304, 722] width 125 height 39
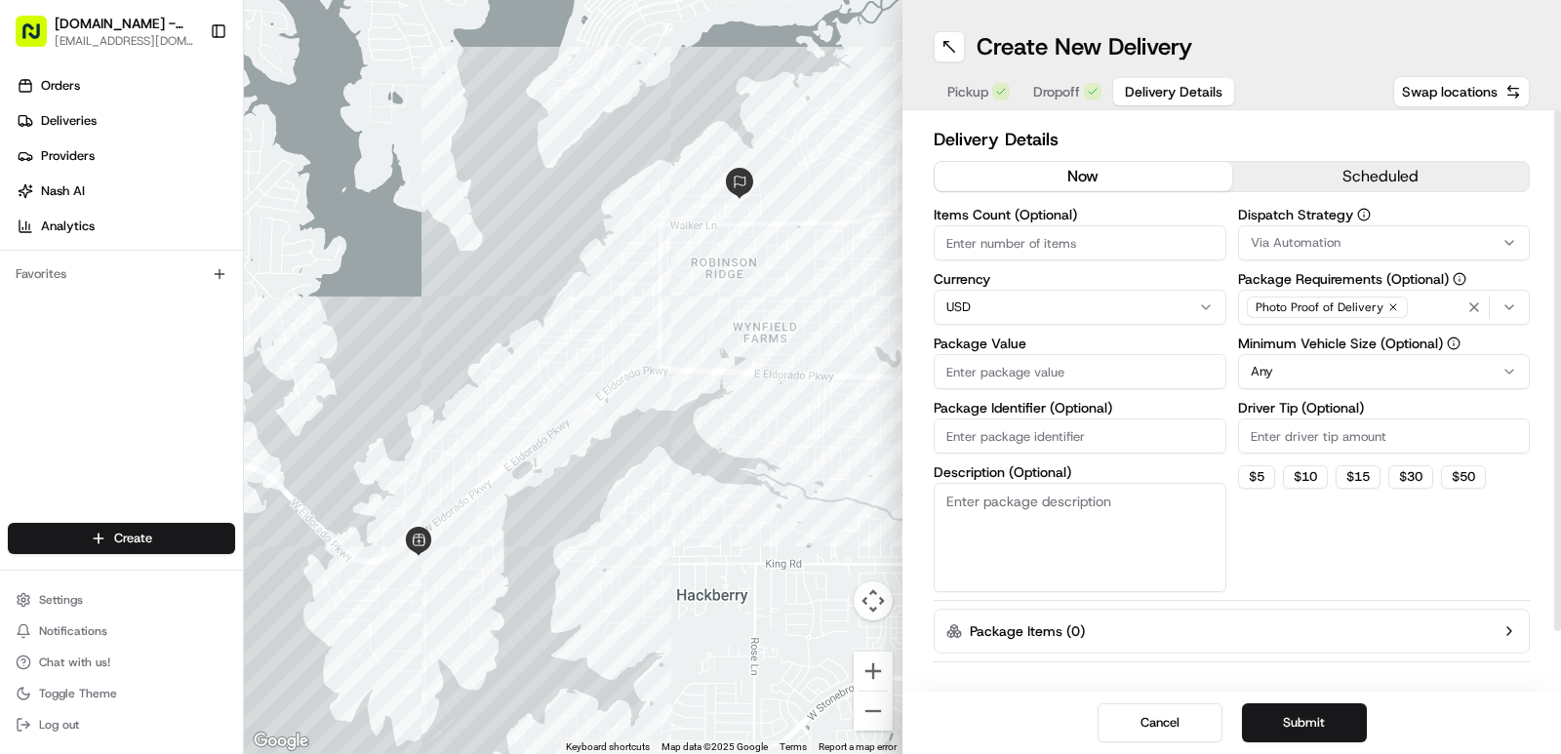
click at [977, 380] on input "Package Value" at bounding box center [1080, 371] width 293 height 35
type input "41.61"
click at [1357, 440] on input "Driver Tip (Optional)" at bounding box center [1384, 436] width 293 height 35
type input "2.0"
click at [1302, 731] on button "Submit" at bounding box center [1304, 722] width 125 height 39
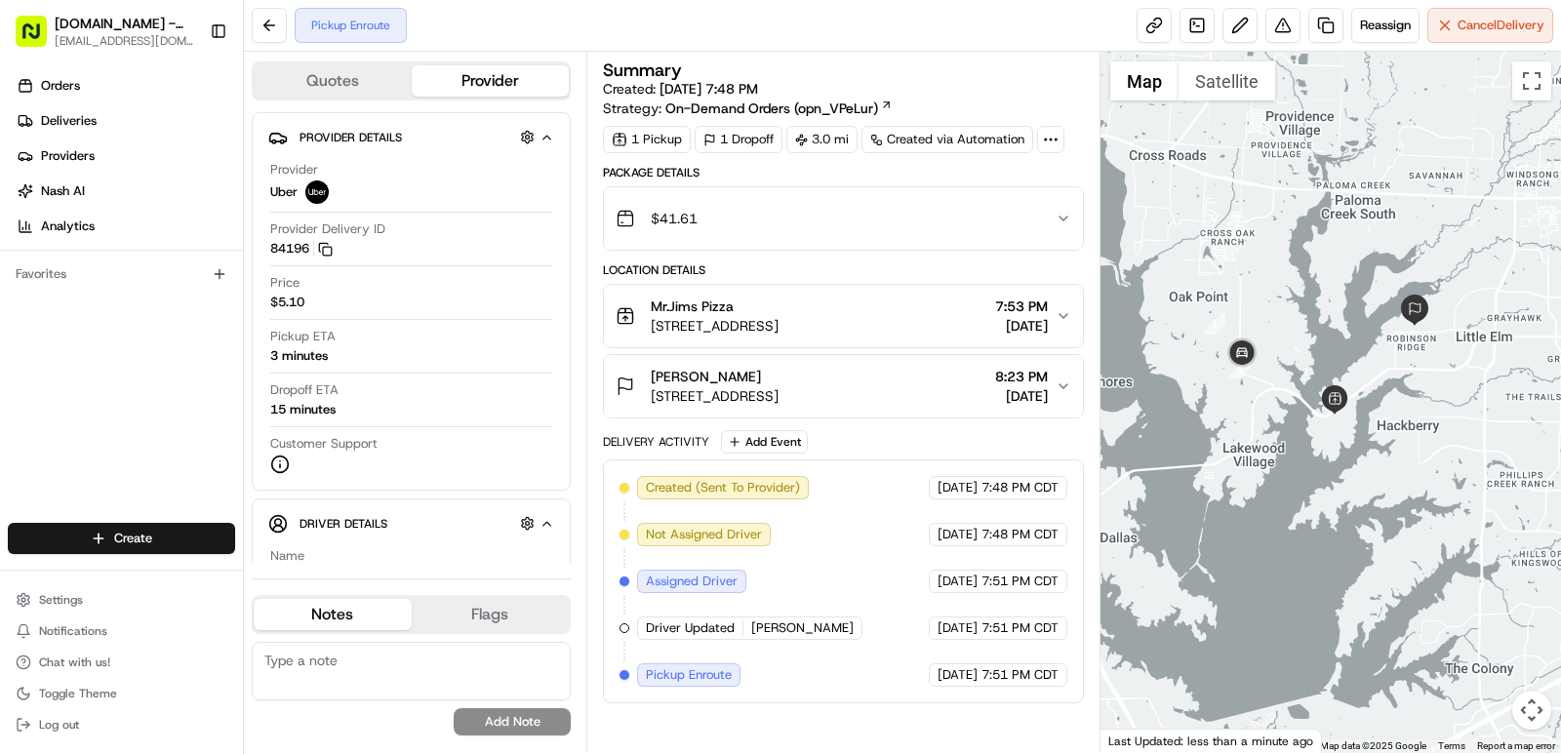
drag, startPoint x: 1321, startPoint y: 353, endPoint x: 1295, endPoint y: 419, distance: 70.5
click at [1369, 386] on div at bounding box center [1330, 402] width 461 height 701
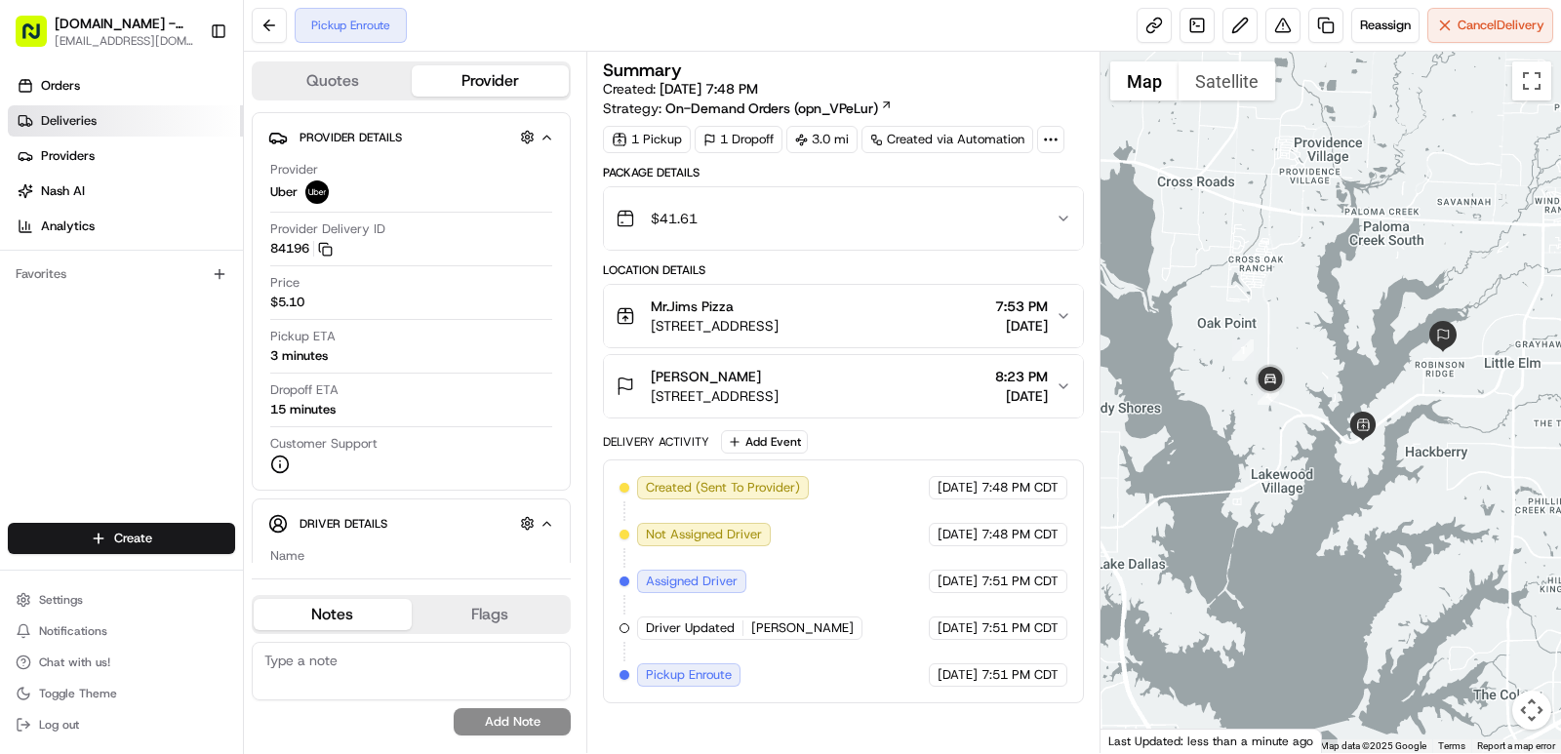
click at [85, 110] on link "Deliveries" at bounding box center [125, 120] width 235 height 31
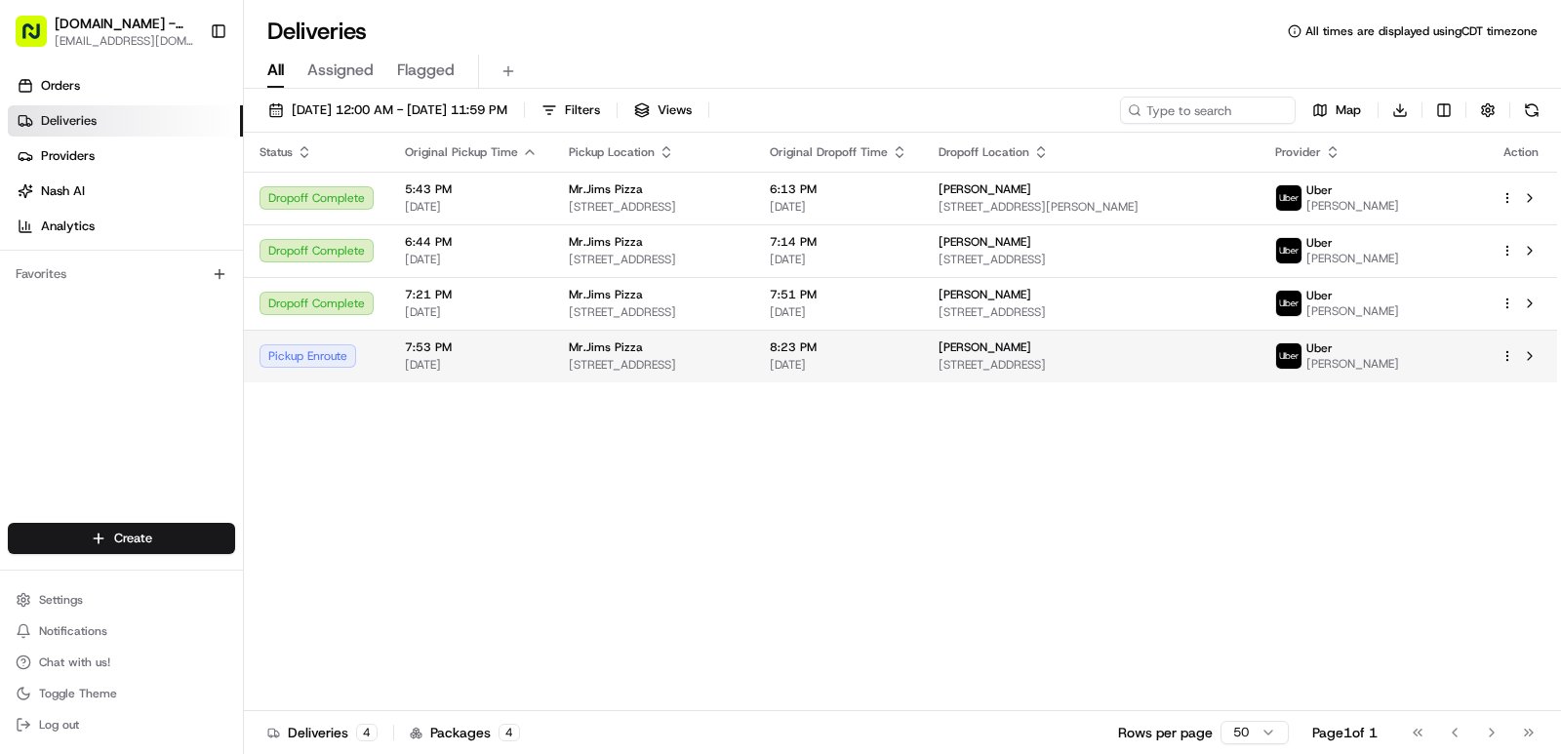
click at [1243, 355] on div "KATHY LEVINE" at bounding box center [1091, 348] width 304 height 16
